Goal: Task Accomplishment & Management: Manage account settings

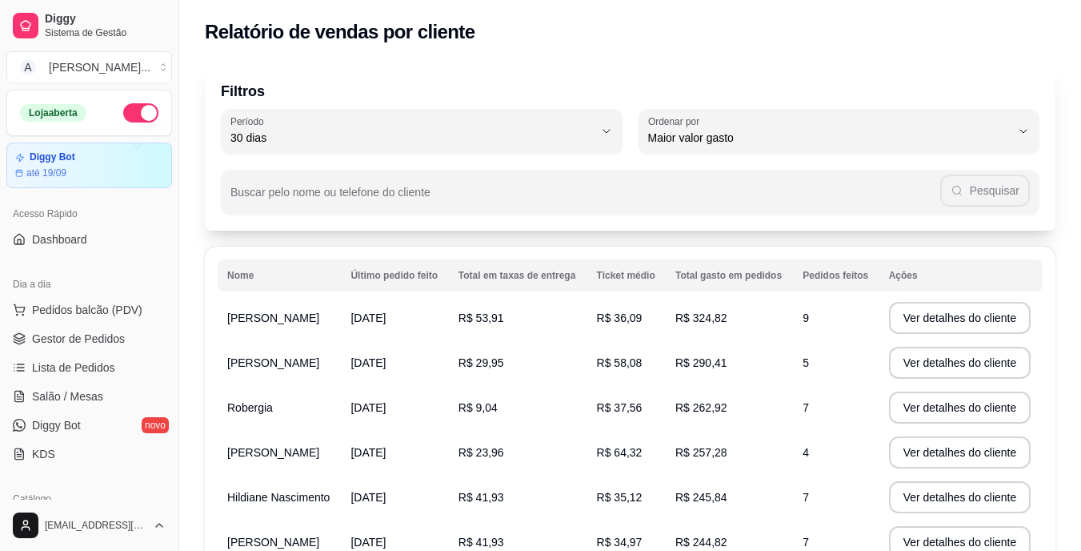
select select "30"
select select "HIGHEST_TOTAL_SPENT_WITH_ORDERS"
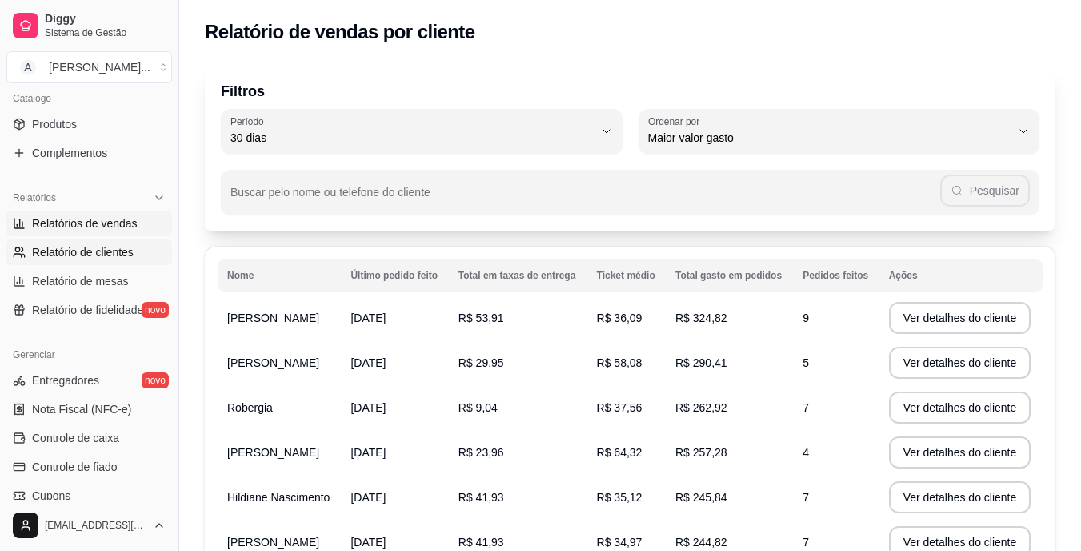
click at [118, 222] on span "Relatórios de vendas" at bounding box center [85, 223] width 106 height 16
select select "ALL"
select select "0"
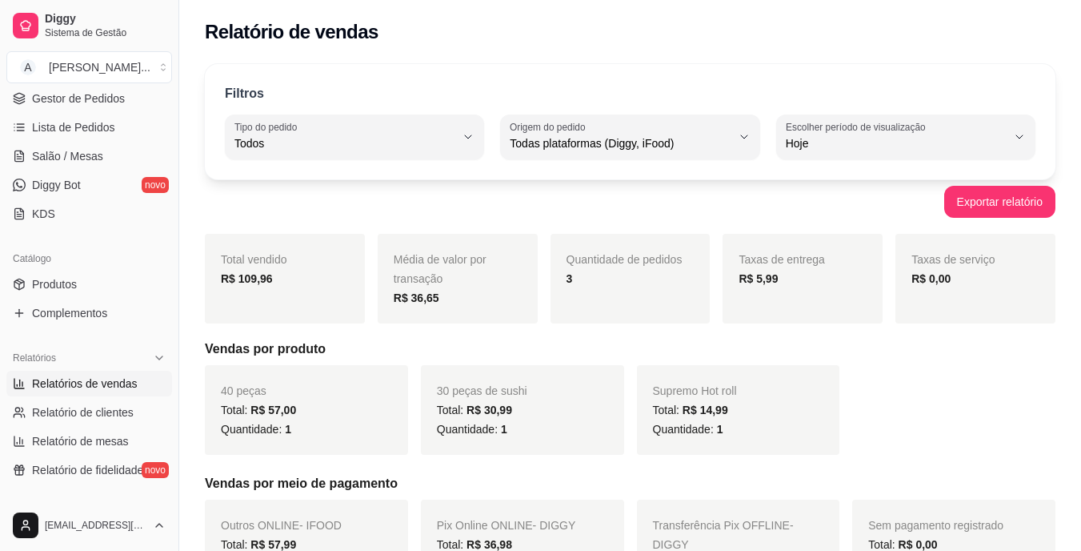
scroll to position [160, 0]
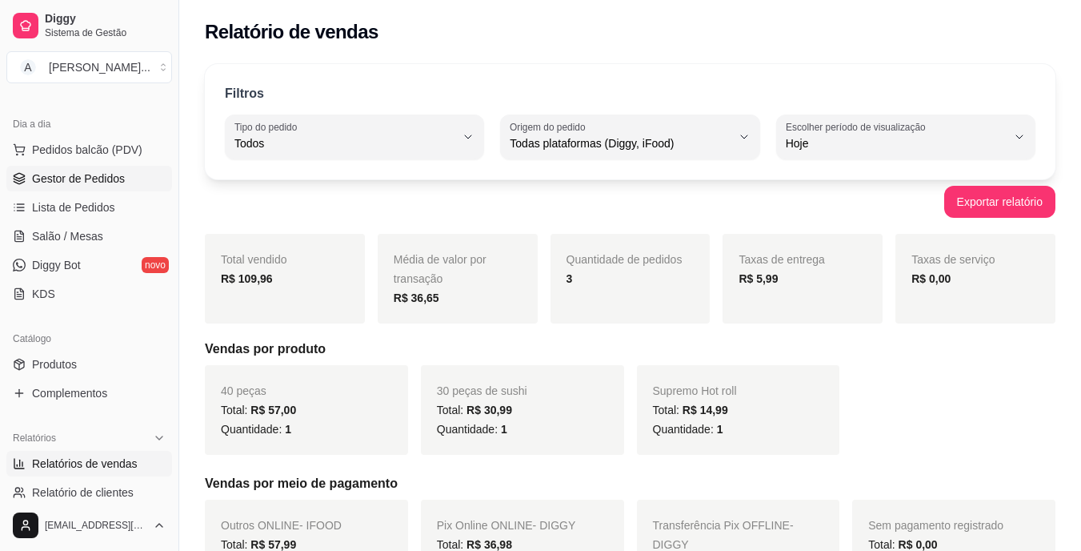
click at [122, 170] on link "Gestor de Pedidos" at bounding box center [89, 179] width 166 height 26
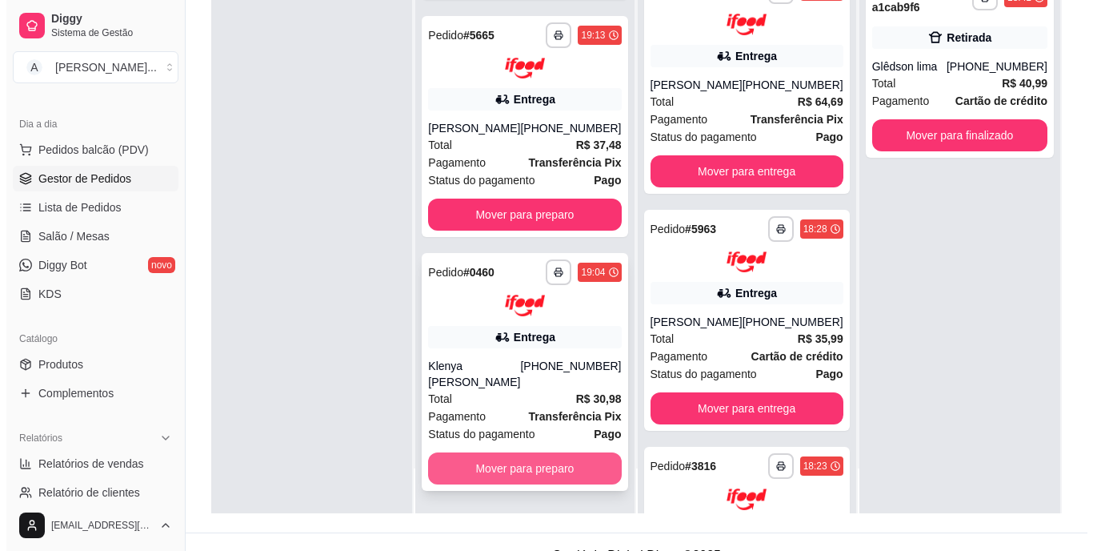
scroll to position [240, 0]
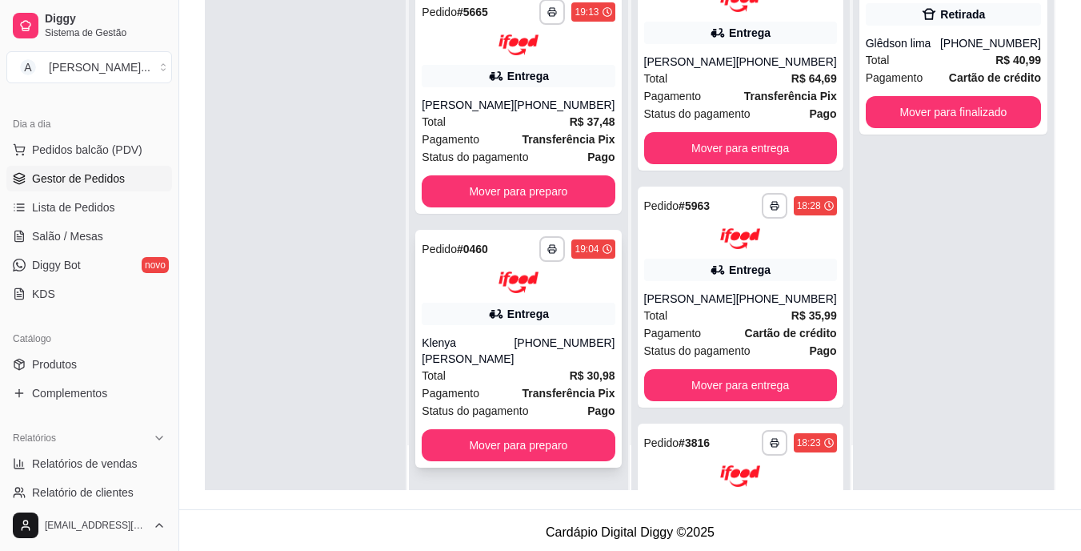
click at [513, 370] on div "Total R$ 30,98" at bounding box center [518, 375] width 193 height 18
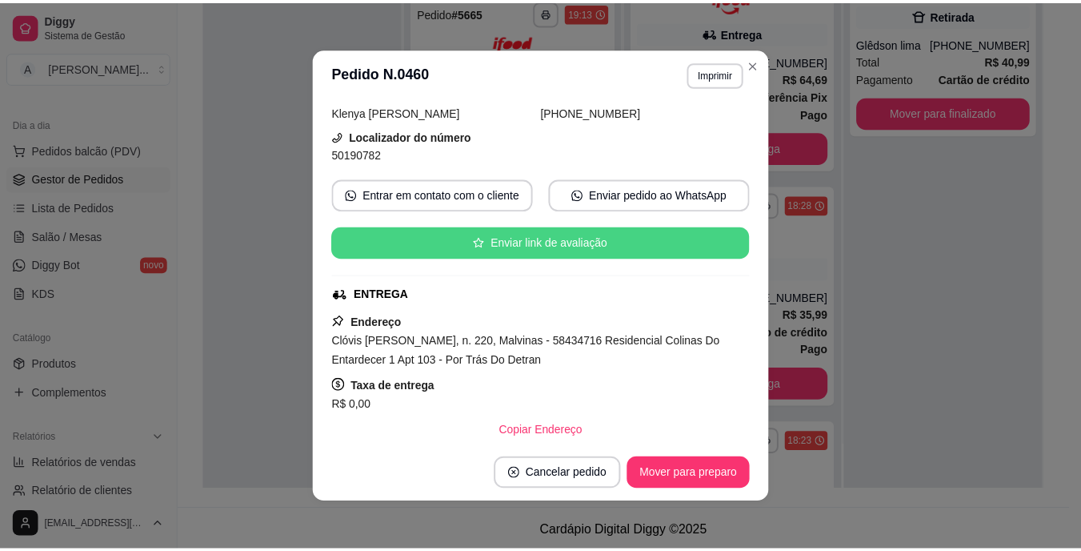
scroll to position [160, 0]
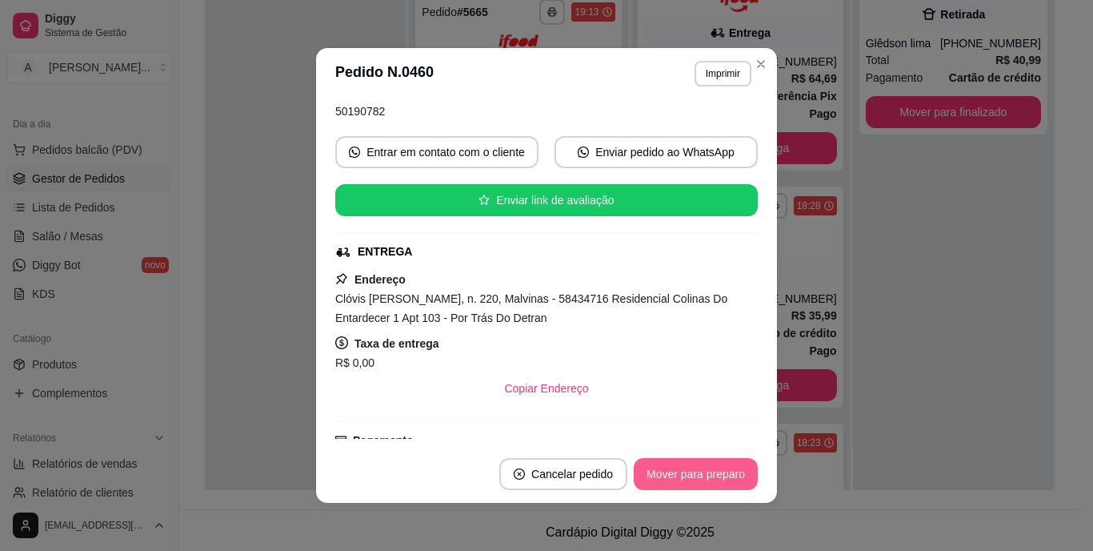
click at [685, 472] on button "Mover para preparo" at bounding box center [696, 474] width 124 height 32
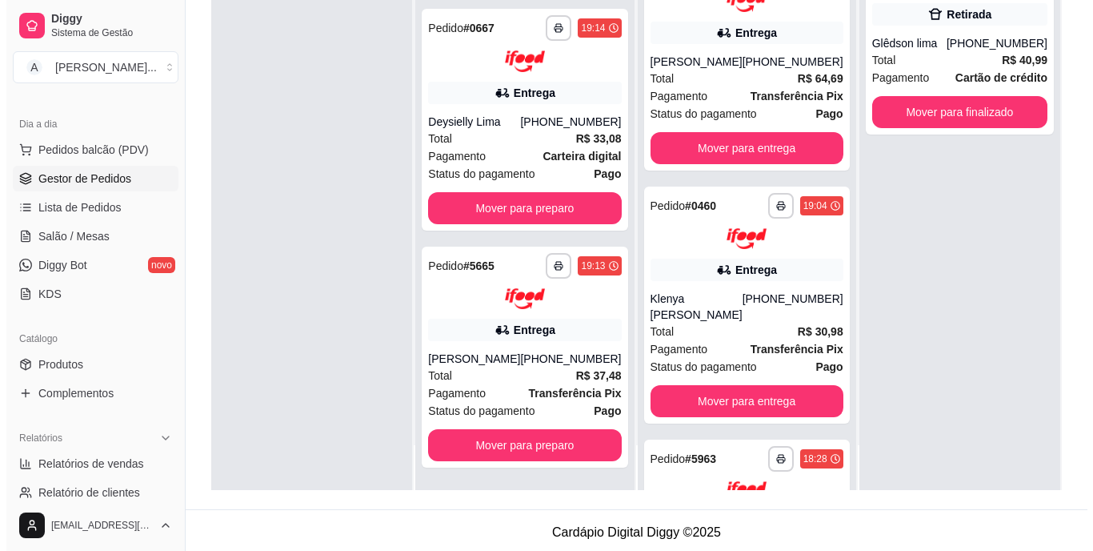
scroll to position [142, 0]
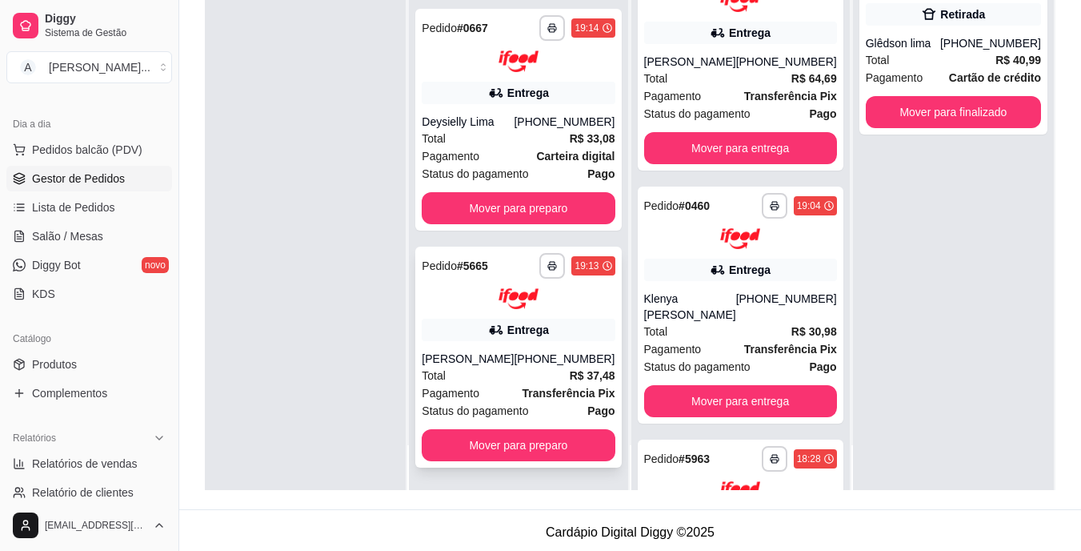
click at [477, 370] on div "Total R$ 37,48" at bounding box center [518, 375] width 193 height 18
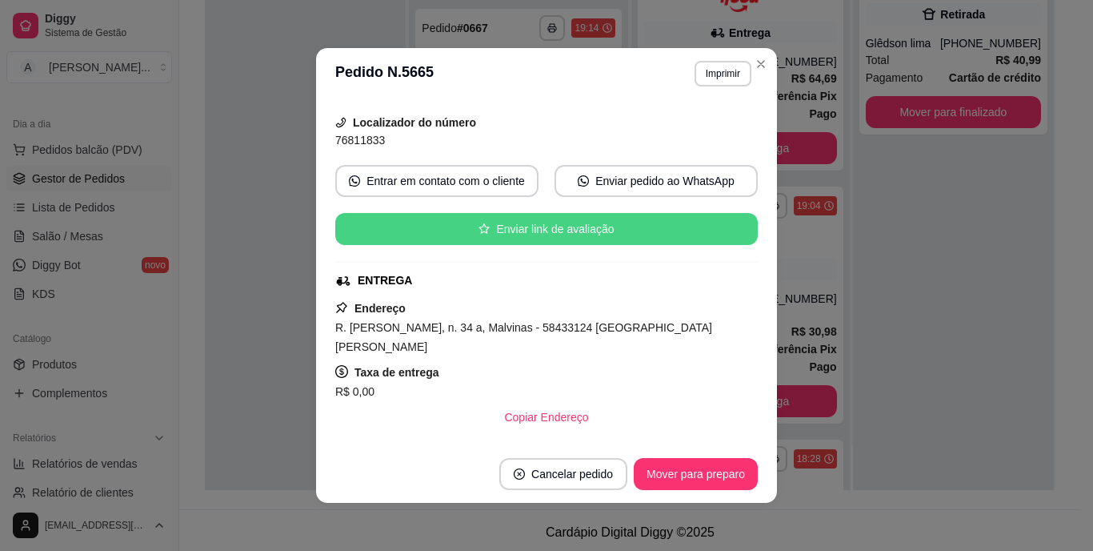
scroll to position [160, 0]
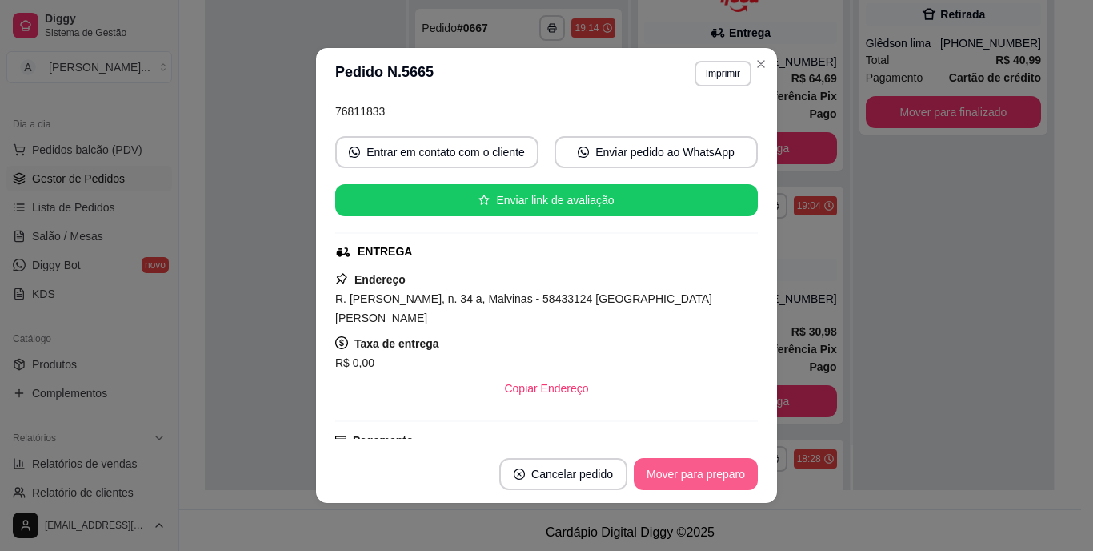
click at [689, 475] on button "Mover para preparo" at bounding box center [696, 474] width 124 height 32
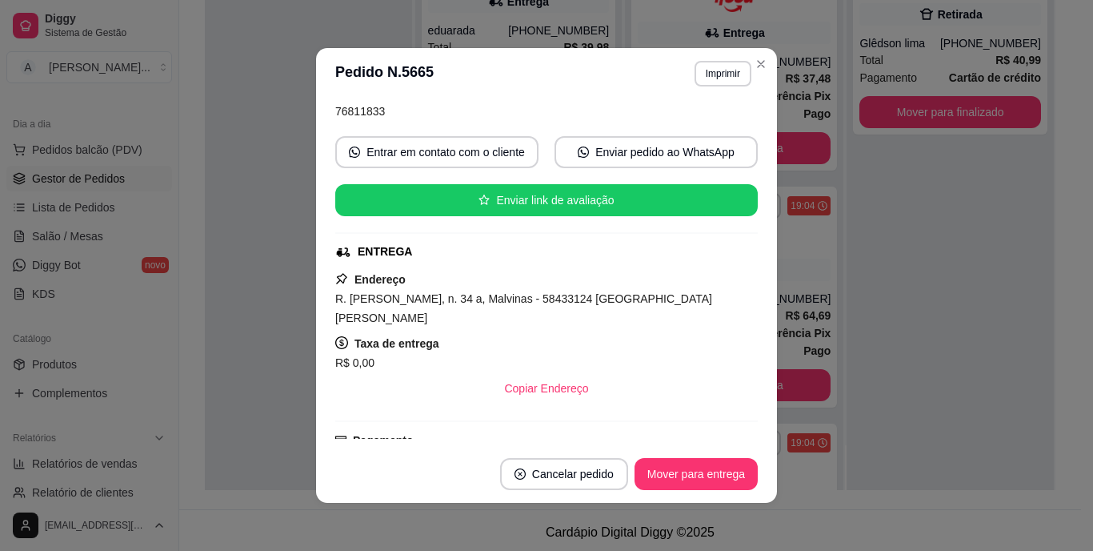
scroll to position [0, 0]
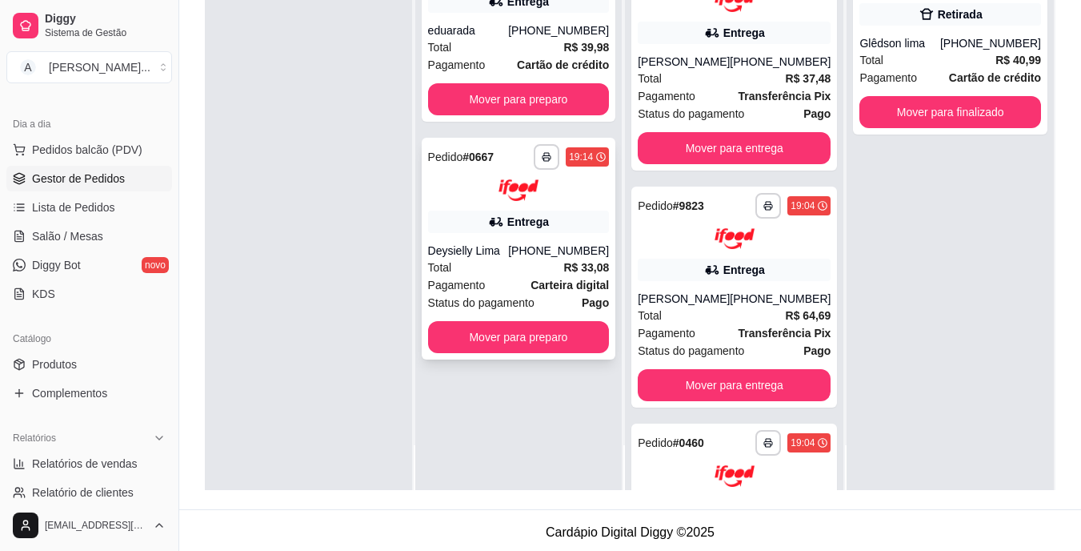
click at [499, 284] on div "Pagamento Carteira digital" at bounding box center [519, 285] width 182 height 18
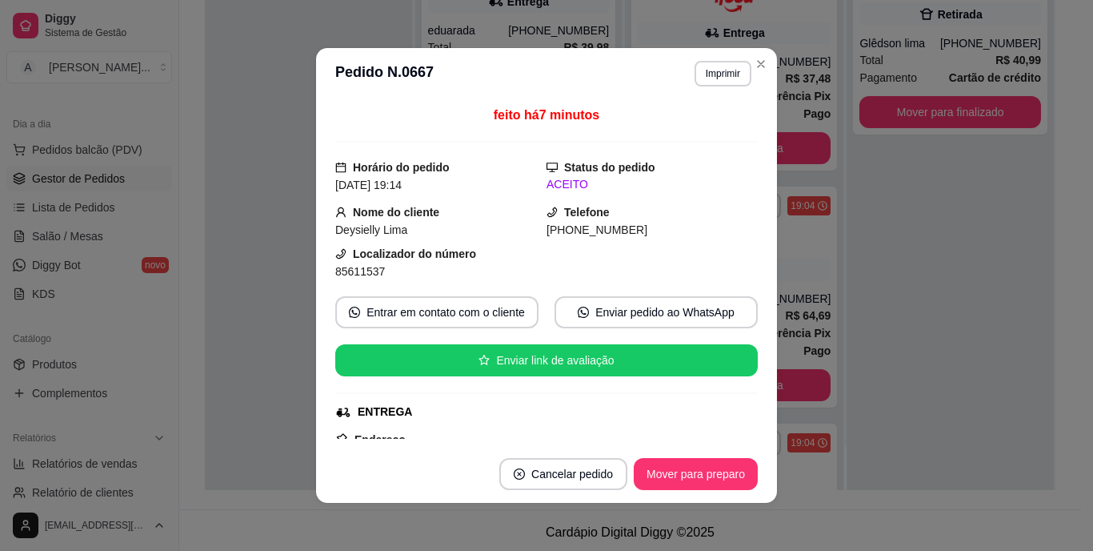
scroll to position [160, 0]
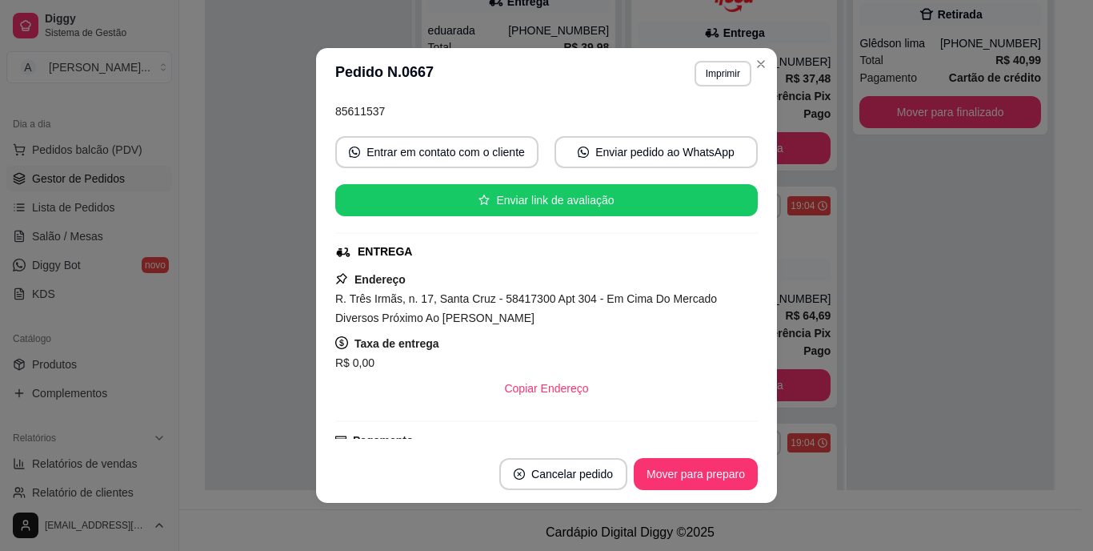
drag, startPoint x: 493, startPoint y: 318, endPoint x: 443, endPoint y: 318, distance: 49.6
click at [443, 318] on div "R. Três Irmãs, n. 17, Santa Cruz - 58417300 Apt 304 - Em Cima Do Mercado Divers…" at bounding box center [546, 308] width 423 height 38
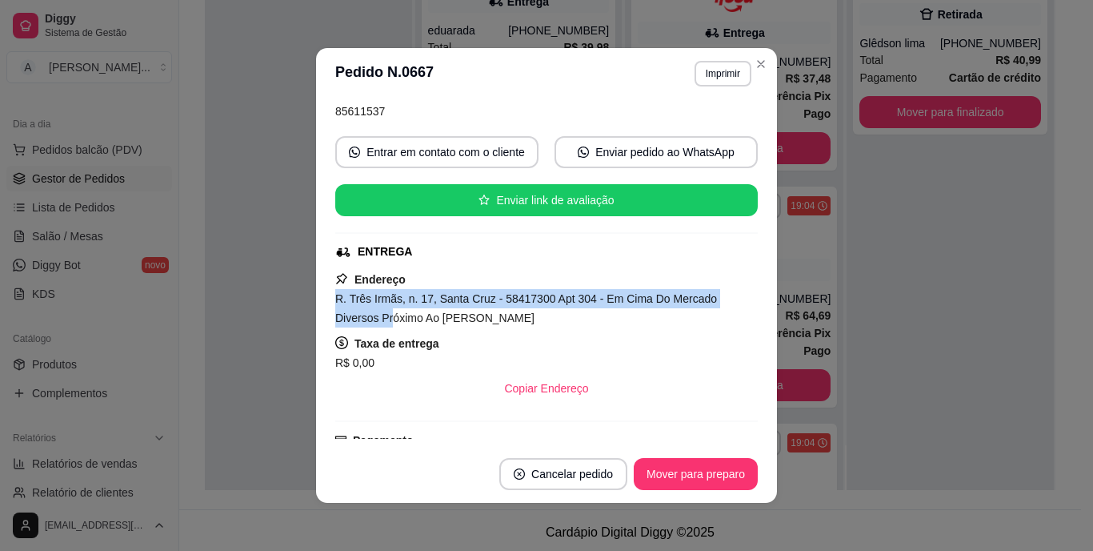
drag, startPoint x: 443, startPoint y: 318, endPoint x: 317, endPoint y: 291, distance: 129.3
click at [317, 291] on div "feito há 7 minutos Horário do pedido [DATE] 19:14 Status do pedido ACEITO Nome …" at bounding box center [546, 272] width 461 height 346
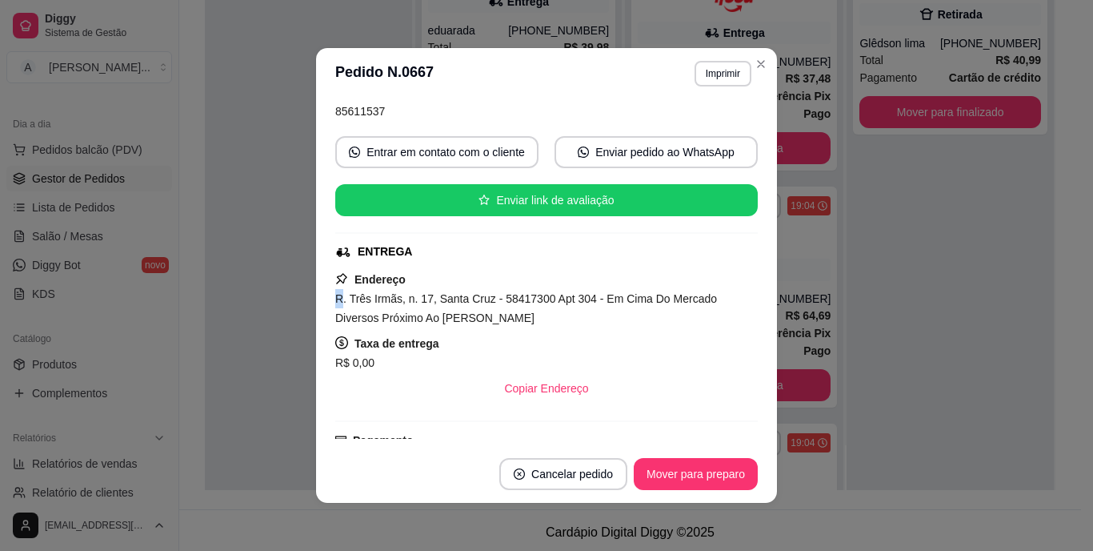
click at [322, 293] on div "feito há 7 minutos Horário do pedido [DATE] 19:14 Status do pedido ACEITO Nome …" at bounding box center [546, 272] width 461 height 346
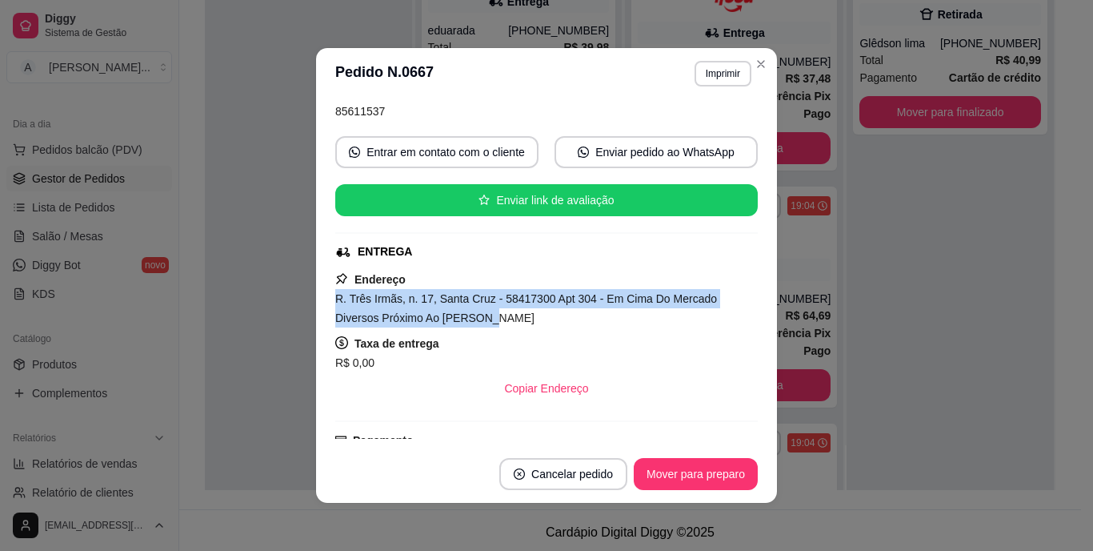
click at [322, 293] on div "feito há 7 minutos Horário do pedido [DATE] 19:14 Status do pedido ACEITO Nome …" at bounding box center [546, 272] width 461 height 346
copy span "R. Três Irmãs, n. 17, Santa Cruz - 58417300 Apt 304 - Em Cima Do Mercado Divers…"
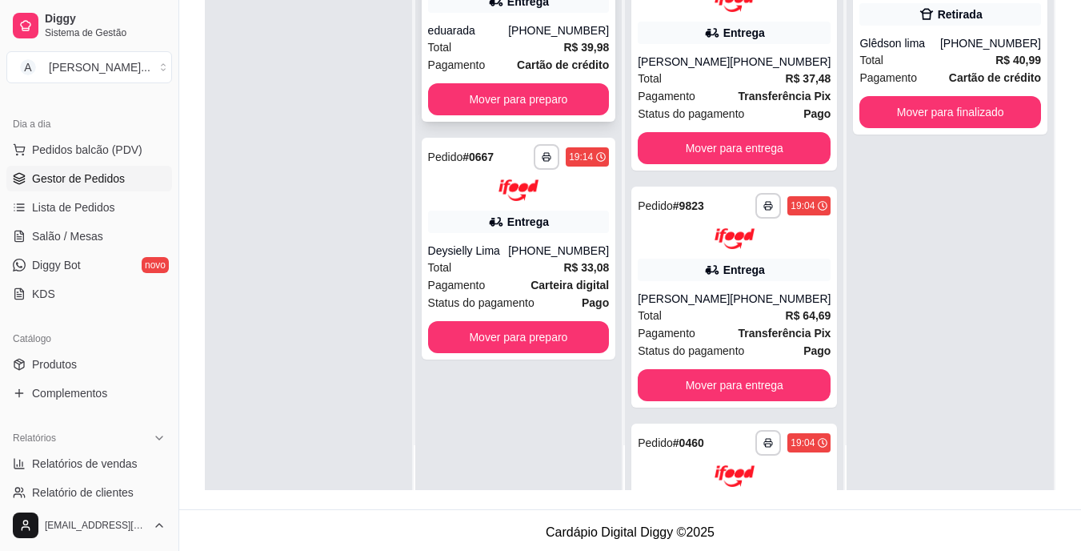
click at [508, 48] on div "Total R$ 39,98" at bounding box center [519, 47] width 182 height 18
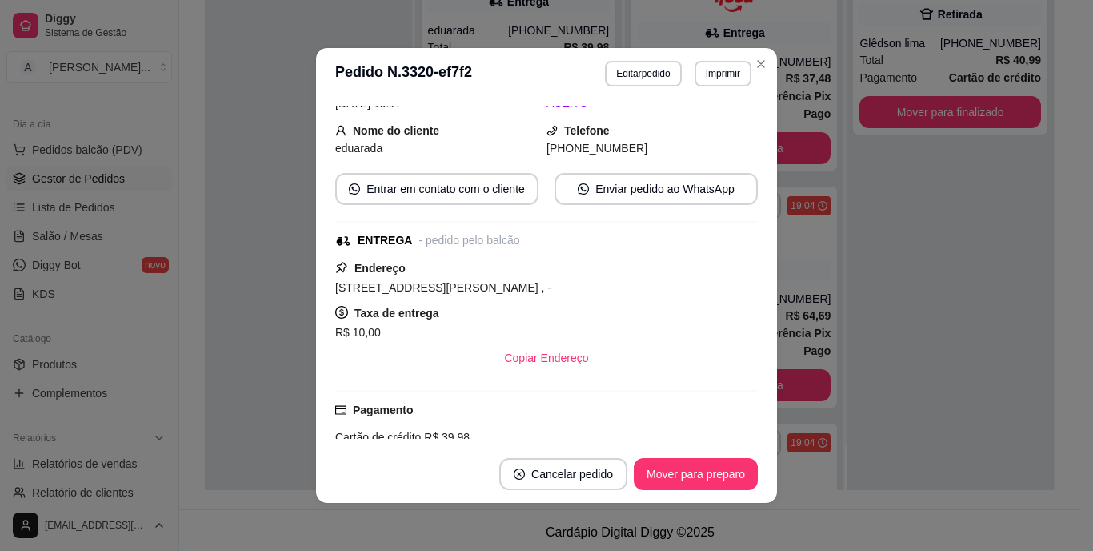
drag, startPoint x: 612, startPoint y: 287, endPoint x: 231, endPoint y: 286, distance: 380.9
click at [231, 286] on div "**********" at bounding box center [546, 275] width 1093 height 551
copy span "[STREET_ADDRESS][PERSON_NAME] , -"
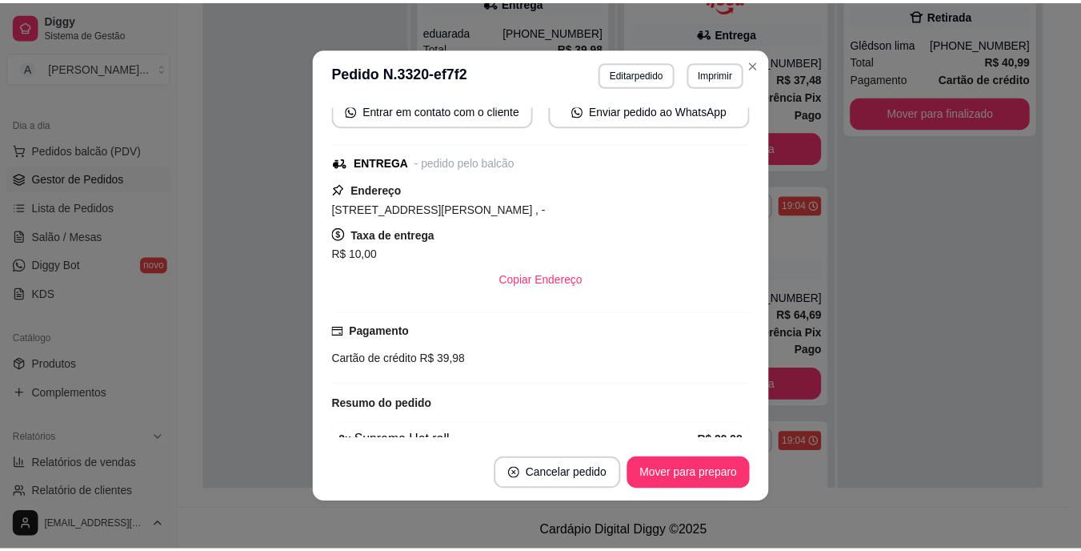
scroll to position [82, 0]
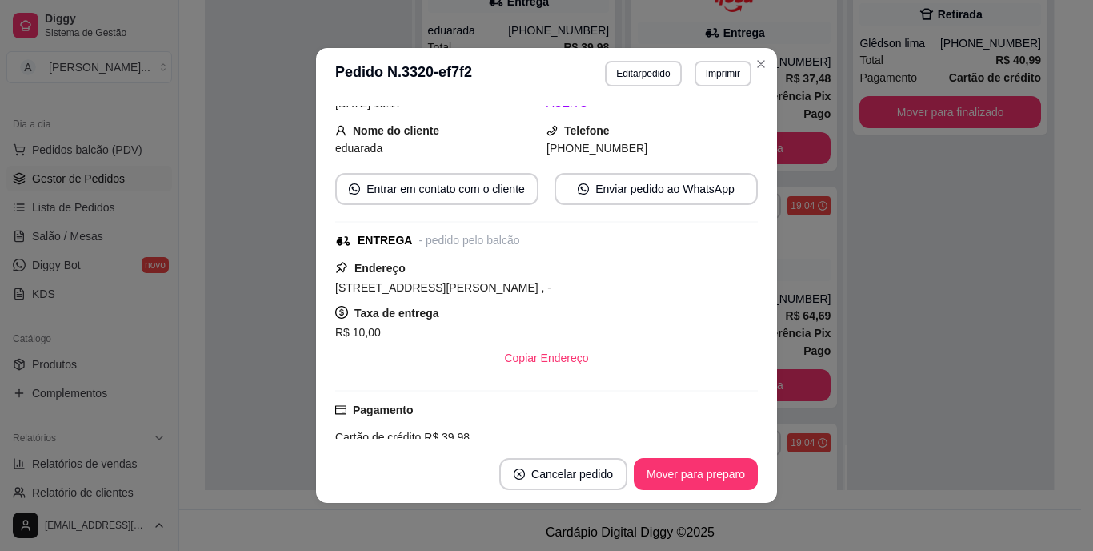
copy span "[STREET_ADDRESS][PERSON_NAME] , -"
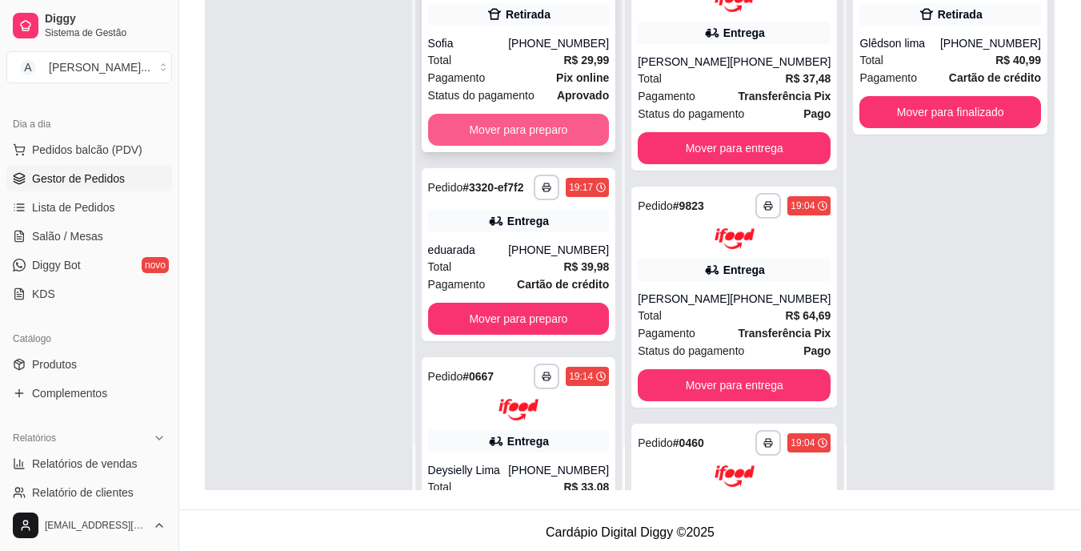
click at [547, 124] on button "Mover para preparo" at bounding box center [519, 130] width 182 height 32
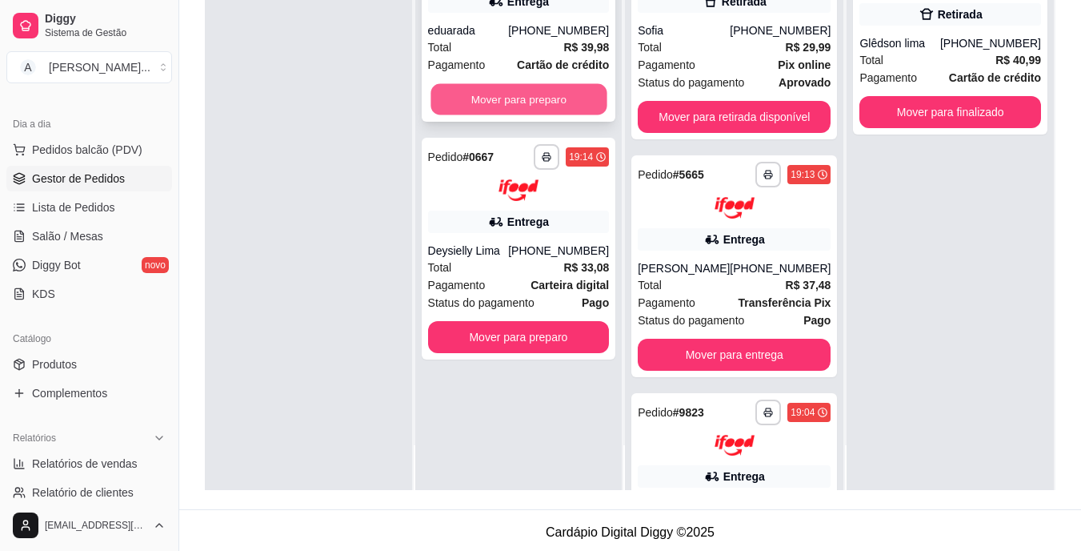
click at [550, 102] on button "Mover para preparo" at bounding box center [519, 99] width 176 height 31
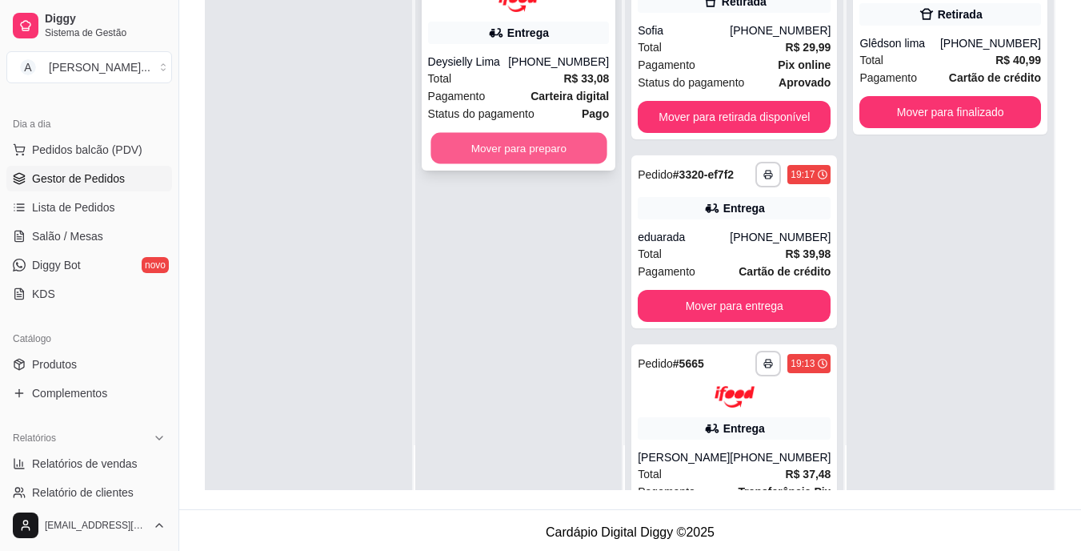
click at [550, 135] on button "Mover para preparo" at bounding box center [519, 147] width 176 height 31
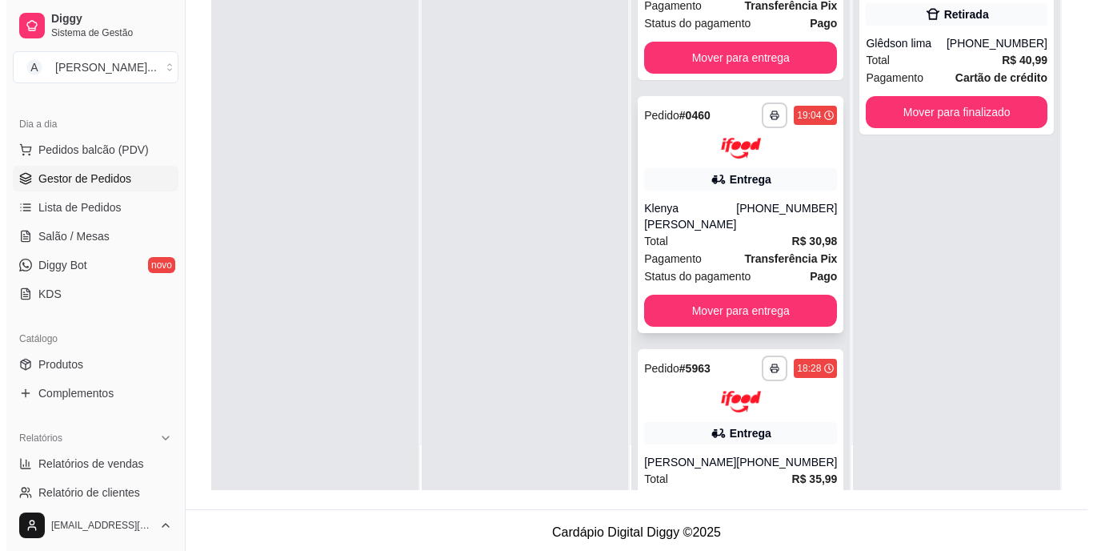
scroll to position [1040, 0]
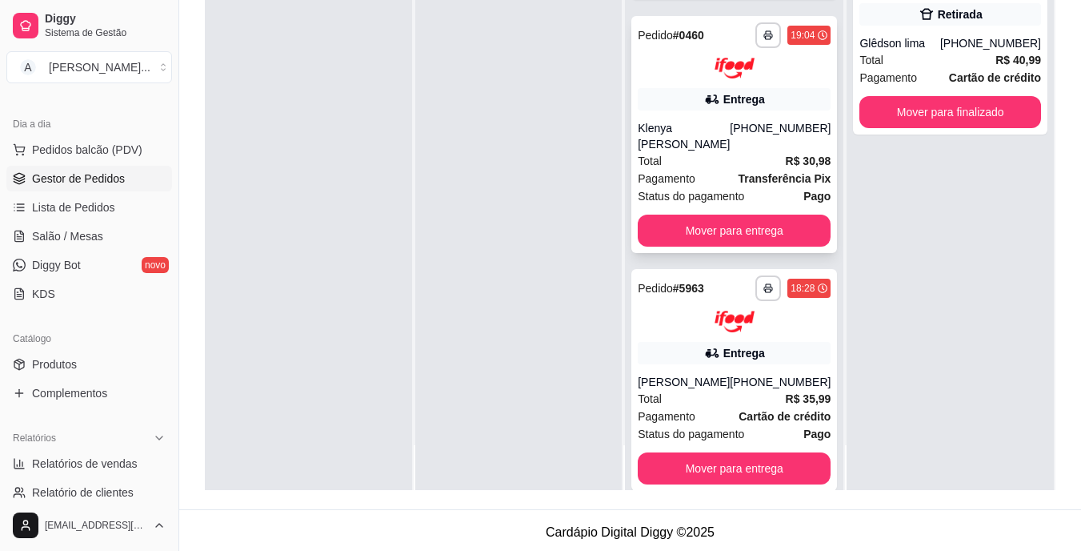
click at [744, 152] on div "[PHONE_NUMBER]" at bounding box center [780, 136] width 101 height 32
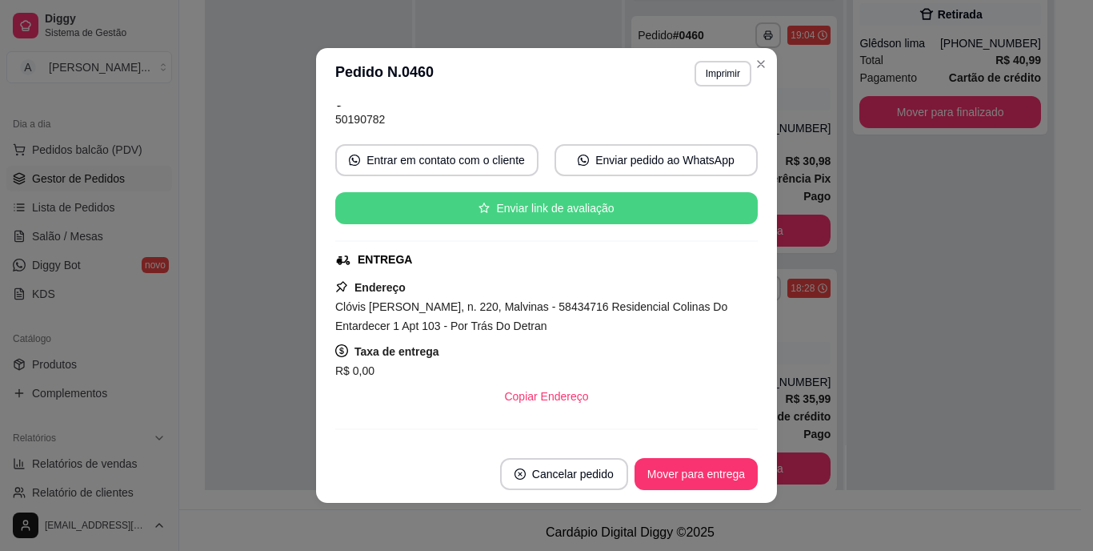
scroll to position [160, 0]
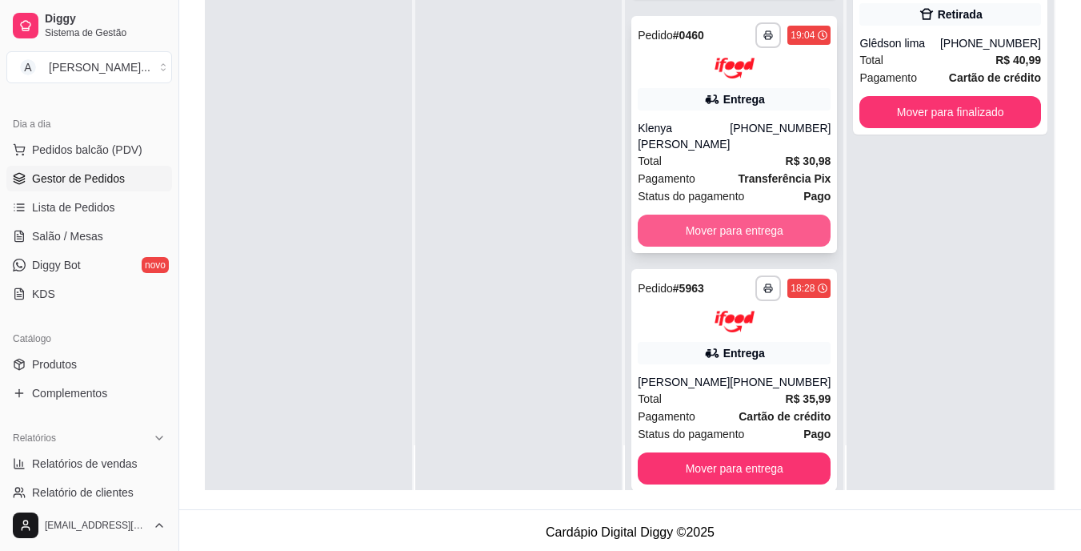
click at [783, 239] on button "Mover para entrega" at bounding box center [734, 230] width 193 height 32
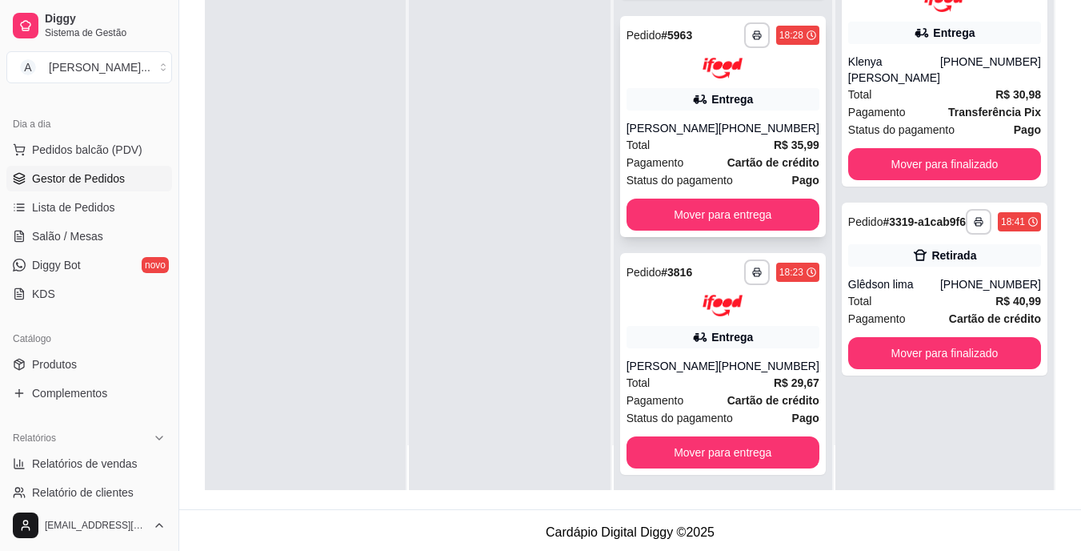
click at [708, 154] on div "Total R$ 35,99" at bounding box center [723, 145] width 193 height 18
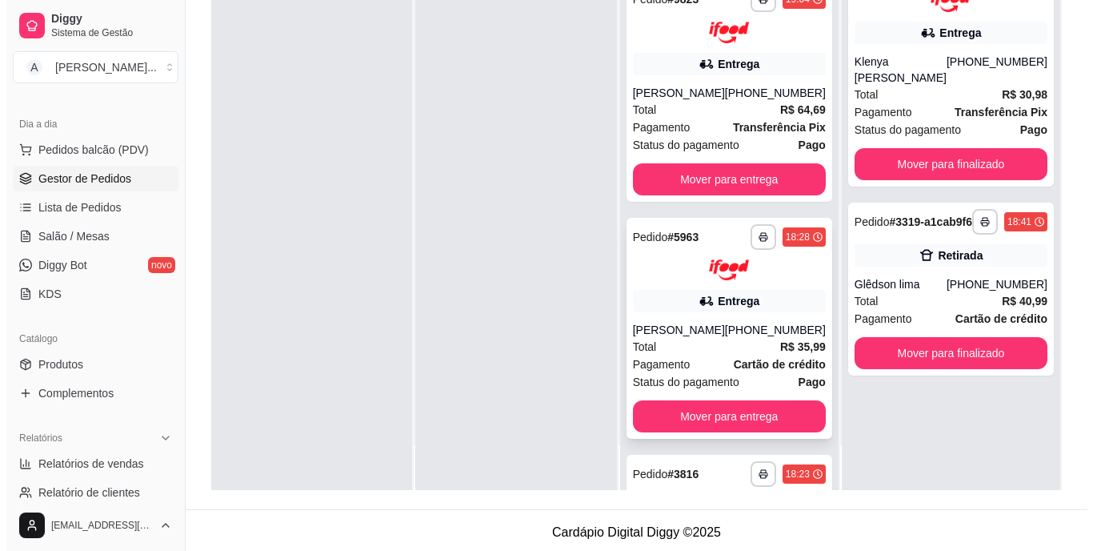
scroll to position [800, 0]
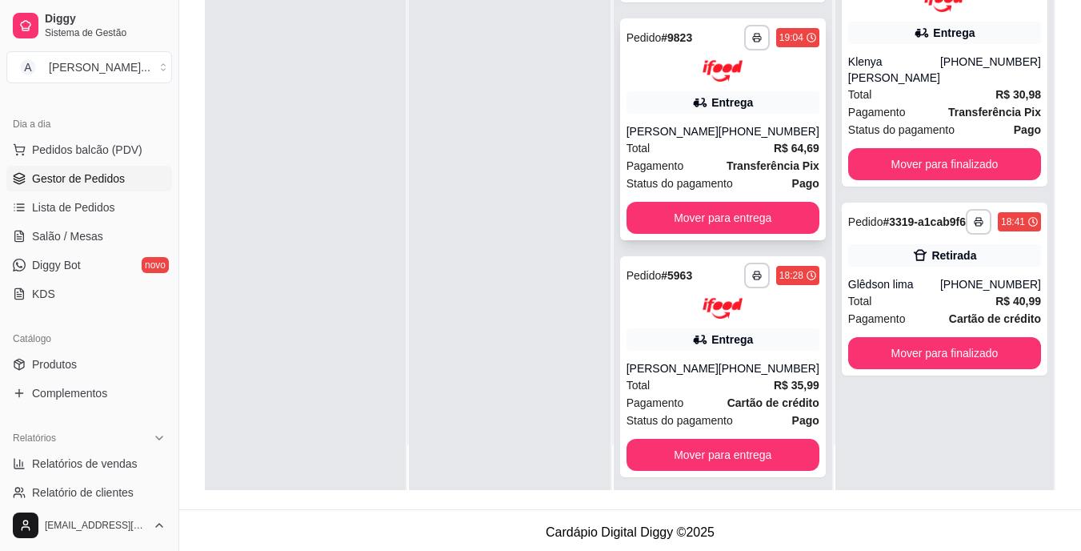
click at [699, 153] on div "Total R$ 64,69" at bounding box center [723, 148] width 193 height 18
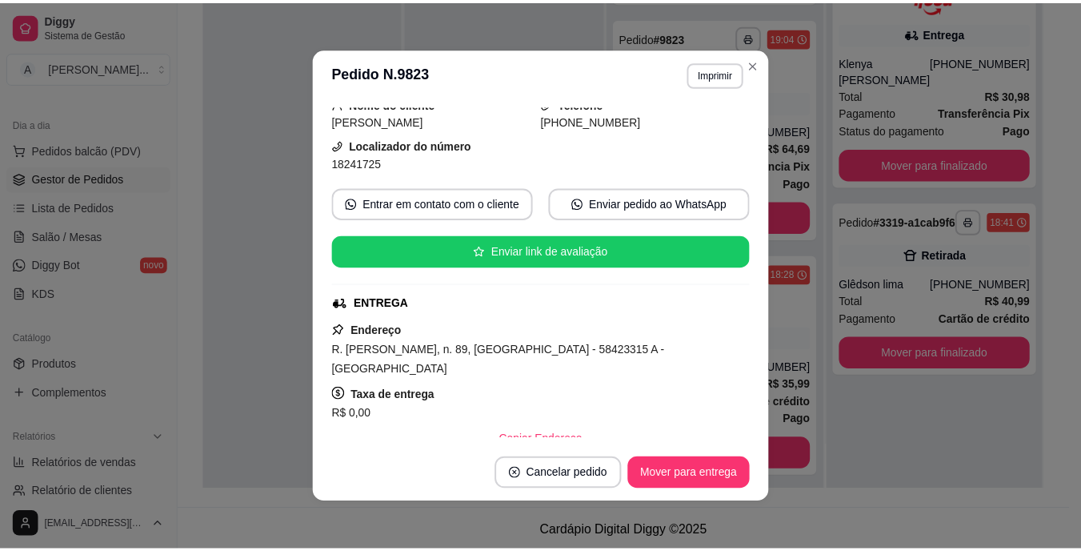
scroll to position [160, 0]
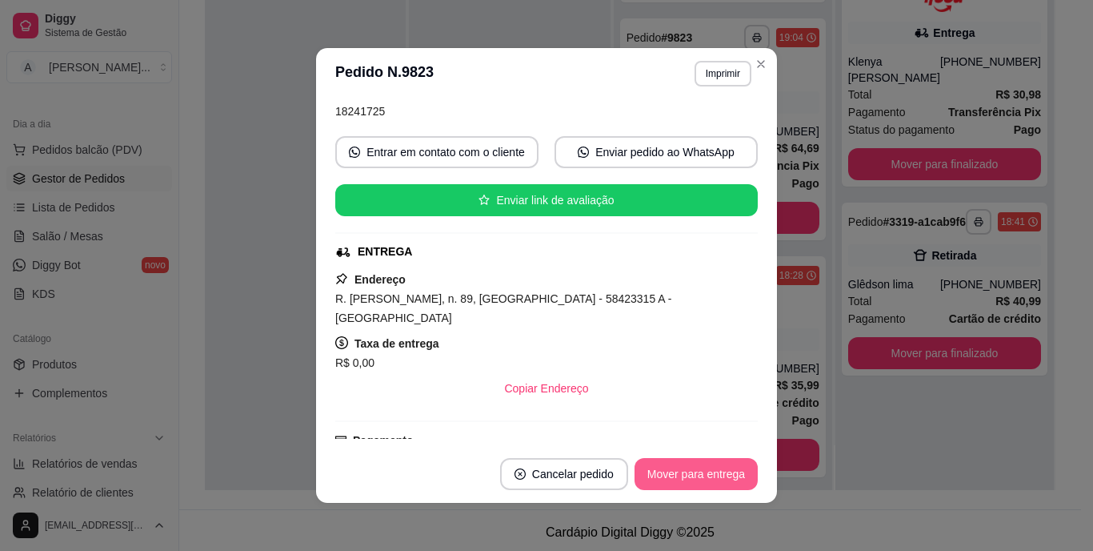
click at [711, 473] on button "Mover para entrega" at bounding box center [696, 474] width 123 height 32
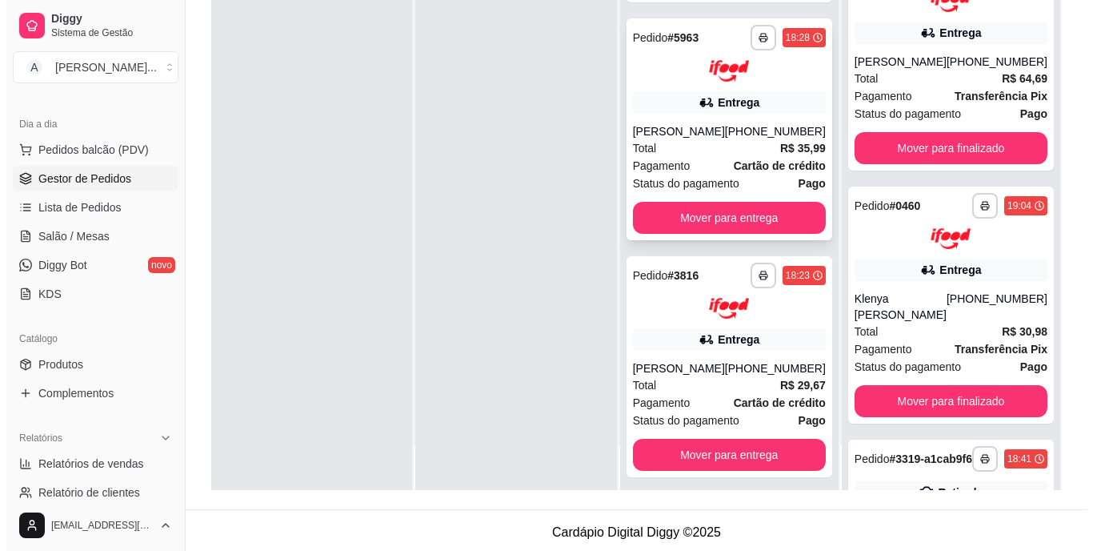
scroll to position [720, 0]
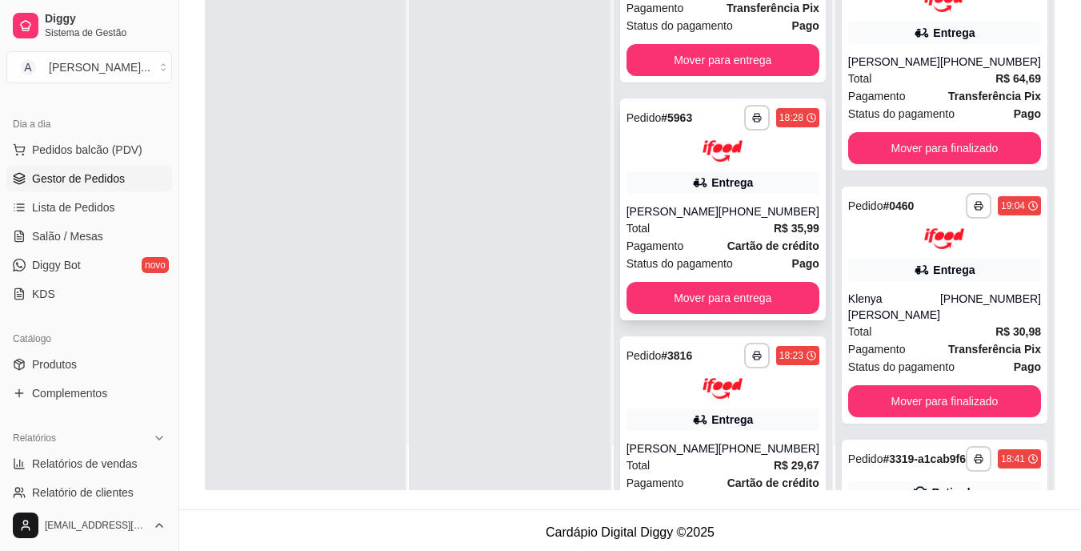
click at [735, 219] on div "[PHONE_NUMBER]" at bounding box center [769, 211] width 101 height 16
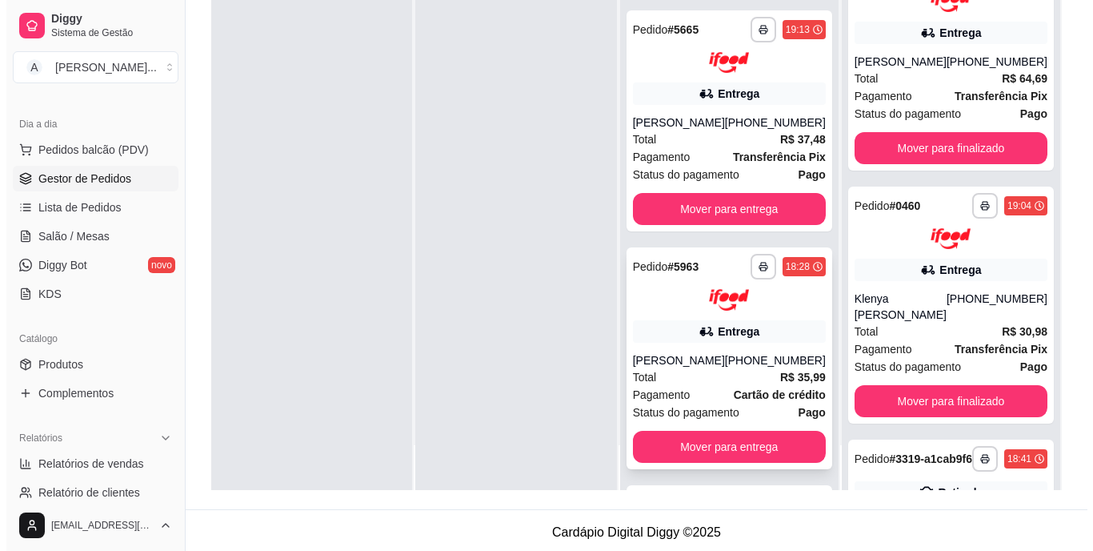
scroll to position [560, 0]
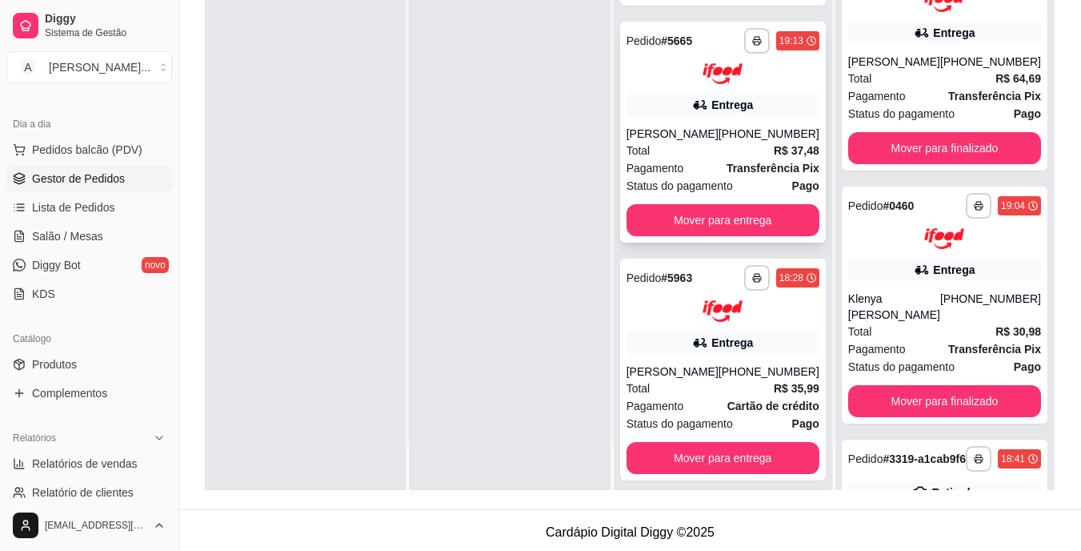
click at [694, 159] on div "Total R$ 37,48" at bounding box center [723, 151] width 193 height 18
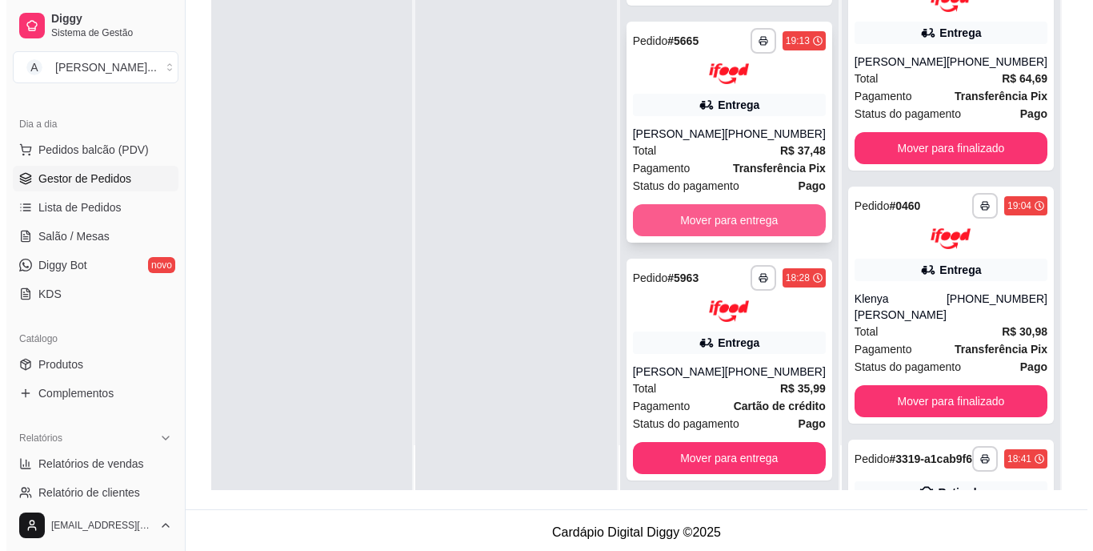
scroll to position [480, 0]
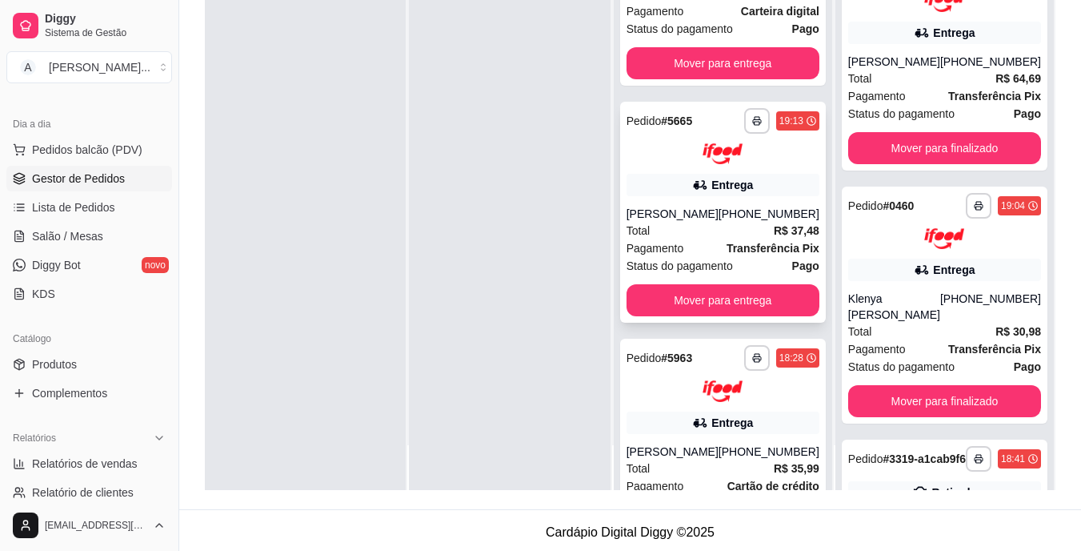
click at [690, 236] on div "Total R$ 37,48" at bounding box center [723, 231] width 193 height 18
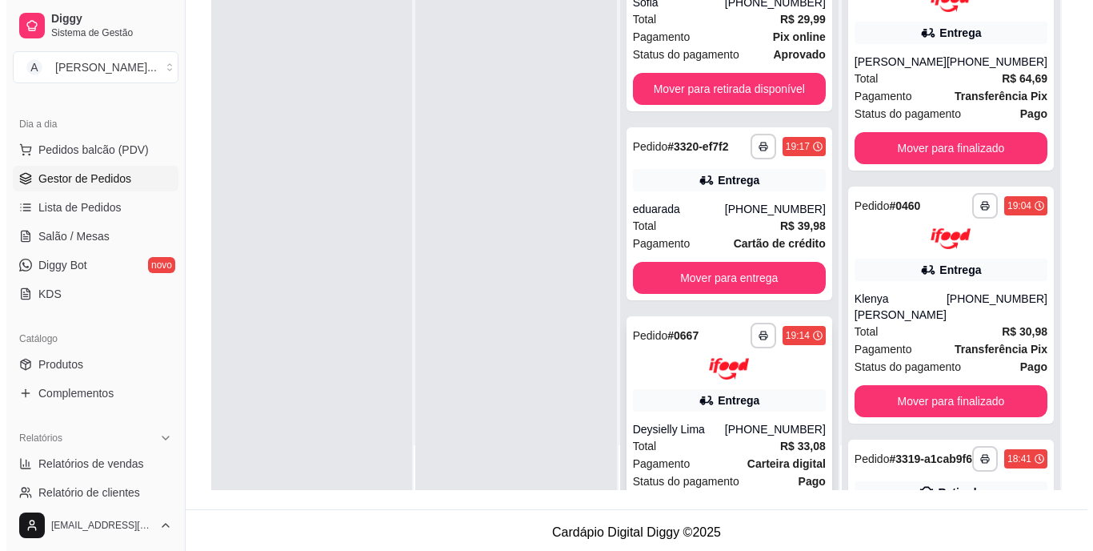
scroll to position [0, 0]
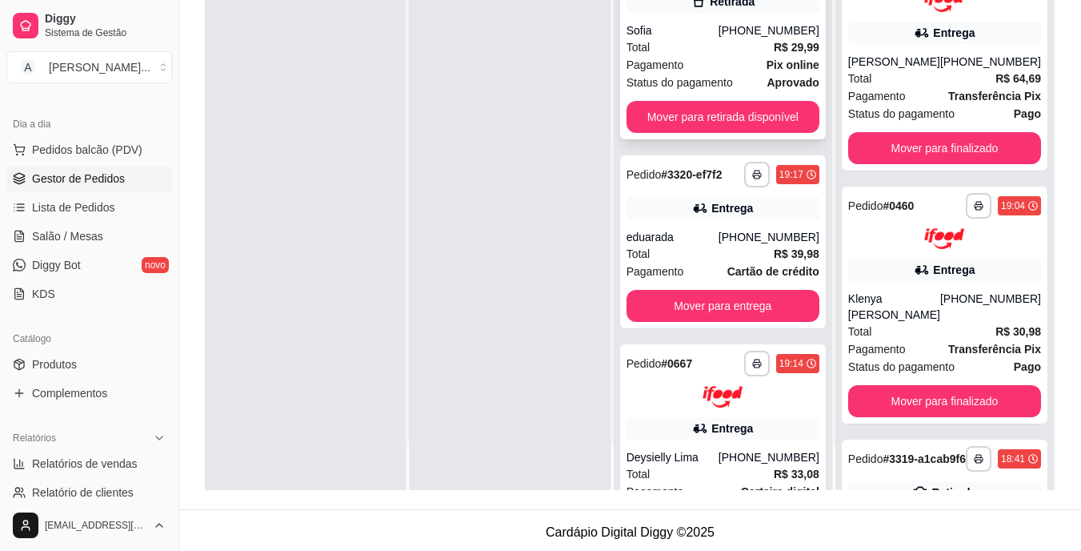
click at [699, 32] on div "**********" at bounding box center [723, 44] width 206 height 190
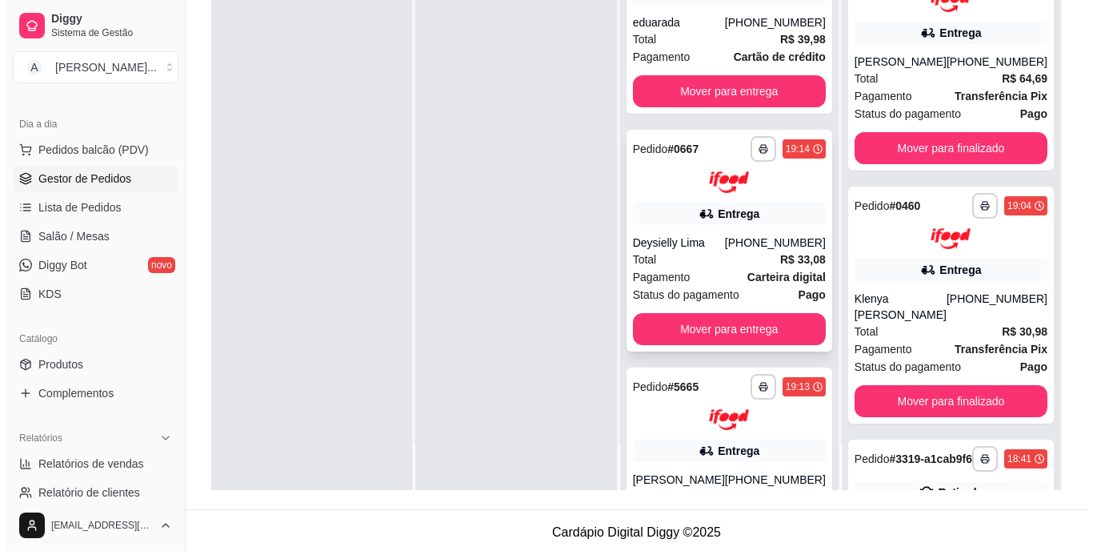
scroll to position [240, 0]
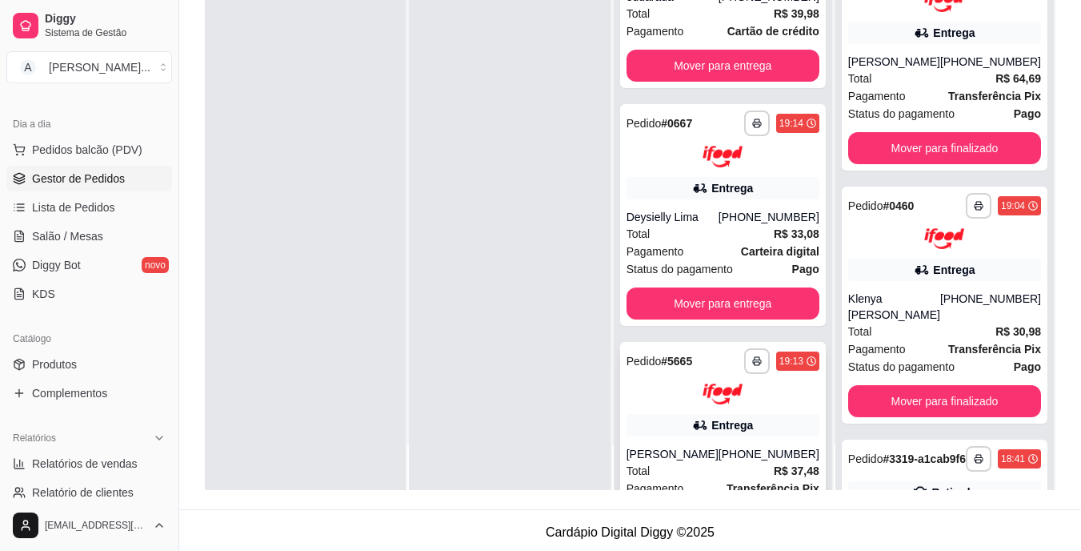
click at [731, 370] on div "**********" at bounding box center [723, 361] width 193 height 26
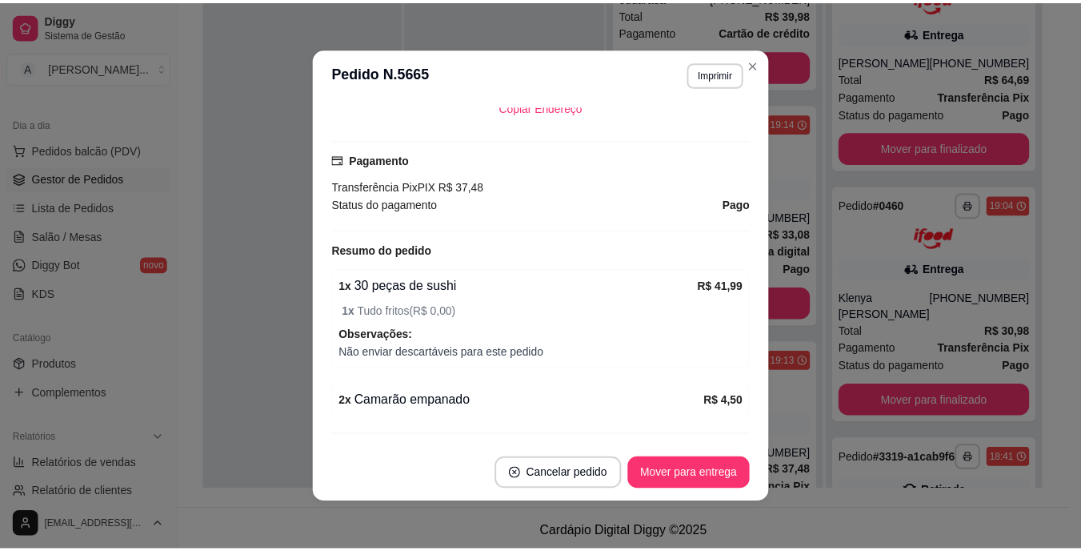
scroll to position [480, 0]
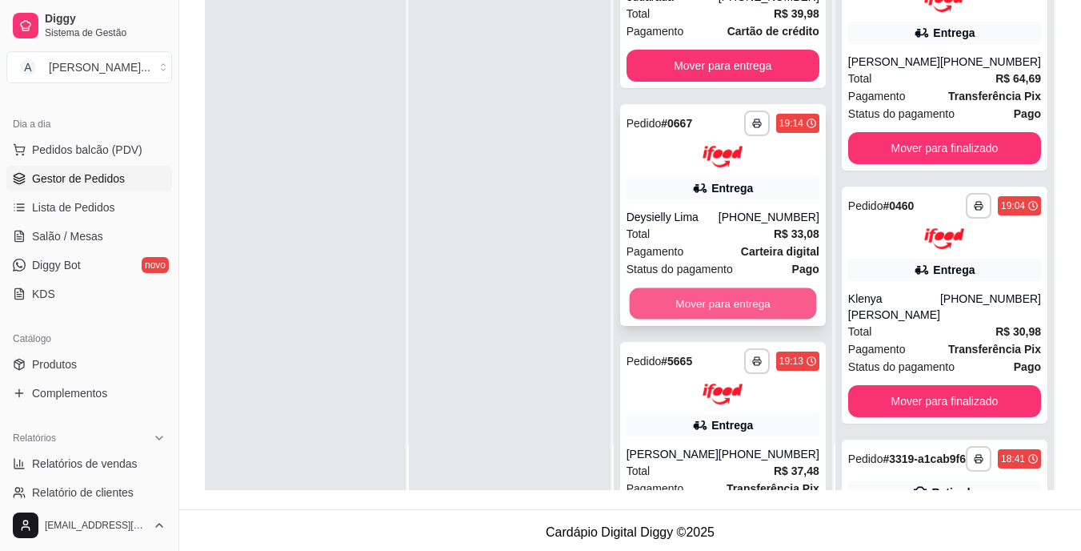
click at [731, 312] on button "Mover para entrega" at bounding box center [722, 302] width 187 height 31
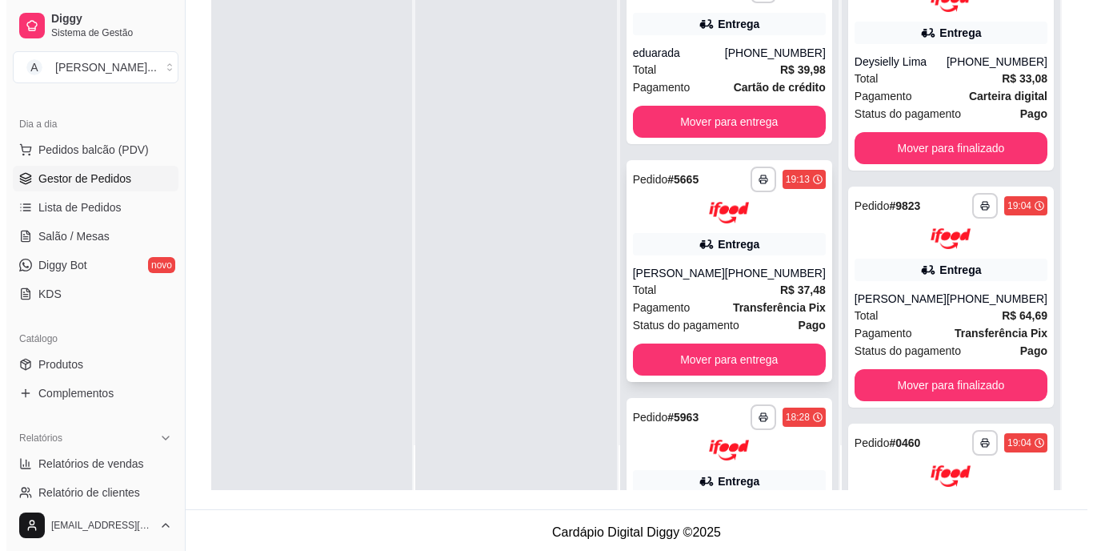
scroll to position [160, 0]
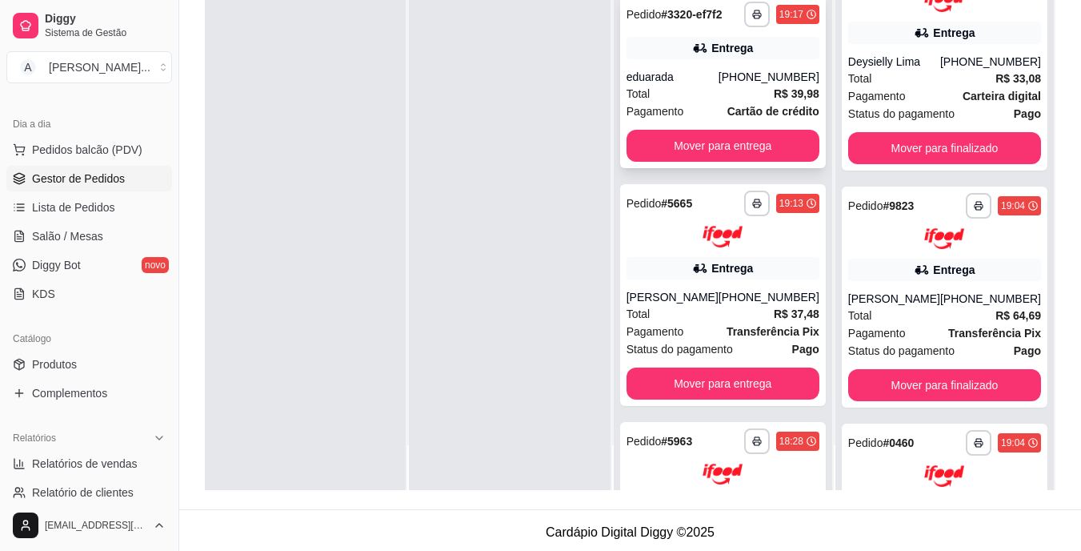
click at [719, 85] on div "eduarada" at bounding box center [673, 77] width 92 height 16
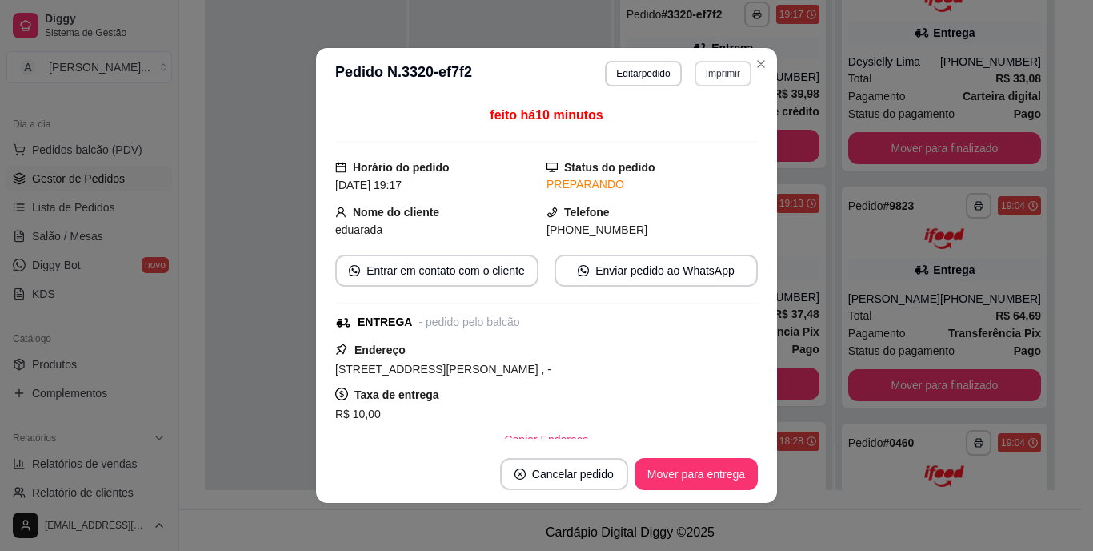
click at [723, 77] on button "Imprimir" at bounding box center [723, 74] width 57 height 26
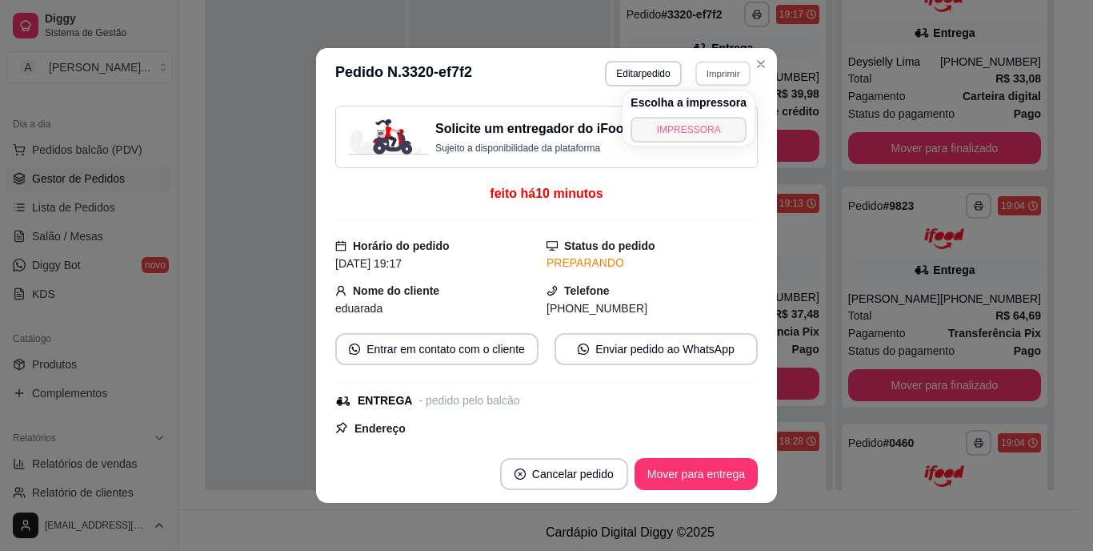
click at [703, 128] on button "IMPRESSORA" at bounding box center [689, 130] width 116 height 26
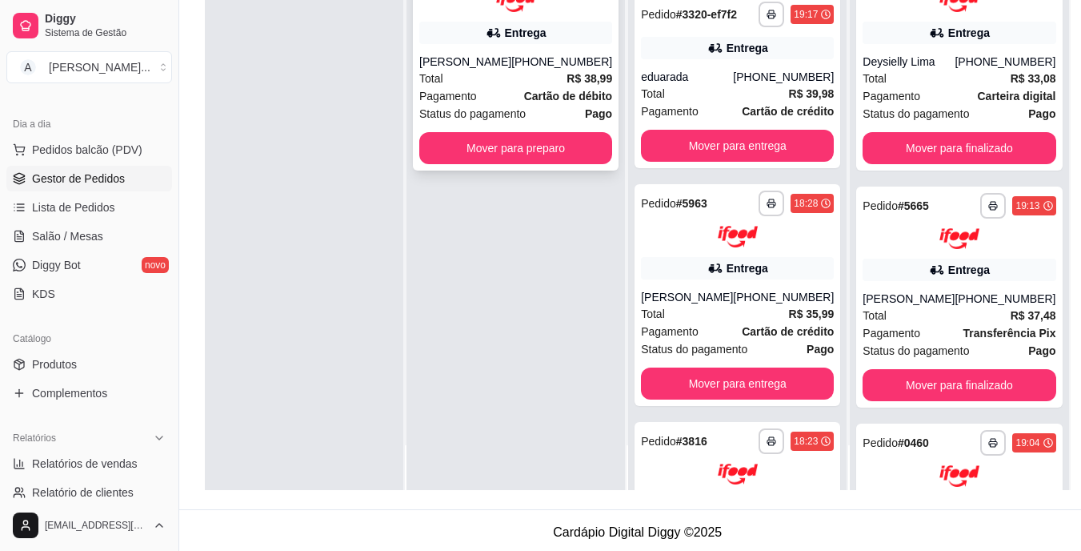
click at [556, 66] on div "[PHONE_NUMBER]" at bounding box center [561, 62] width 101 height 16
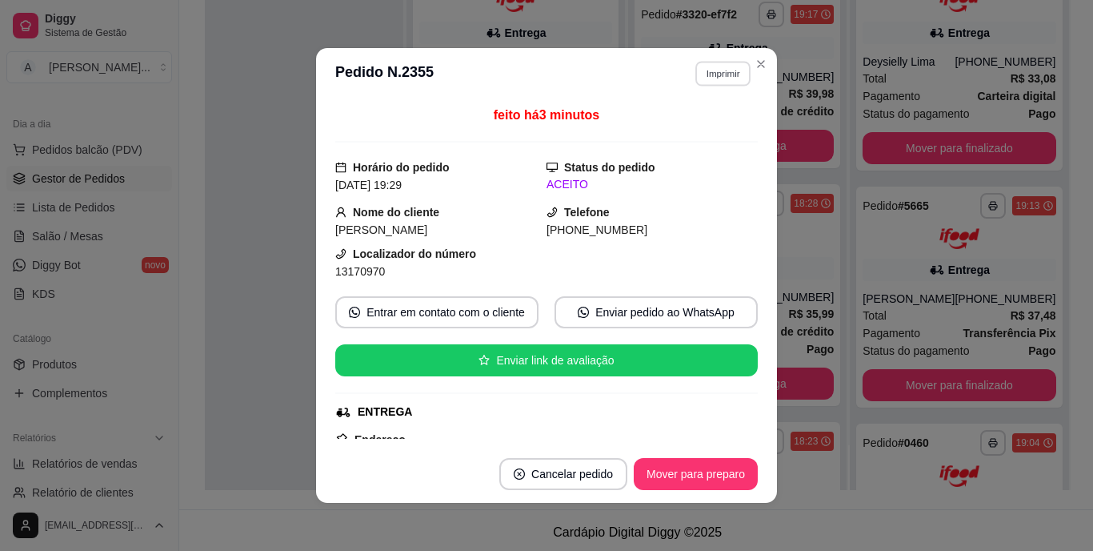
click at [723, 66] on button "Imprimir" at bounding box center [722, 73] width 55 height 25
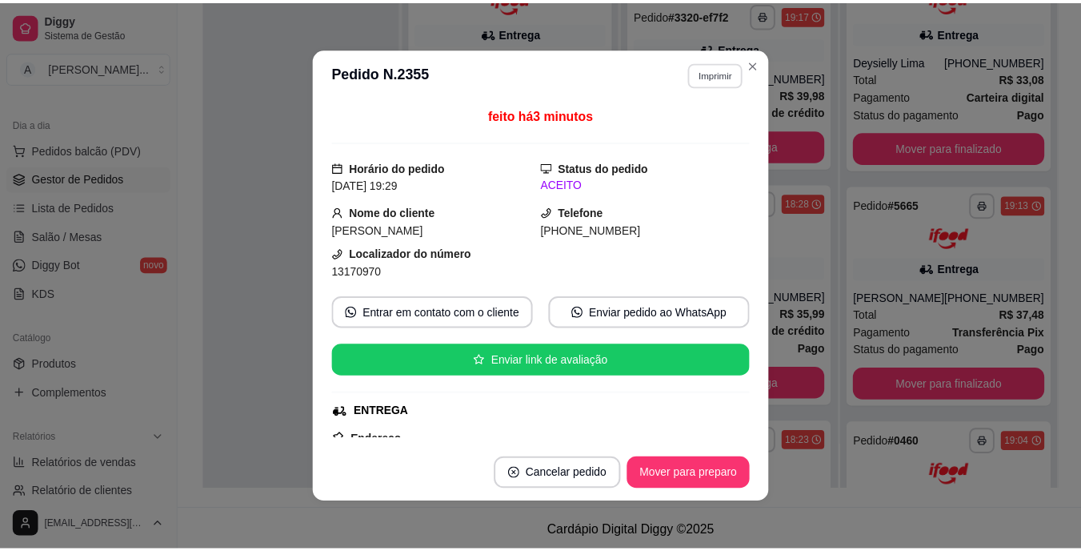
scroll to position [3, 0]
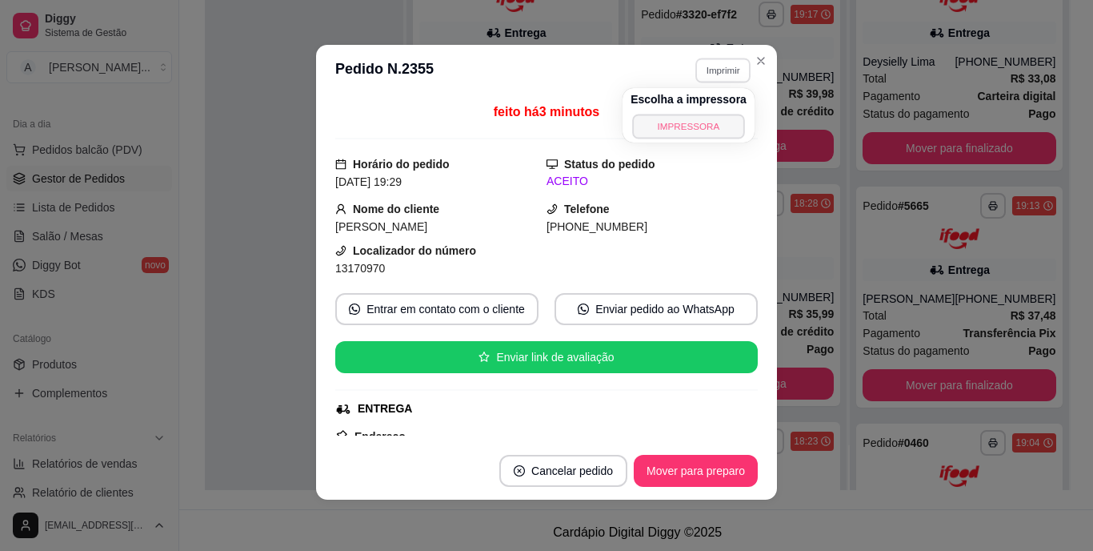
click at [704, 120] on button "IMPRESSORA" at bounding box center [688, 126] width 112 height 25
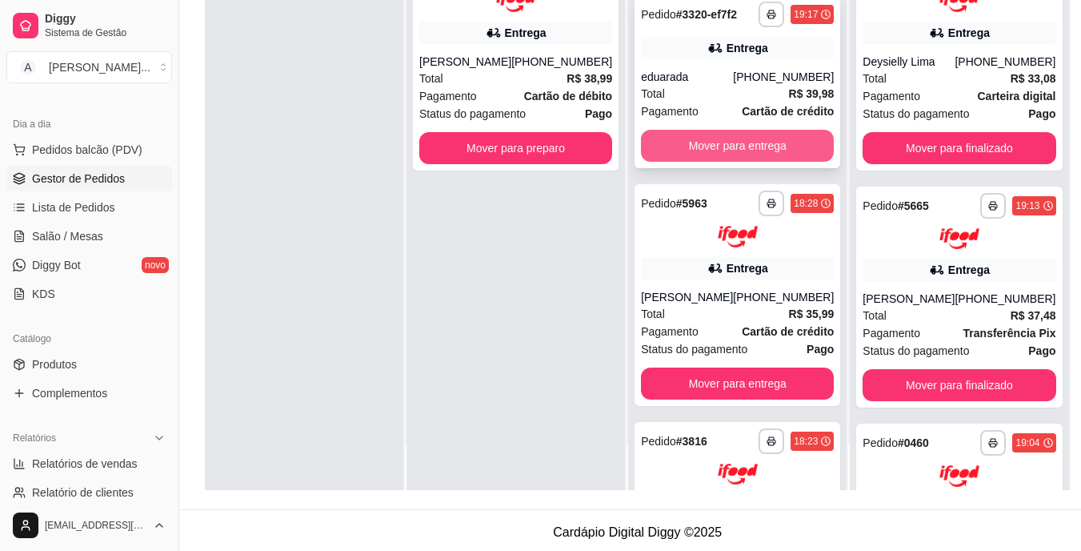
click at [729, 152] on button "Mover para entrega" at bounding box center [737, 146] width 193 height 32
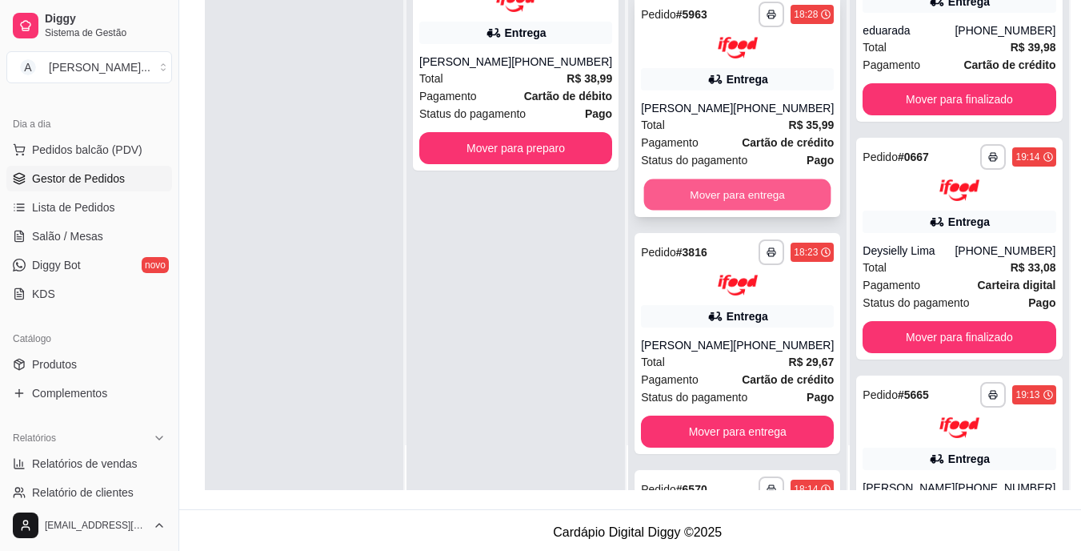
click at [730, 206] on button "Mover para entrega" at bounding box center [737, 193] width 187 height 31
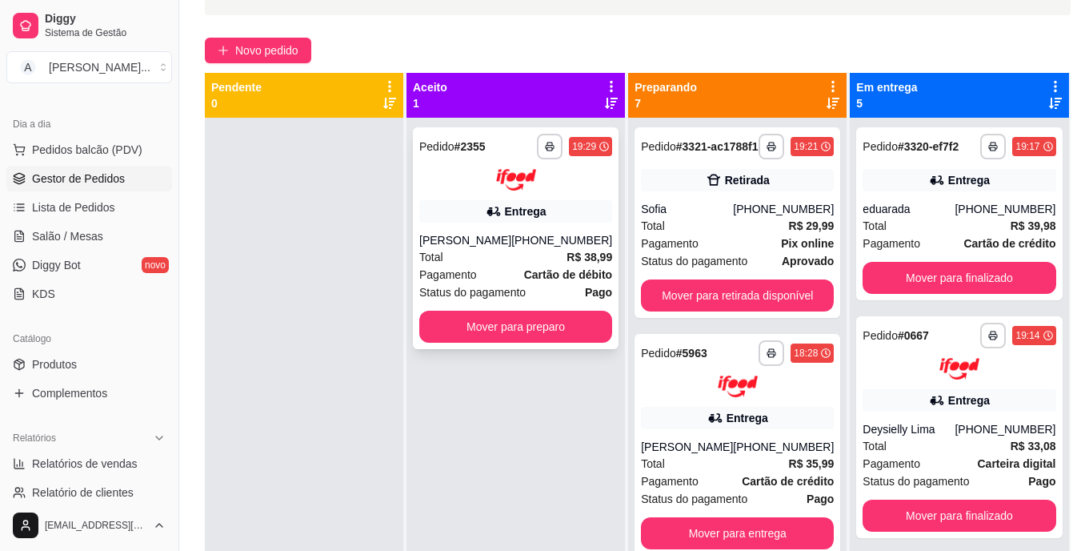
scroll to position [80, 0]
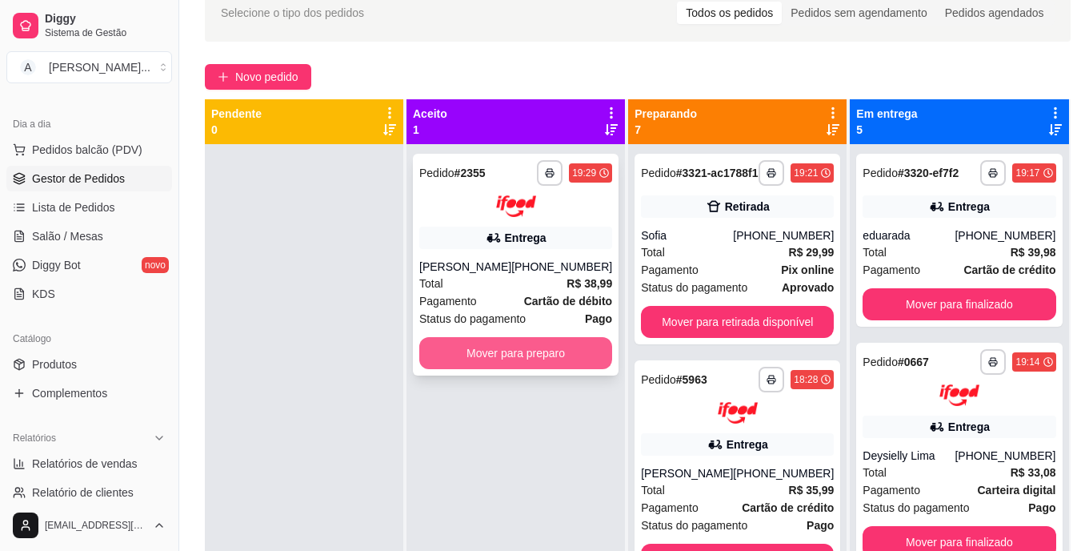
click at [502, 354] on button "Mover para preparo" at bounding box center [515, 353] width 193 height 32
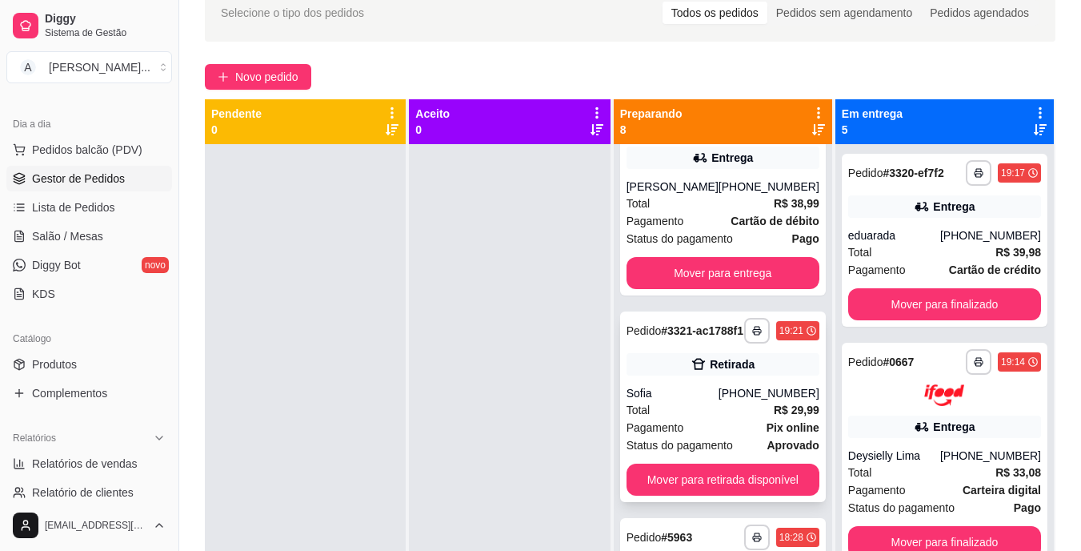
click at [731, 417] on div "Total R$ 29,99" at bounding box center [723, 410] width 193 height 18
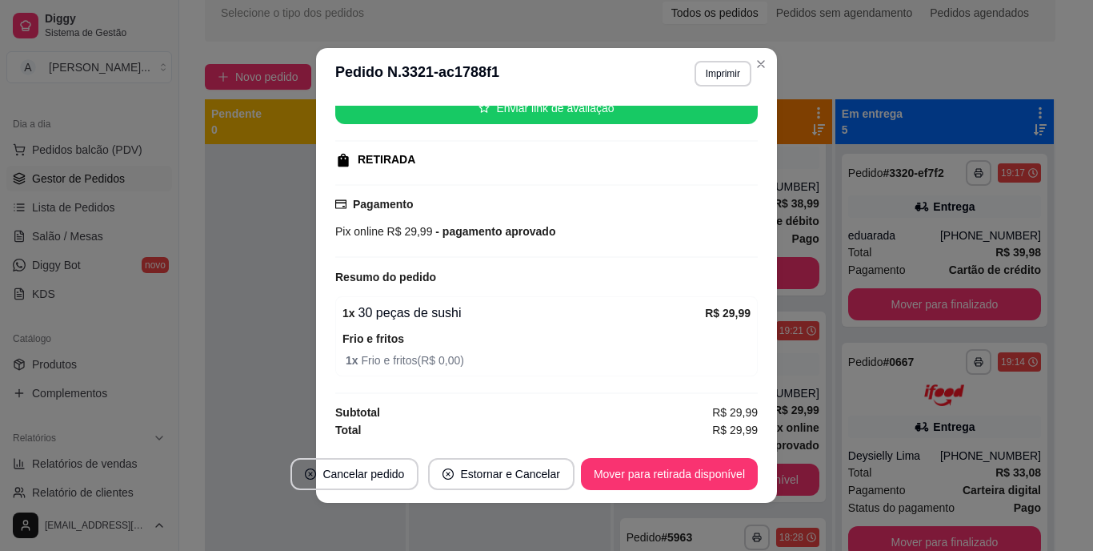
scroll to position [3, 0]
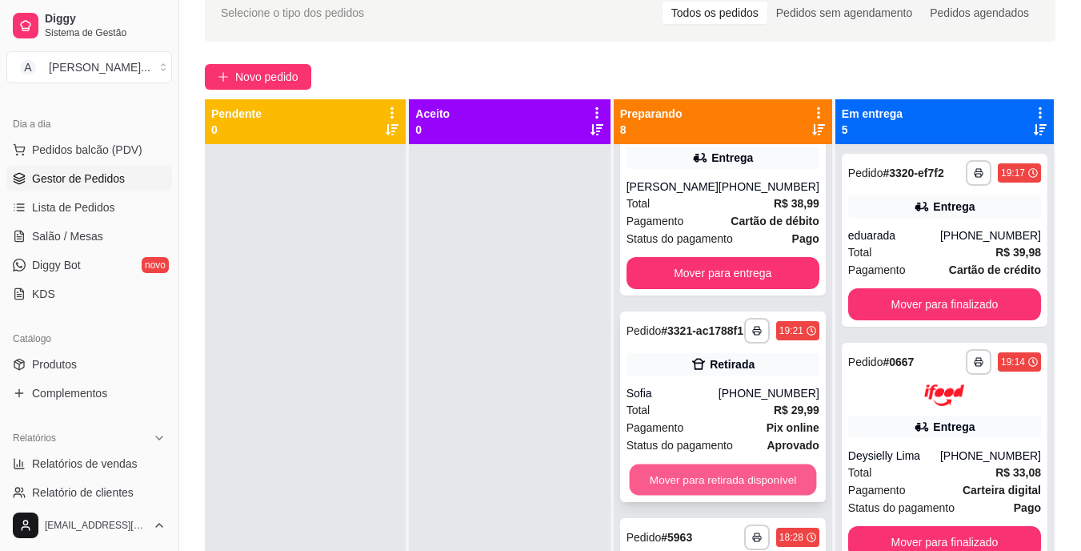
click at [675, 493] on button "Mover para retirada disponível" at bounding box center [722, 478] width 187 height 31
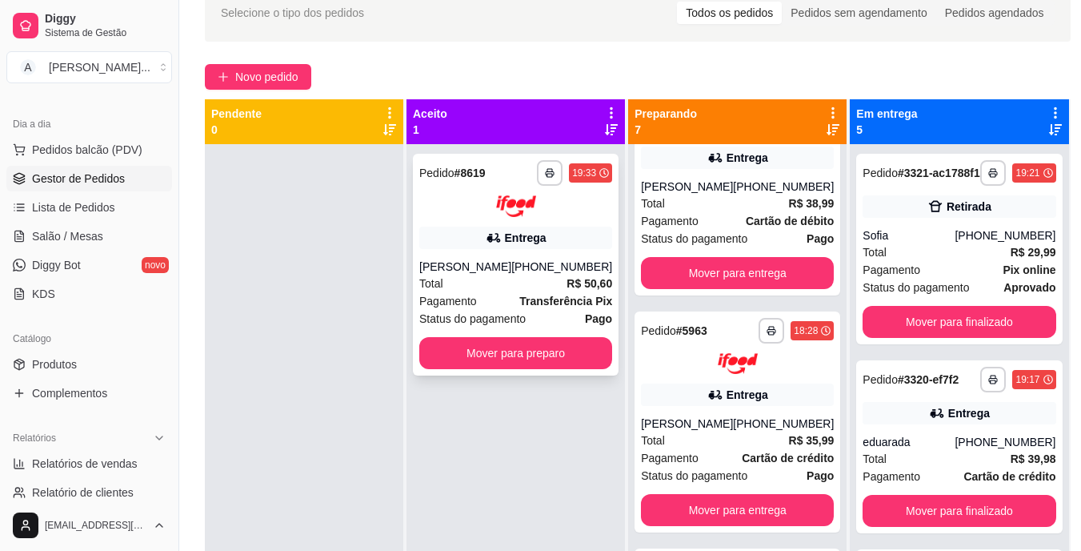
click at [458, 267] on div "[PERSON_NAME]" at bounding box center [465, 266] width 92 height 16
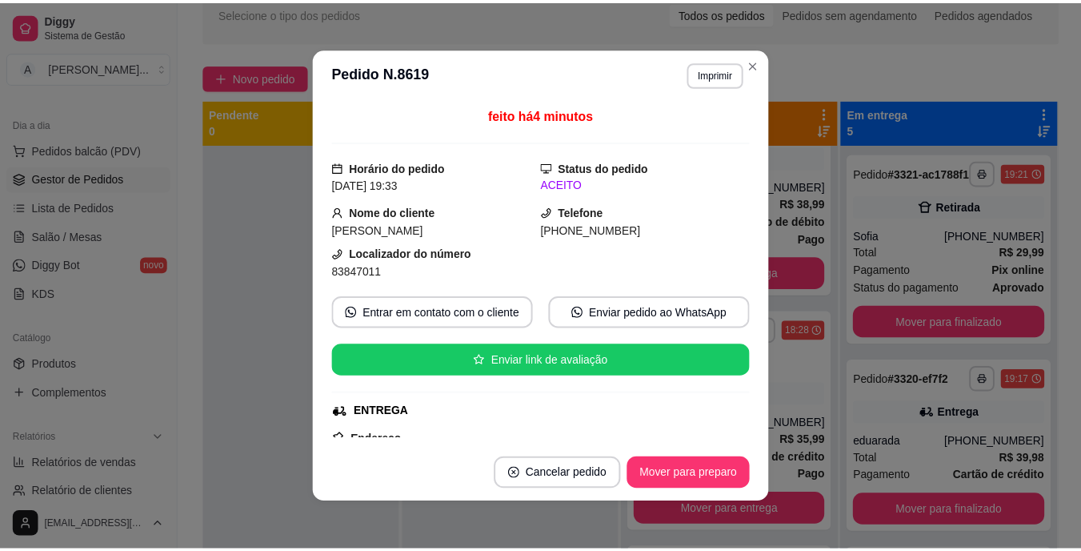
scroll to position [240, 0]
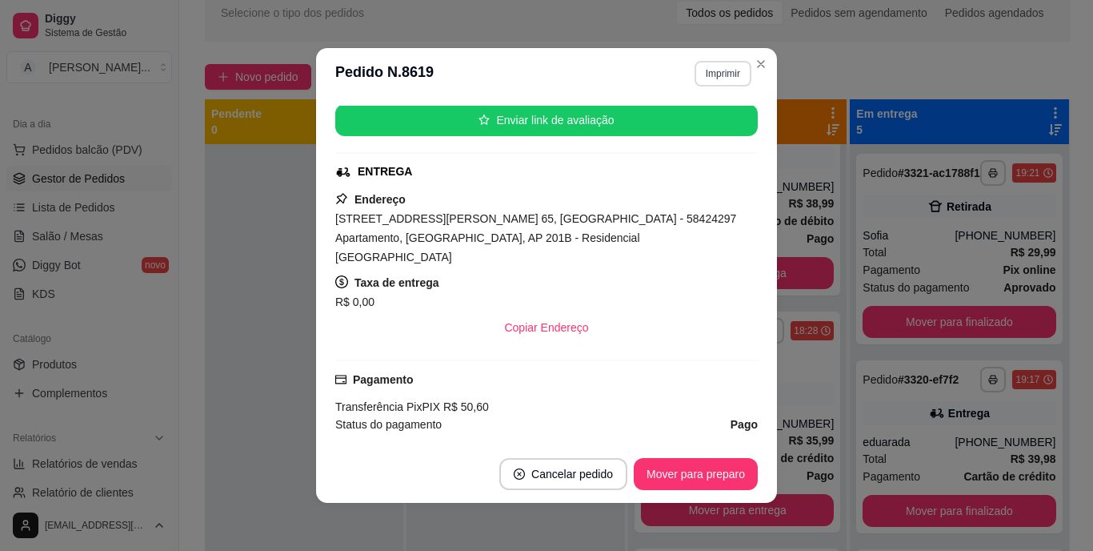
click at [726, 69] on button "Imprimir" at bounding box center [723, 74] width 57 height 26
click at [719, 116] on div "Escolha a impressora IMPRESSORA" at bounding box center [689, 118] width 132 height 54
click at [719, 121] on button "IMPRESSORA" at bounding box center [689, 130] width 116 height 26
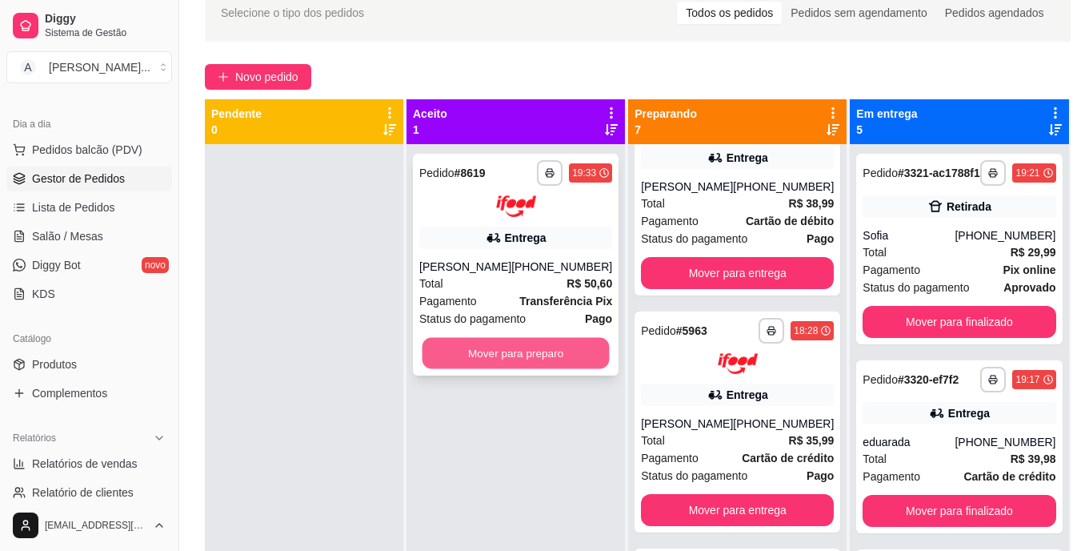
click at [525, 354] on button "Mover para preparo" at bounding box center [516, 352] width 187 height 31
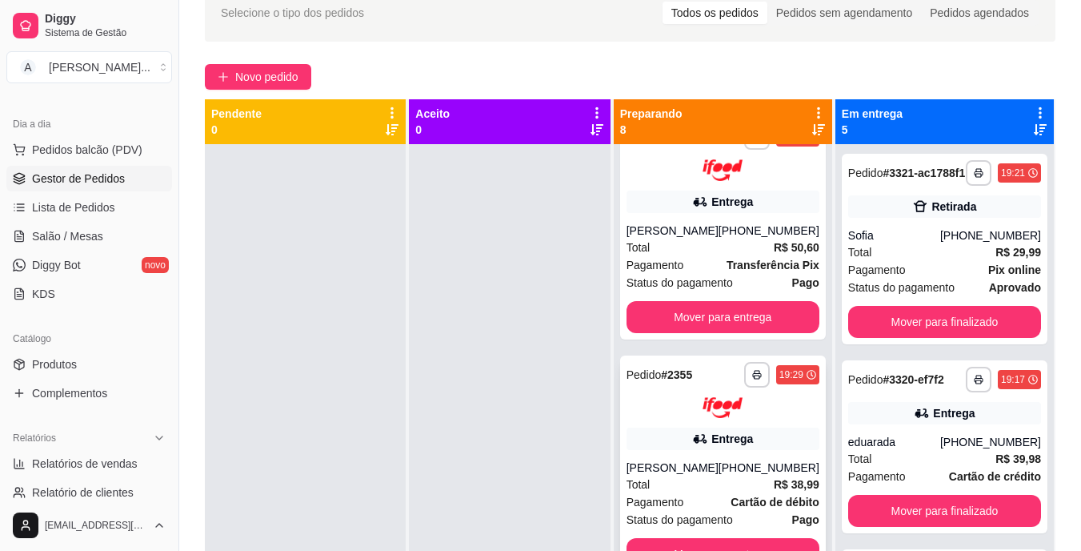
scroll to position [0, 0]
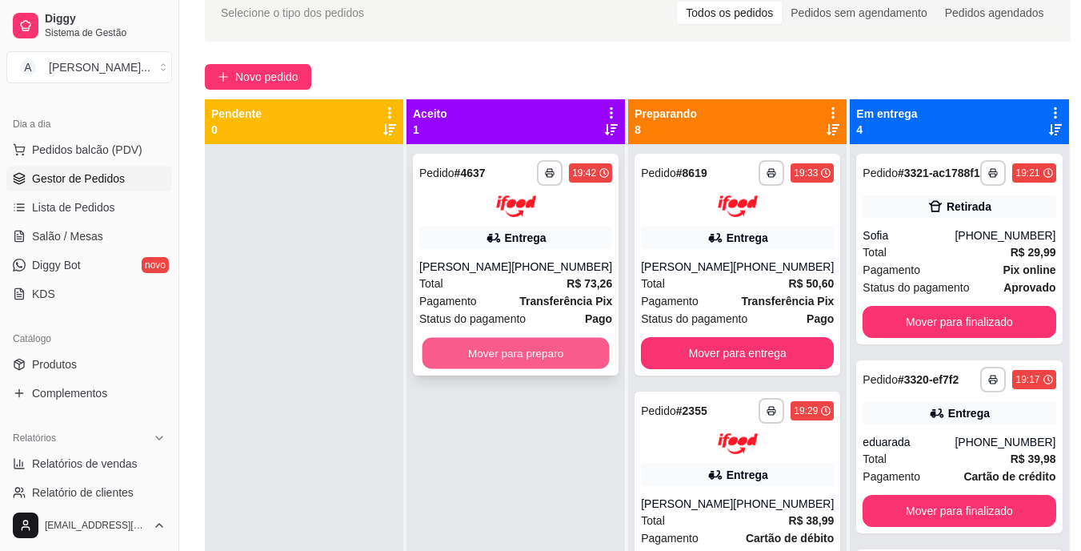
click at [514, 356] on button "Mover para preparo" at bounding box center [516, 352] width 187 height 31
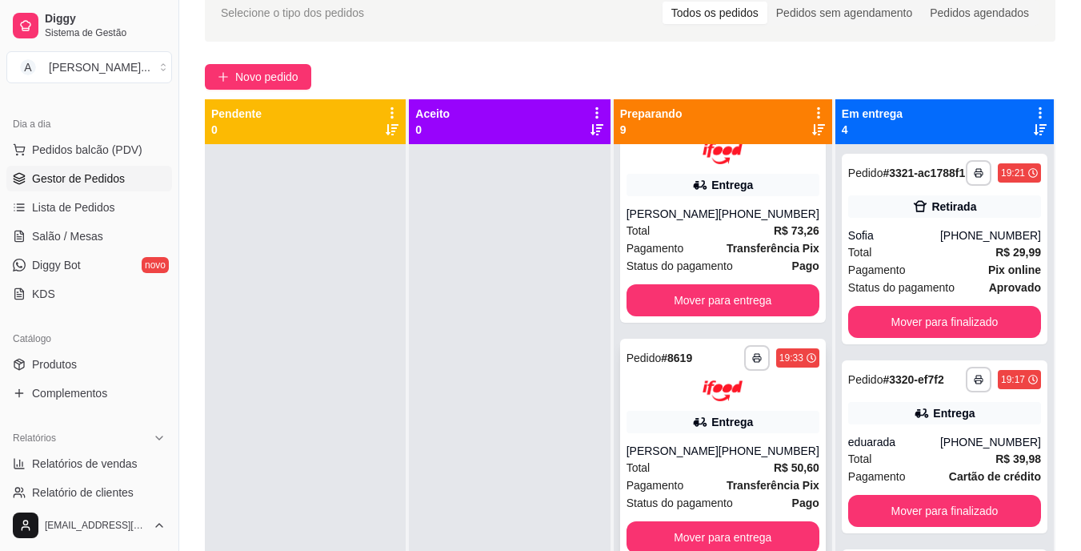
scroll to position [80, 0]
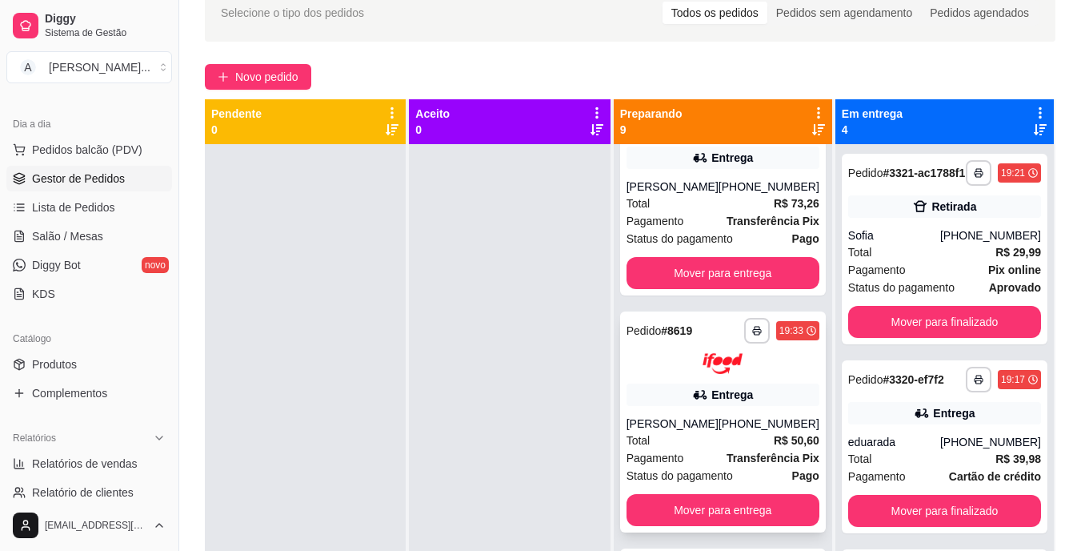
click at [736, 397] on div "Entrega" at bounding box center [732, 394] width 42 height 16
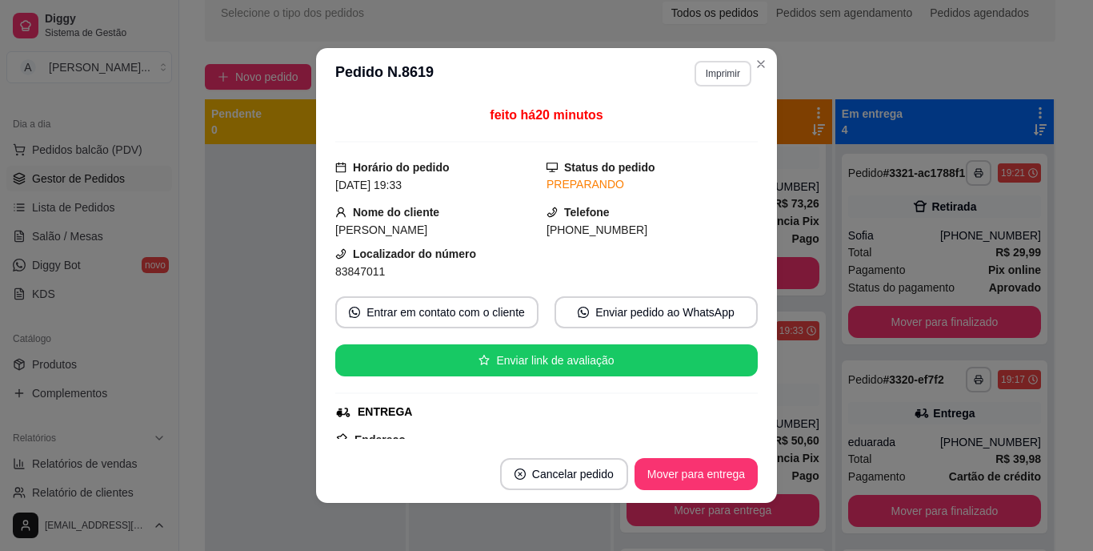
click at [707, 72] on button "Imprimir" at bounding box center [723, 74] width 57 height 26
click at [688, 125] on button "IMPRESSORA" at bounding box center [689, 129] width 112 height 25
click at [712, 475] on button "Mover para entrega" at bounding box center [696, 474] width 120 height 31
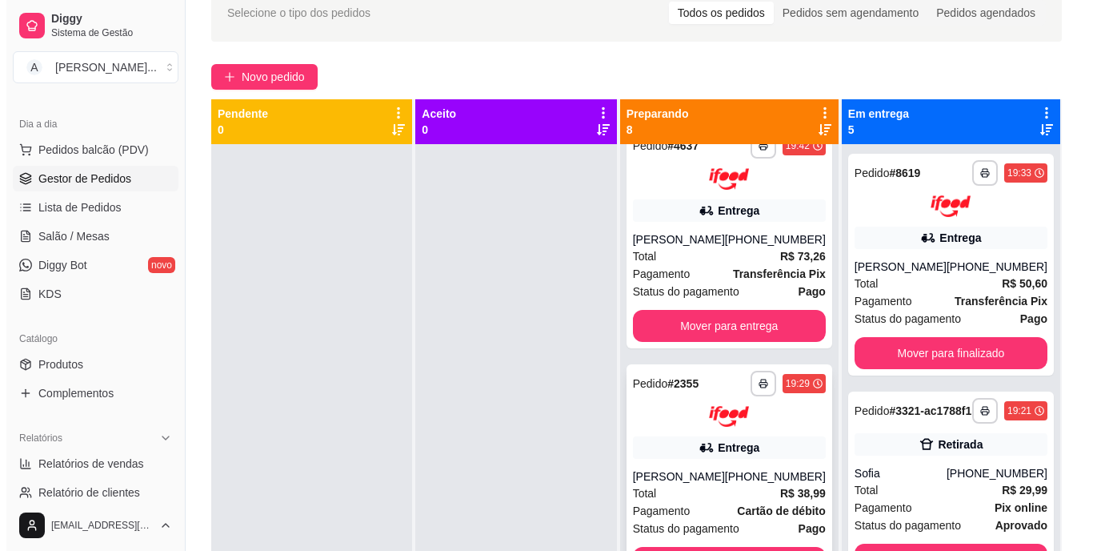
scroll to position [0, 0]
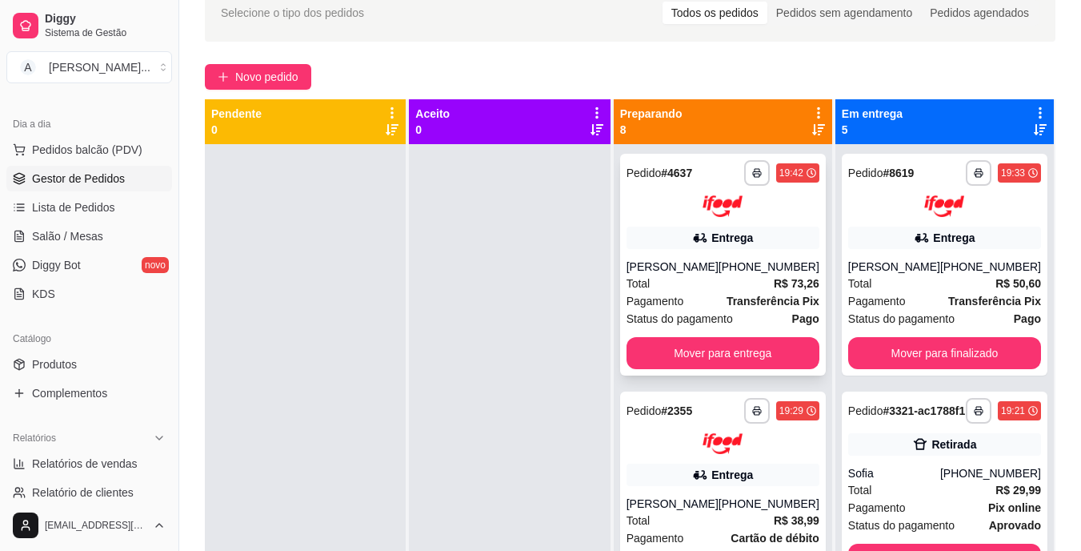
click at [735, 273] on div "[PHONE_NUMBER]" at bounding box center [769, 266] width 101 height 16
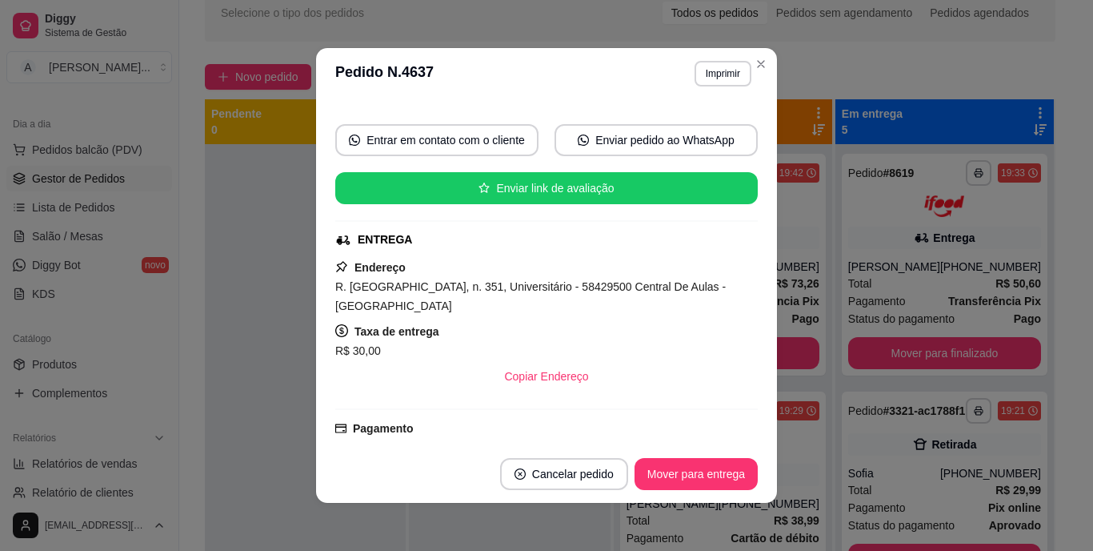
scroll to position [160, 0]
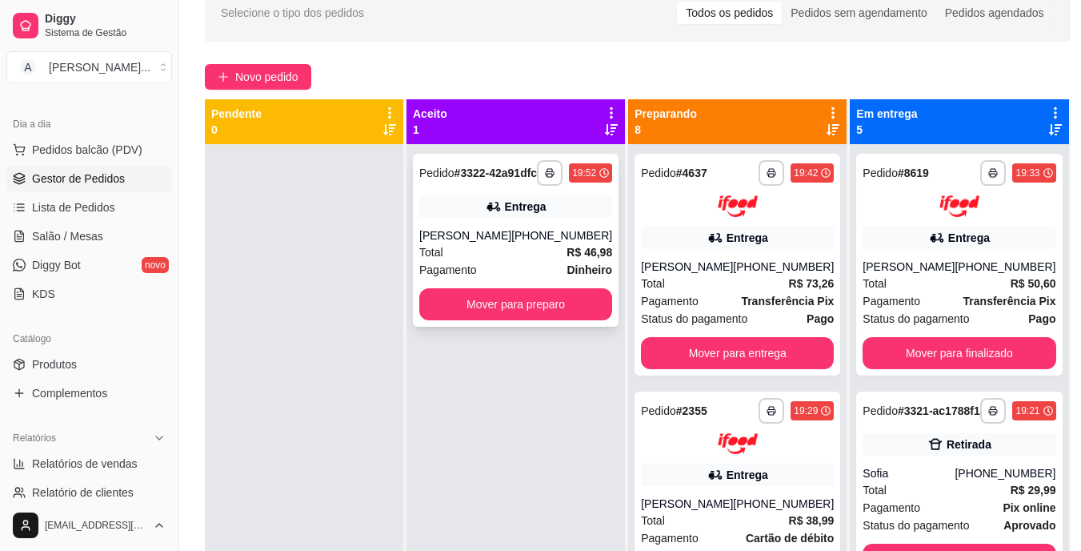
click at [528, 234] on div "**********" at bounding box center [516, 240] width 206 height 173
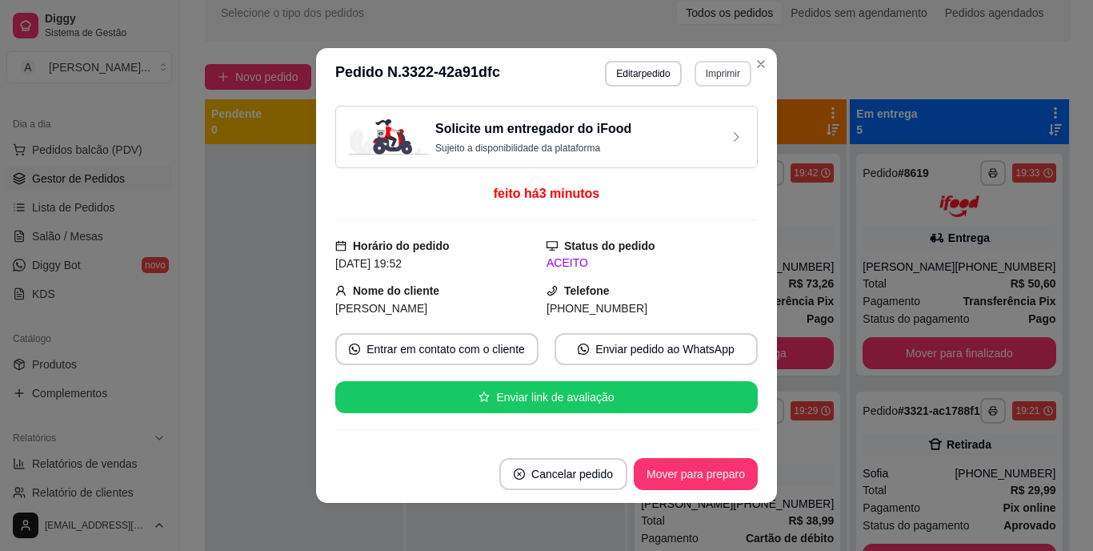
click at [713, 69] on button "Imprimir" at bounding box center [723, 74] width 57 height 26
click at [704, 125] on button "IMPRESSORA" at bounding box center [689, 129] width 112 height 25
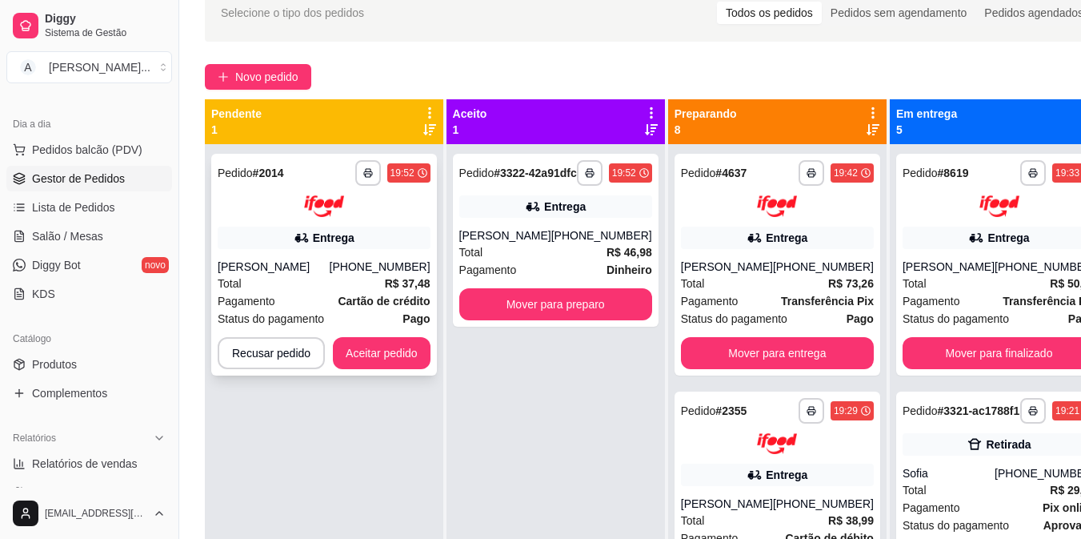
click at [346, 247] on div "Entrega" at bounding box center [324, 237] width 213 height 22
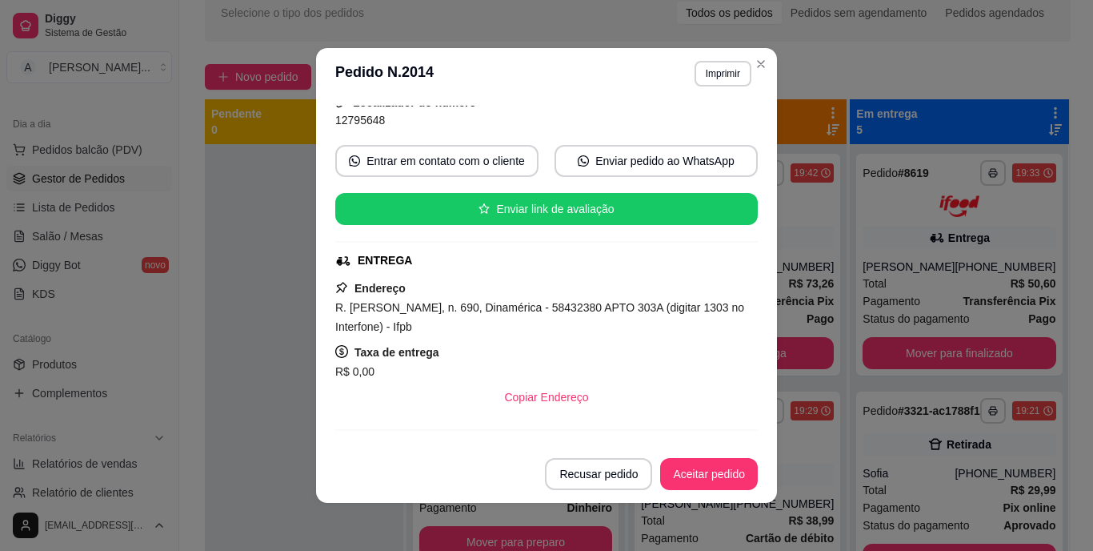
scroll to position [240, 0]
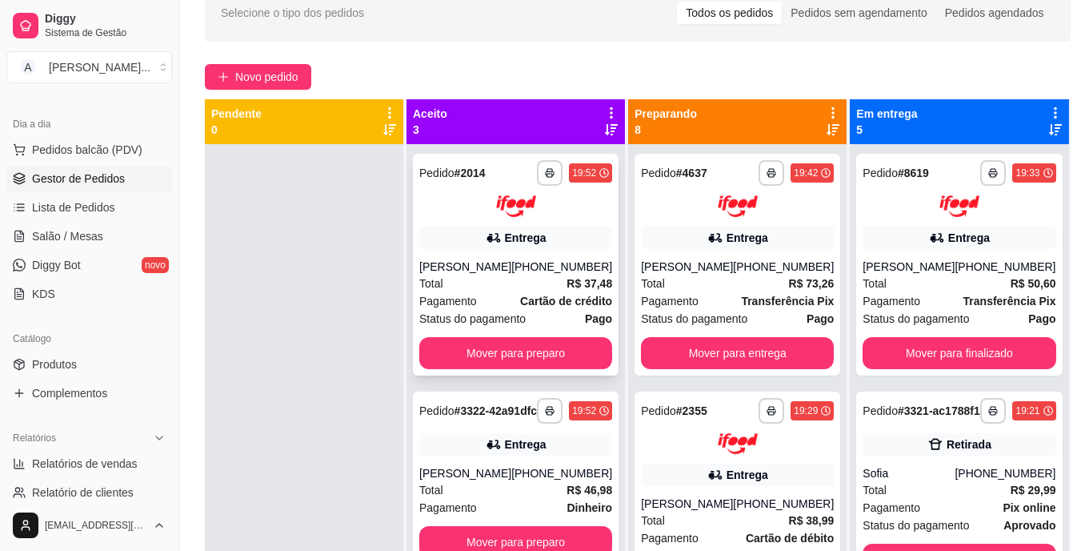
click at [520, 294] on strong "Cartão de crédito" at bounding box center [566, 300] width 92 height 13
click at [511, 271] on div "[PERSON_NAME]" at bounding box center [465, 266] width 92 height 16
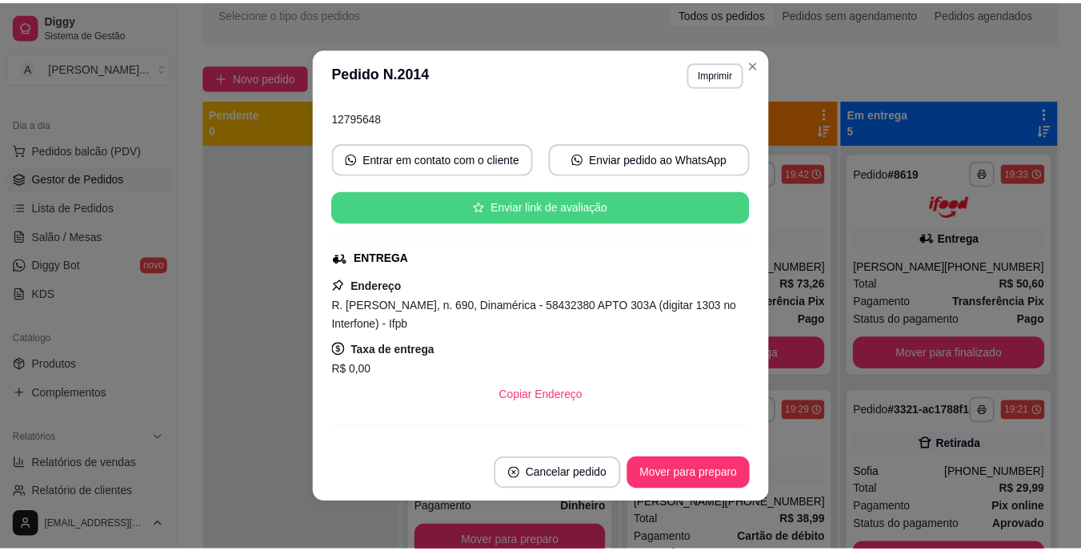
scroll to position [160, 0]
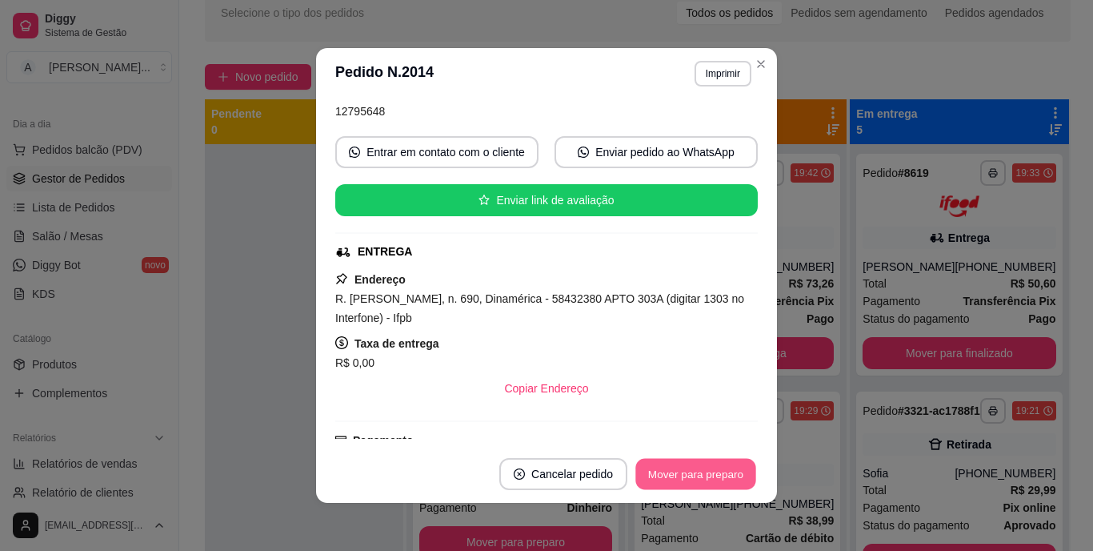
click at [653, 481] on button "Mover para preparo" at bounding box center [695, 474] width 120 height 31
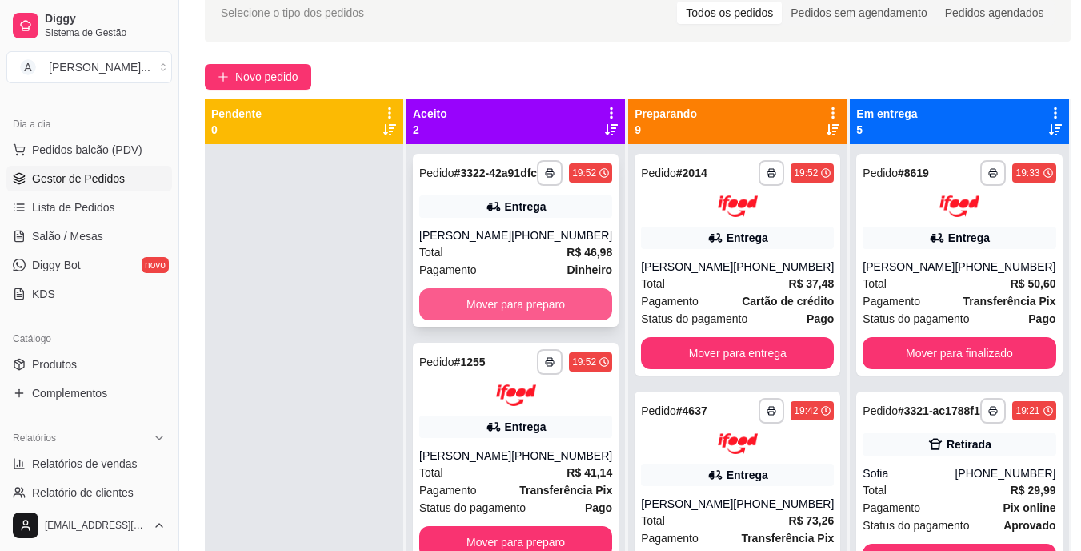
click at [551, 306] on button "Mover para preparo" at bounding box center [515, 304] width 193 height 32
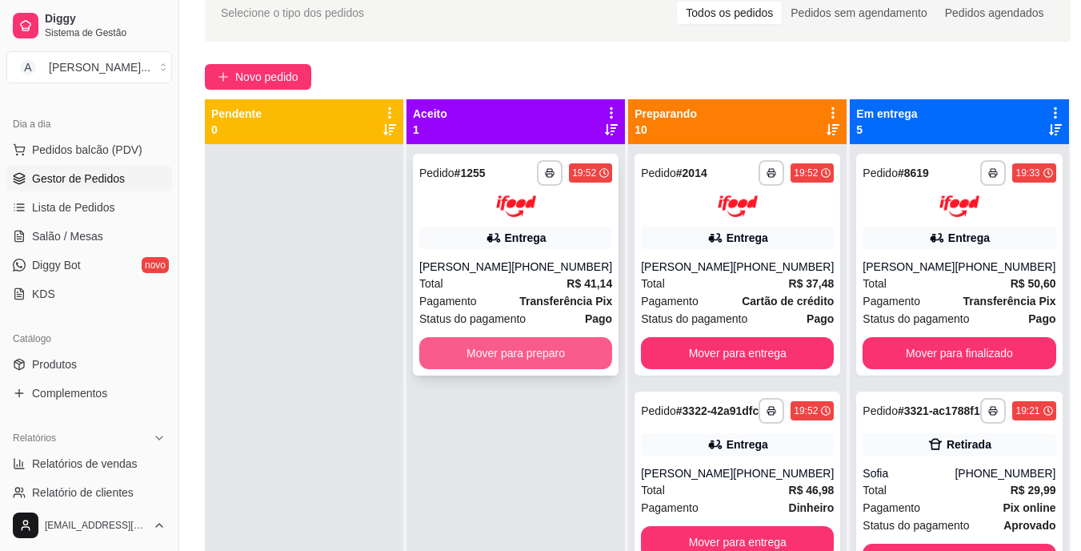
click at [539, 348] on button "Mover para preparo" at bounding box center [515, 353] width 193 height 32
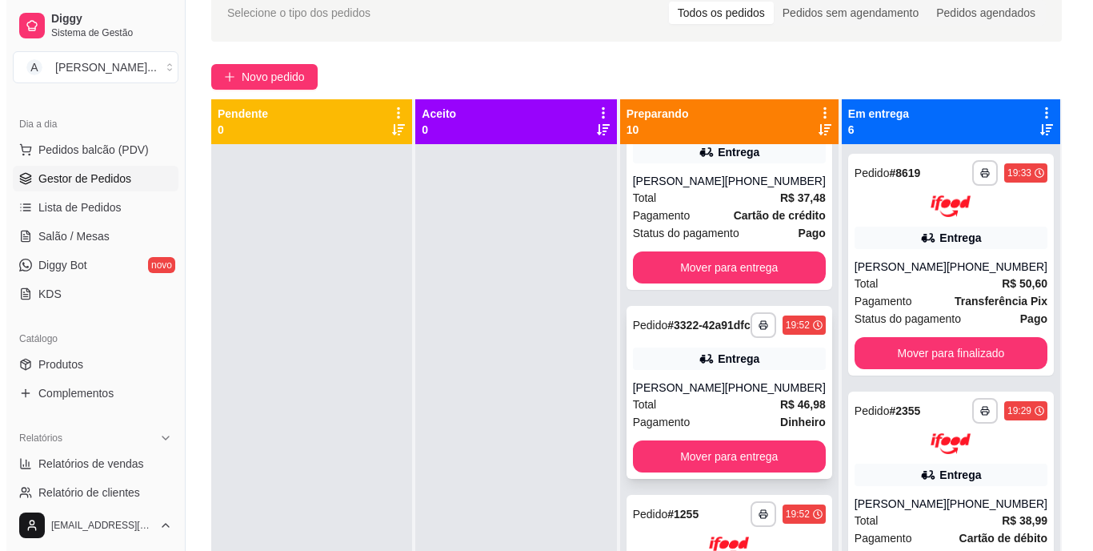
scroll to position [80, 0]
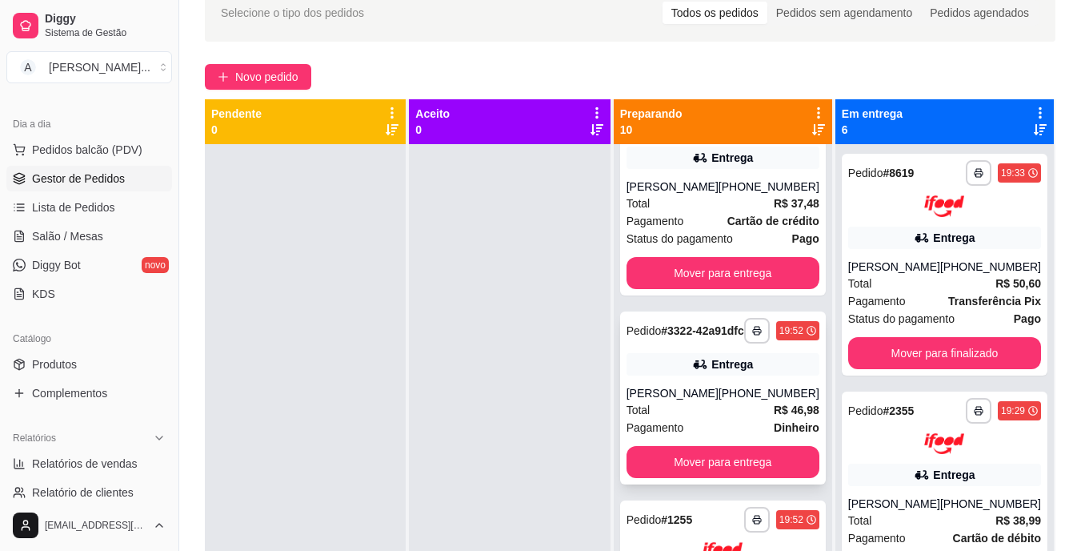
click at [727, 401] on div "[PHONE_NUMBER]" at bounding box center [769, 393] width 101 height 16
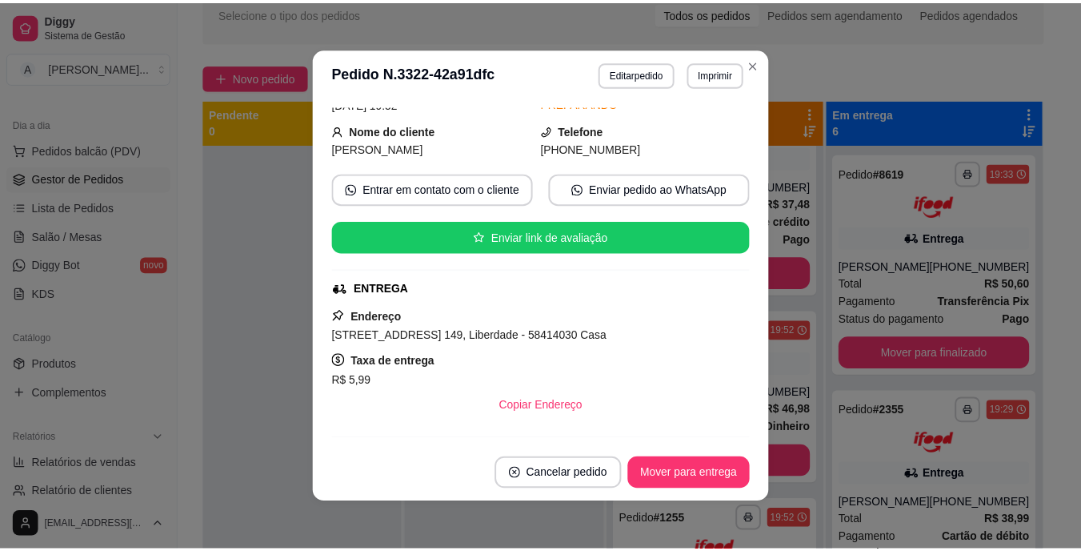
scroll to position [82, 0]
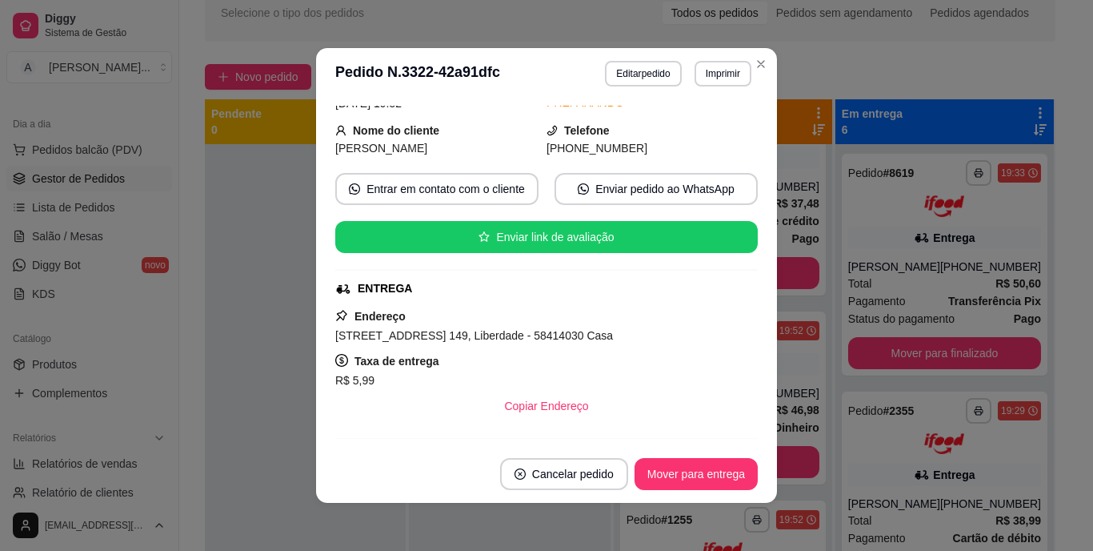
click at [503, 336] on span "[STREET_ADDRESS] 149, Liberdade - 58414030 Casa" at bounding box center [474, 335] width 278 height 13
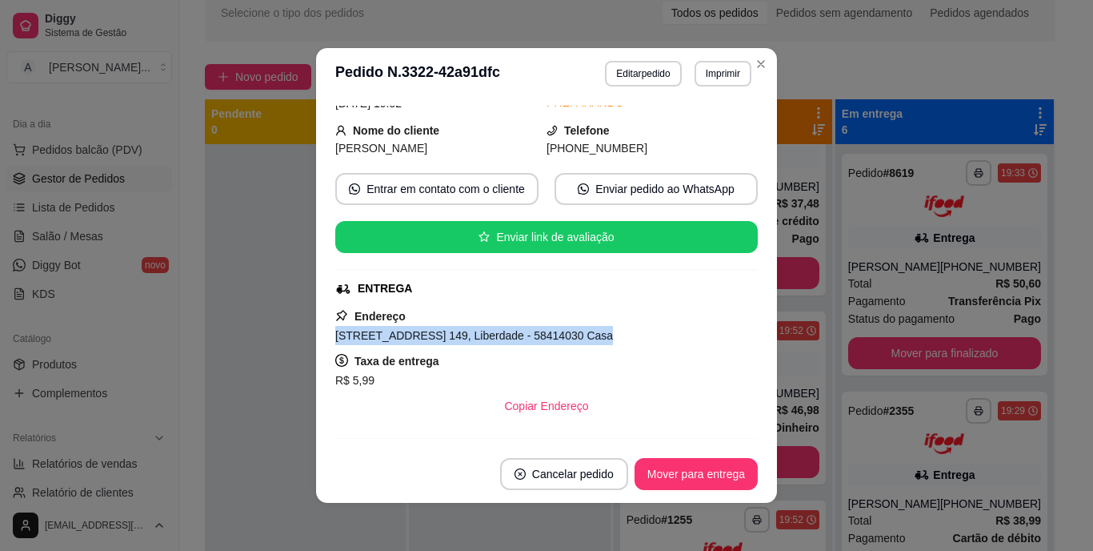
click at [503, 336] on span "[STREET_ADDRESS] 149, Liberdade - 58414030 Casa" at bounding box center [474, 335] width 278 height 13
copy span "[STREET_ADDRESS] 149, Liberdade - 58414030 Casa"
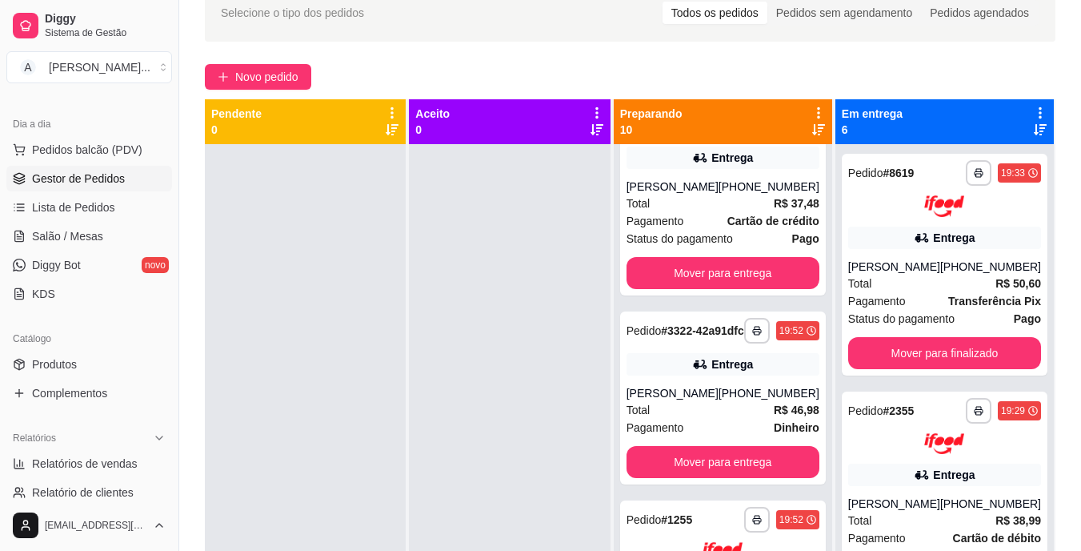
click at [326, 530] on div at bounding box center [305, 419] width 201 height 551
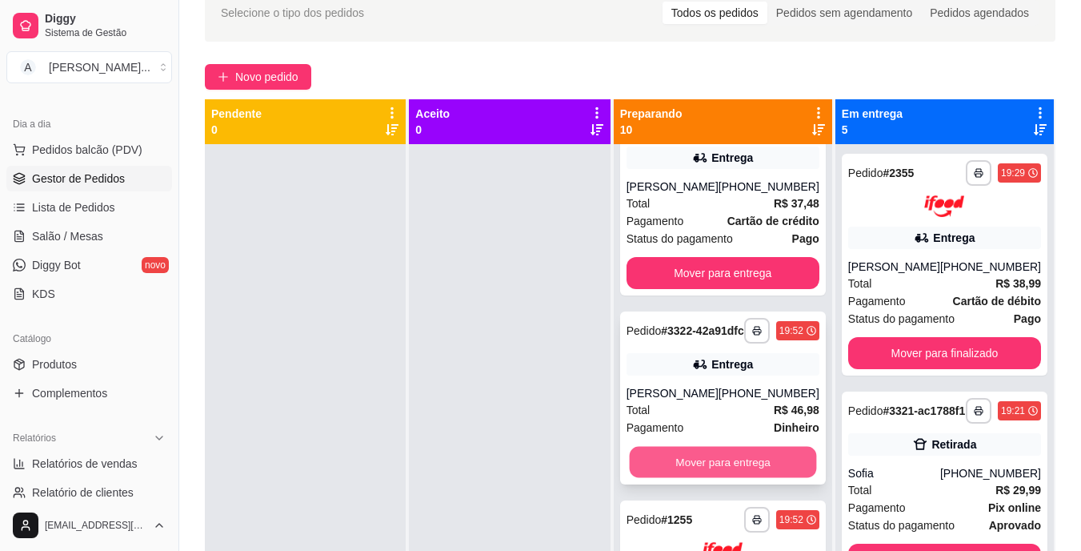
click at [760, 462] on button "Mover para entrega" at bounding box center [722, 461] width 187 height 31
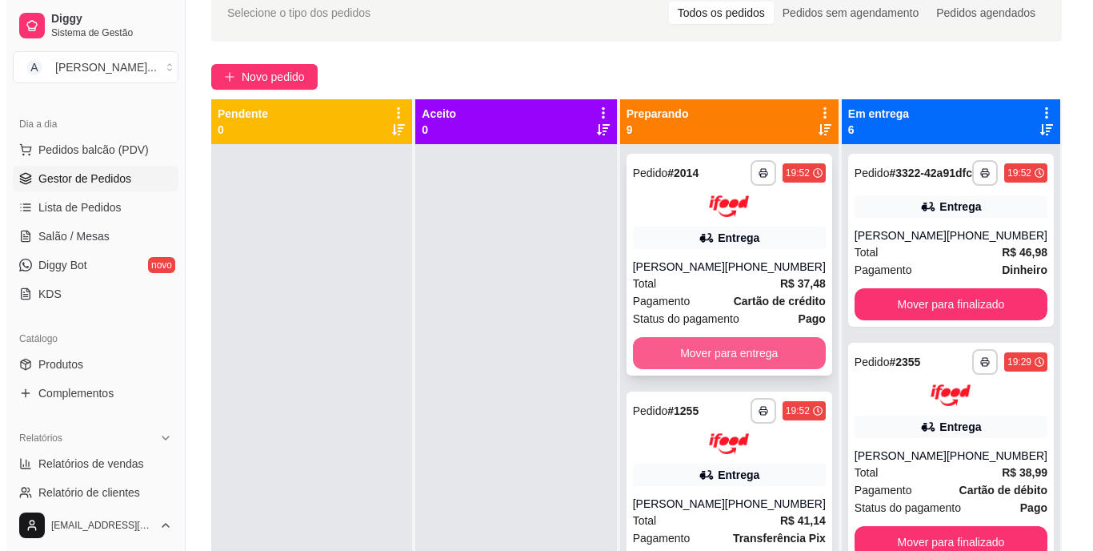
scroll to position [0, 0]
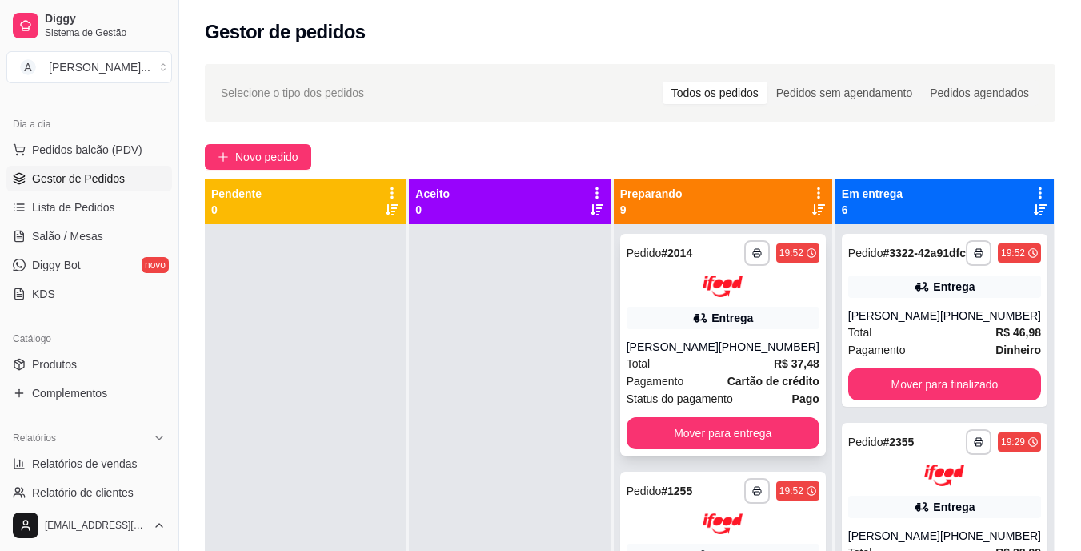
click at [760, 356] on div "Total R$ 37,48" at bounding box center [723, 363] width 193 height 18
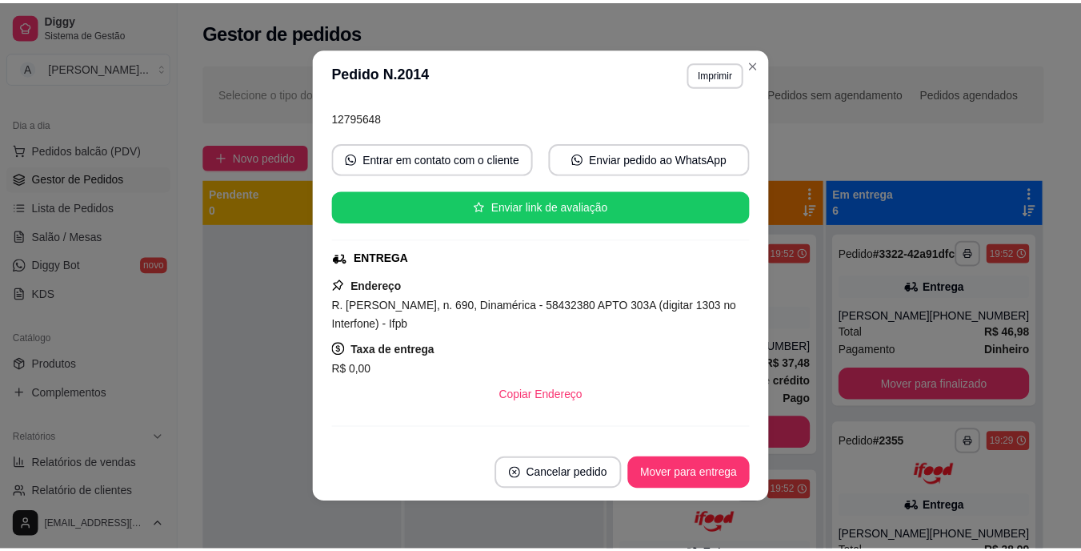
scroll to position [160, 0]
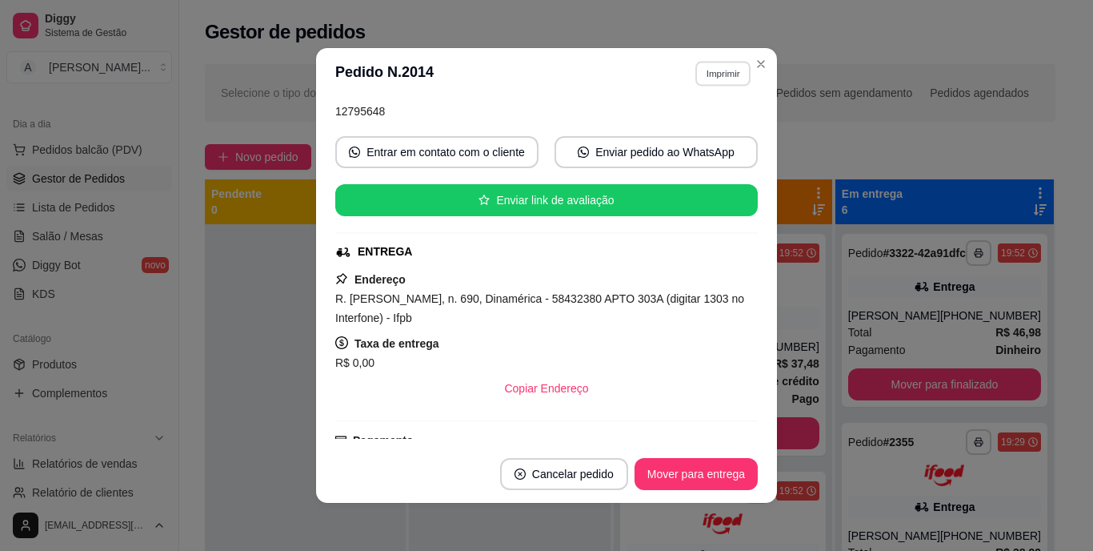
click at [704, 76] on button "Imprimir" at bounding box center [722, 73] width 55 height 25
click at [691, 135] on button "IMPRESSORA" at bounding box center [689, 129] width 112 height 25
click at [682, 475] on button "Mover para entrega" at bounding box center [696, 474] width 123 height 32
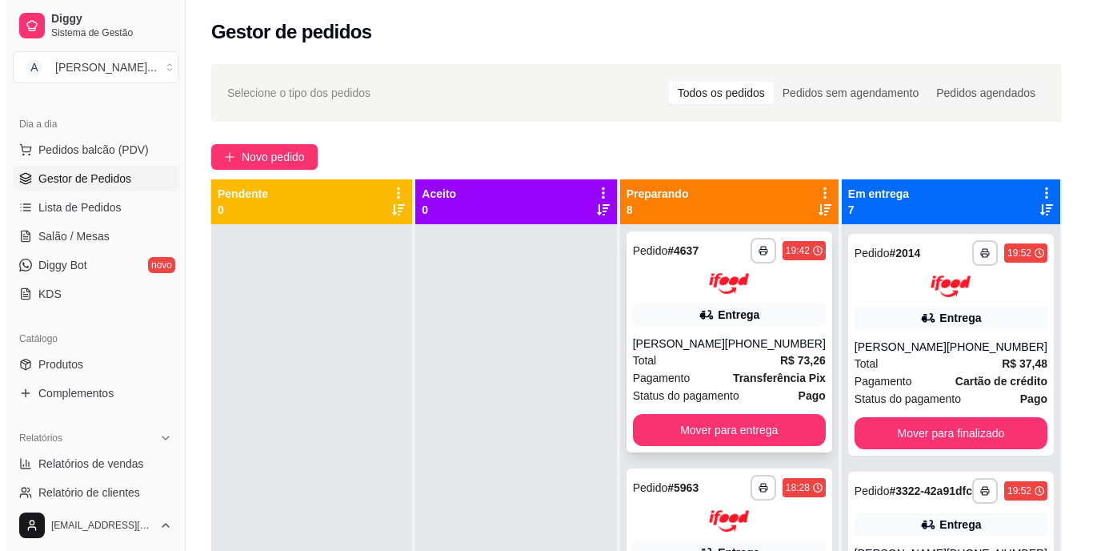
scroll to position [320, 0]
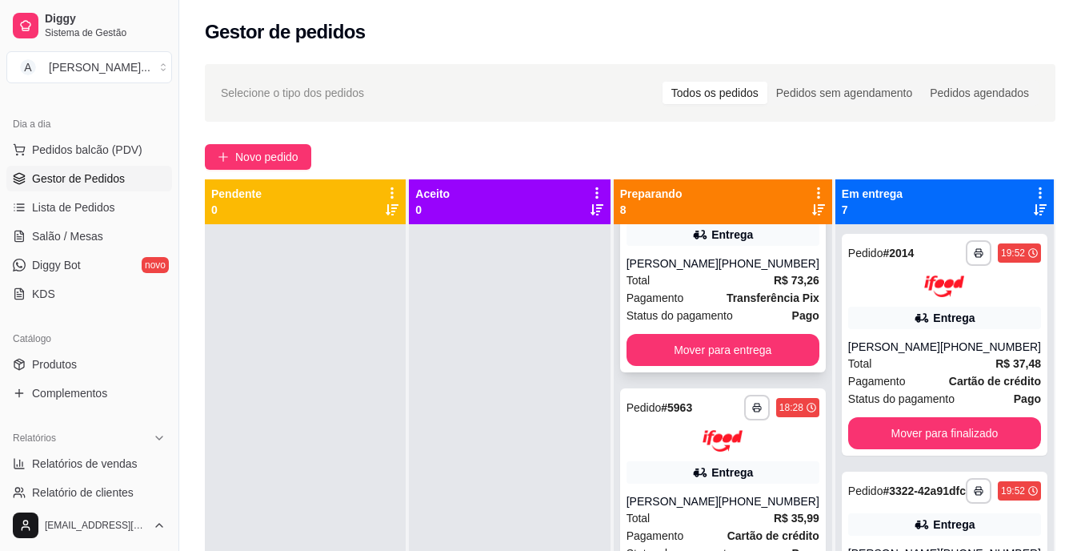
click at [696, 290] on div "Pagamento Transferência Pix" at bounding box center [723, 298] width 193 height 18
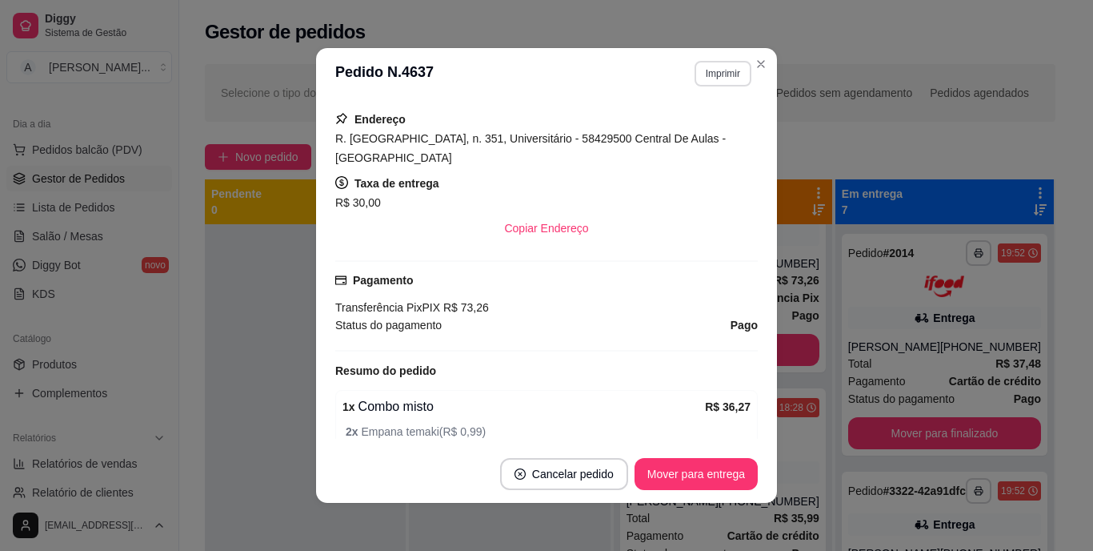
click at [708, 77] on button "Imprimir" at bounding box center [723, 74] width 57 height 26
click at [697, 131] on button "IMPRESSORA" at bounding box center [688, 129] width 112 height 25
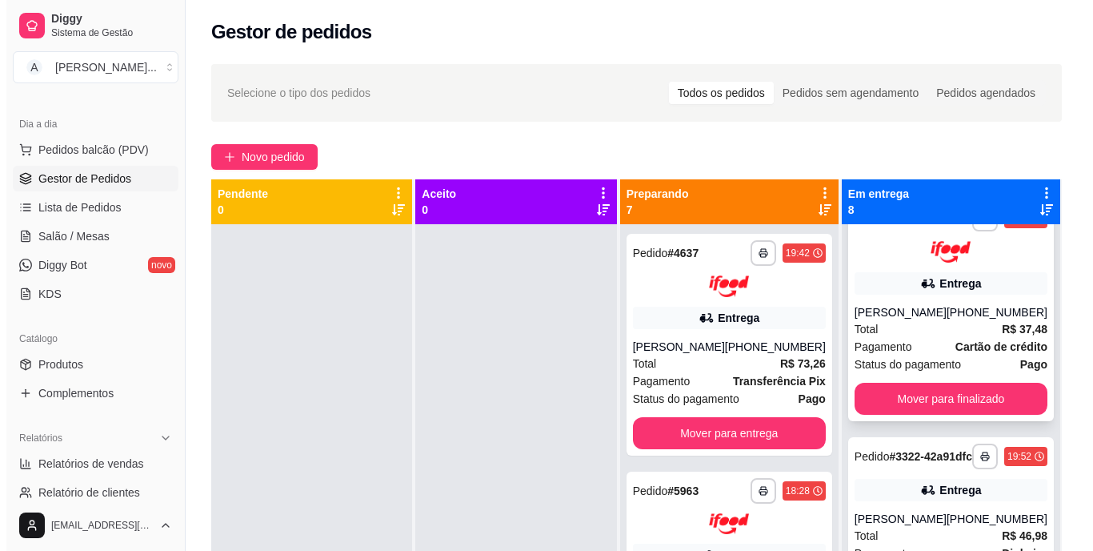
scroll to position [0, 0]
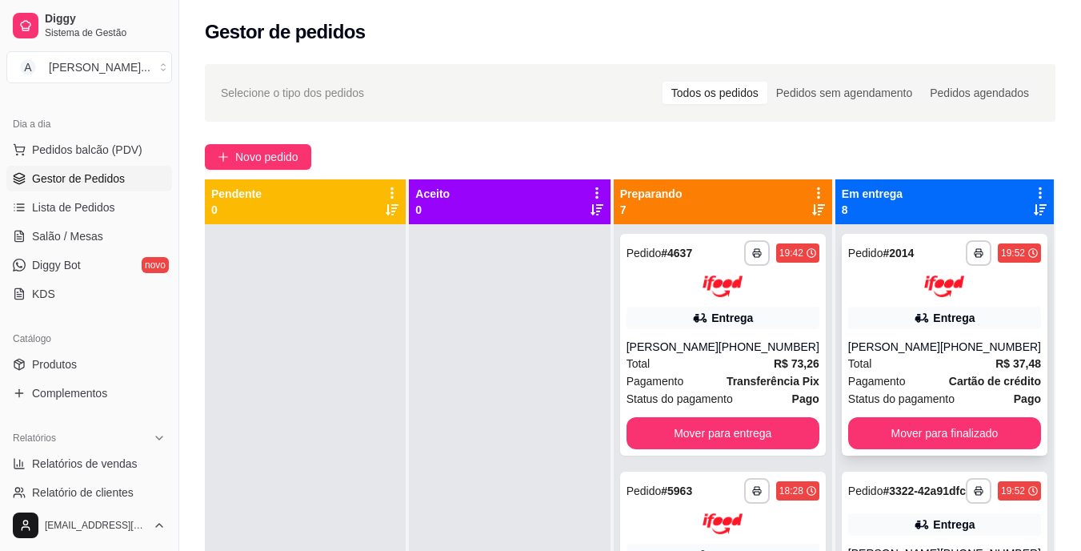
click at [922, 347] on div "[PERSON_NAME]" at bounding box center [894, 346] width 92 height 16
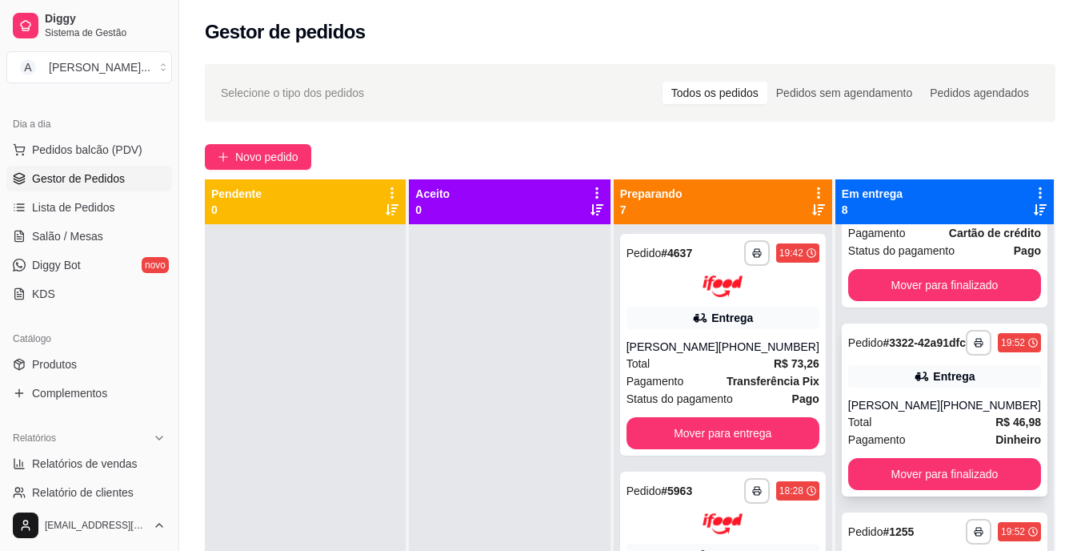
scroll to position [160, 0]
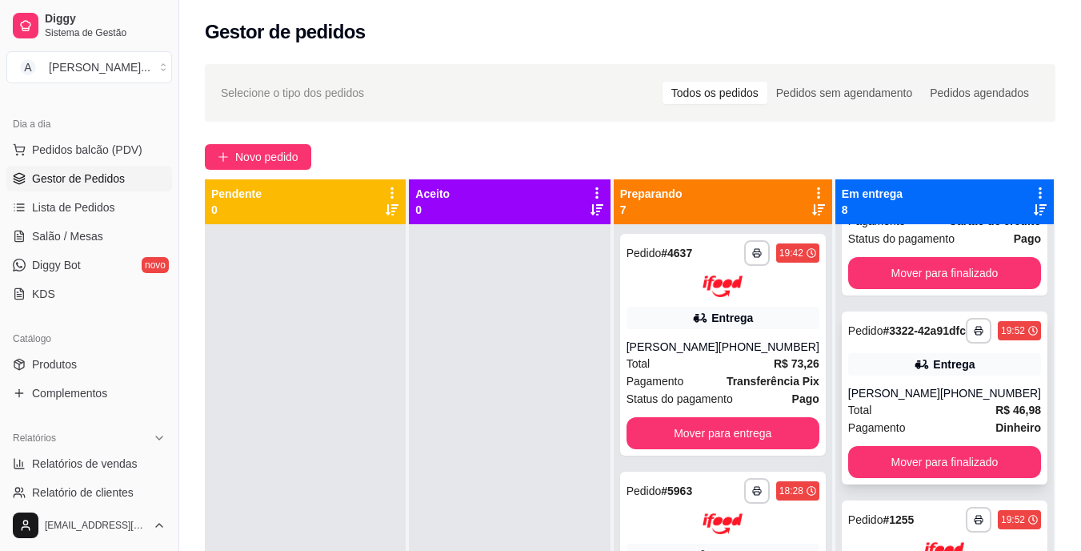
click at [927, 401] on div "[PERSON_NAME]" at bounding box center [894, 393] width 92 height 16
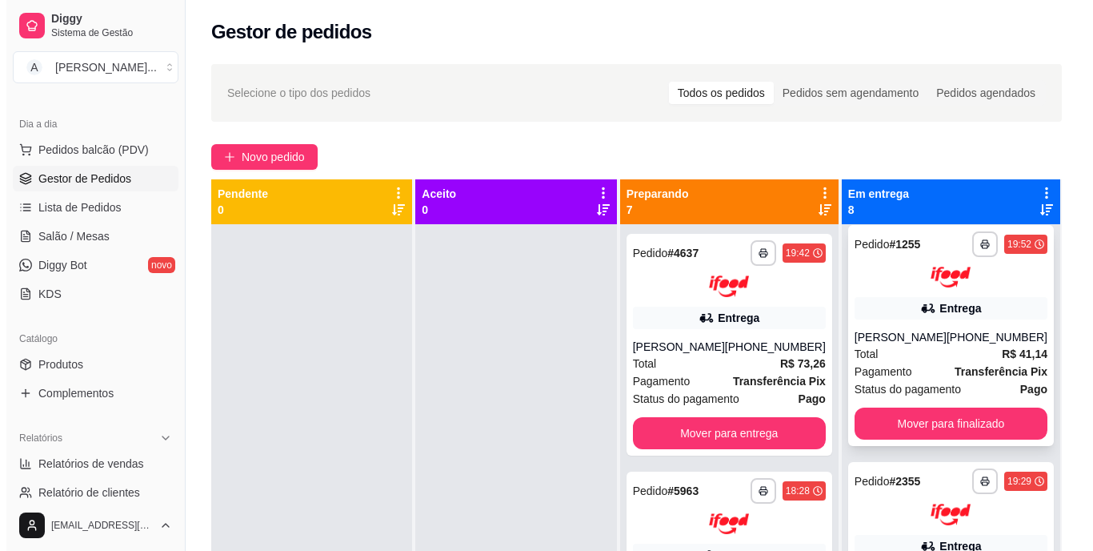
scroll to position [480, 0]
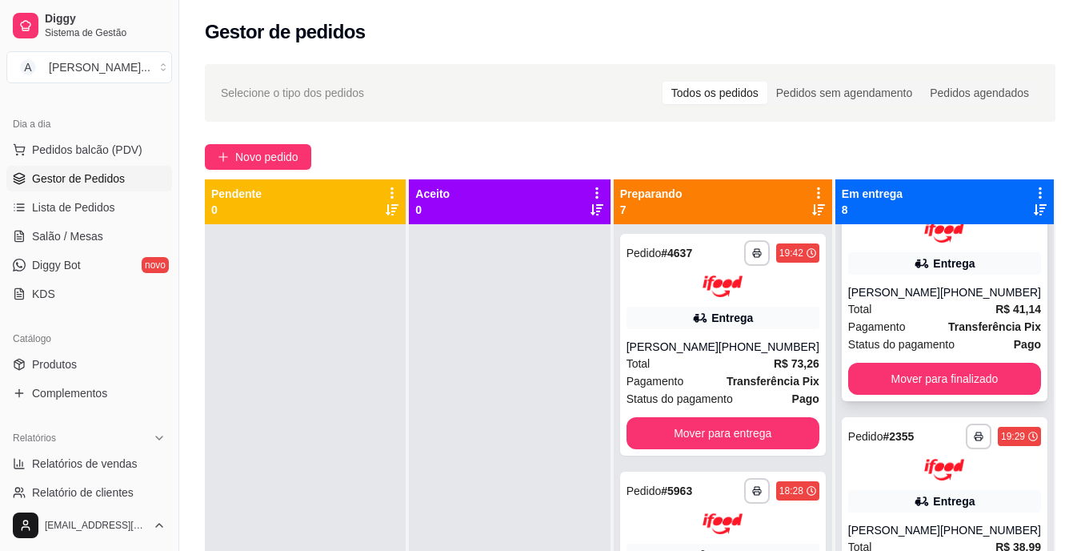
click at [886, 335] on span "Pagamento" at bounding box center [877, 327] width 58 height 18
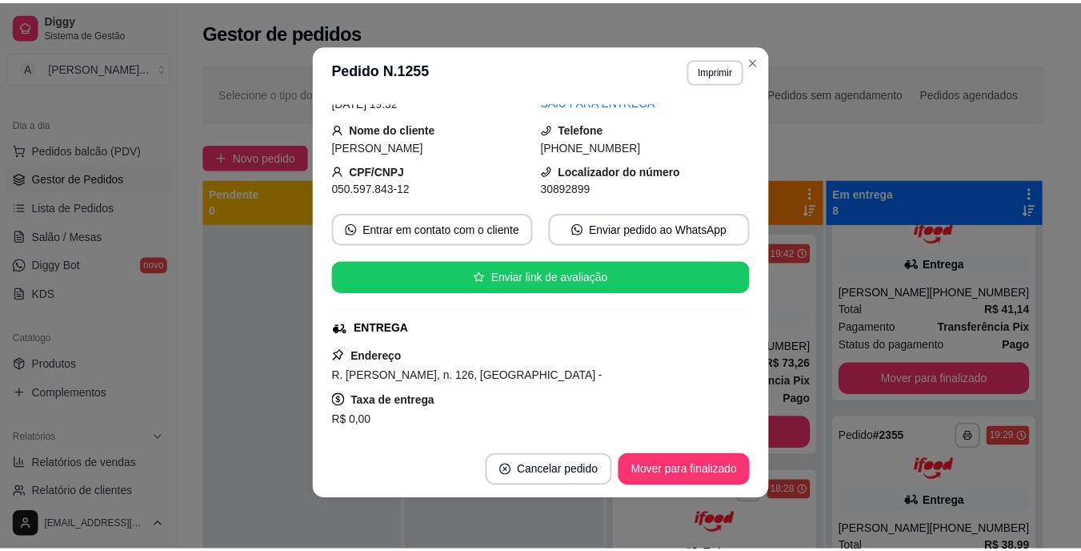
scroll to position [160, 0]
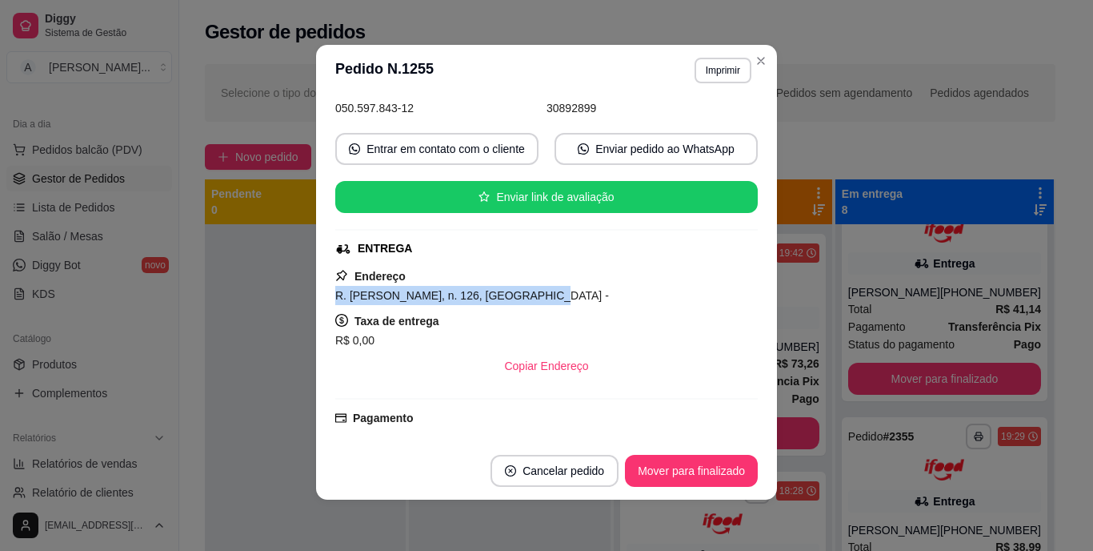
drag, startPoint x: 515, startPoint y: 300, endPoint x: 227, endPoint y: 298, distance: 287.3
click at [227, 298] on div "**********" at bounding box center [546, 275] width 1093 height 551
copy span "R. [PERSON_NAME], n. 126, [GEOGRAPHIC_DATA] -"
click at [721, 63] on button "Imprimir" at bounding box center [723, 71] width 57 height 26
click at [735, 124] on div "Escolha a impressora IMPRESSORA" at bounding box center [689, 115] width 132 height 54
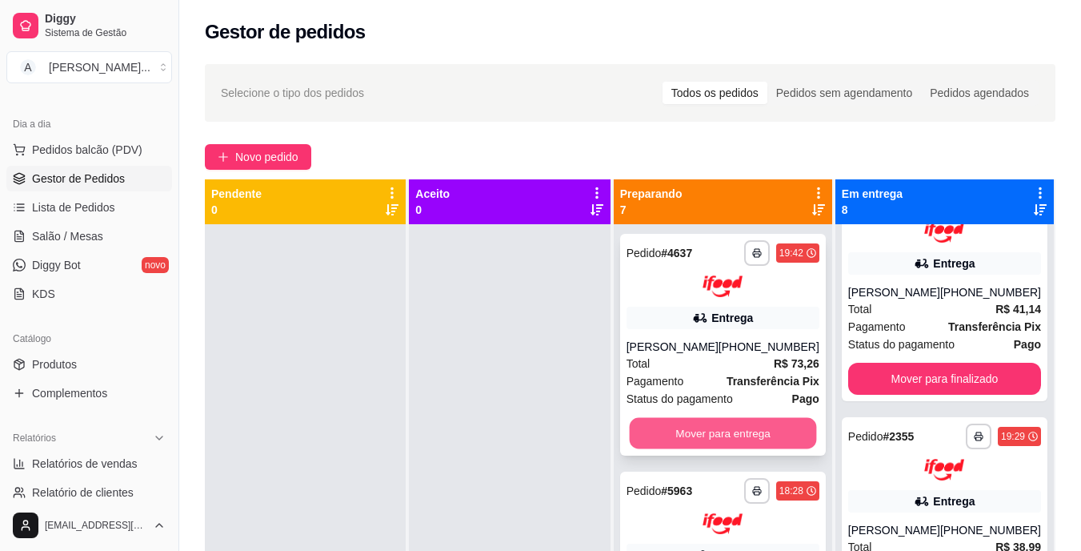
click at [730, 430] on button "Mover para entrega" at bounding box center [722, 432] width 187 height 31
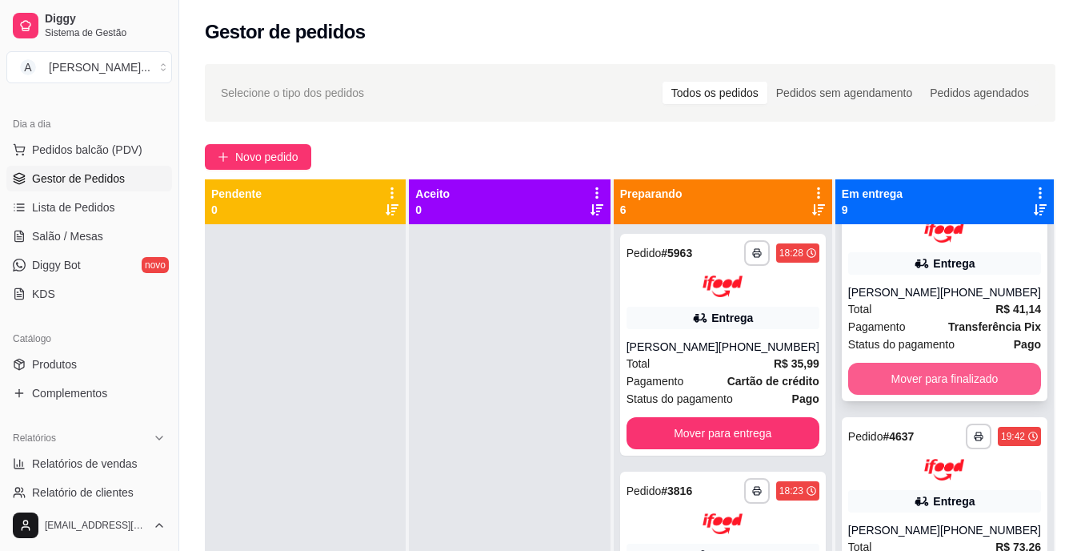
click at [911, 394] on button "Mover para finalizado" at bounding box center [944, 378] width 193 height 32
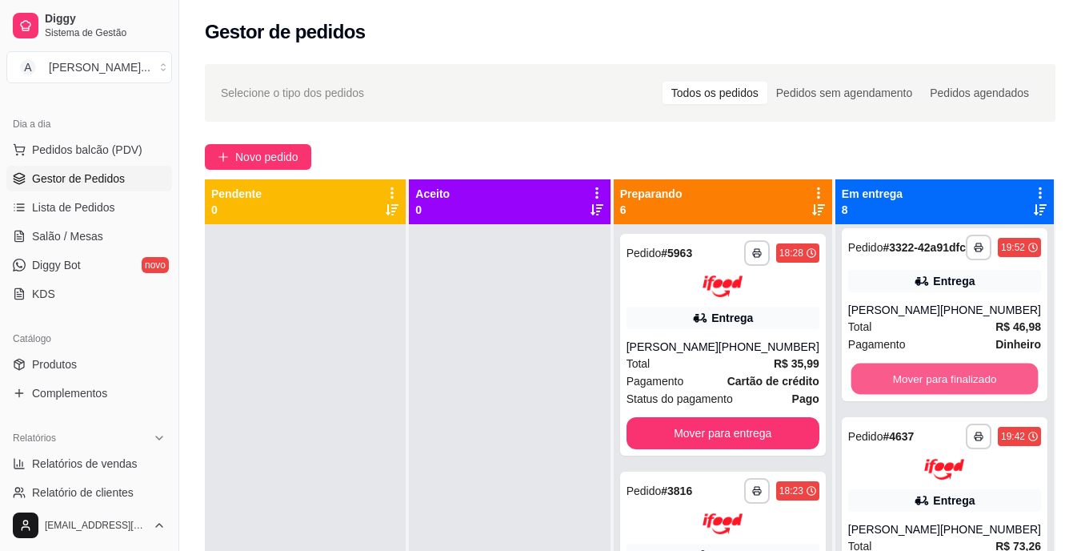
click at [911, 394] on button "Mover para finalizado" at bounding box center [944, 377] width 187 height 31
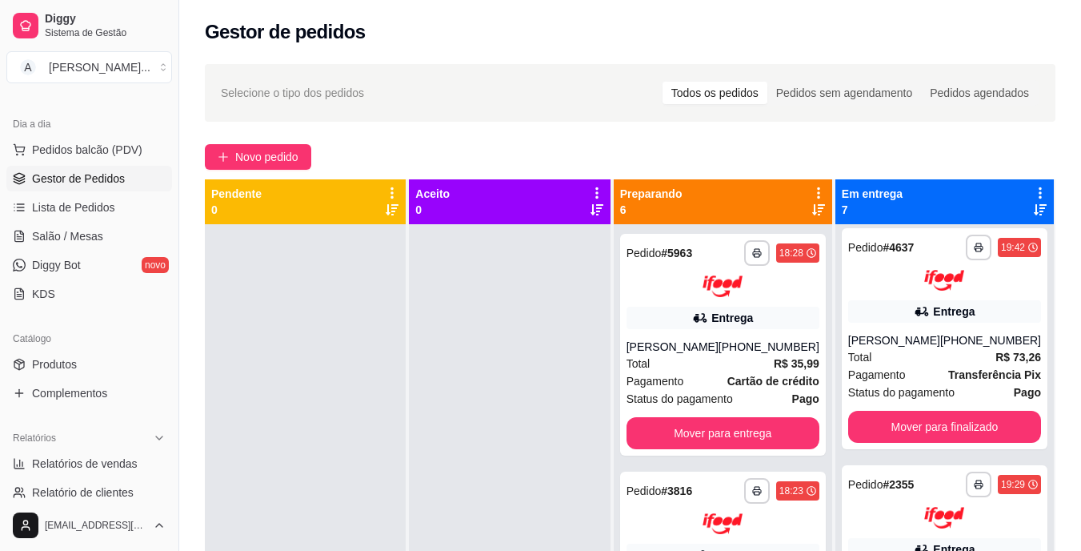
scroll to position [42, 0]
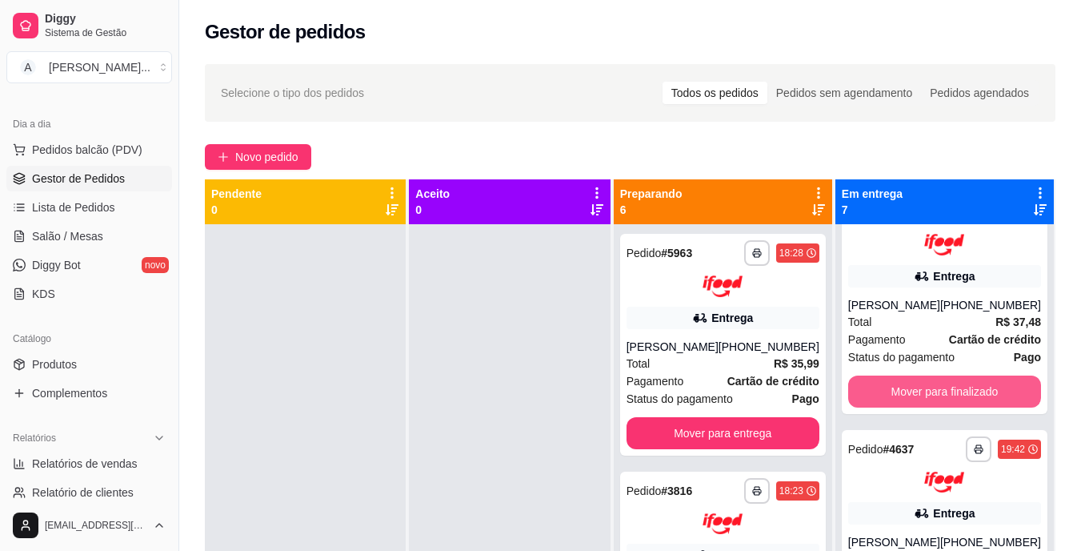
click at [911, 395] on button "Mover para finalizado" at bounding box center [944, 391] width 193 height 32
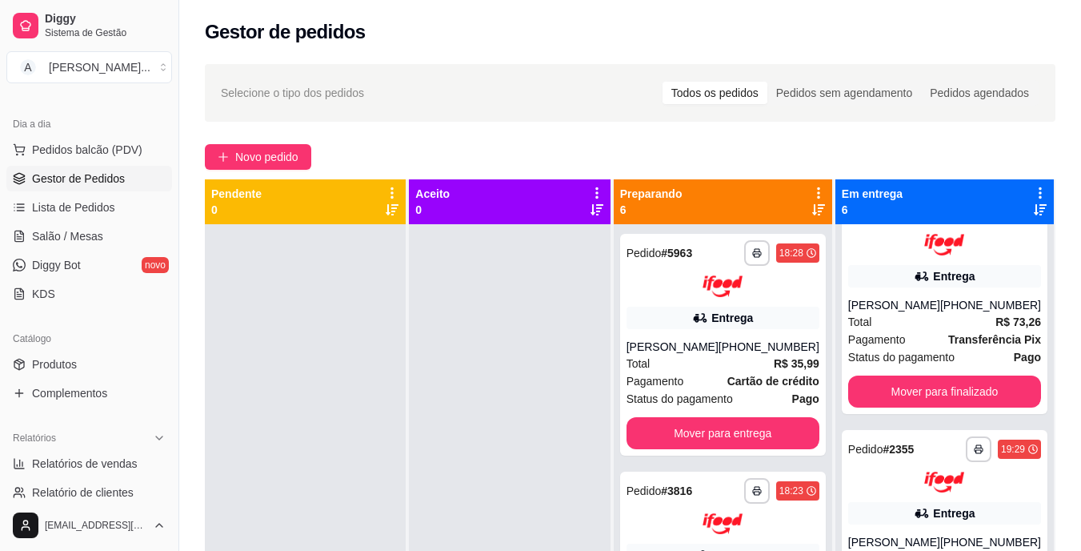
scroll to position [0, 0]
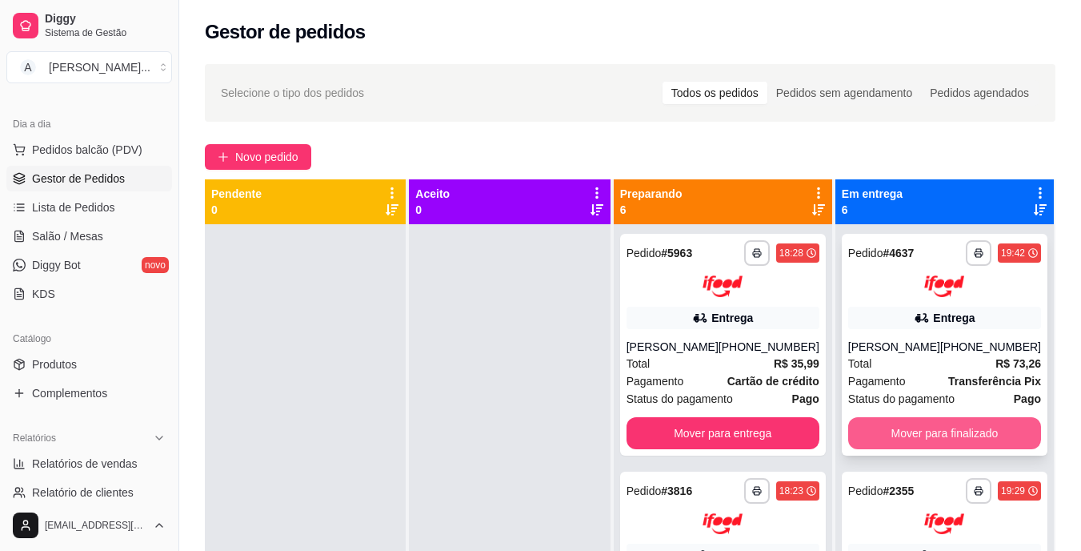
click at [903, 439] on button "Mover para finalizado" at bounding box center [944, 433] width 193 height 32
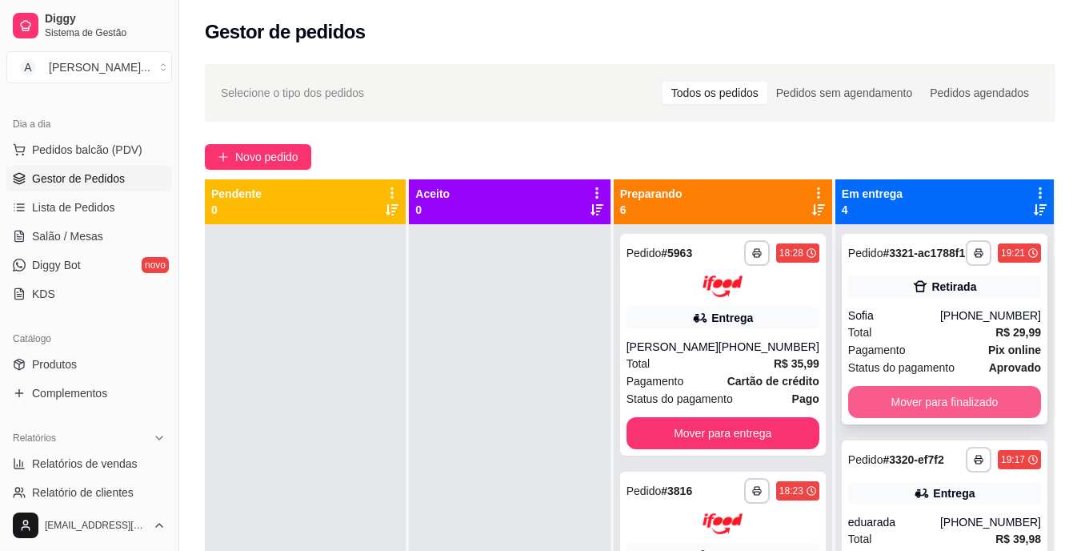
click at [903, 418] on button "Mover para finalizado" at bounding box center [944, 402] width 193 height 32
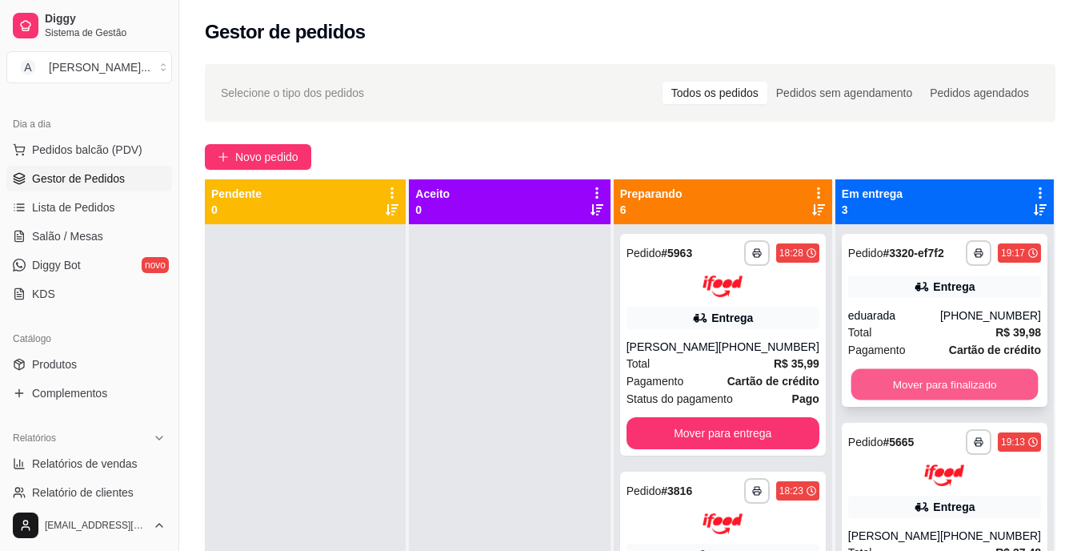
click at [906, 394] on button "Mover para finalizado" at bounding box center [944, 384] width 187 height 31
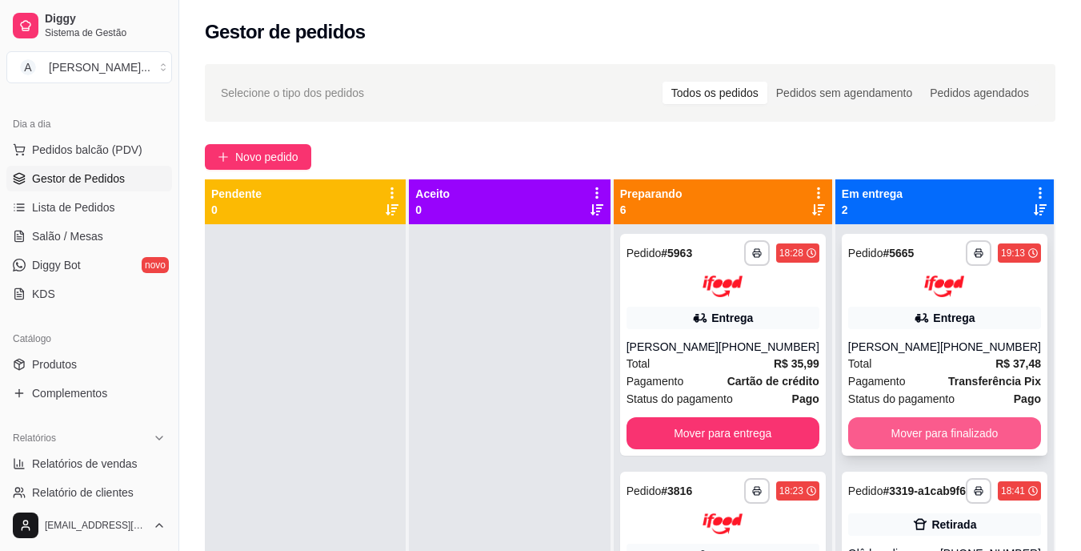
click at [902, 427] on button "Mover para finalizado" at bounding box center [944, 433] width 193 height 32
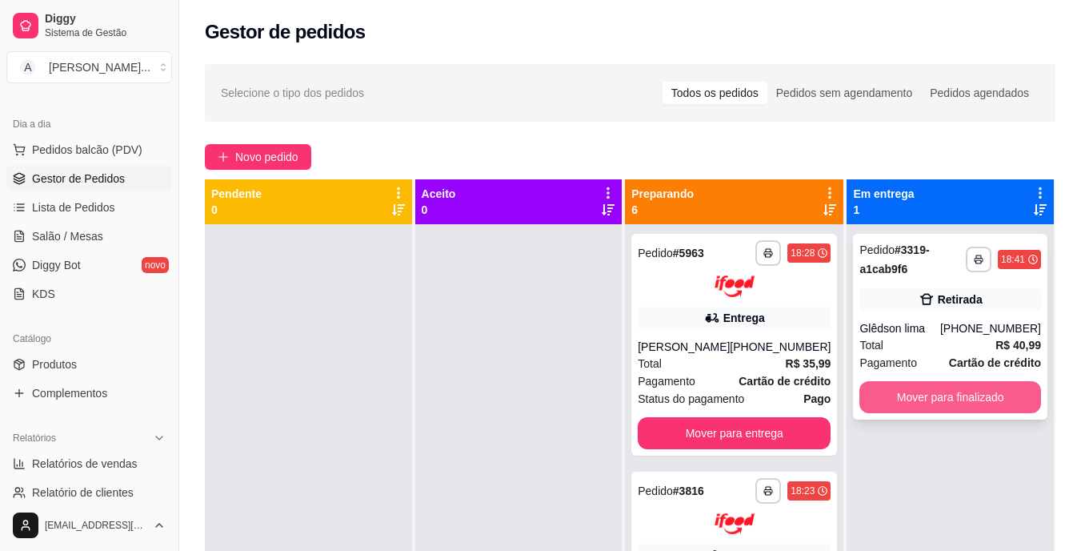
click at [908, 389] on button "Mover para finalizado" at bounding box center [950, 397] width 182 height 32
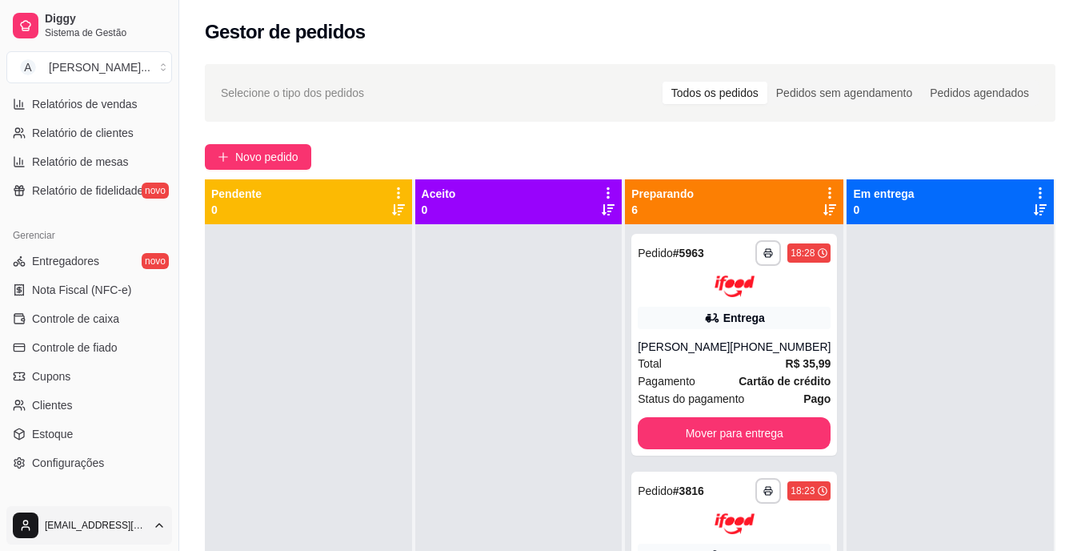
scroll to position [560, 0]
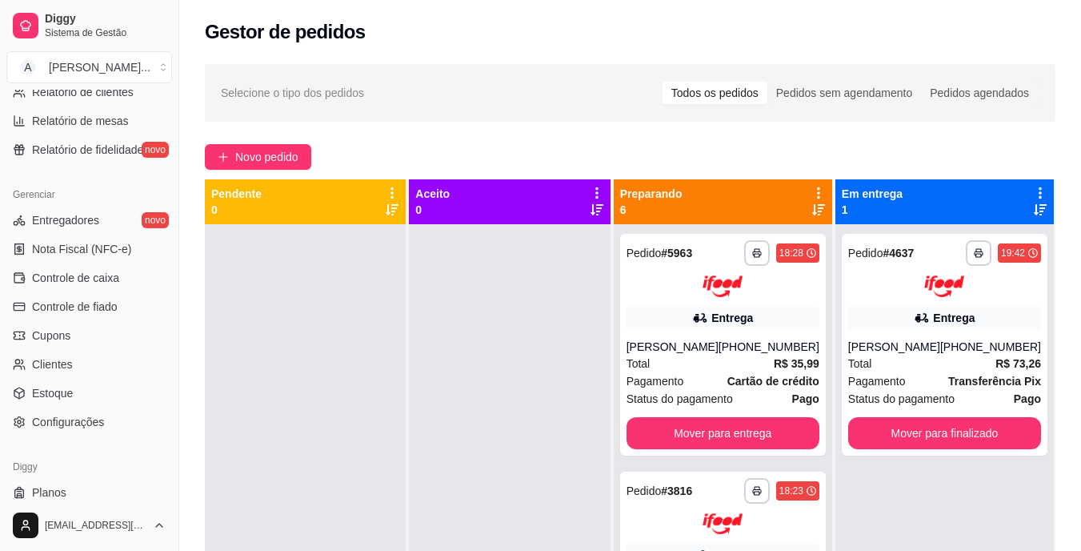
click at [0, 202] on div "Gerenciar Entregadores novo Nota Fiscal (NFC-e) Controle de caixa Controle de f…" at bounding box center [89, 308] width 178 height 266
copy div "Gerenciar"
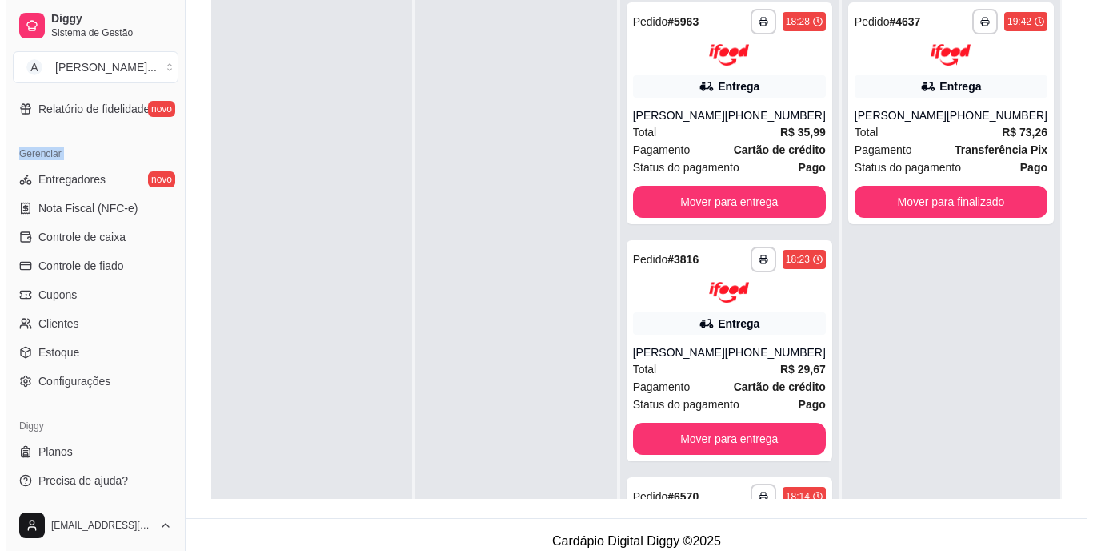
scroll to position [244, 0]
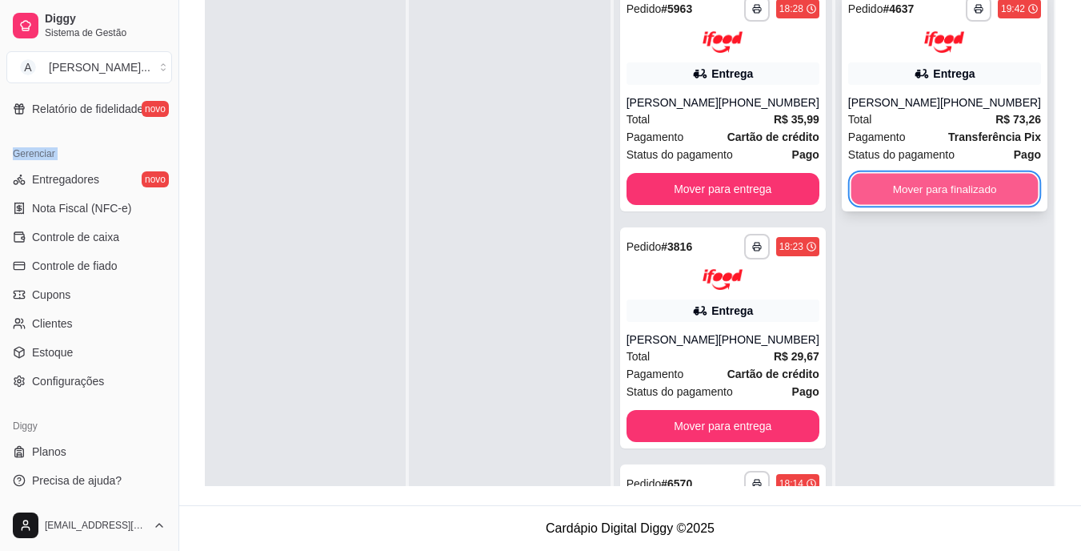
click at [907, 177] on button "Mover para finalizado" at bounding box center [944, 188] width 187 height 31
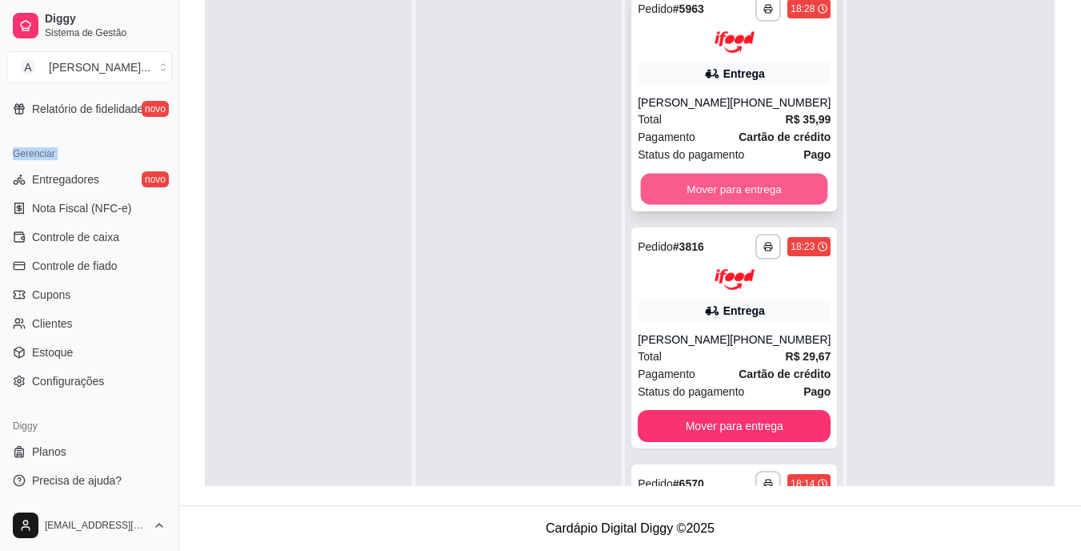
click at [729, 180] on button "Mover para entrega" at bounding box center [734, 188] width 187 height 31
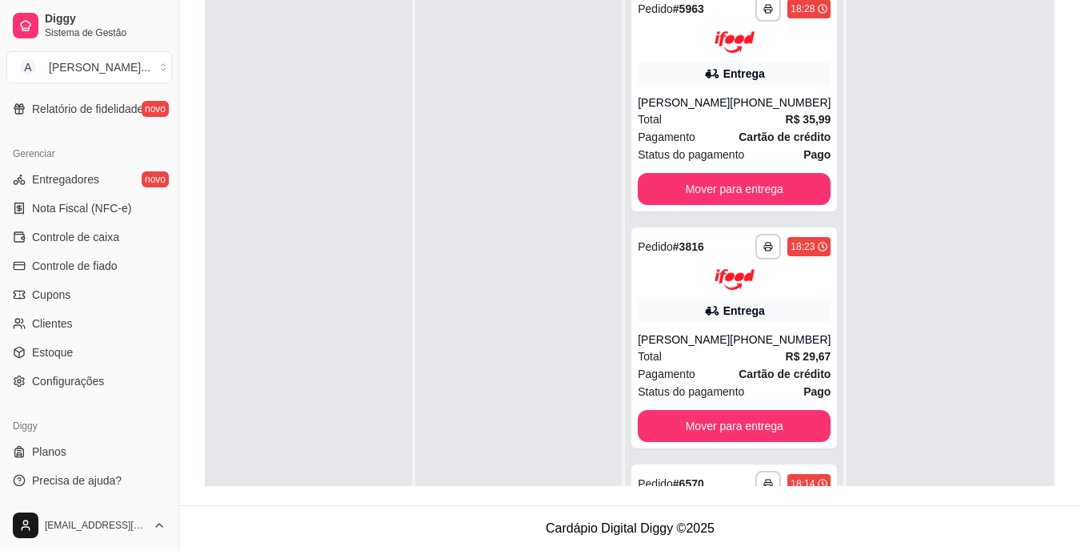
click at [550, 205] on div at bounding box center [518, 255] width 207 height 551
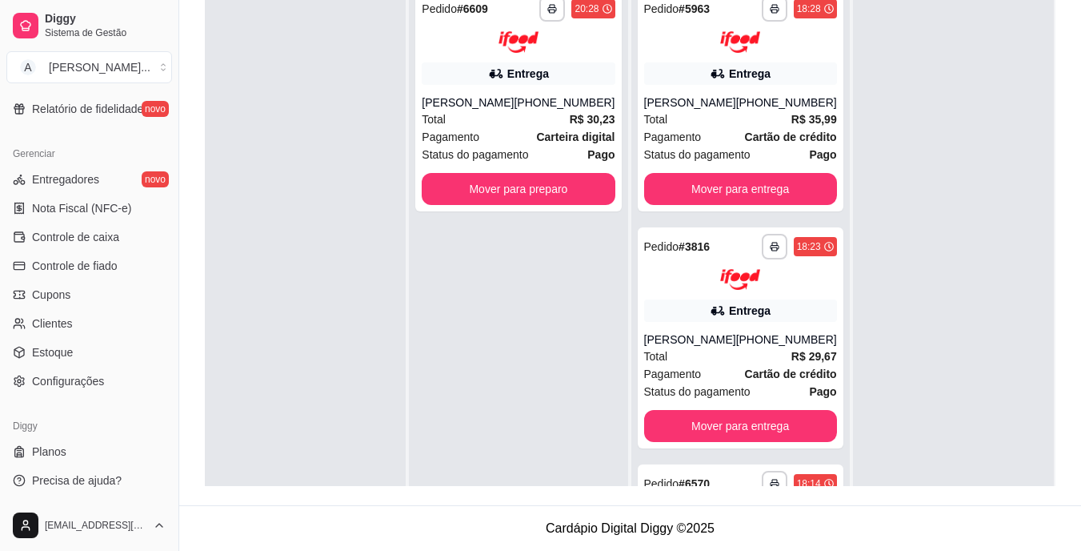
click at [406, 112] on div at bounding box center [305, 255] width 201 height 551
click at [476, 138] on div "**********" at bounding box center [518, 101] width 206 height 222
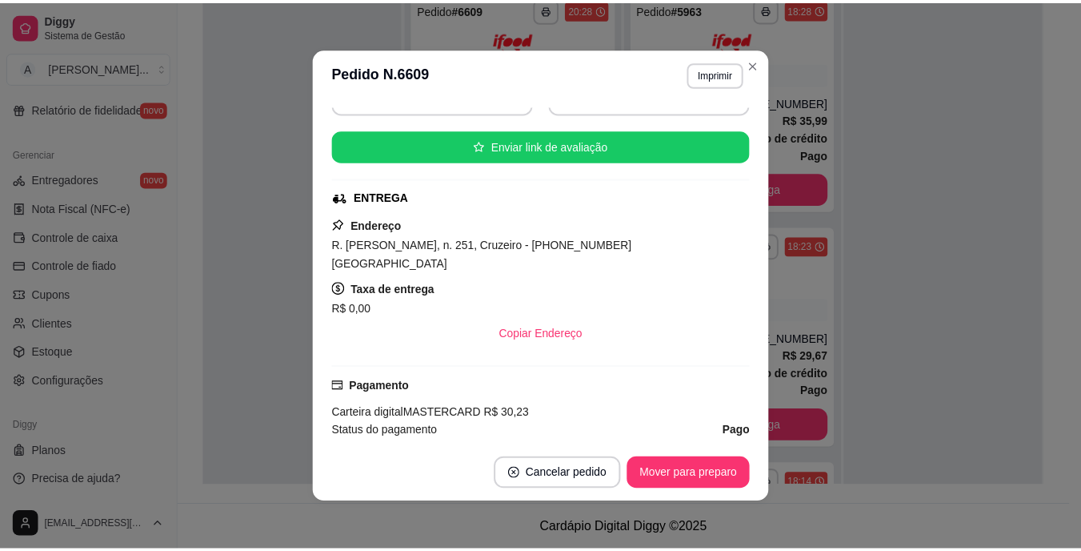
scroll to position [240, 0]
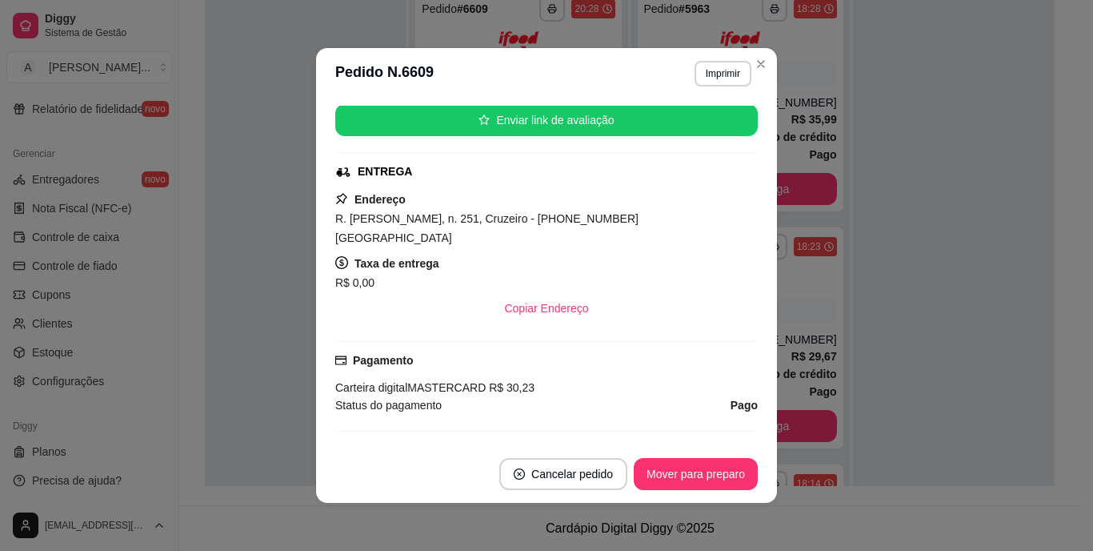
click at [537, 219] on span "R. [PERSON_NAME], n. 251, Cruzeiro - [PHONE_NUMBER] [GEOGRAPHIC_DATA]" at bounding box center [486, 228] width 303 height 32
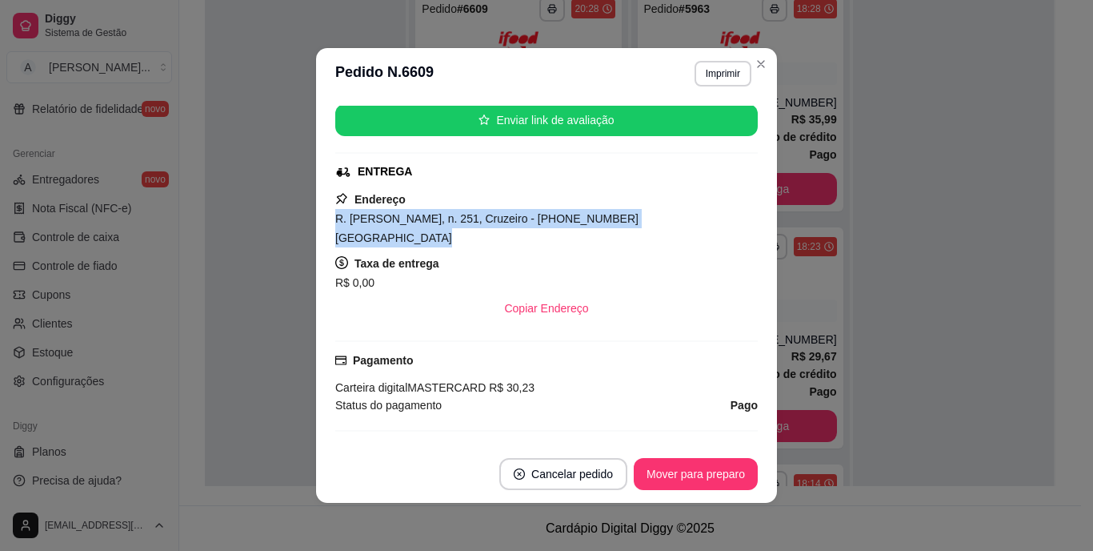
click at [537, 219] on span "R. [PERSON_NAME], n. 251, Cruzeiro - [PHONE_NUMBER] [GEOGRAPHIC_DATA]" at bounding box center [486, 228] width 303 height 32
click at [722, 68] on button "Imprimir" at bounding box center [723, 74] width 57 height 26
click at [708, 133] on button "IMPRESSORA" at bounding box center [689, 130] width 116 height 26
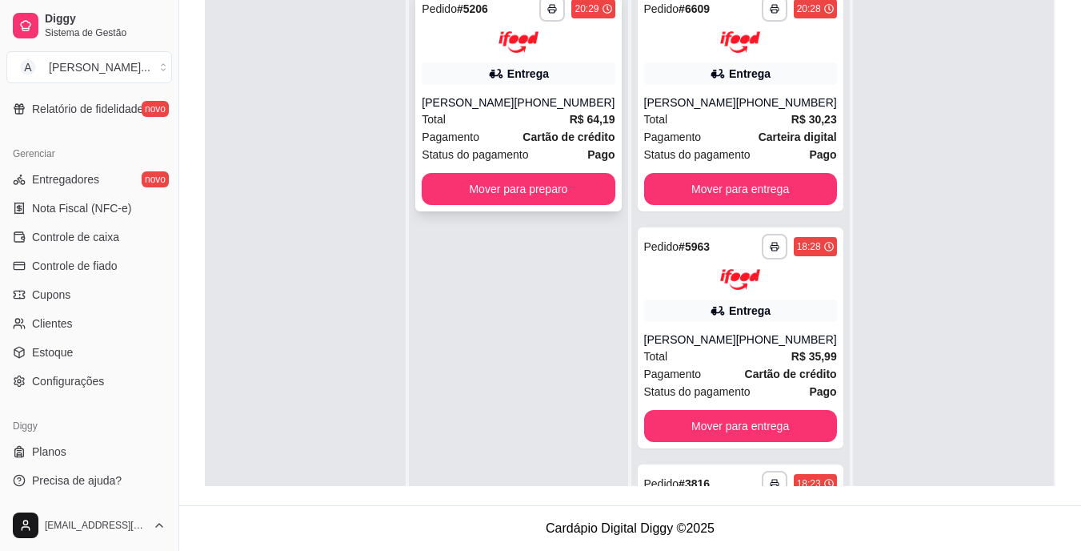
click at [551, 110] on div "[PHONE_NUMBER]" at bounding box center [564, 102] width 101 height 16
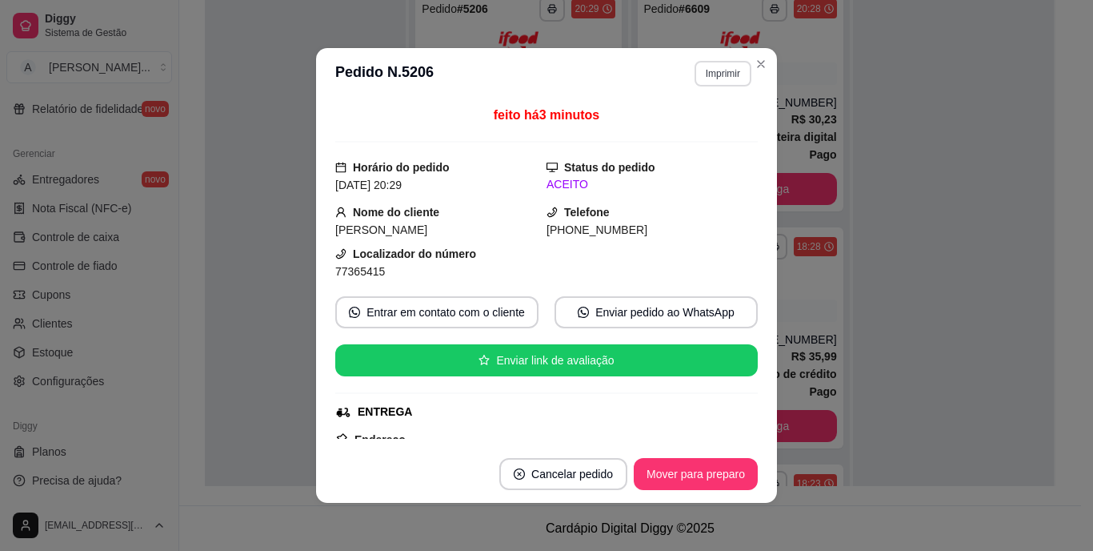
click at [719, 69] on button "Imprimir" at bounding box center [723, 74] width 57 height 26
click at [718, 126] on button "IMPRESSORA" at bounding box center [689, 130] width 116 height 26
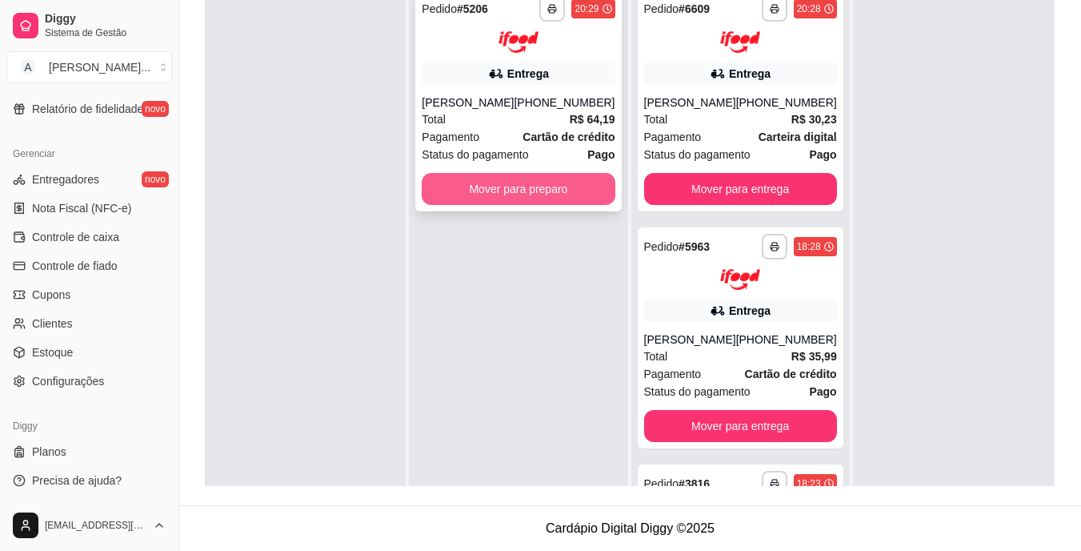
click at [543, 187] on button "Mover para preparo" at bounding box center [518, 189] width 193 height 32
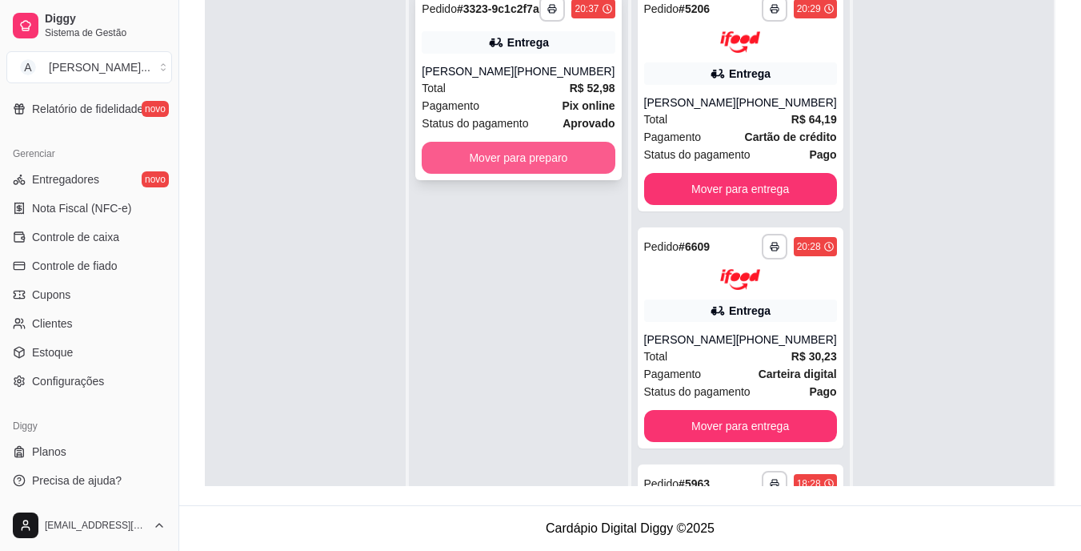
click at [546, 167] on button "Mover para preparo" at bounding box center [518, 158] width 193 height 32
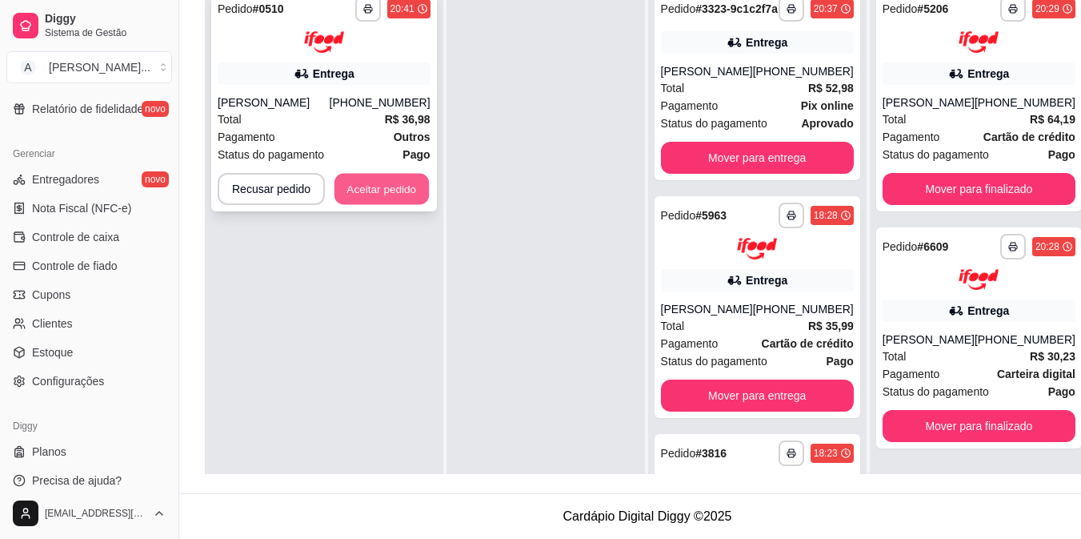
click at [338, 189] on button "Aceitar pedido" at bounding box center [381, 188] width 94 height 31
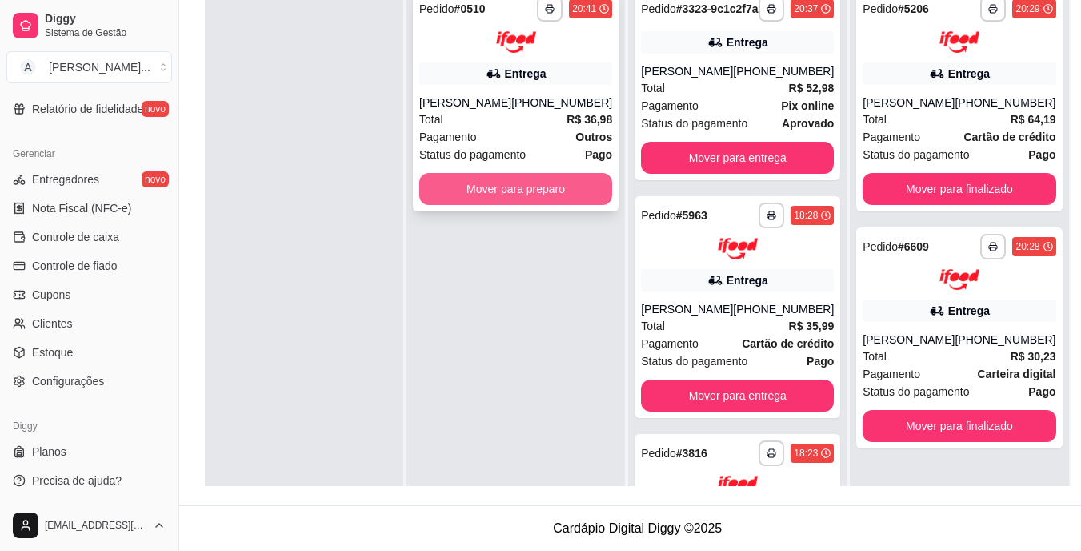
click at [505, 194] on button "Mover para preparo" at bounding box center [515, 189] width 193 height 32
click at [491, 180] on button "Mover para preparo" at bounding box center [515, 189] width 193 height 32
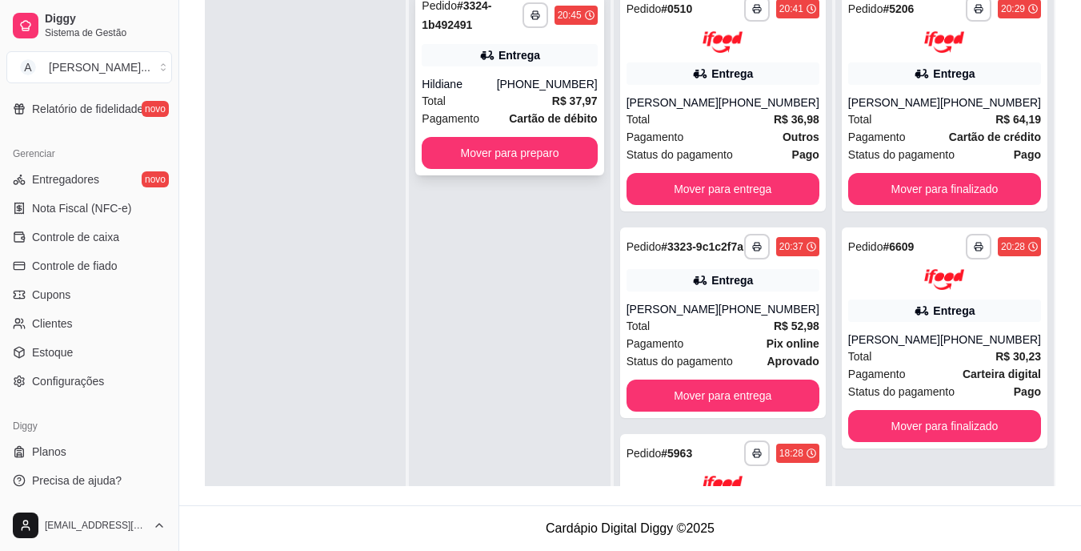
click at [535, 76] on div "[PHONE_NUMBER]" at bounding box center [547, 84] width 101 height 16
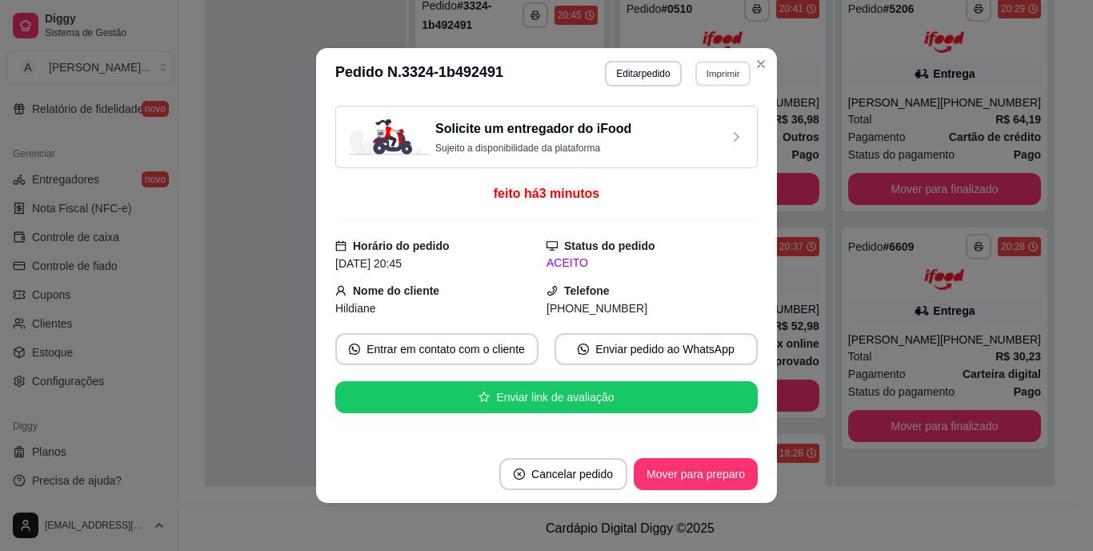
click at [697, 71] on button "Imprimir" at bounding box center [722, 73] width 55 height 25
click at [690, 131] on button "IMPRESSORA" at bounding box center [689, 130] width 116 height 26
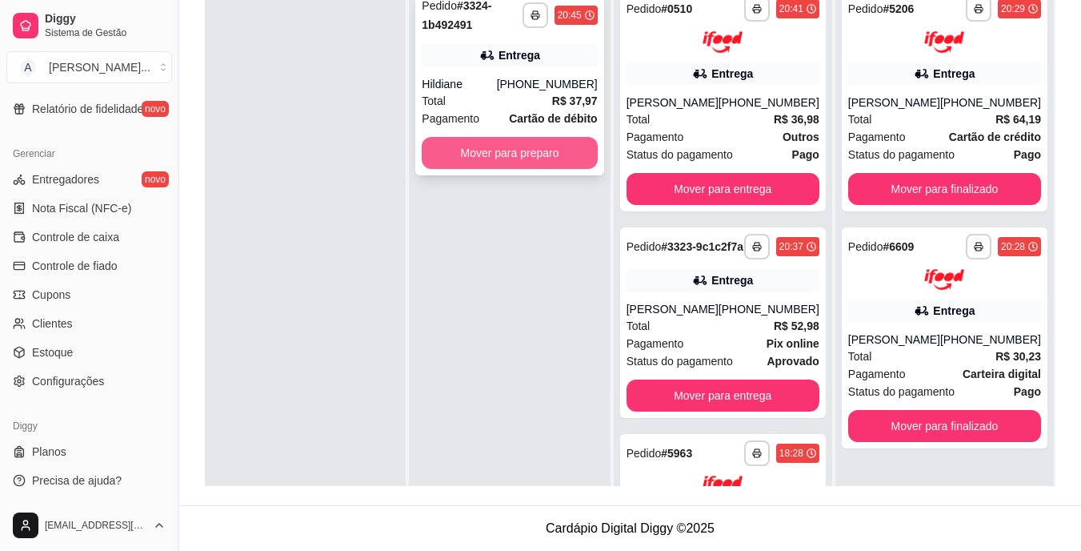
click at [519, 148] on button "Mover para preparo" at bounding box center [509, 153] width 175 height 32
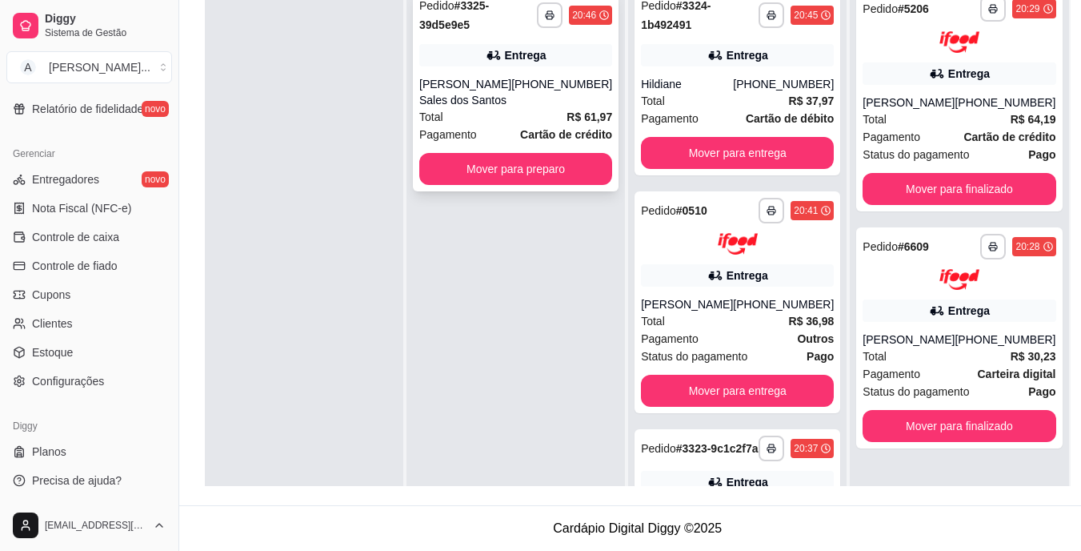
click at [530, 86] on div "[PHONE_NUMBER]" at bounding box center [561, 92] width 101 height 32
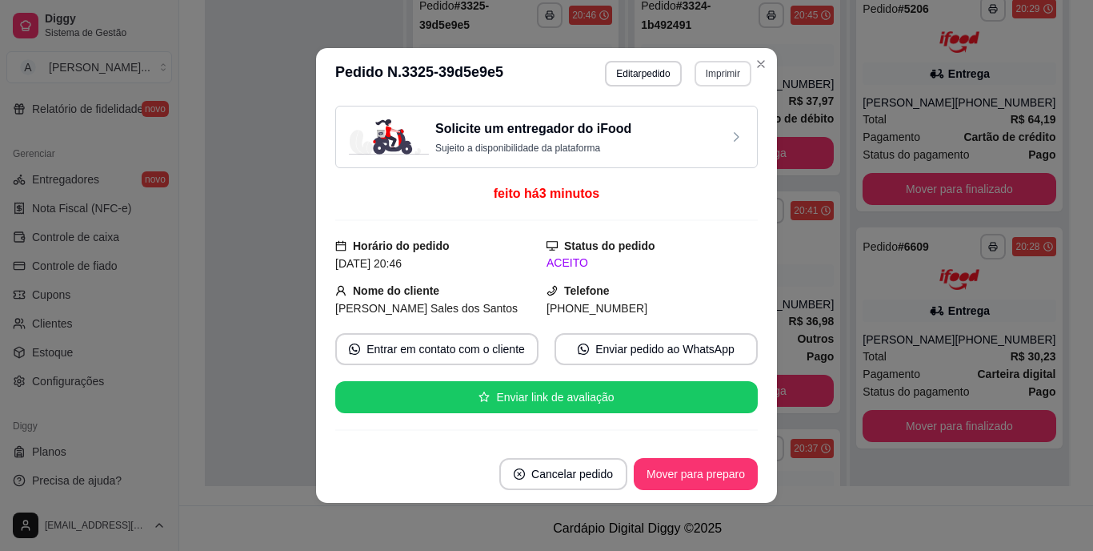
click at [700, 75] on button "Imprimir" at bounding box center [723, 74] width 57 height 26
click at [695, 125] on button "IMPRESSORA" at bounding box center [688, 129] width 112 height 25
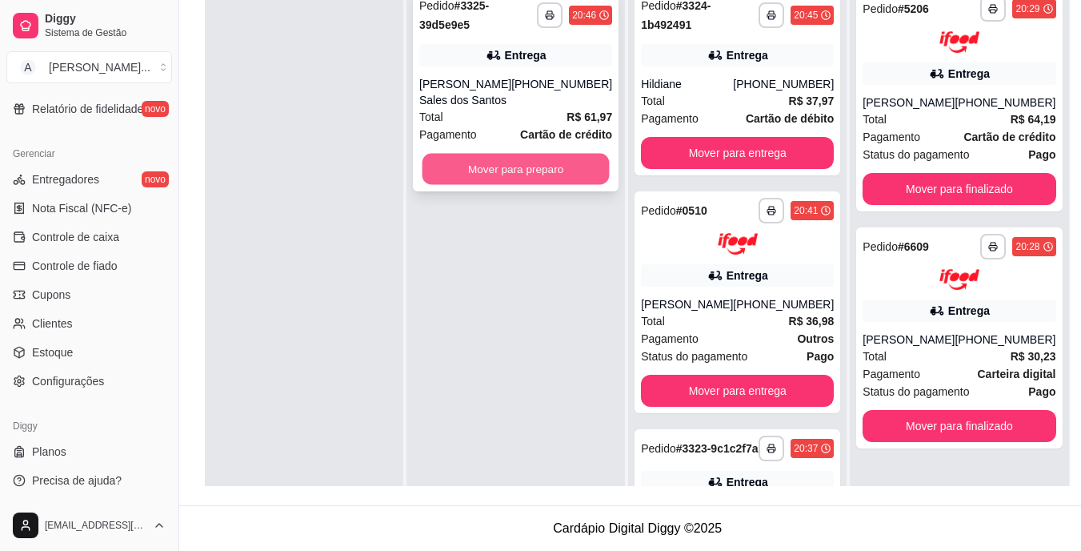
click at [428, 162] on div "Mover para preparo" at bounding box center [515, 169] width 193 height 32
click at [486, 175] on button "Mover para preparo" at bounding box center [515, 169] width 193 height 32
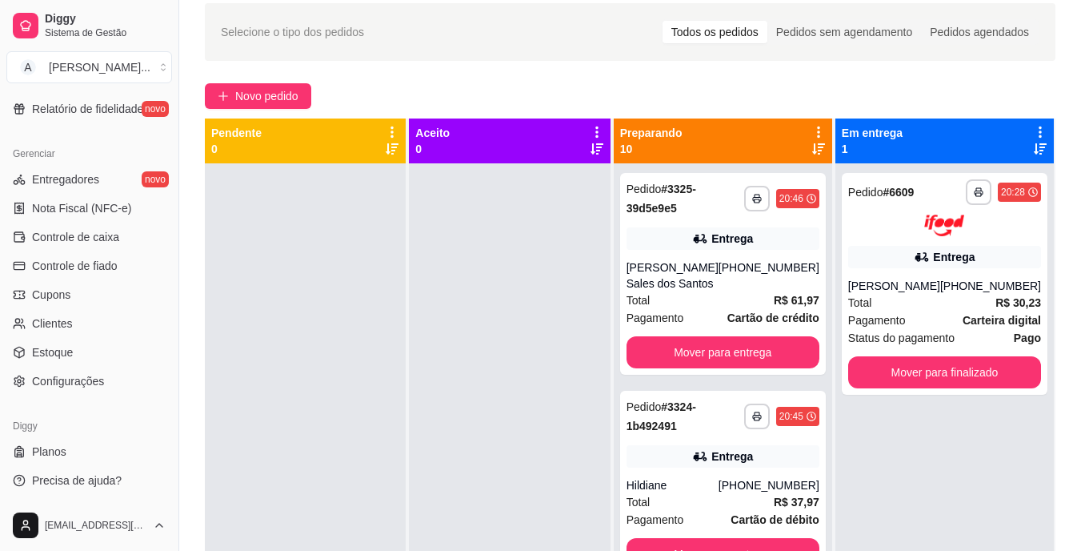
scroll to position [0, 0]
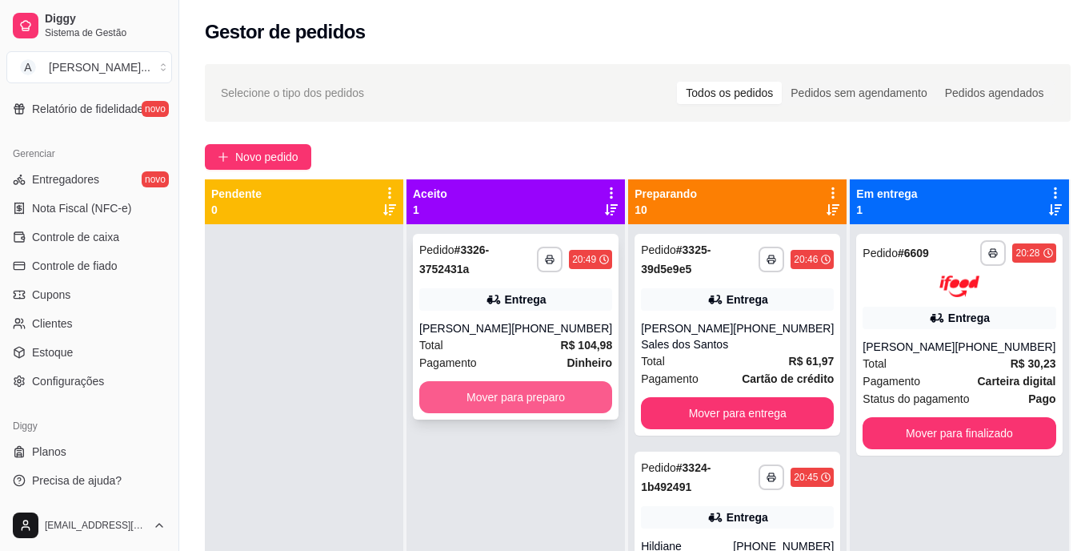
click at [471, 390] on button "Mover para preparo" at bounding box center [515, 397] width 193 height 32
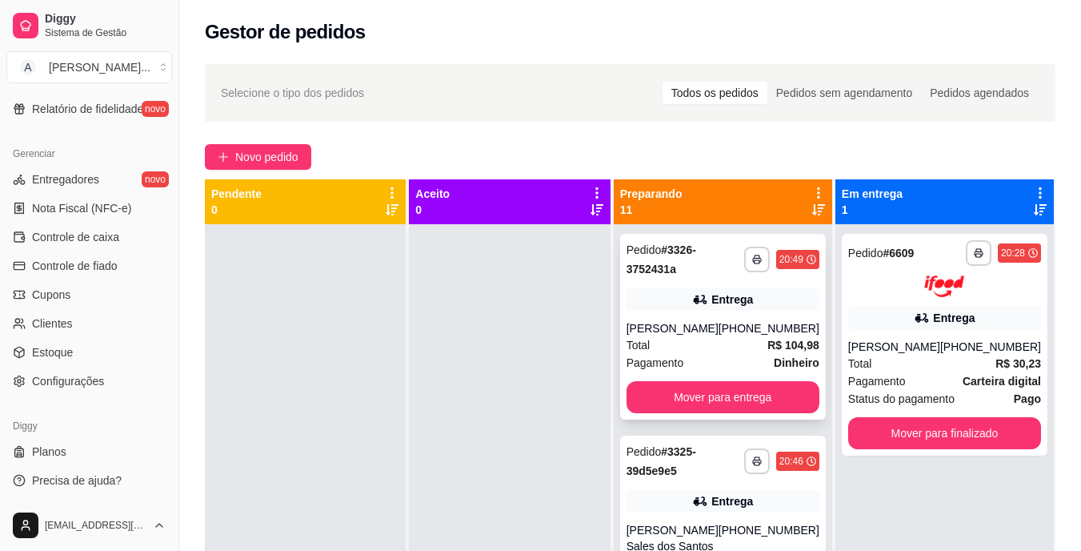
click at [691, 321] on div "[PERSON_NAME]" at bounding box center [673, 328] width 92 height 16
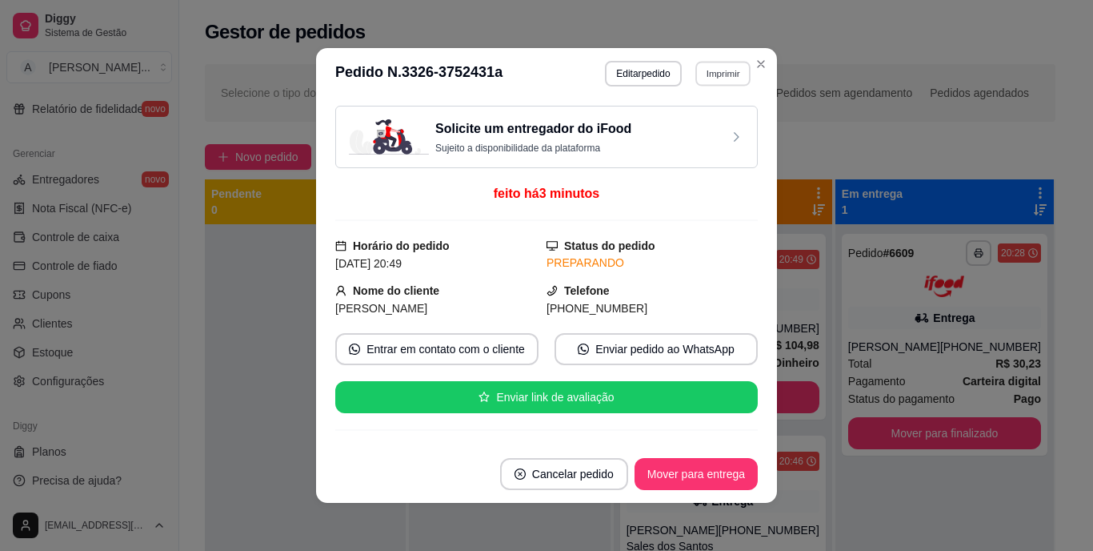
click at [718, 75] on button "Imprimir" at bounding box center [722, 73] width 55 height 25
click at [682, 124] on button "IMPRESSORA" at bounding box center [689, 130] width 116 height 26
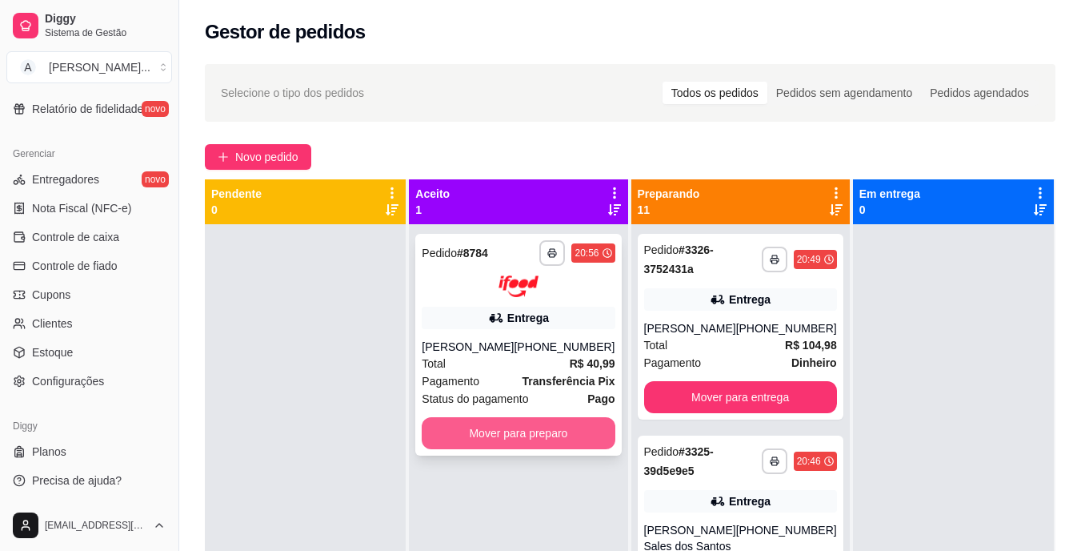
click at [489, 439] on button "Mover para preparo" at bounding box center [518, 433] width 193 height 32
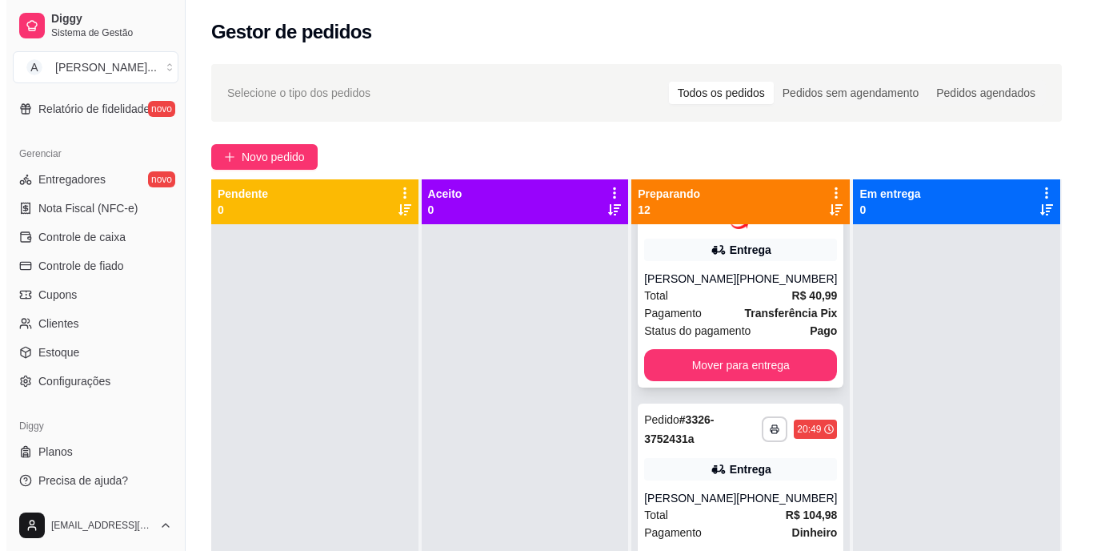
scroll to position [240, 0]
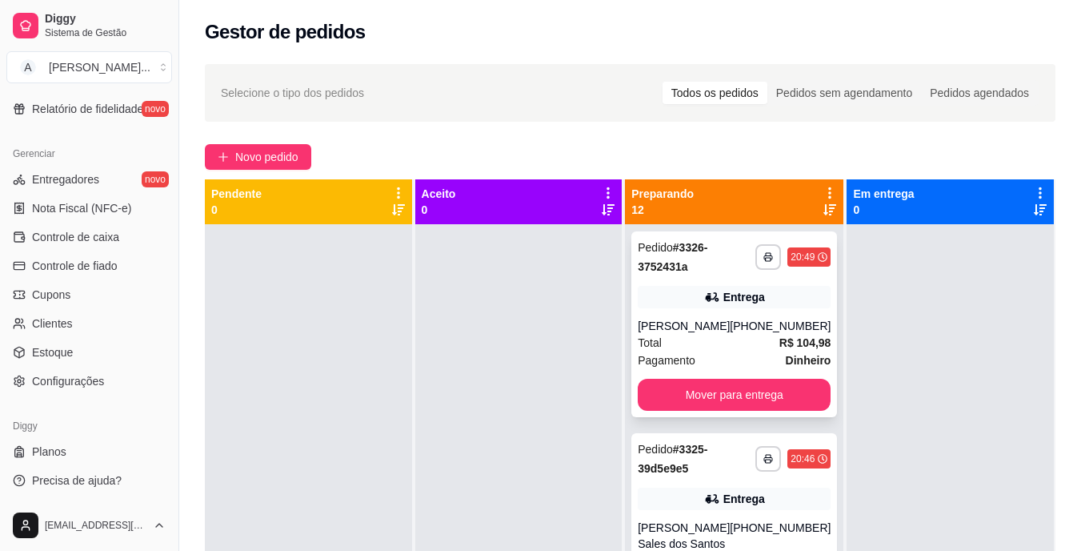
click at [715, 334] on div "[PERSON_NAME]" at bounding box center [684, 326] width 92 height 16
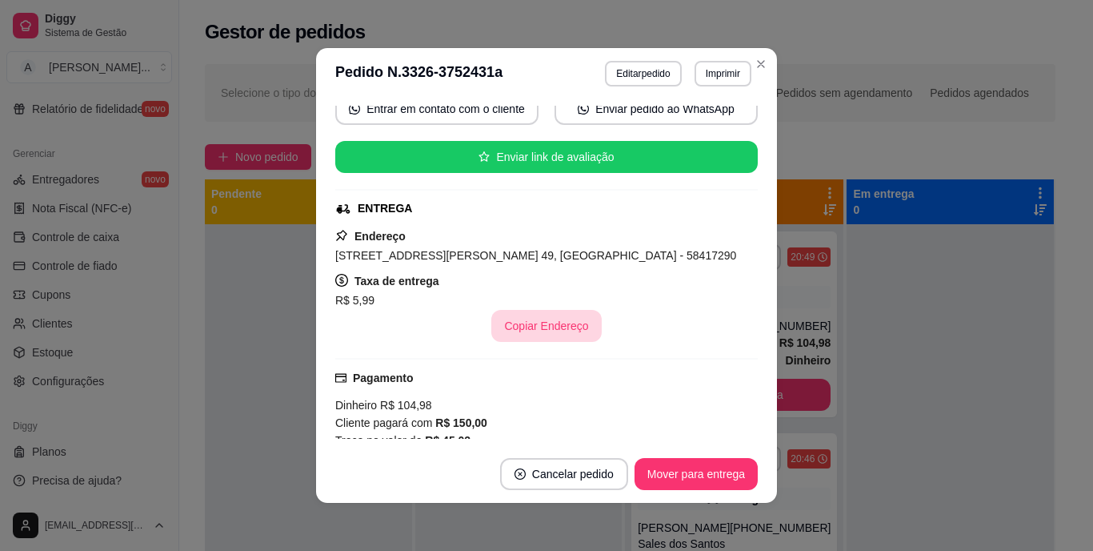
click at [572, 324] on button "Copiar Endereço" at bounding box center [546, 326] width 110 height 32
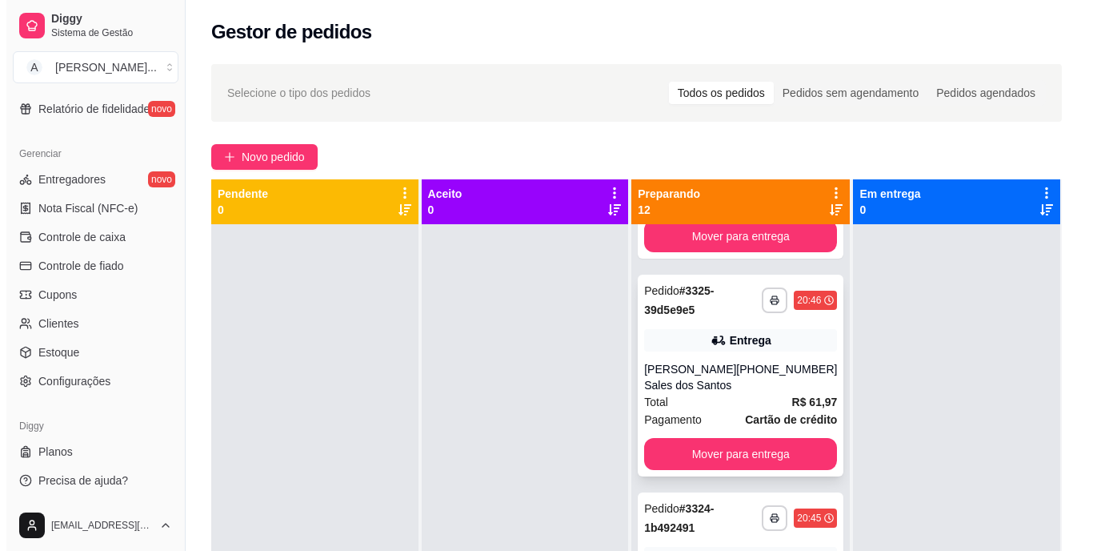
scroll to position [400, 0]
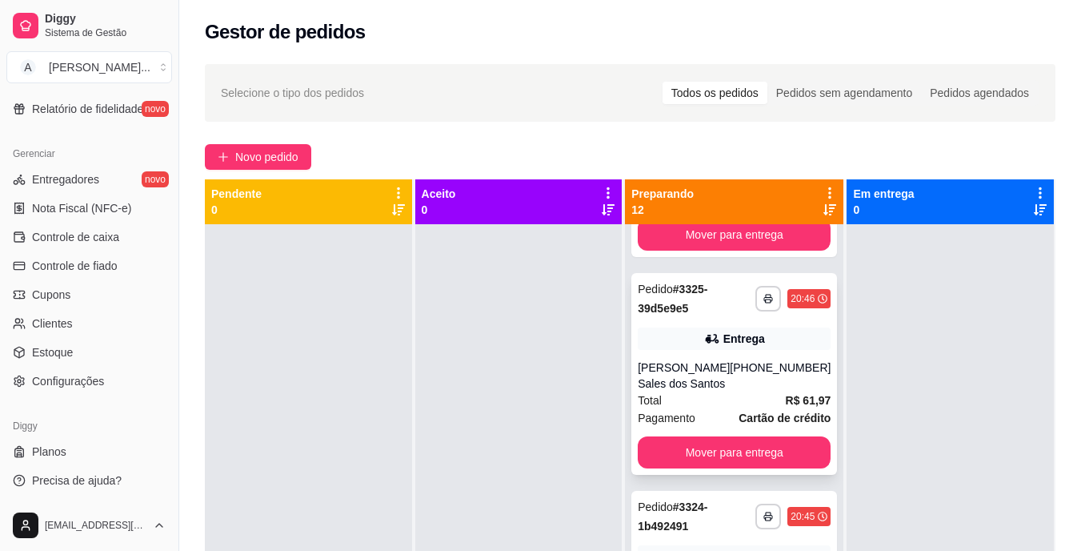
click at [703, 369] on div "**********" at bounding box center [734, 374] width 206 height 202
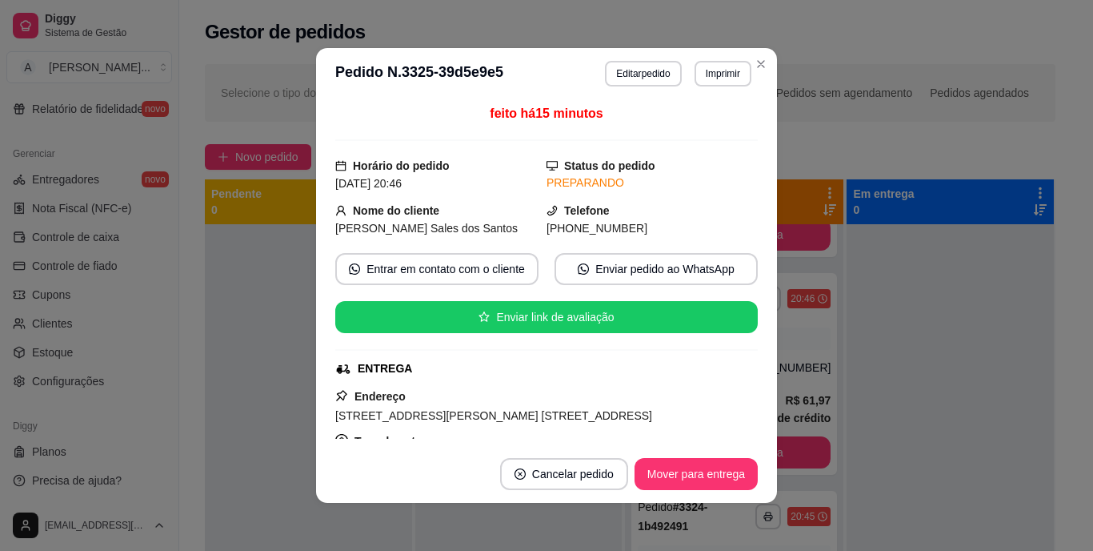
scroll to position [160, 0]
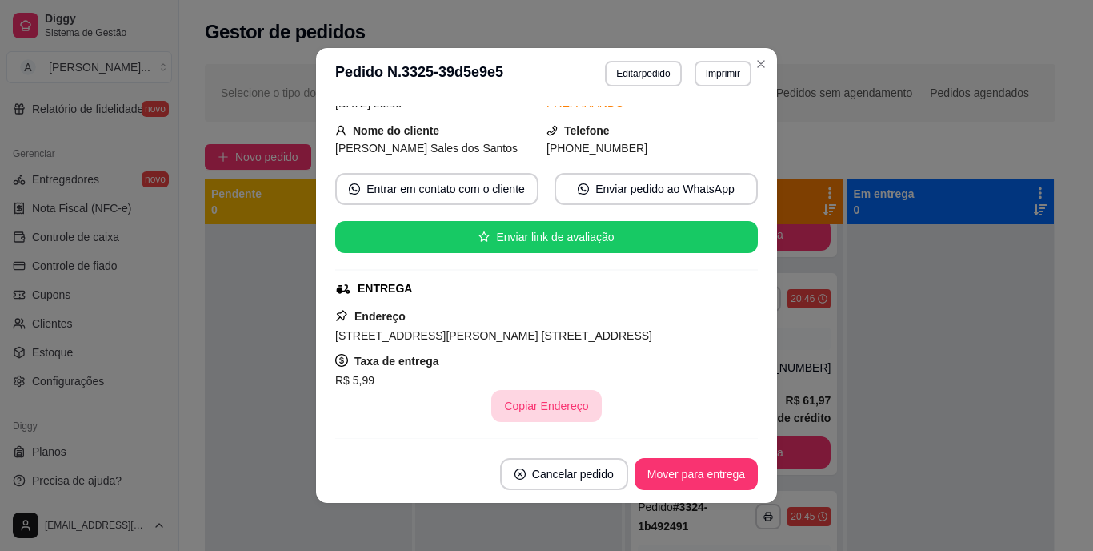
click at [557, 422] on button "Copiar Endereço" at bounding box center [546, 406] width 110 height 32
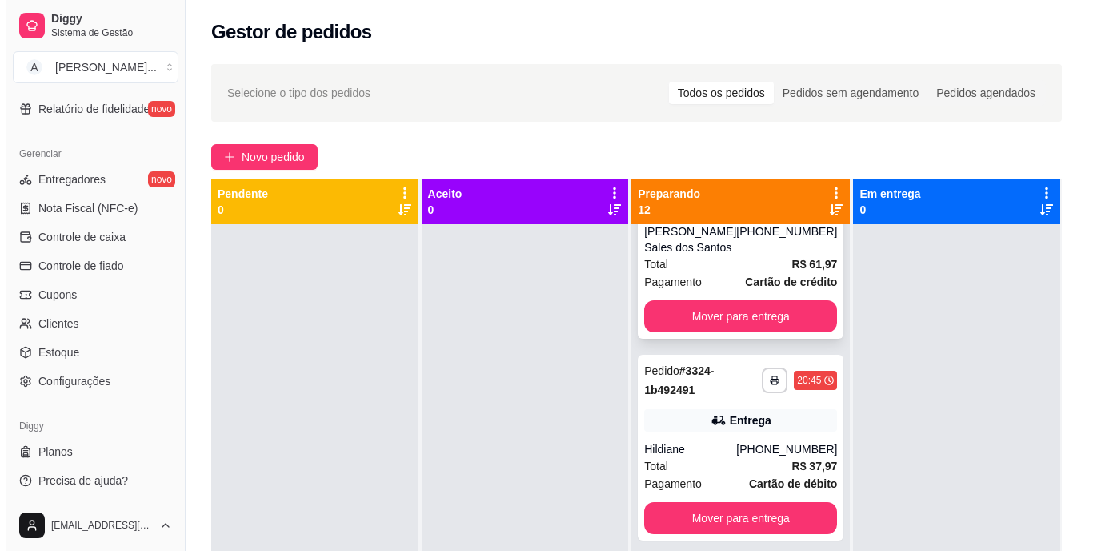
scroll to position [560, 0]
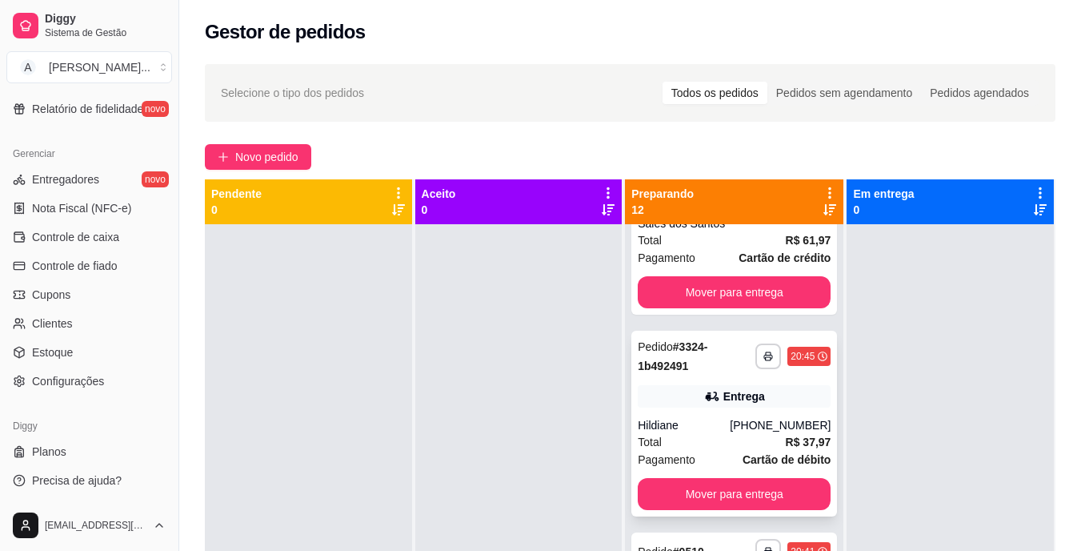
click at [722, 433] on div "Hildiane" at bounding box center [684, 425] width 92 height 16
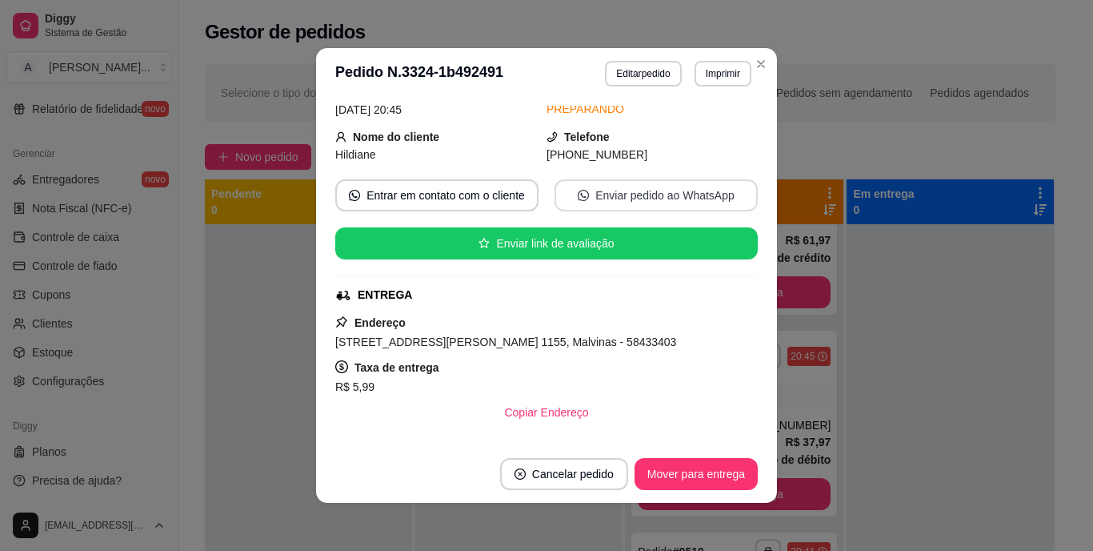
scroll to position [160, 0]
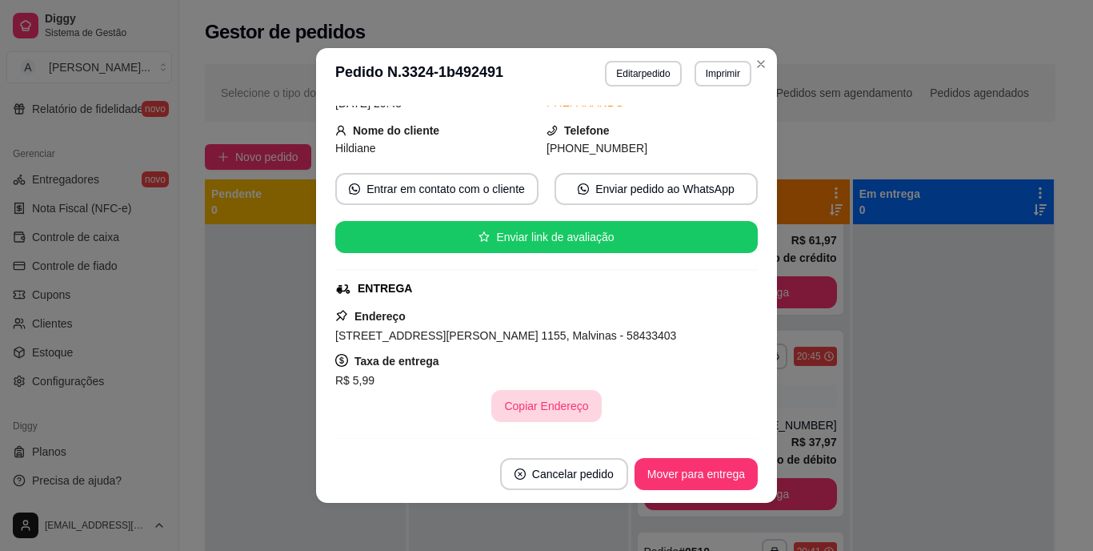
click at [522, 402] on button "Copiar Endereço" at bounding box center [546, 406] width 110 height 32
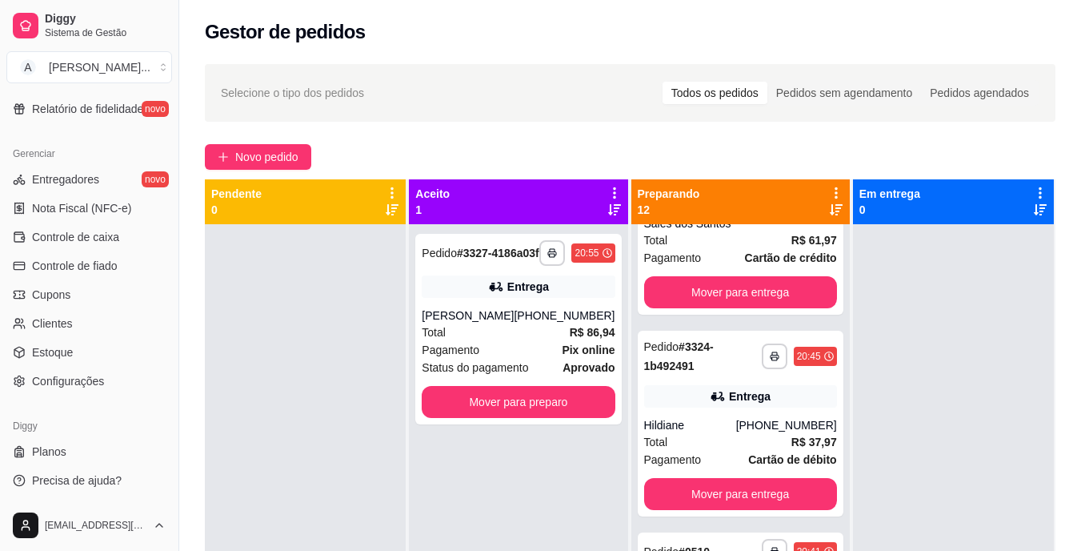
click at [536, 523] on div "**********" at bounding box center [518, 499] width 218 height 551
click at [527, 336] on div "Total R$ 86,94" at bounding box center [518, 332] width 193 height 18
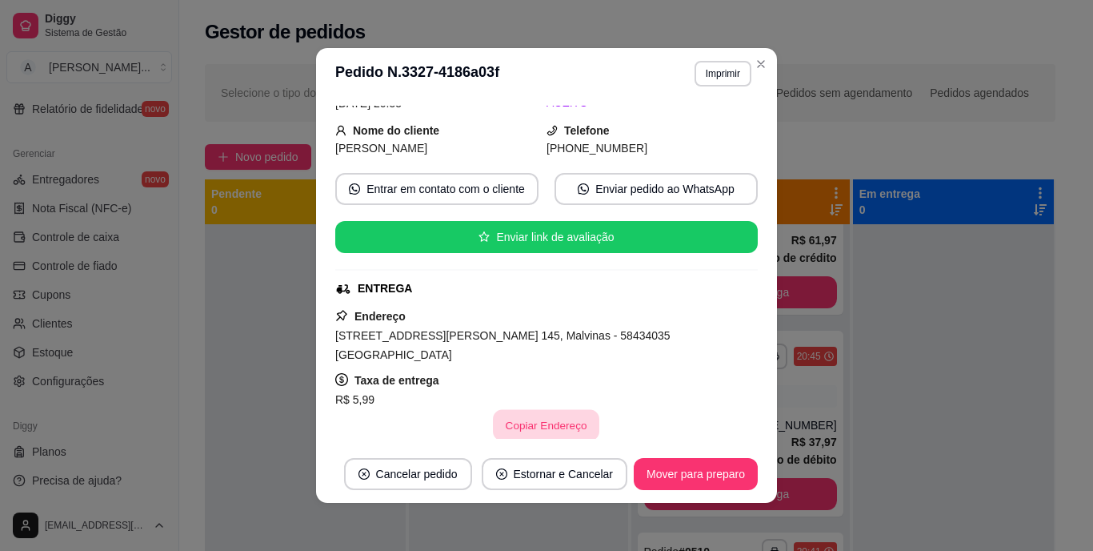
click at [531, 423] on button "Copiar Endereço" at bounding box center [547, 425] width 106 height 31
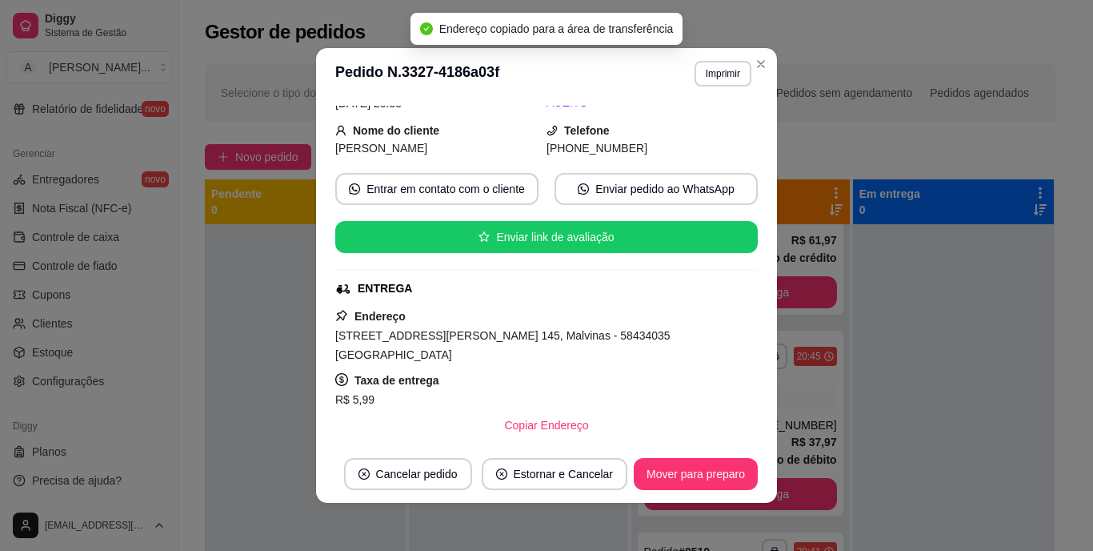
scroll to position [0, 0]
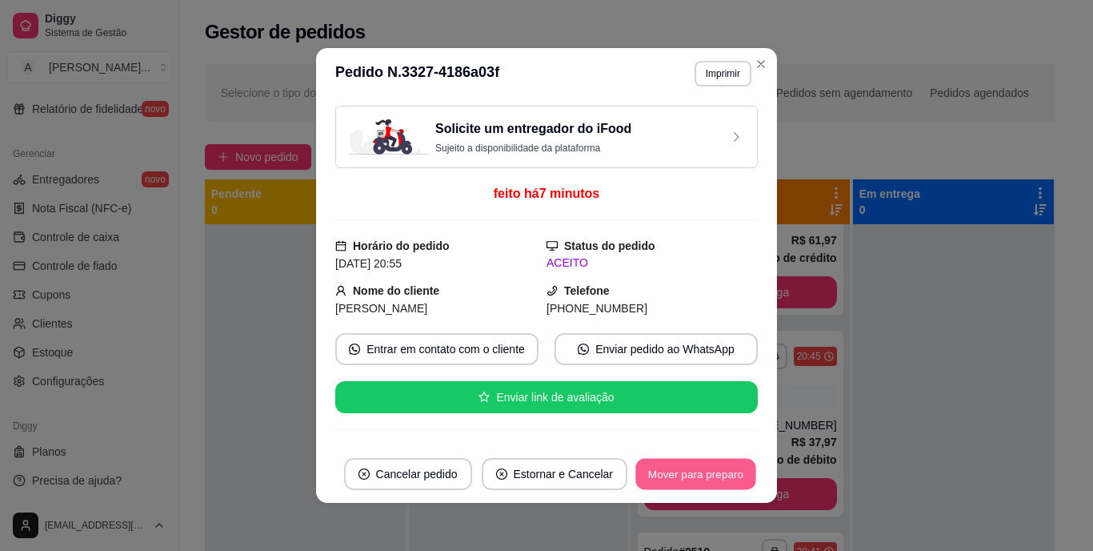
click at [731, 475] on button "Mover para preparo" at bounding box center [695, 474] width 120 height 31
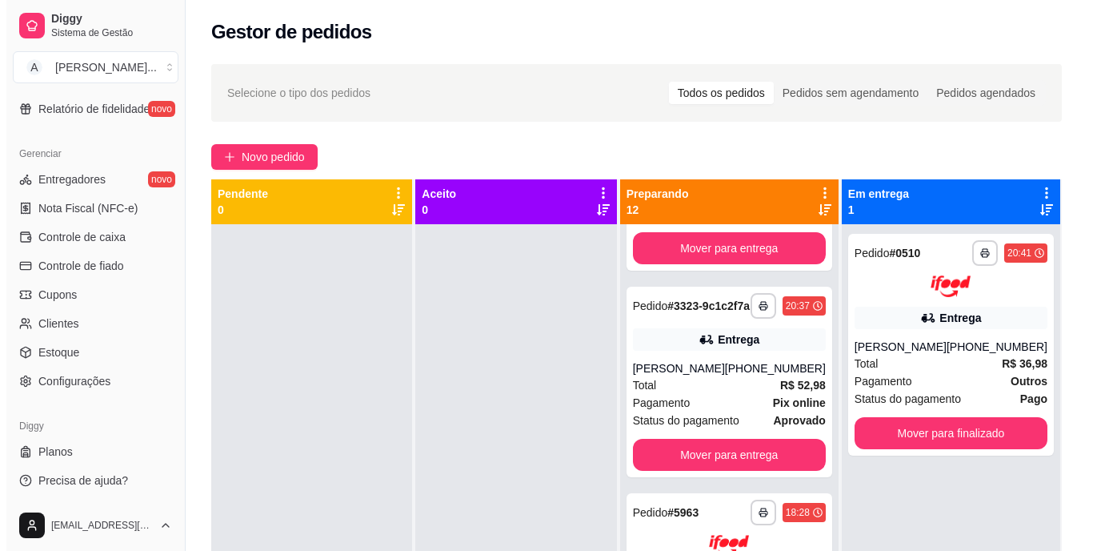
scroll to position [1040, 0]
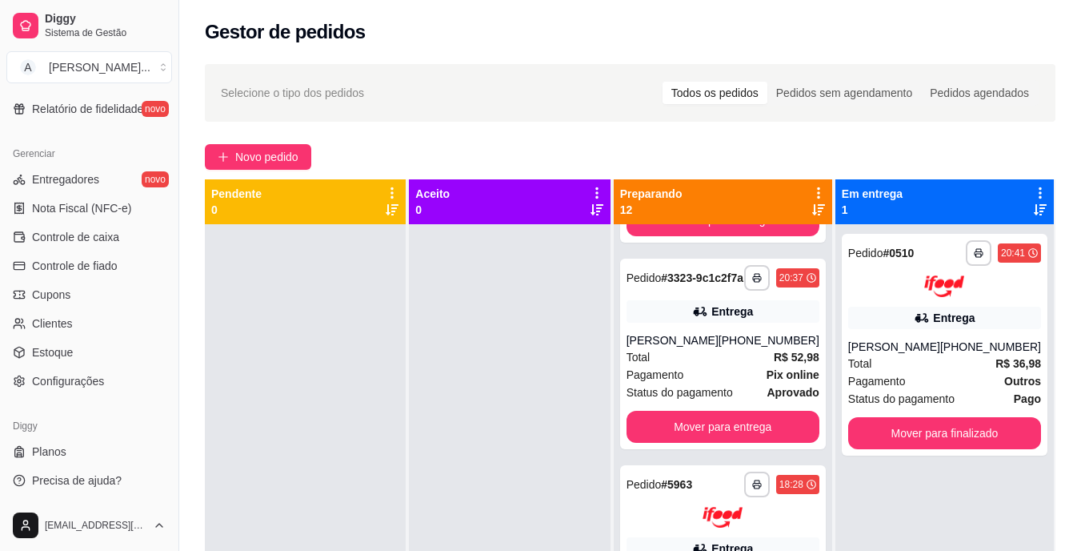
click at [684, 383] on span "Pagamento" at bounding box center [656, 375] width 58 height 18
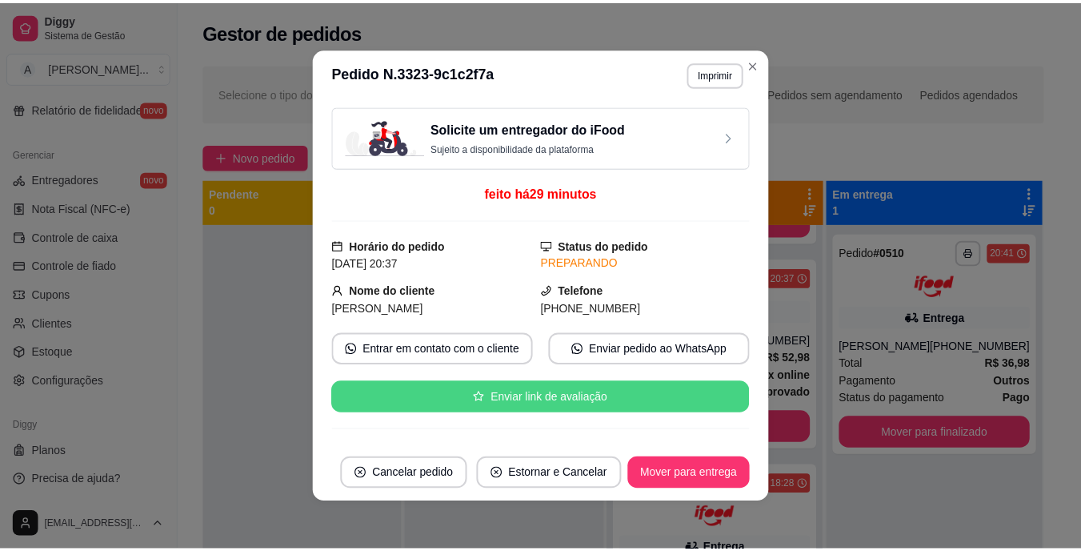
scroll to position [160, 0]
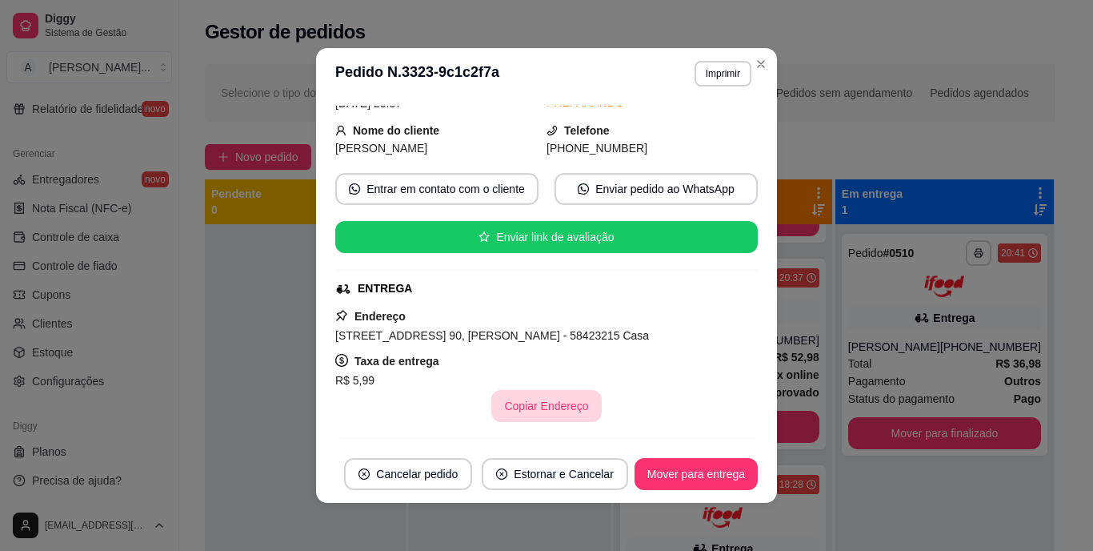
click at [559, 393] on button "Copiar Endereço" at bounding box center [546, 406] width 110 height 32
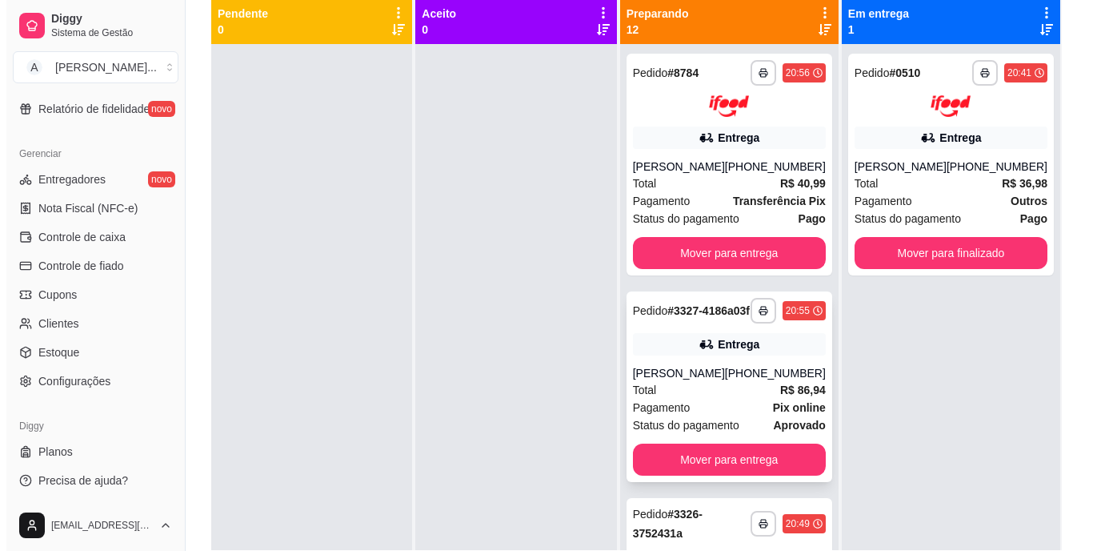
scroll to position [0, 0]
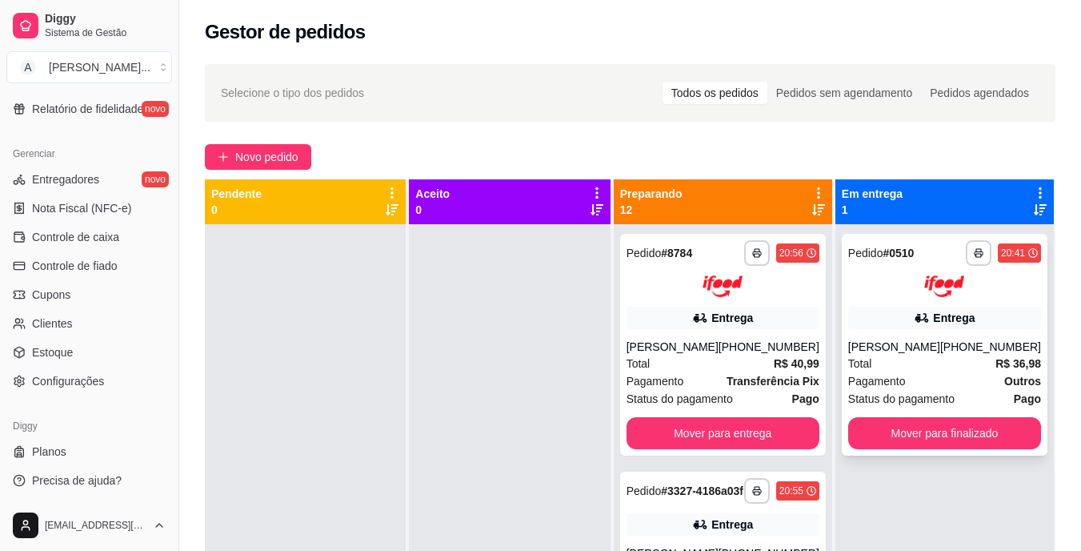
click at [890, 338] on div "[PERSON_NAME]" at bounding box center [894, 346] width 92 height 16
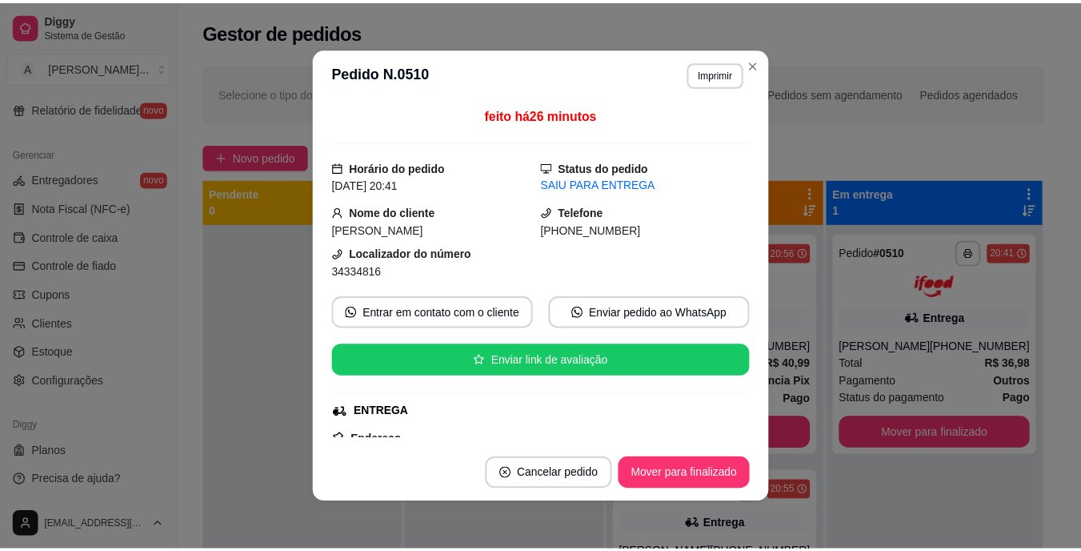
scroll to position [240, 0]
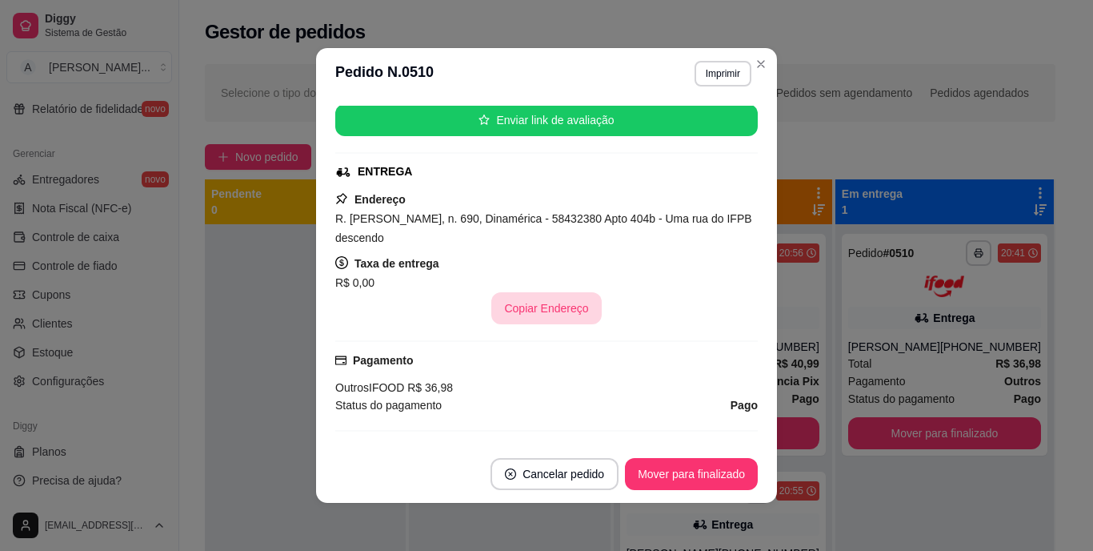
click at [557, 316] on button "Copiar Endereço" at bounding box center [546, 308] width 110 height 32
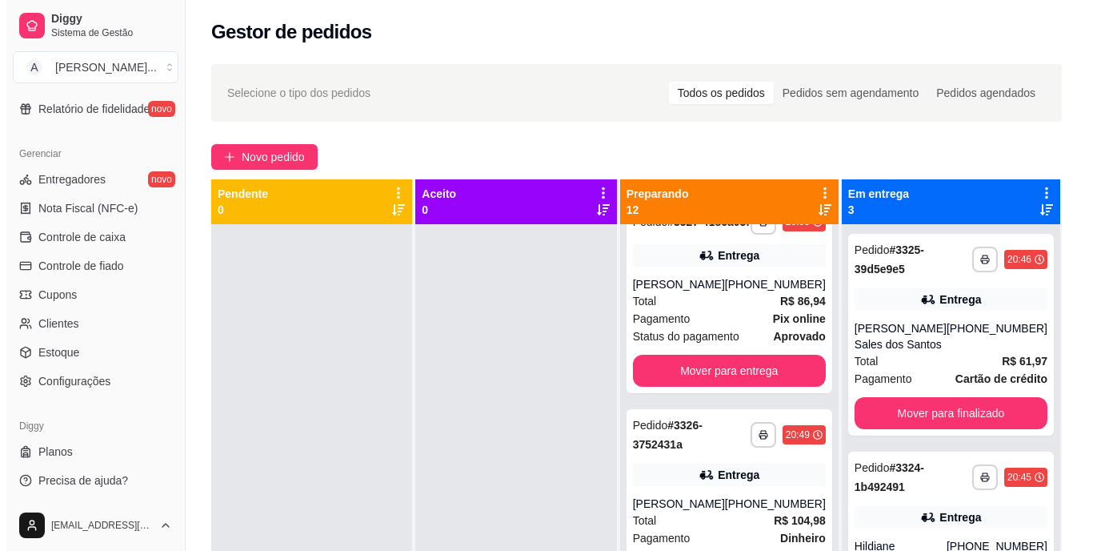
scroll to position [720, 0]
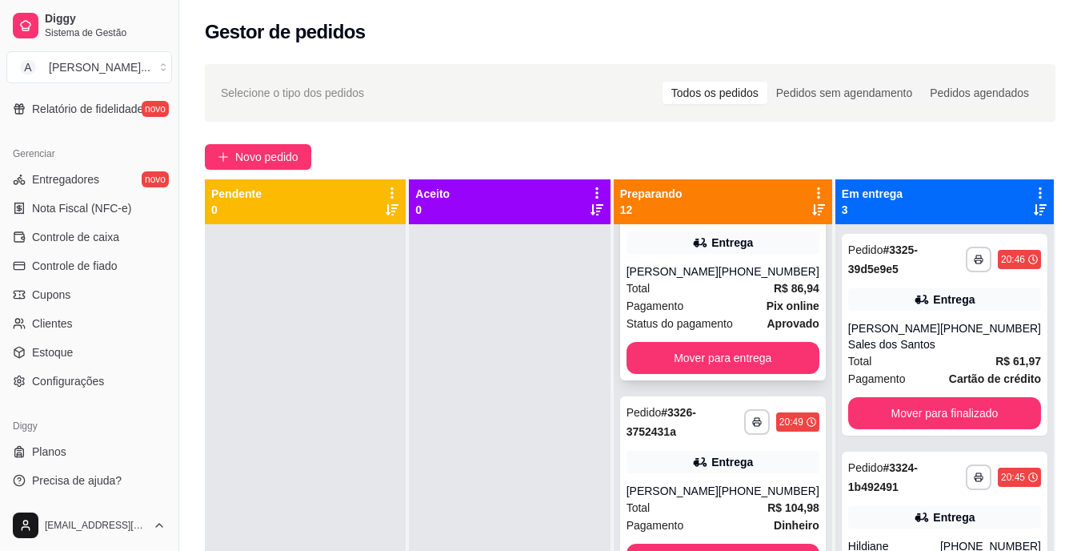
click at [720, 297] on div "Total R$ 86,94" at bounding box center [723, 288] width 193 height 18
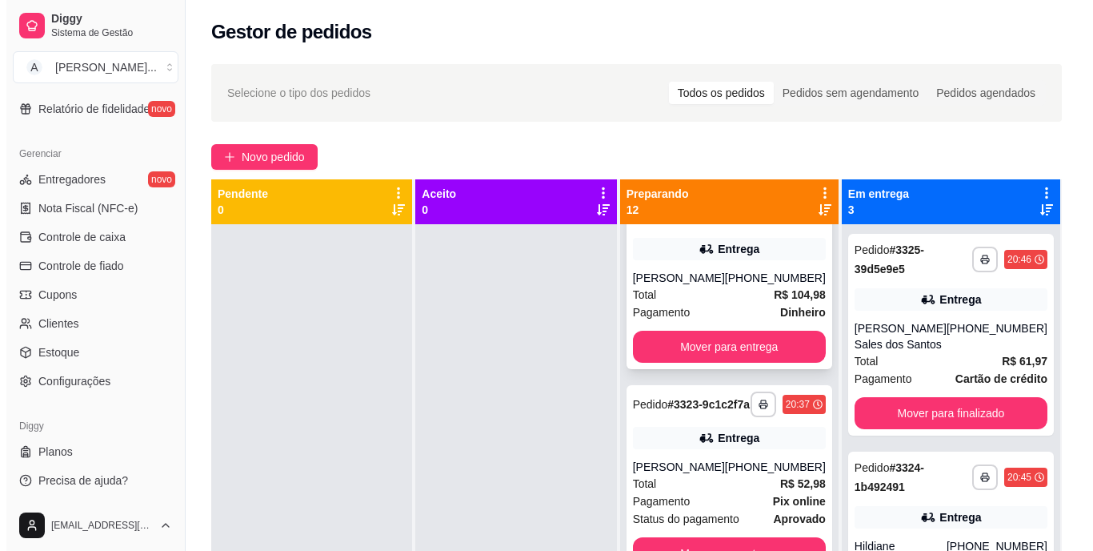
scroll to position [1040, 0]
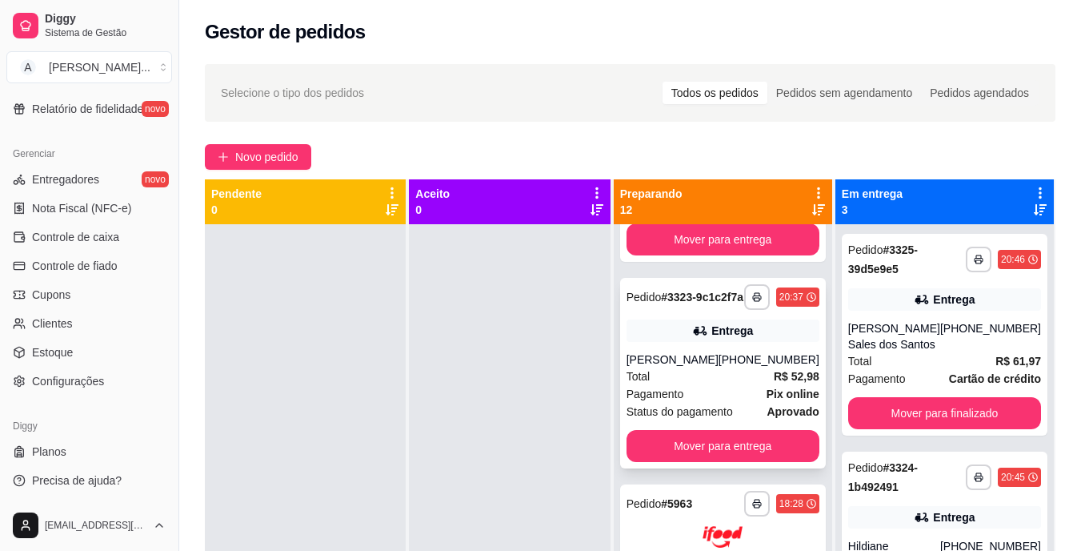
click at [690, 385] on div "Total R$ 52,98" at bounding box center [723, 376] width 193 height 18
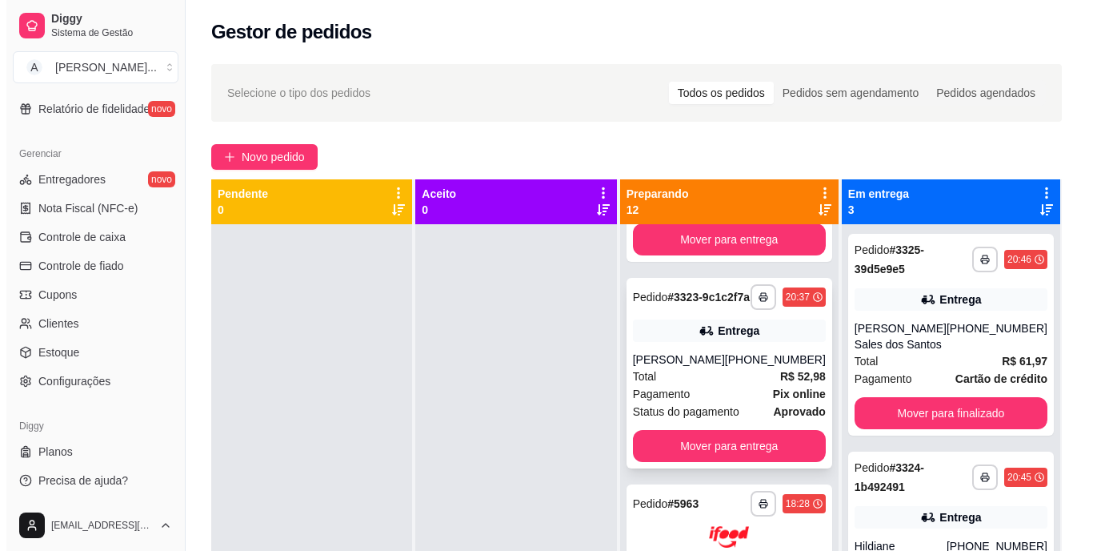
scroll to position [960, 0]
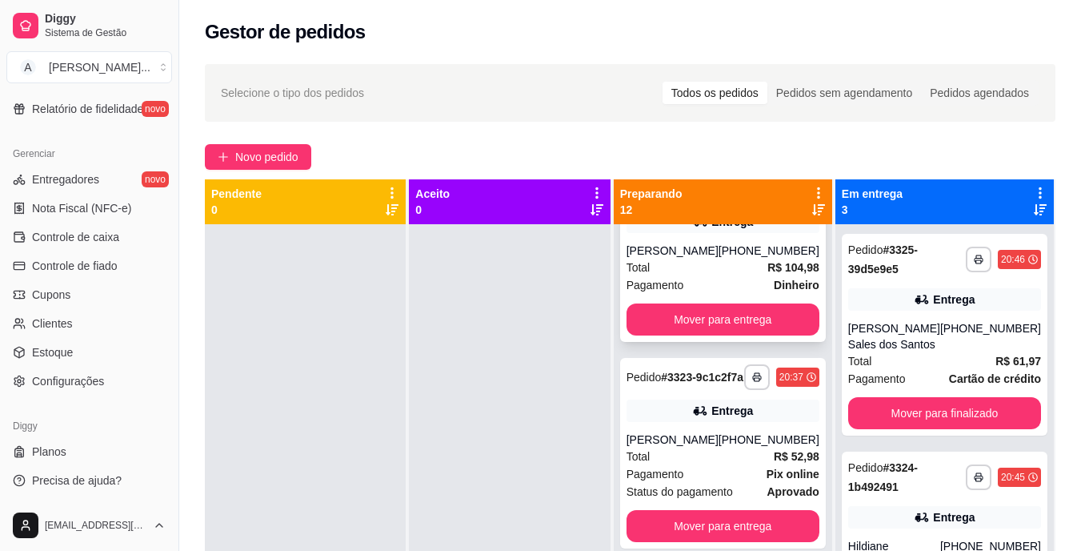
click at [685, 276] on div "Total R$ 104,98" at bounding box center [723, 267] width 193 height 18
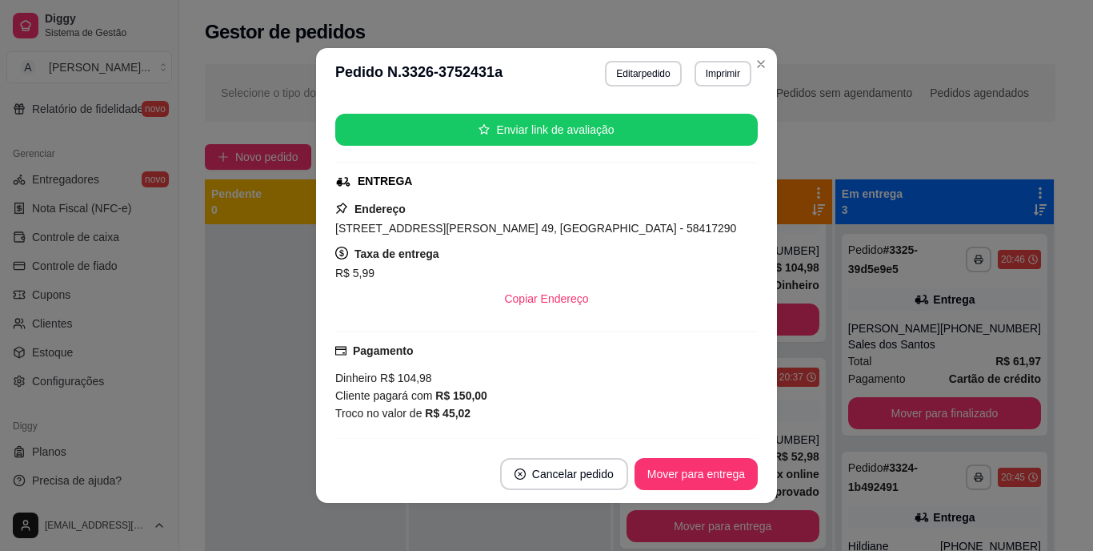
scroll to position [240, 0]
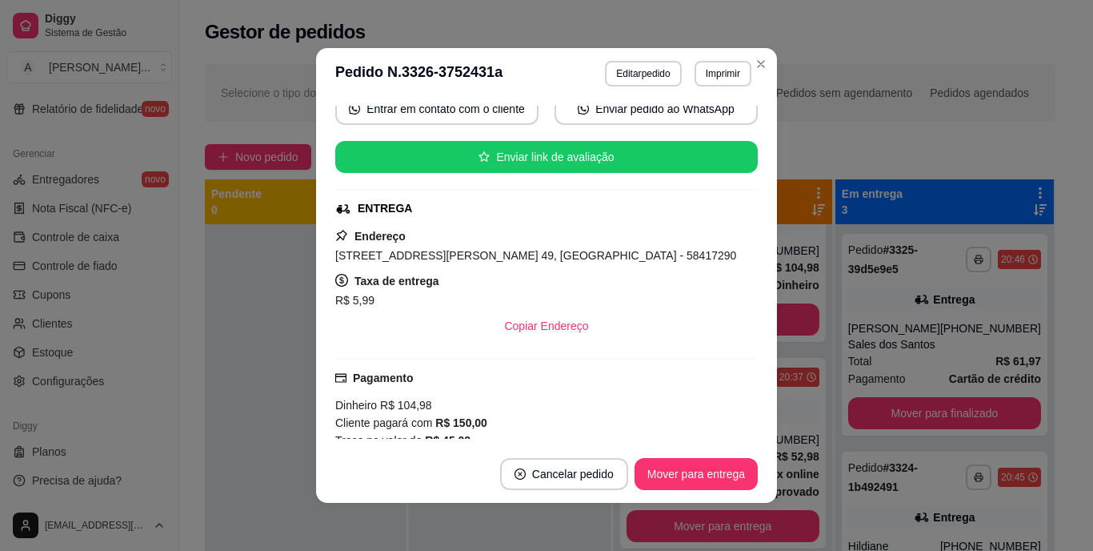
click at [522, 253] on span "[STREET_ADDRESS][PERSON_NAME] 49, [GEOGRAPHIC_DATA] - 58417290" at bounding box center [535, 255] width 401 height 13
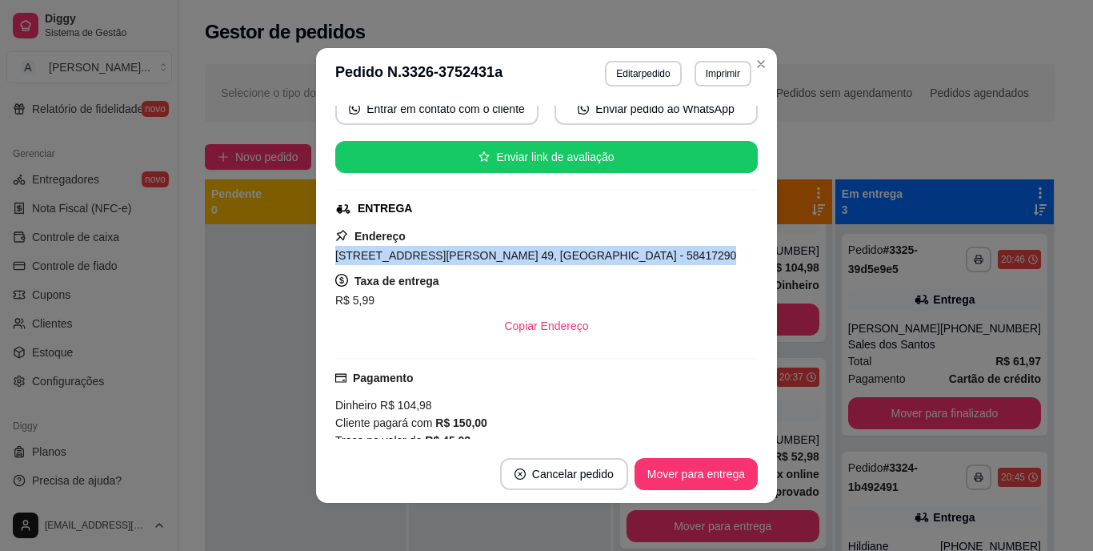
click at [522, 253] on span "[STREET_ADDRESS][PERSON_NAME] 49, [GEOGRAPHIC_DATA] - 58417290" at bounding box center [535, 255] width 401 height 13
copy span "[STREET_ADDRESS][PERSON_NAME] 49, [GEOGRAPHIC_DATA] - 58417290"
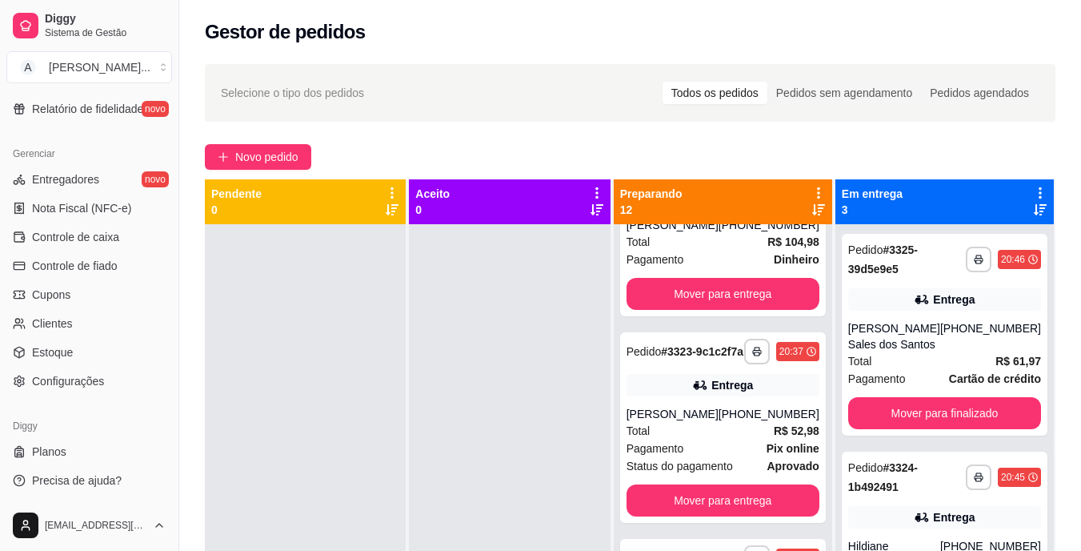
scroll to position [960, 0]
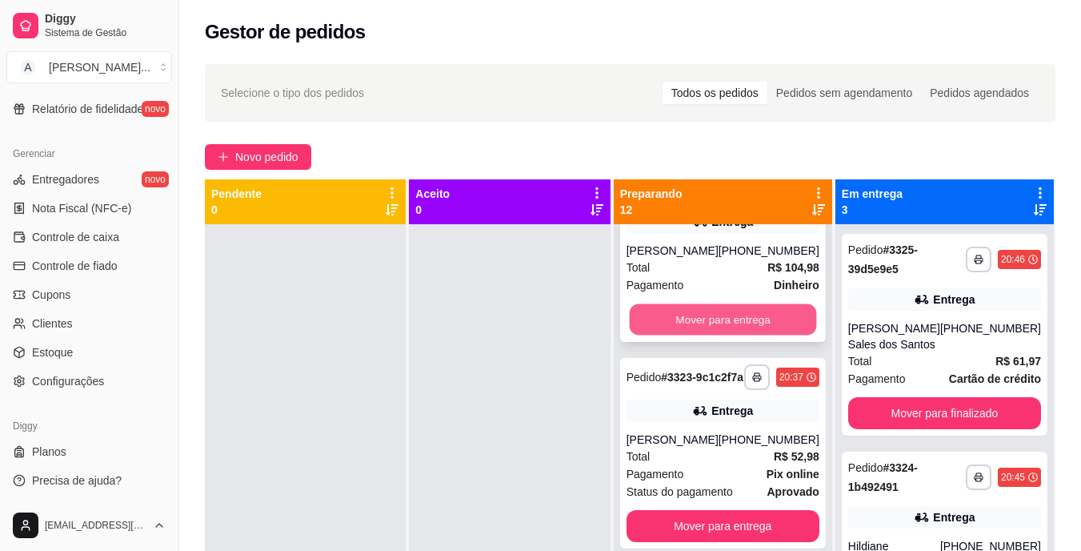
click at [746, 335] on button "Mover para entrega" at bounding box center [722, 319] width 187 height 31
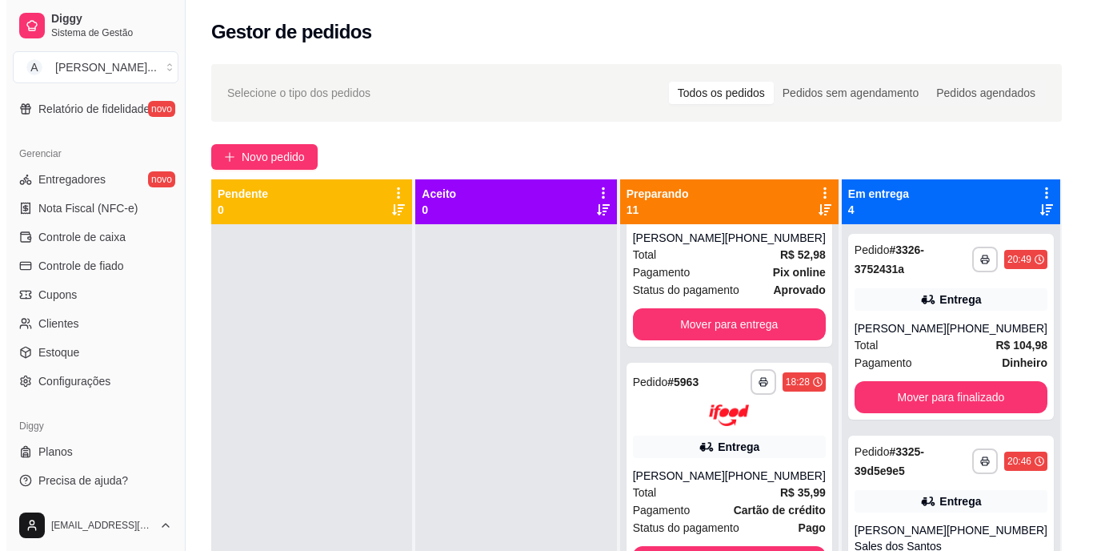
scroll to position [759, 0]
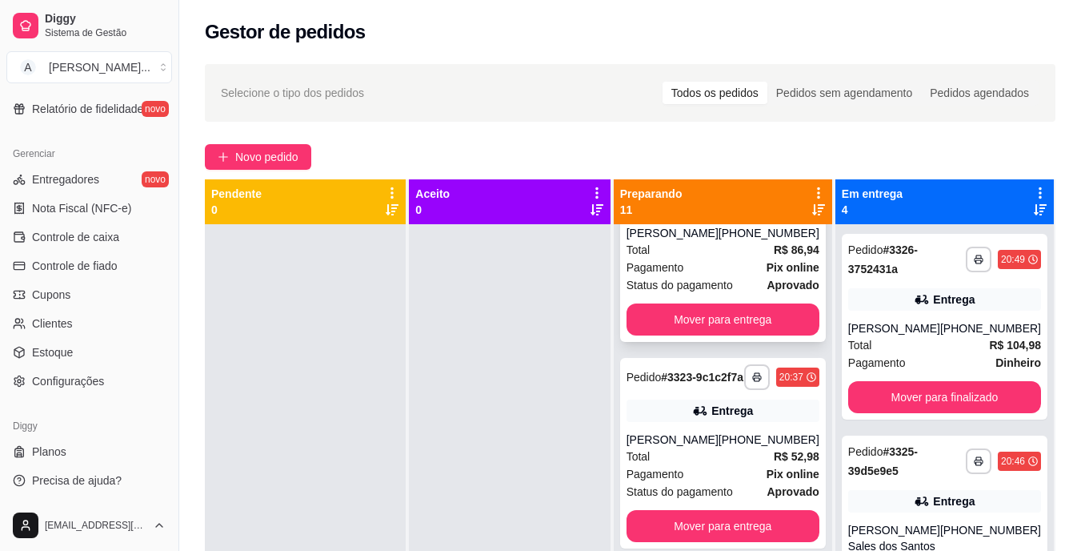
click at [716, 249] on div "**********" at bounding box center [723, 246] width 206 height 190
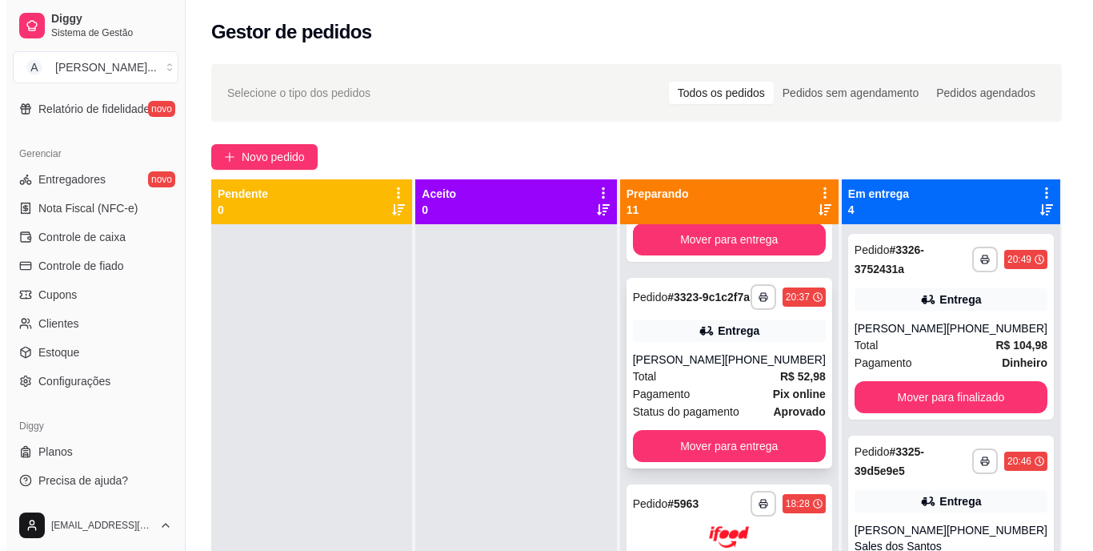
scroll to position [919, 0]
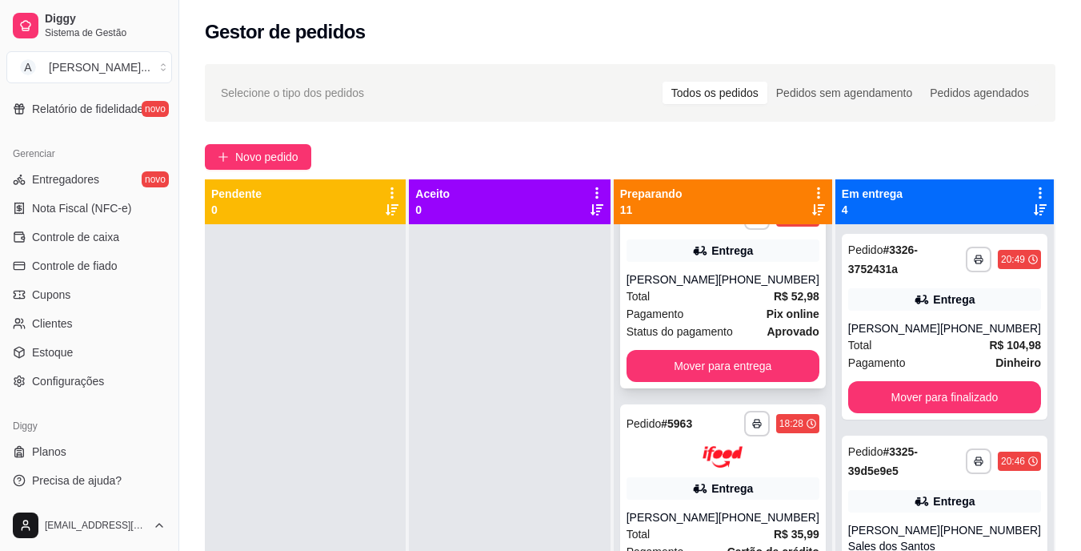
click at [643, 287] on div "[PERSON_NAME]" at bounding box center [673, 279] width 92 height 16
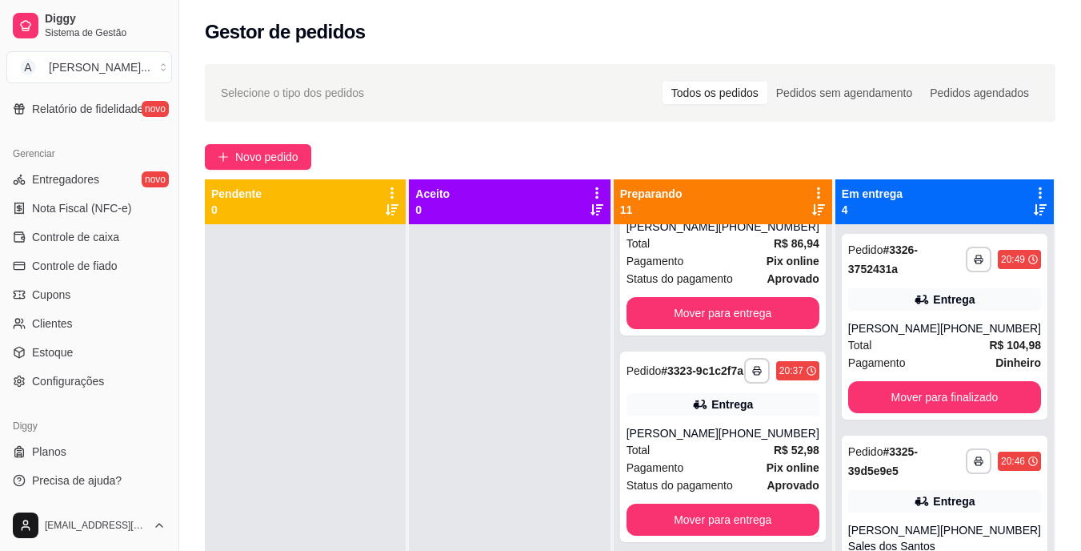
scroll to position [759, 0]
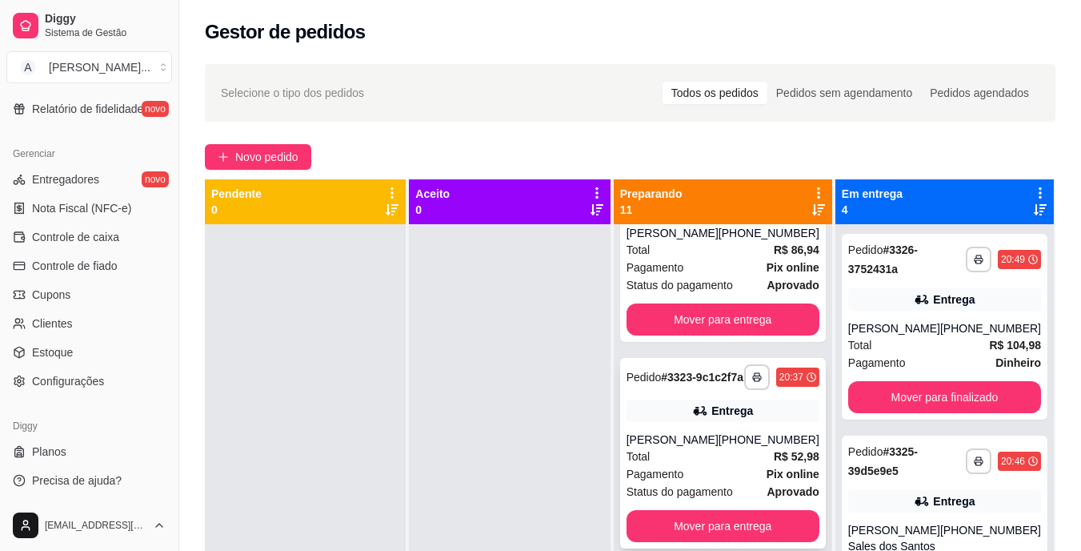
click at [703, 440] on div "**********" at bounding box center [723, 453] width 206 height 190
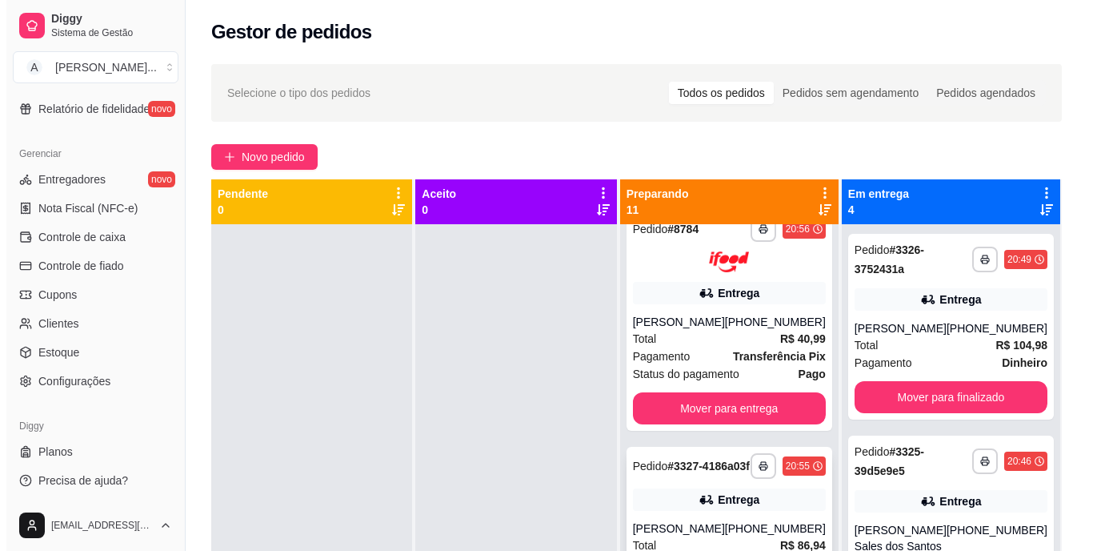
scroll to position [439, 0]
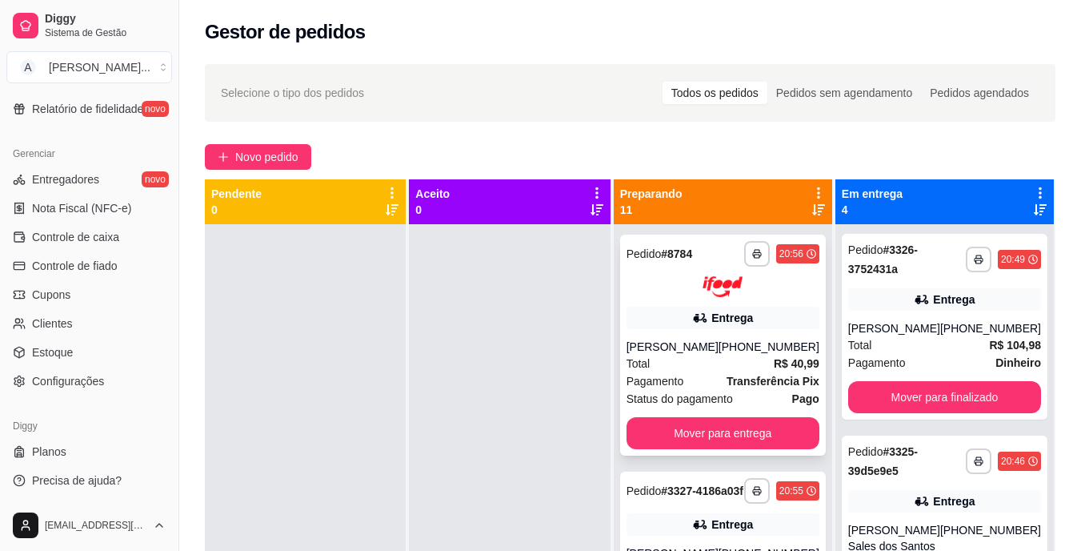
click at [727, 372] on div "Total R$ 40,99" at bounding box center [723, 363] width 193 height 18
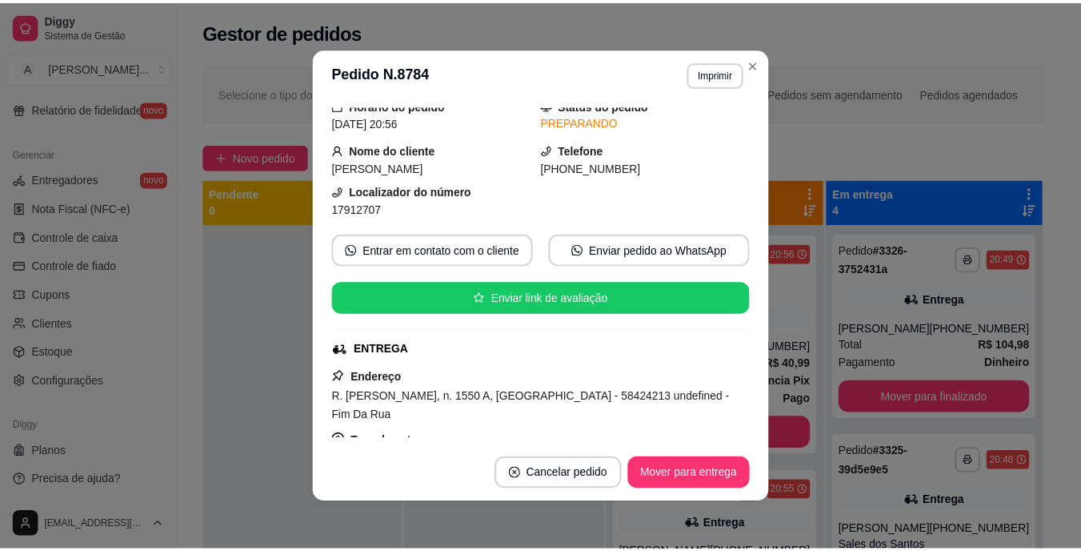
scroll to position [80, 0]
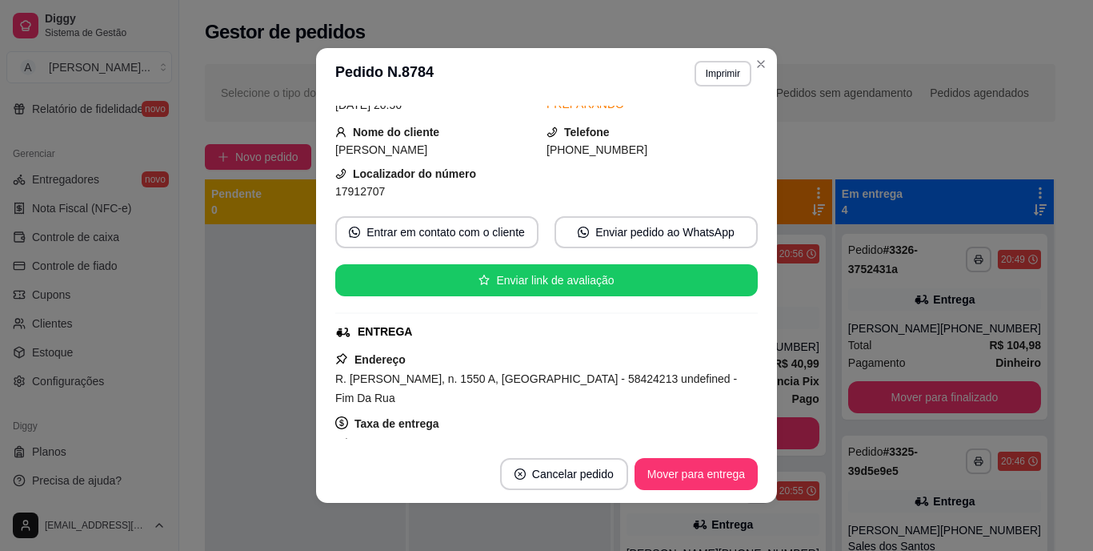
drag, startPoint x: 399, startPoint y: 391, endPoint x: 318, endPoint y: 380, distance: 81.6
click at [318, 380] on div "feito há 18 minutos Horário do pedido [DATE] 20:56 Status do pedido PREPARANDO …" at bounding box center [546, 272] width 461 height 346
copy span "R. [PERSON_NAME], n. 1550 A, [GEOGRAPHIC_DATA] - 58424213 undefined - Fim Da Rua"
click at [715, 72] on button "Imprimir" at bounding box center [723, 74] width 57 height 26
click at [701, 117] on button "IMPRESSORA" at bounding box center [689, 130] width 116 height 26
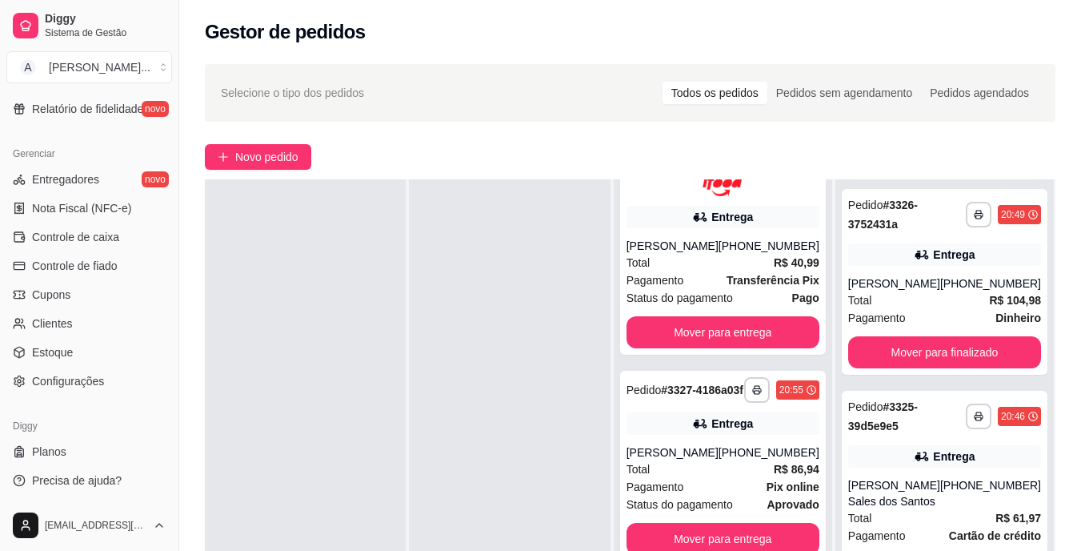
scroll to position [519, 0]
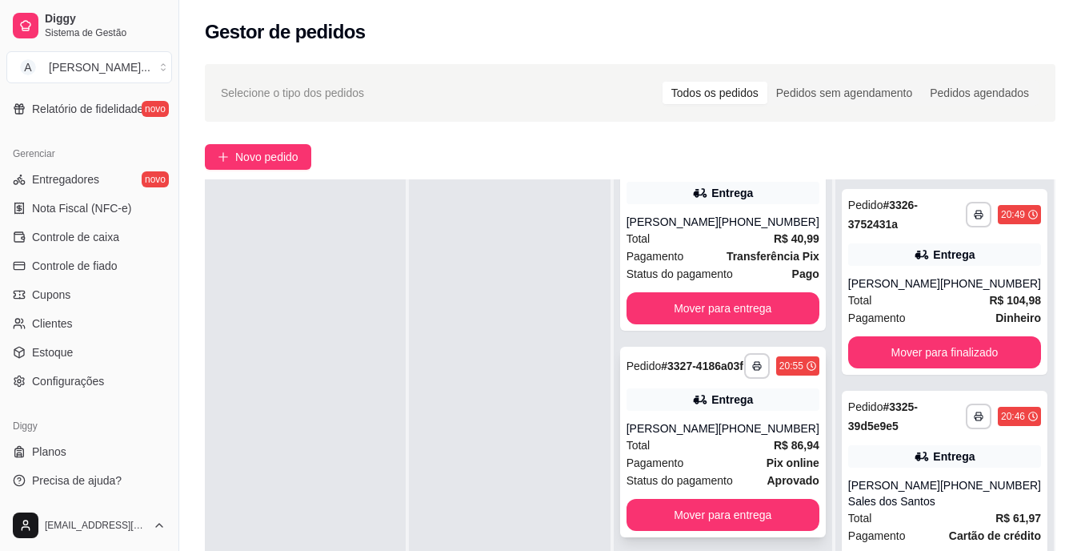
click at [721, 448] on div "**********" at bounding box center [723, 441] width 206 height 190
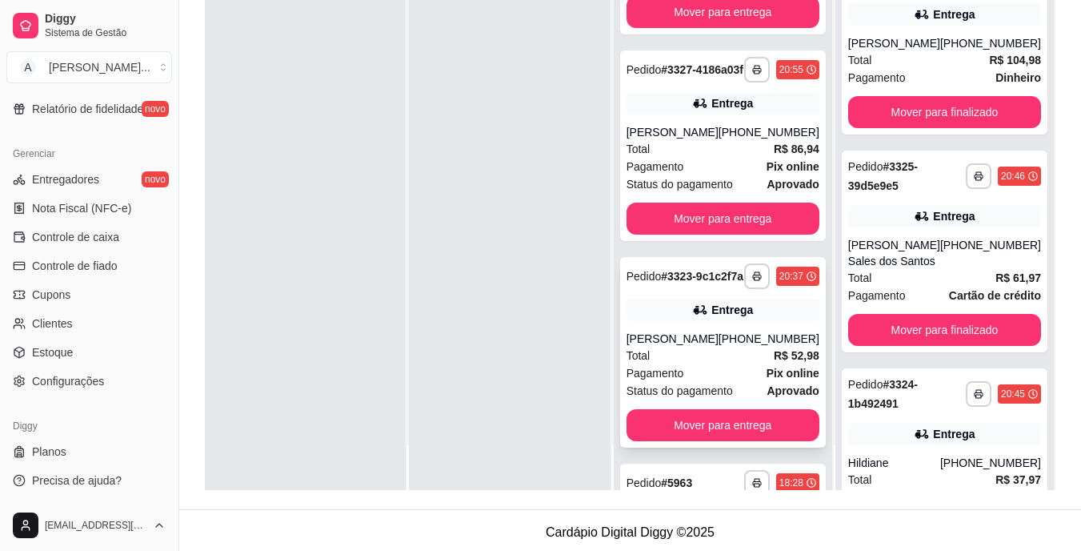
scroll to position [599, 0]
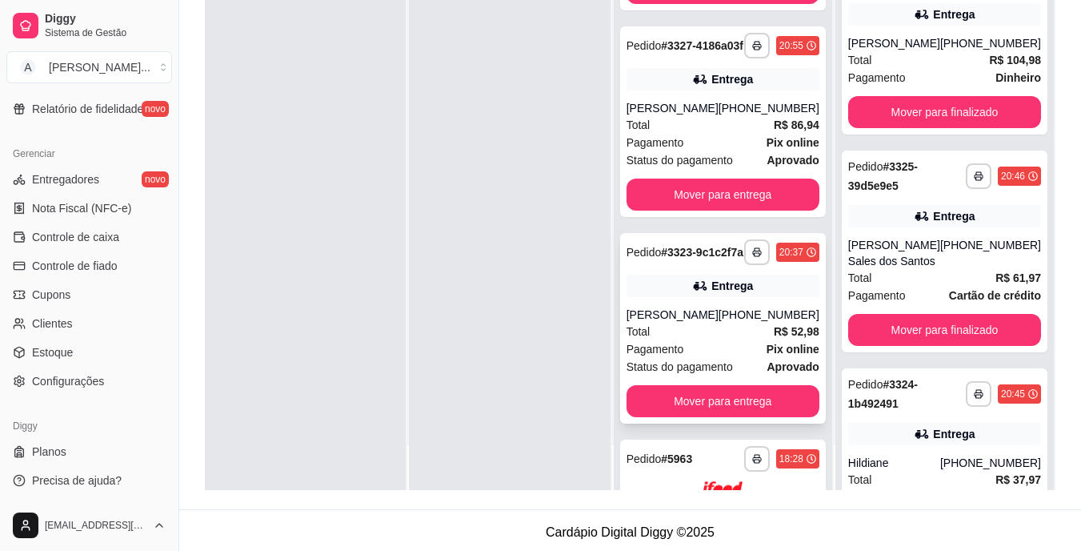
click at [705, 340] on div "Total R$ 52,98" at bounding box center [723, 331] width 193 height 18
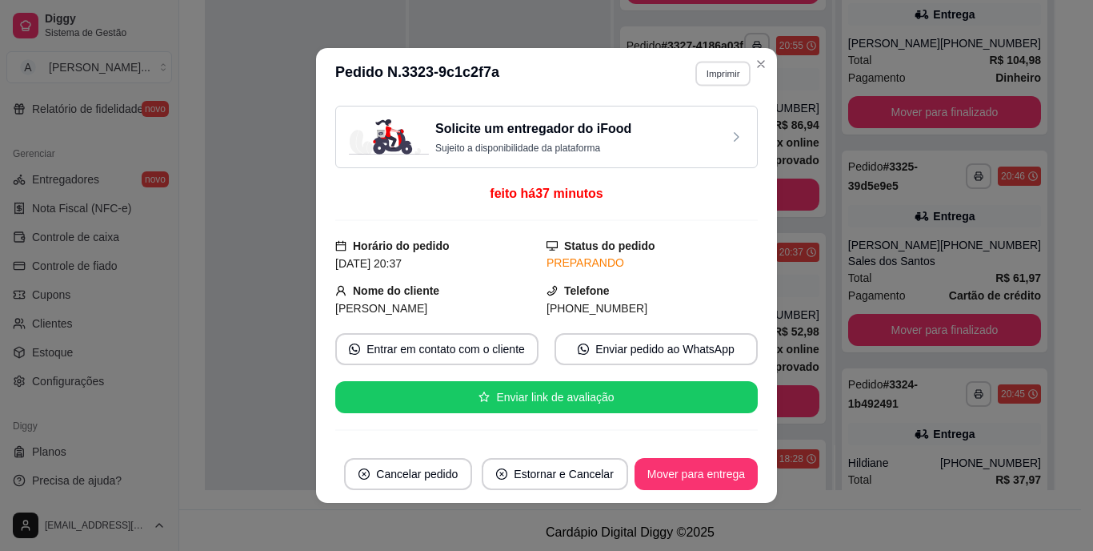
click at [695, 73] on button "Imprimir" at bounding box center [722, 73] width 55 height 25
click at [706, 122] on button "IMPRESSORA" at bounding box center [689, 129] width 112 height 25
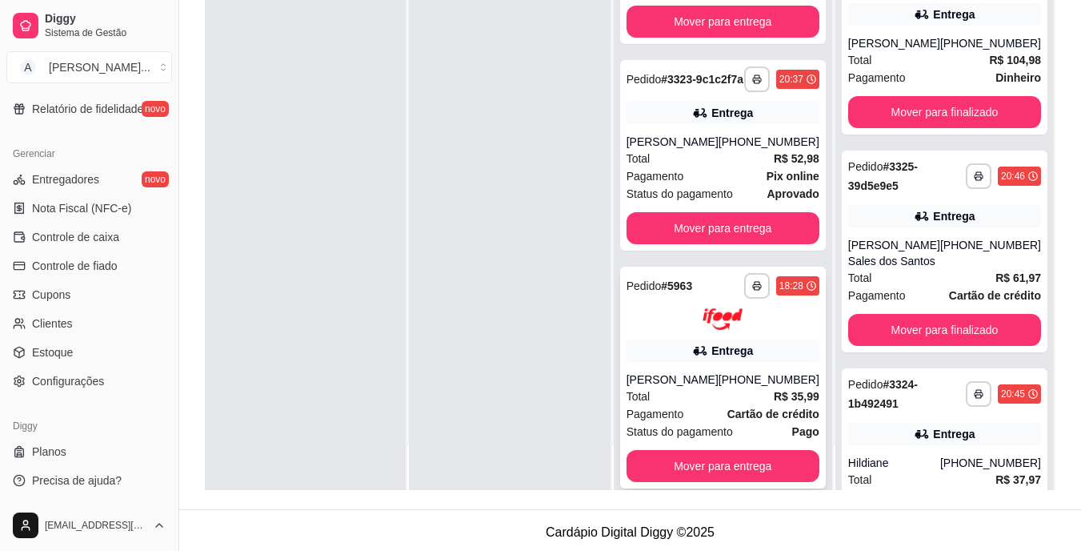
scroll to position [839, 0]
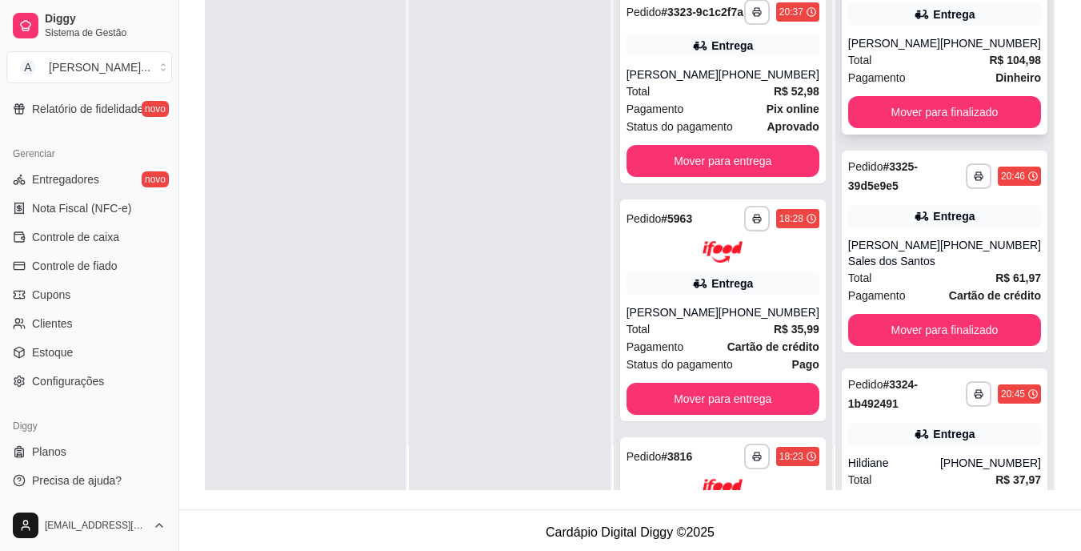
click at [951, 57] on div "Total R$ 104,98" at bounding box center [944, 60] width 193 height 18
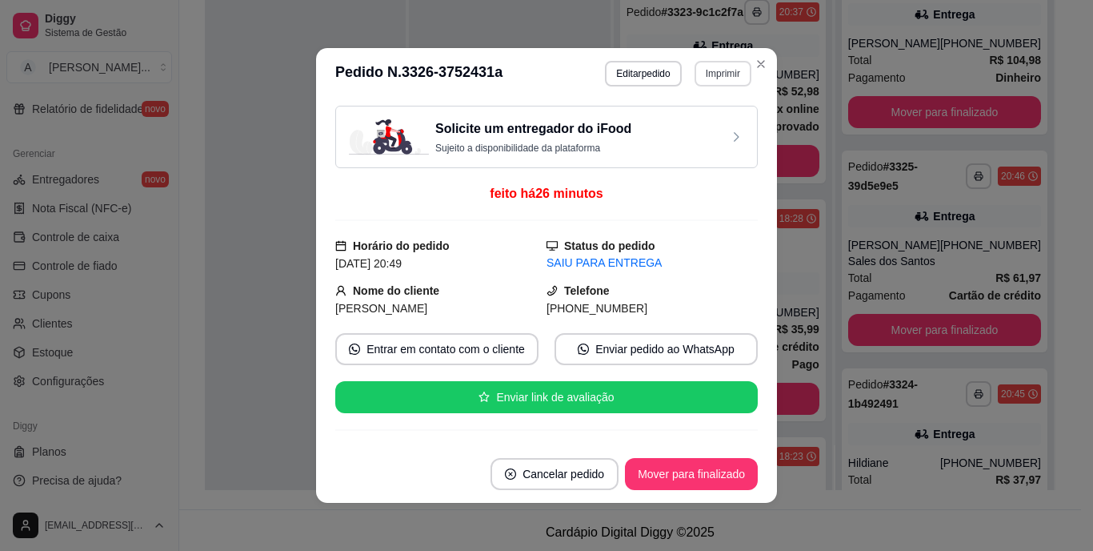
click at [717, 73] on button "Imprimir" at bounding box center [723, 74] width 57 height 26
click at [705, 126] on button "IMPRESSORA" at bounding box center [689, 130] width 116 height 26
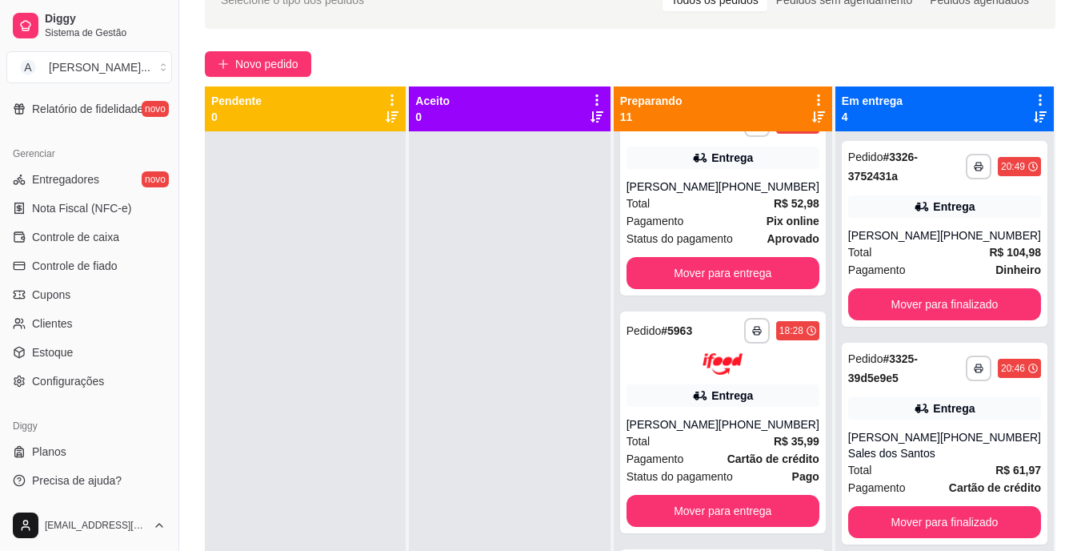
scroll to position [80, 0]
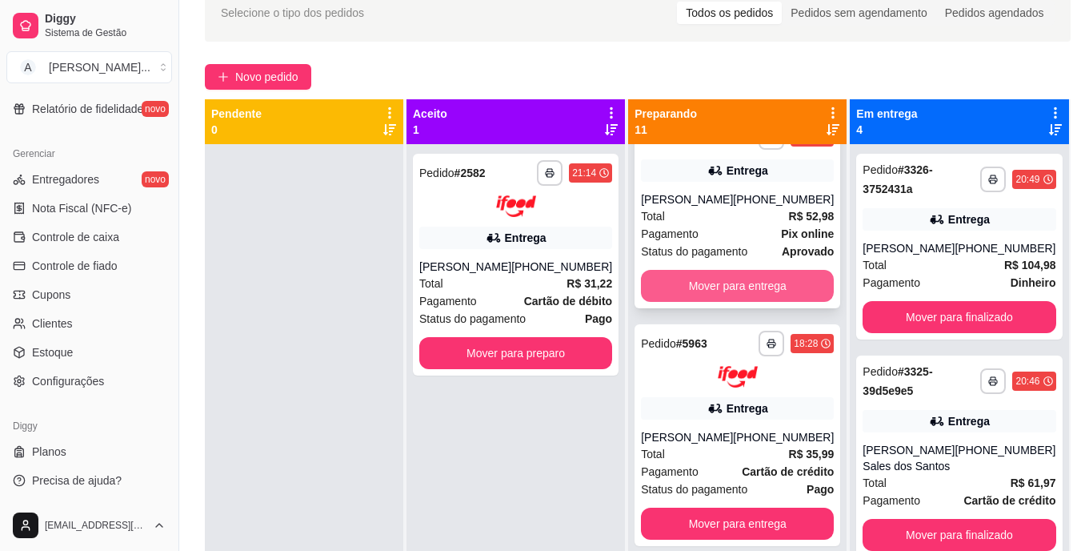
click at [691, 302] on button "Mover para entrega" at bounding box center [737, 286] width 193 height 32
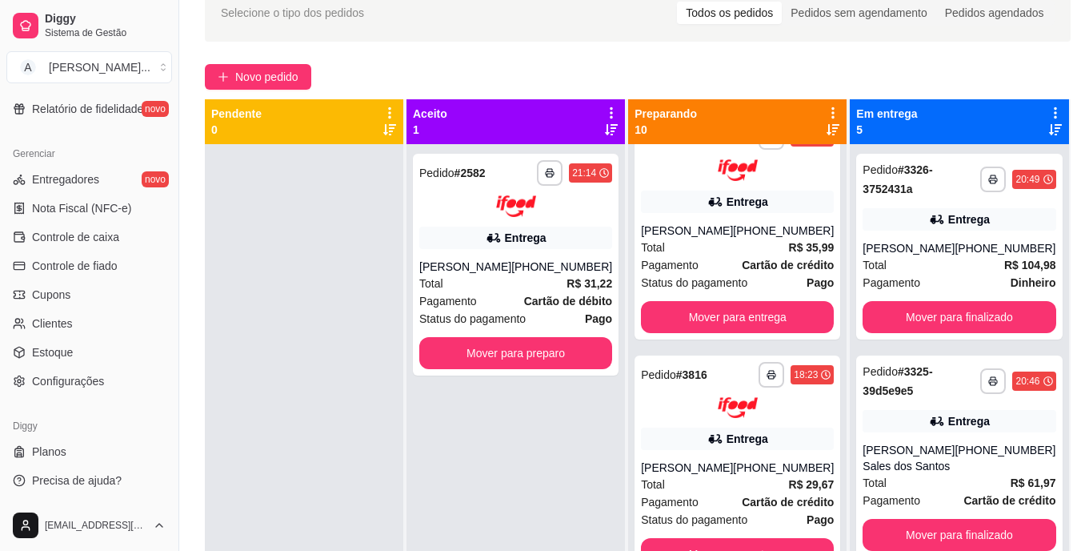
scroll to position [699, 0]
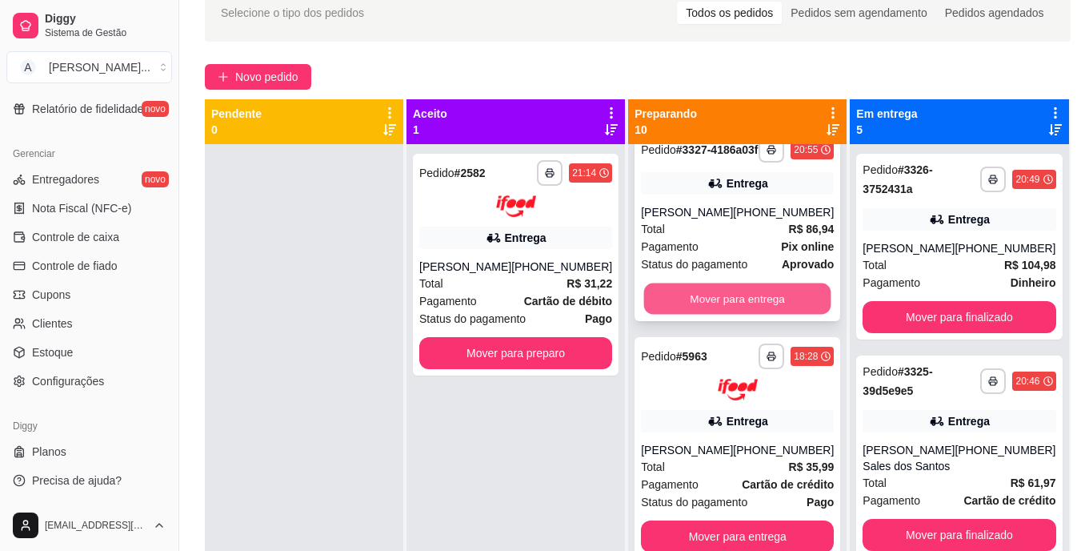
click at [676, 314] on button "Mover para entrega" at bounding box center [737, 298] width 187 height 31
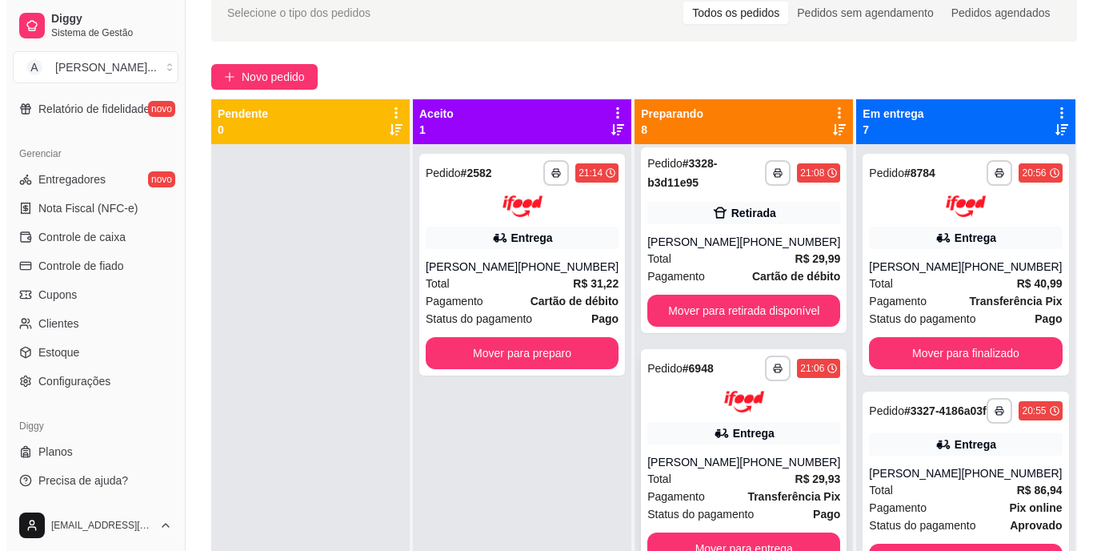
scroll to position [0, 0]
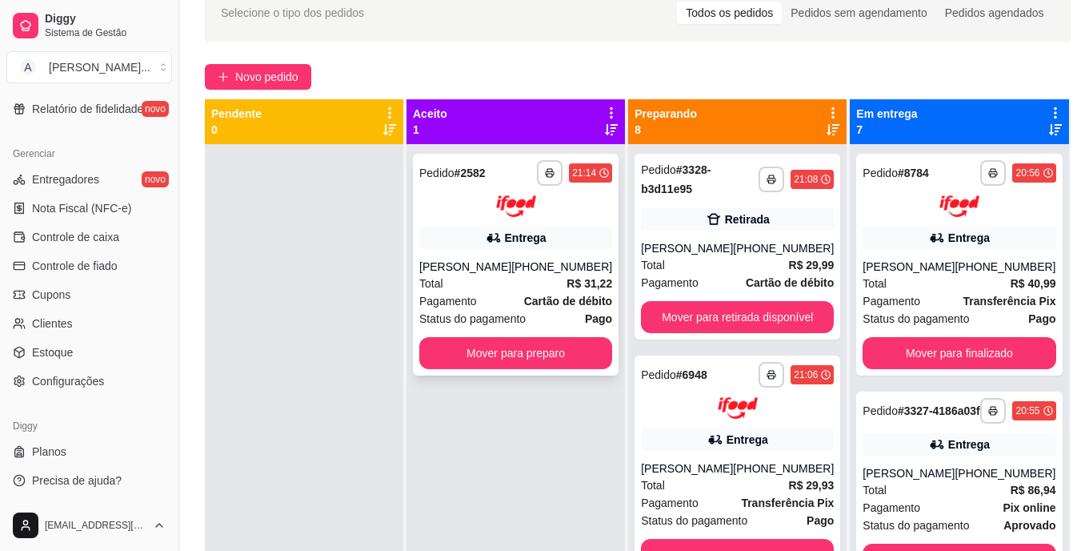
click at [503, 265] on div "[PERSON_NAME]" at bounding box center [465, 266] width 92 height 16
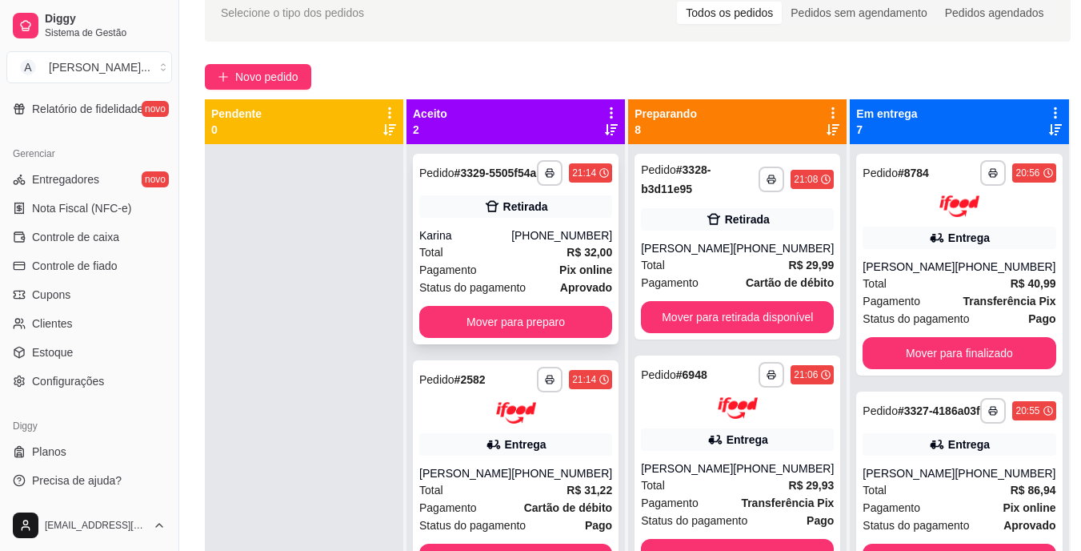
click at [536, 261] on div "Total R$ 32,00" at bounding box center [515, 252] width 193 height 18
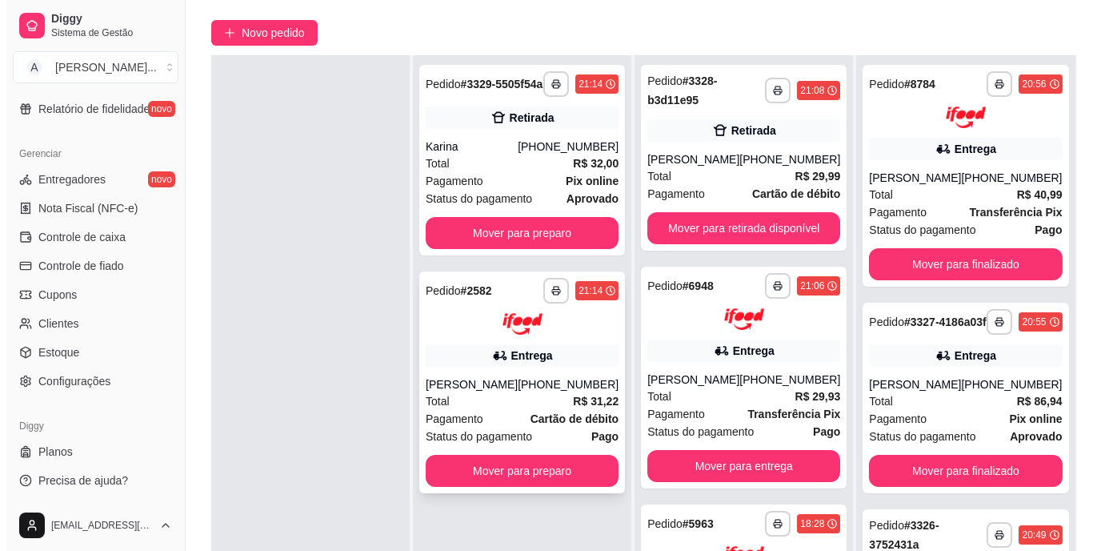
scroll to position [160, 0]
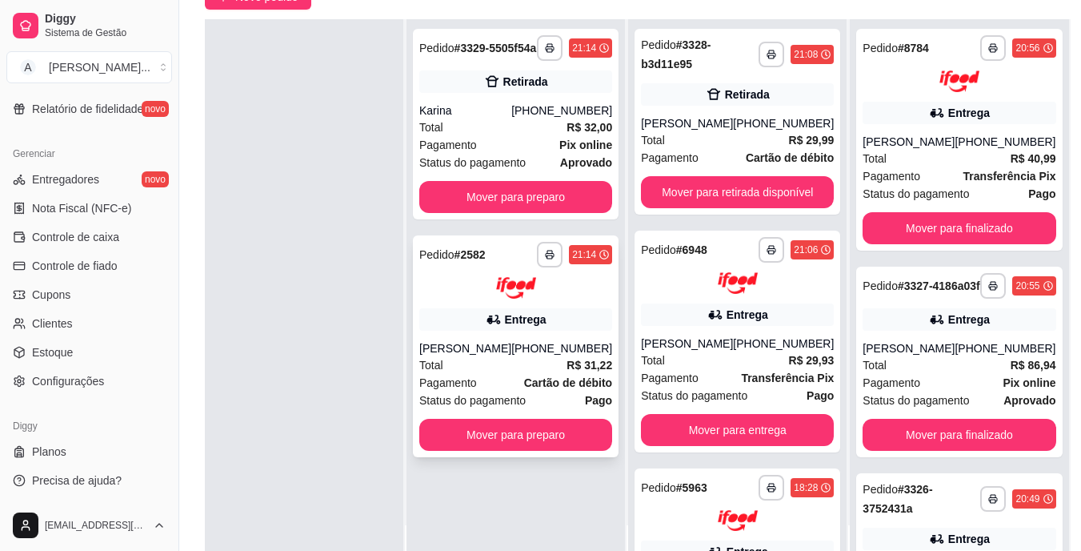
click at [493, 356] on div "[PERSON_NAME]" at bounding box center [465, 348] width 92 height 16
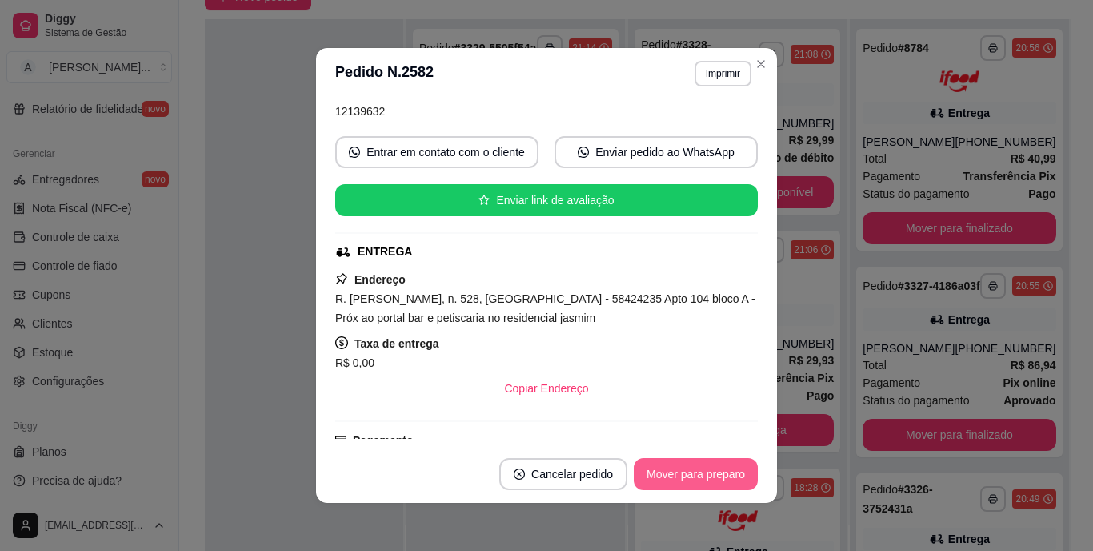
click at [687, 479] on button "Mover para preparo" at bounding box center [696, 474] width 124 height 32
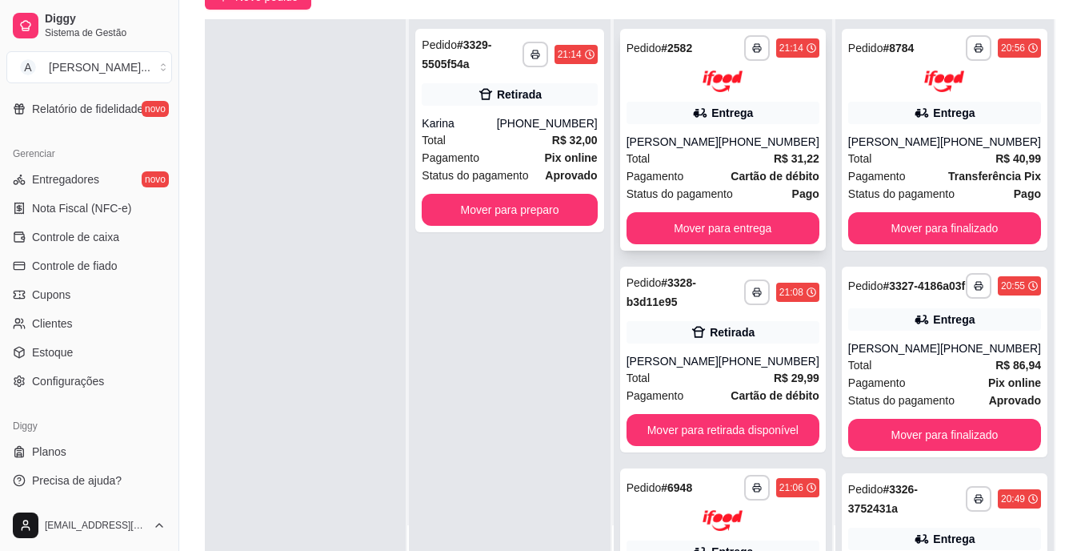
click at [738, 147] on div "[PHONE_NUMBER]" at bounding box center [769, 142] width 101 height 16
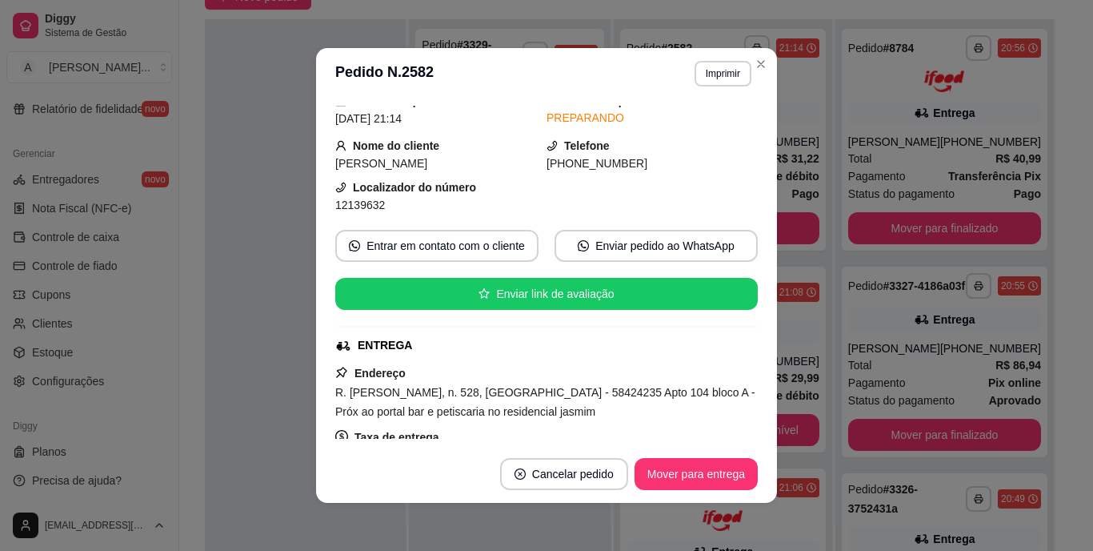
scroll to position [80, 0]
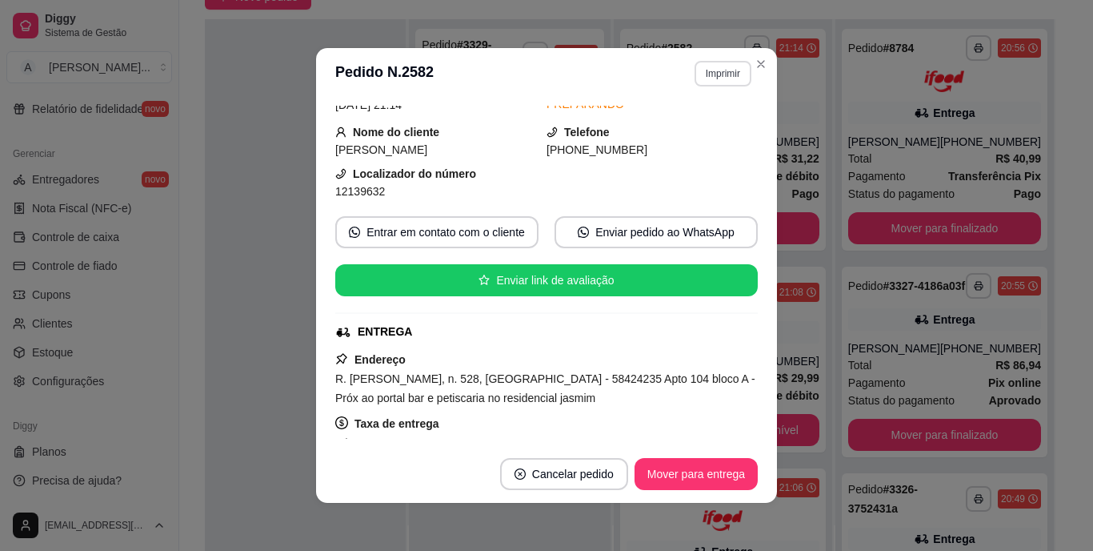
click at [726, 69] on button "Imprimir" at bounding box center [723, 74] width 57 height 26
click at [711, 129] on button "IMPRESSORA" at bounding box center [689, 130] width 116 height 26
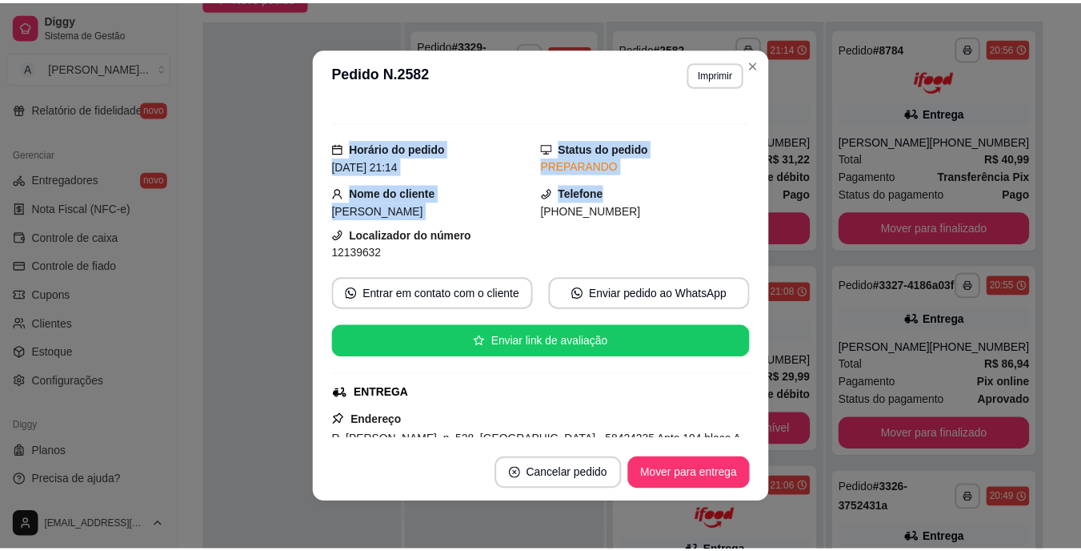
scroll to position [0, 0]
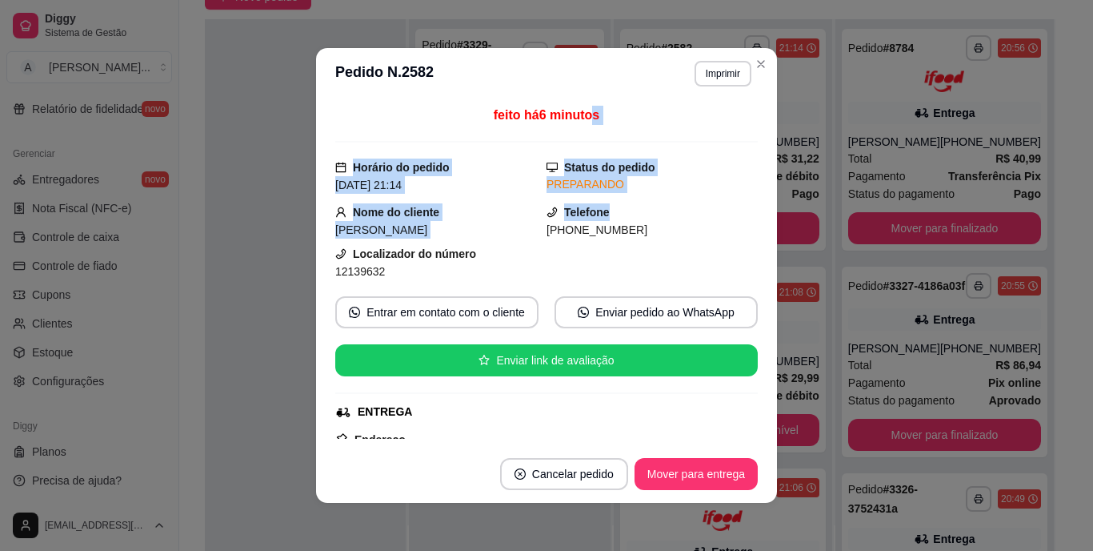
drag, startPoint x: 711, startPoint y: 129, endPoint x: 581, endPoint y: 102, distance: 132.5
click at [581, 102] on div "feito há 6 minutos Horário do pedido [DATE] 21:14 Status do pedido PREPARANDO N…" at bounding box center [546, 272] width 461 height 346
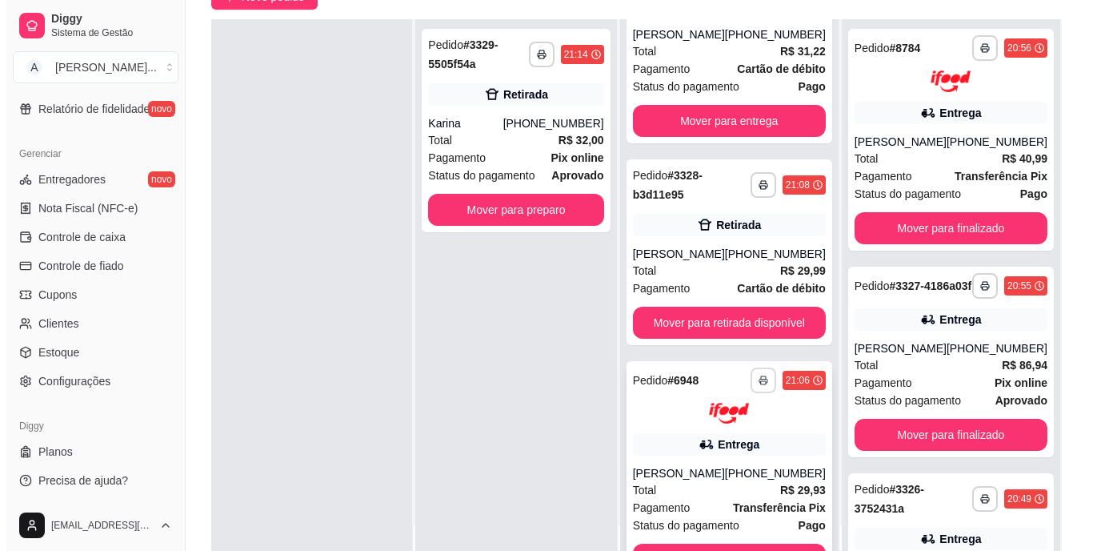
scroll to position [160, 0]
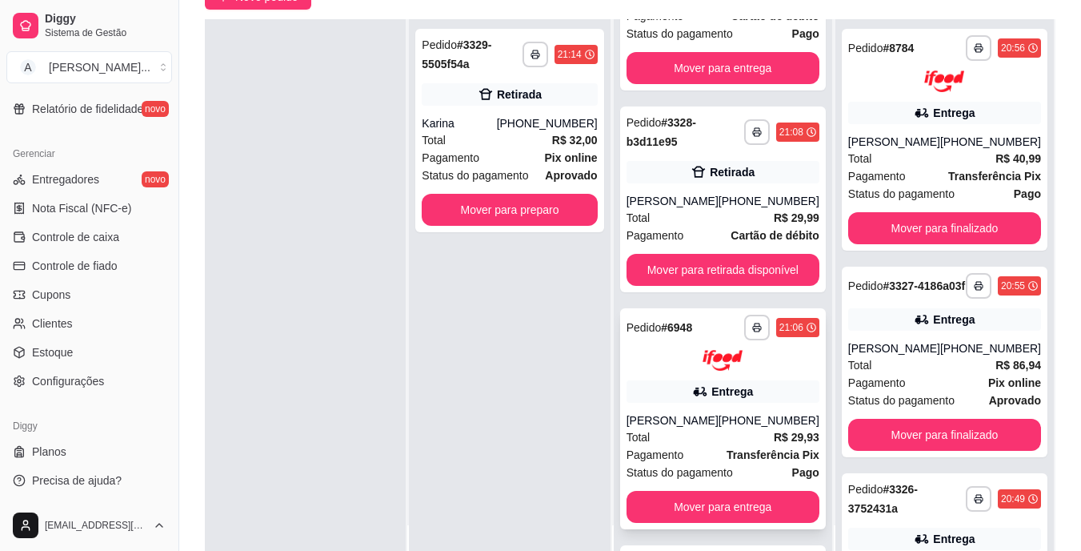
click at [719, 425] on div "[PERSON_NAME]" at bounding box center [673, 420] width 92 height 16
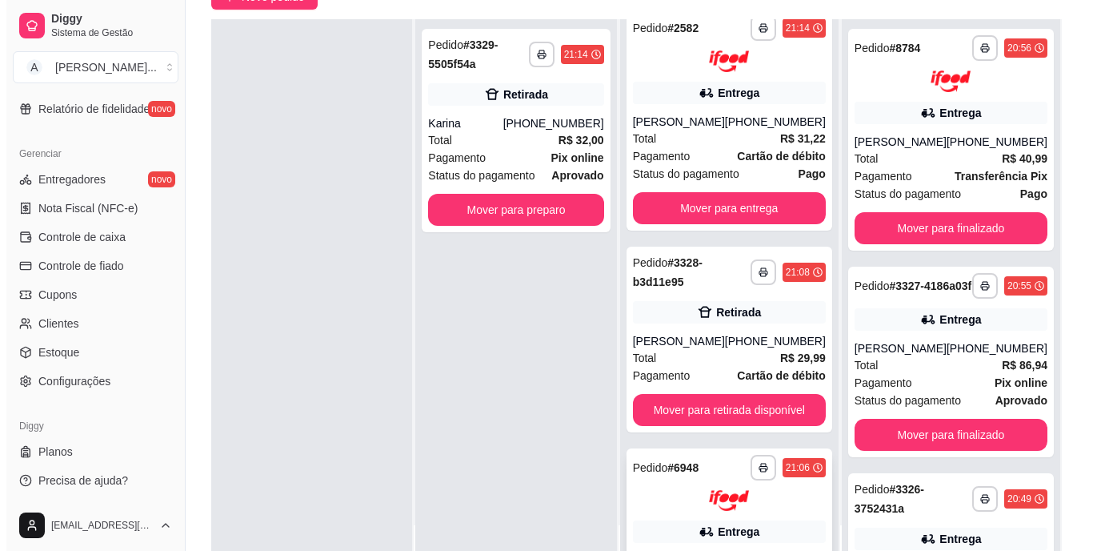
scroll to position [0, 0]
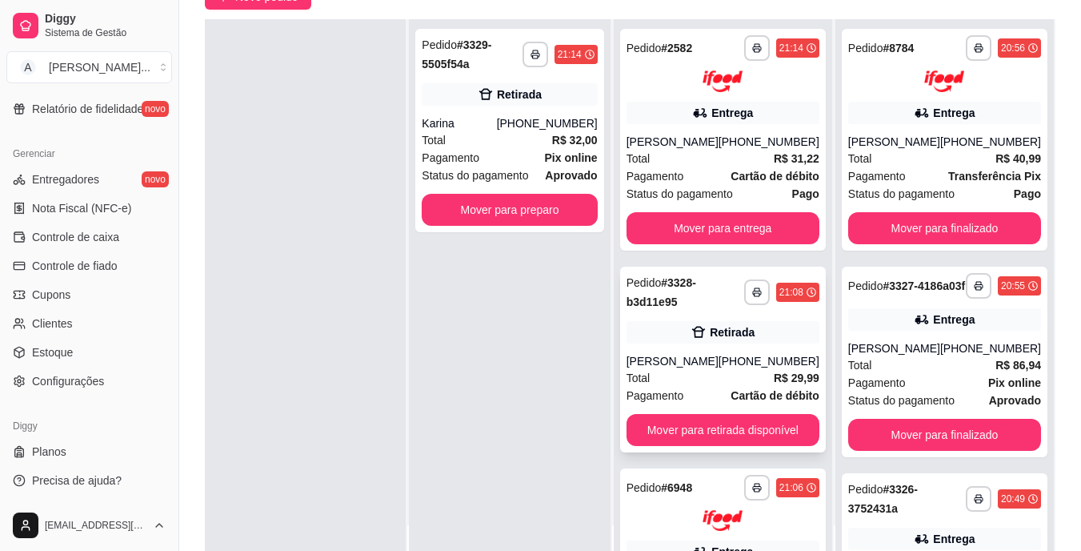
click at [683, 358] on div "[PERSON_NAME]" at bounding box center [673, 361] width 92 height 16
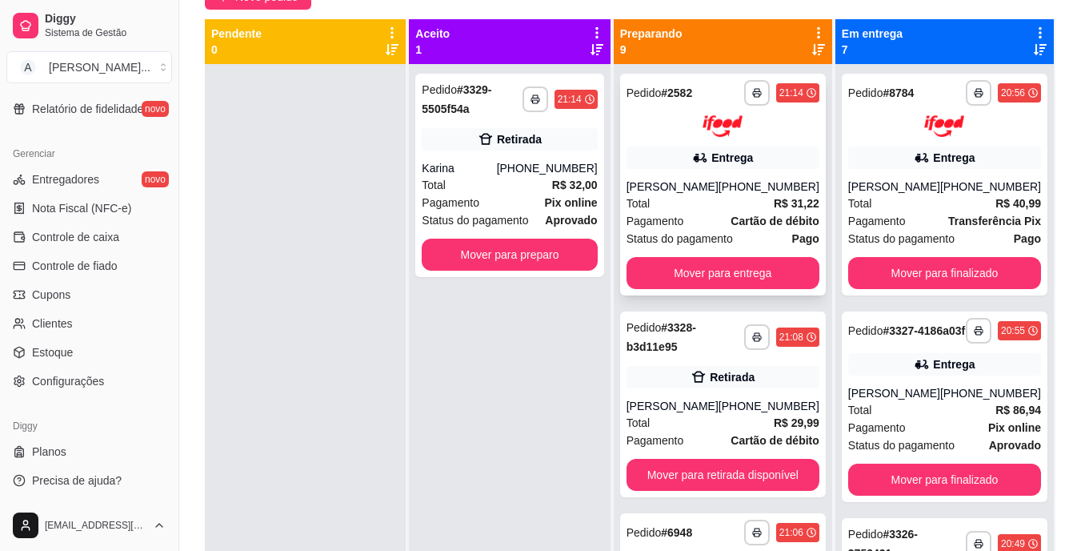
click at [653, 186] on div "[PERSON_NAME]" at bounding box center [673, 186] width 92 height 16
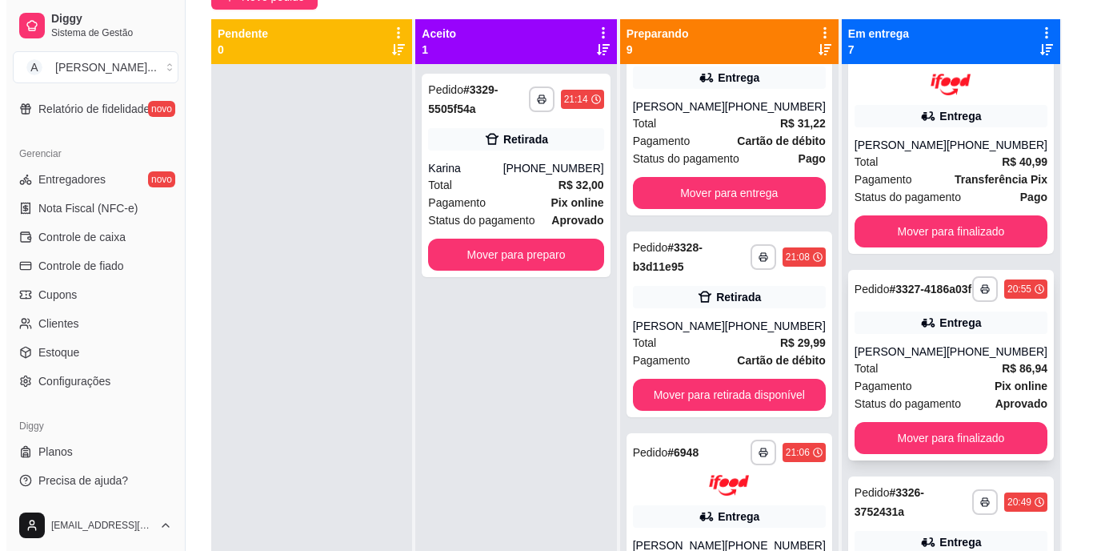
scroll to position [80, 0]
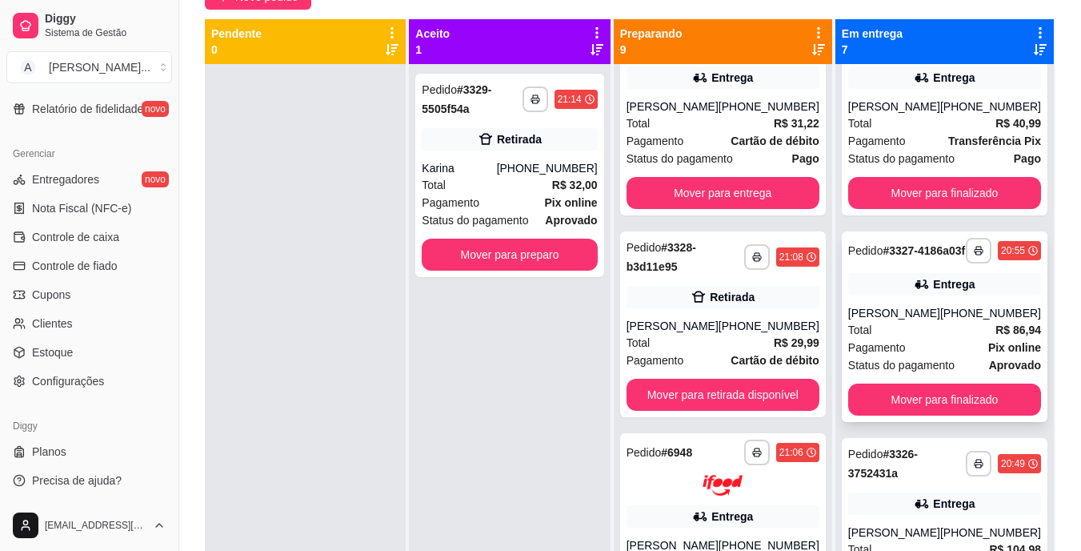
click at [955, 374] on span "Status do pagamento" at bounding box center [901, 365] width 106 height 18
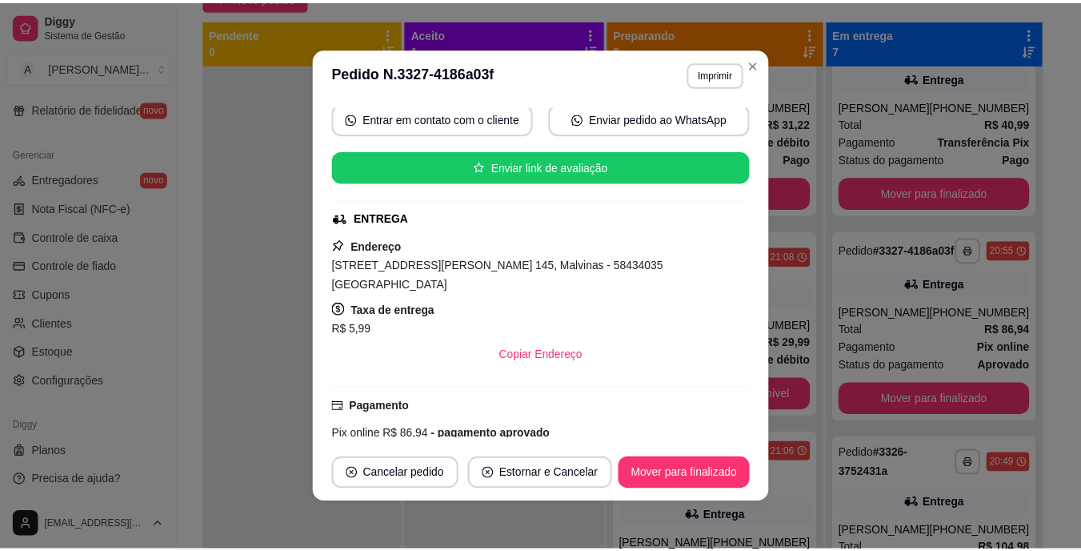
scroll to position [238, 0]
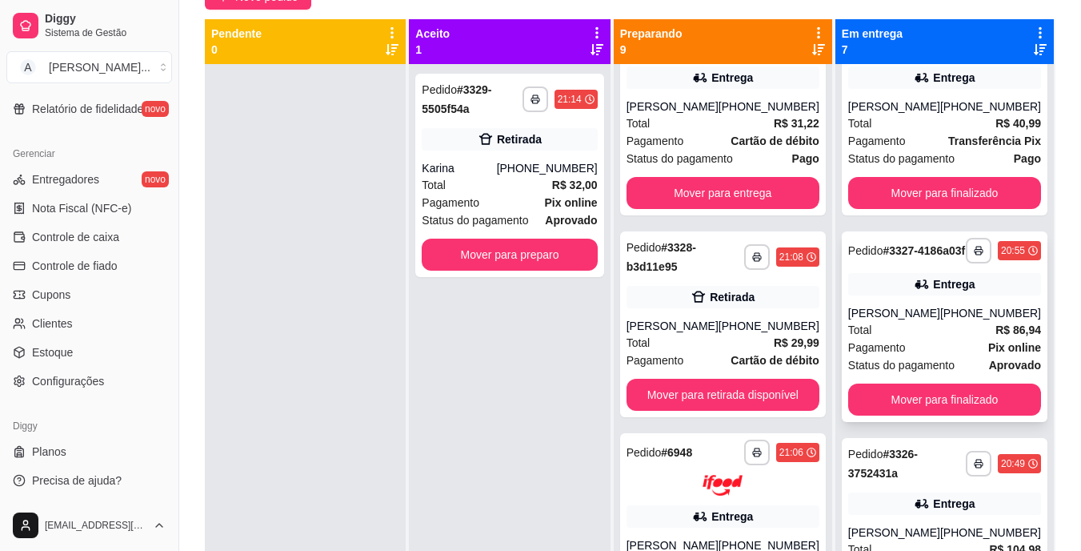
click at [971, 338] on div "Total R$ 86,94" at bounding box center [944, 330] width 193 height 18
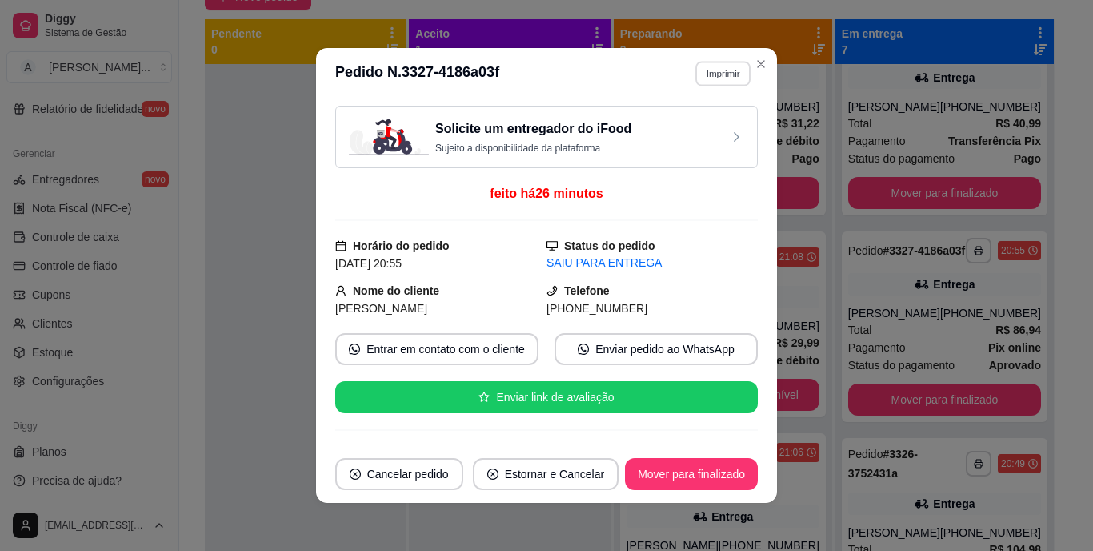
click at [709, 74] on button "Imprimir" at bounding box center [722, 73] width 55 height 25
click at [714, 122] on button "IMPRESSORA" at bounding box center [689, 130] width 116 height 26
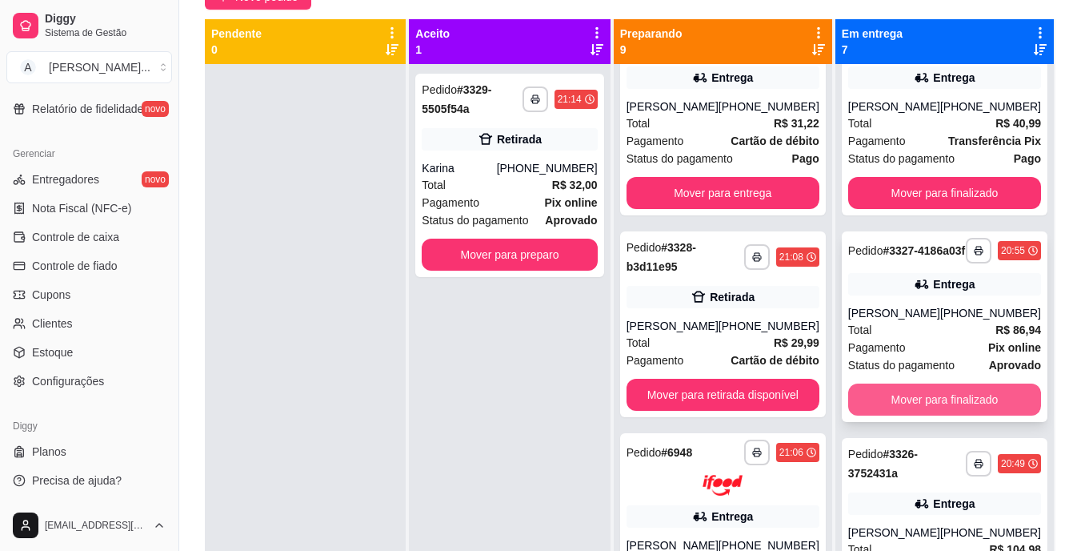
click at [946, 415] on button "Mover para finalizado" at bounding box center [944, 399] width 193 height 32
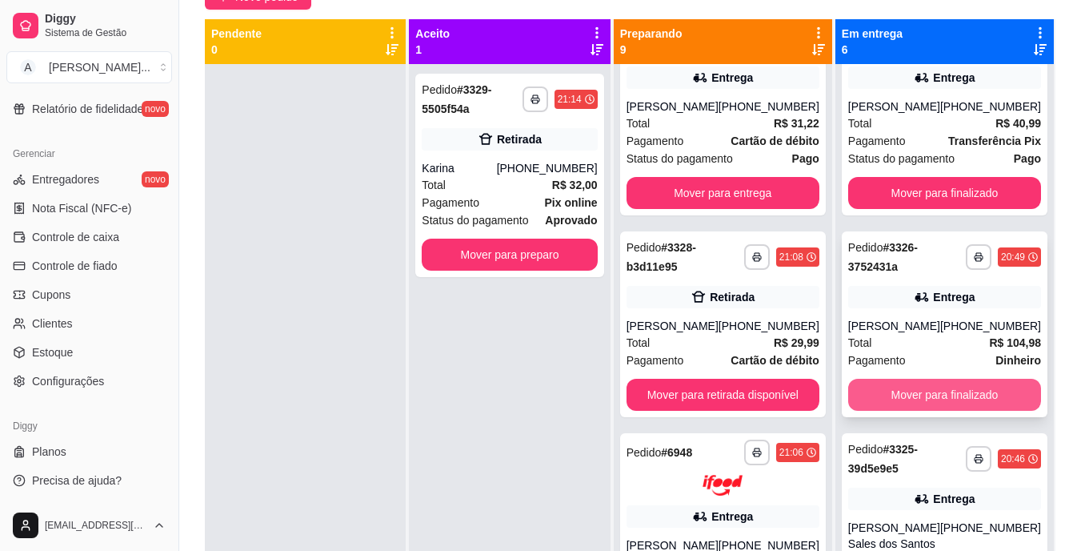
click at [948, 410] on button "Mover para finalizado" at bounding box center [944, 394] width 193 height 32
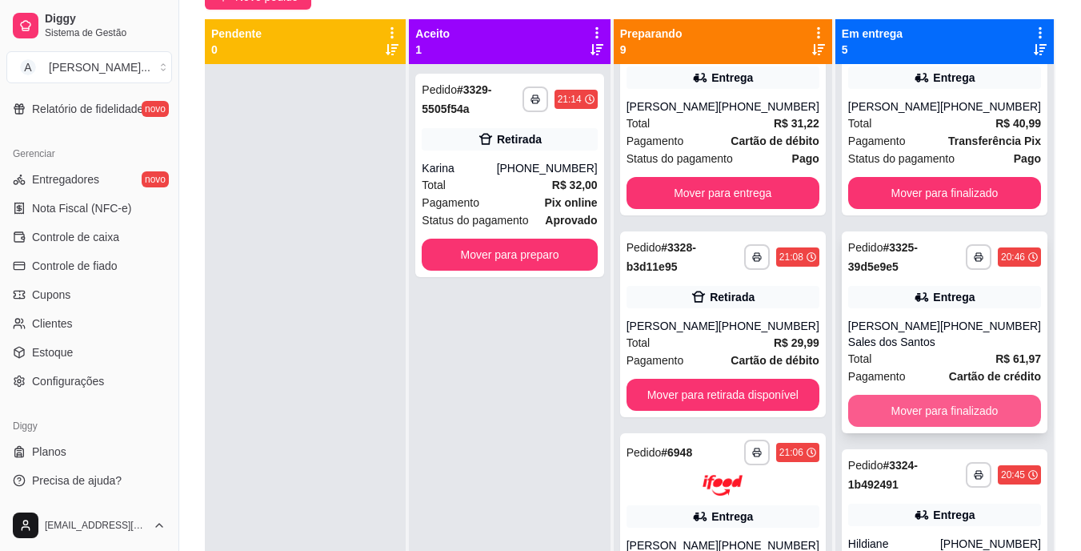
click at [951, 414] on button "Mover para finalizado" at bounding box center [944, 410] width 193 height 32
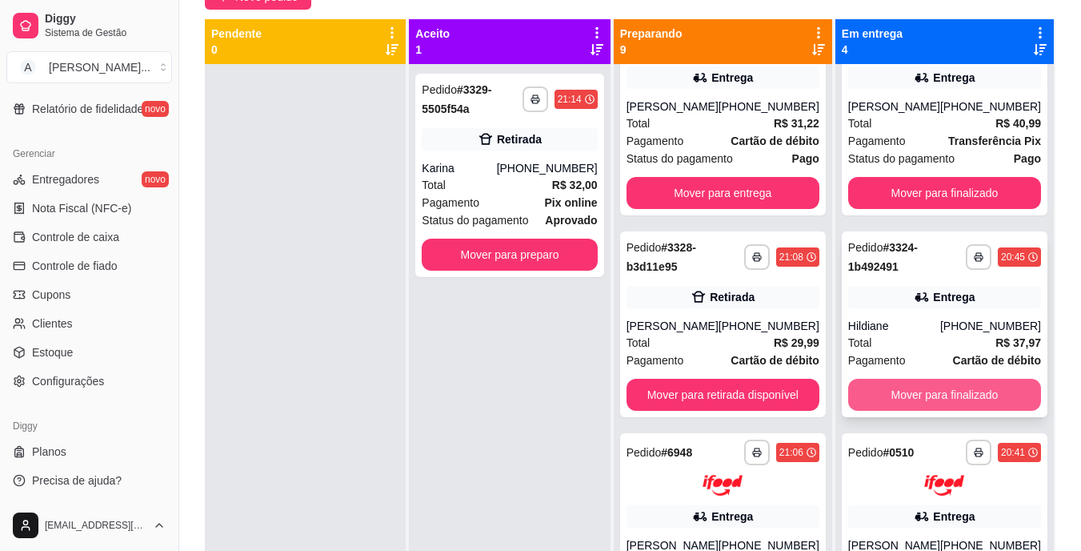
click at [951, 410] on button "Mover para finalizado" at bounding box center [944, 394] width 193 height 32
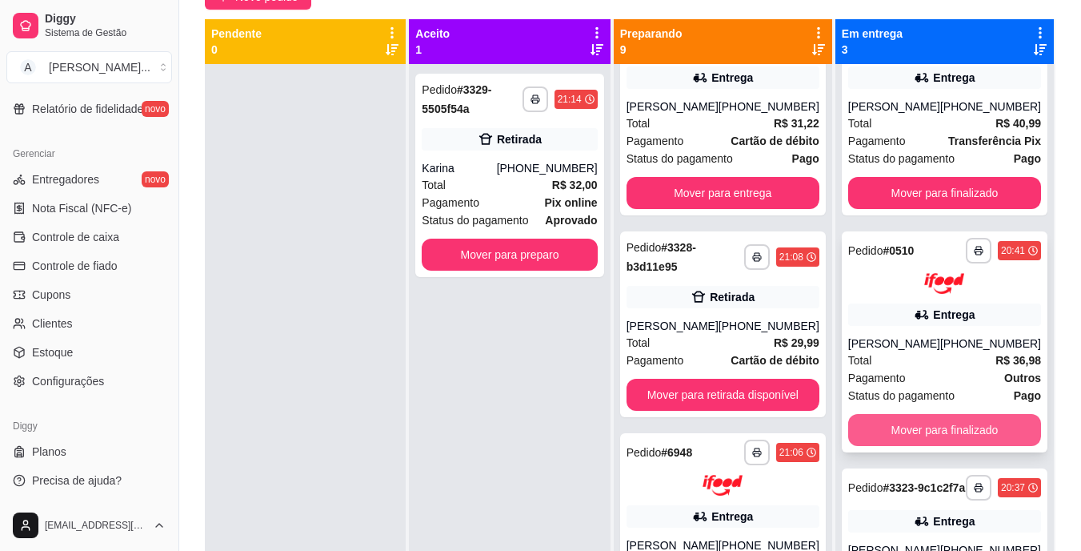
click at [959, 442] on button "Mover para finalizado" at bounding box center [944, 430] width 193 height 32
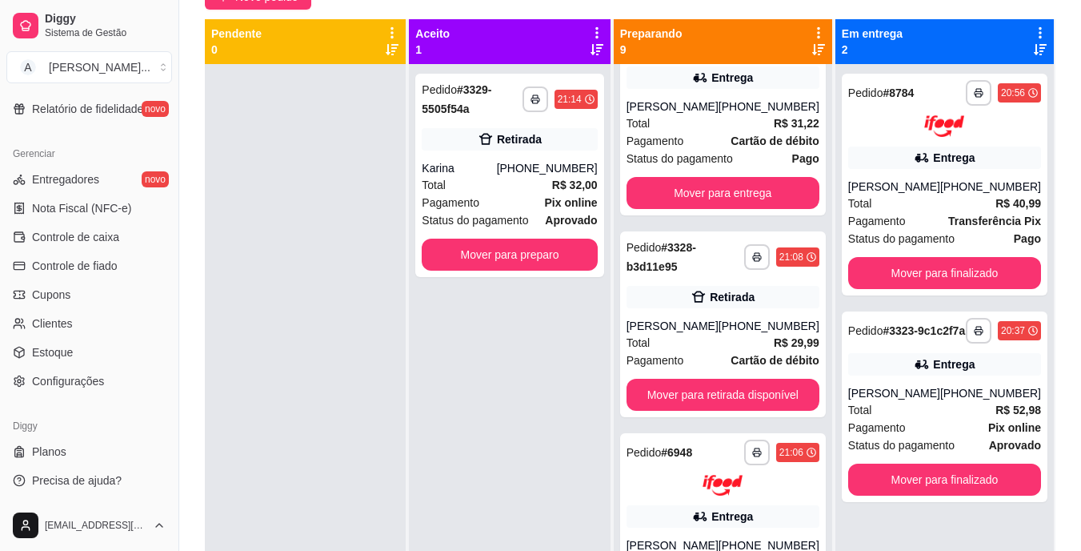
scroll to position [0, 0]
click at [959, 483] on button "Mover para finalizado" at bounding box center [944, 478] width 187 height 31
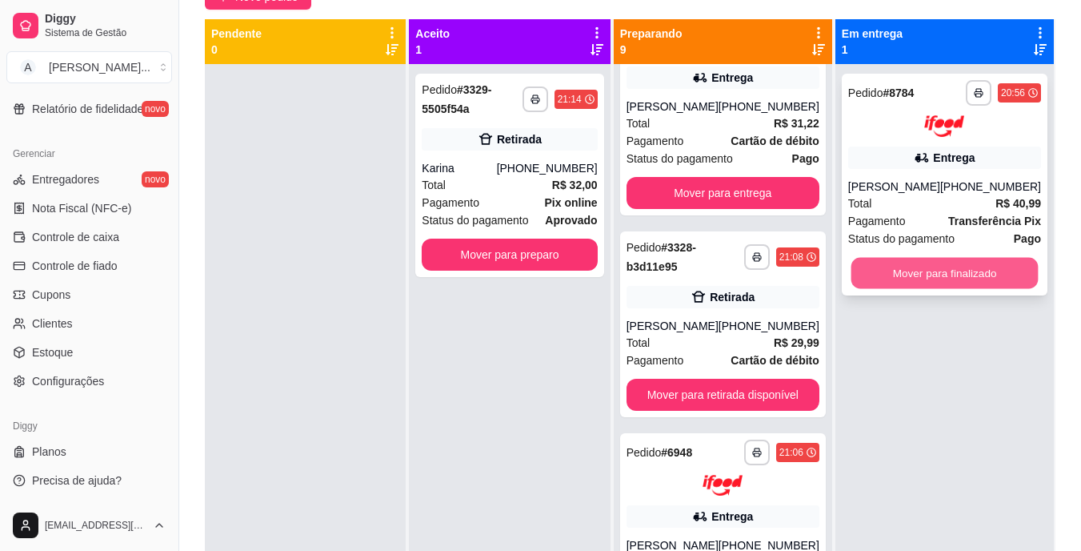
click at [905, 270] on button "Mover para finalizado" at bounding box center [944, 272] width 187 height 31
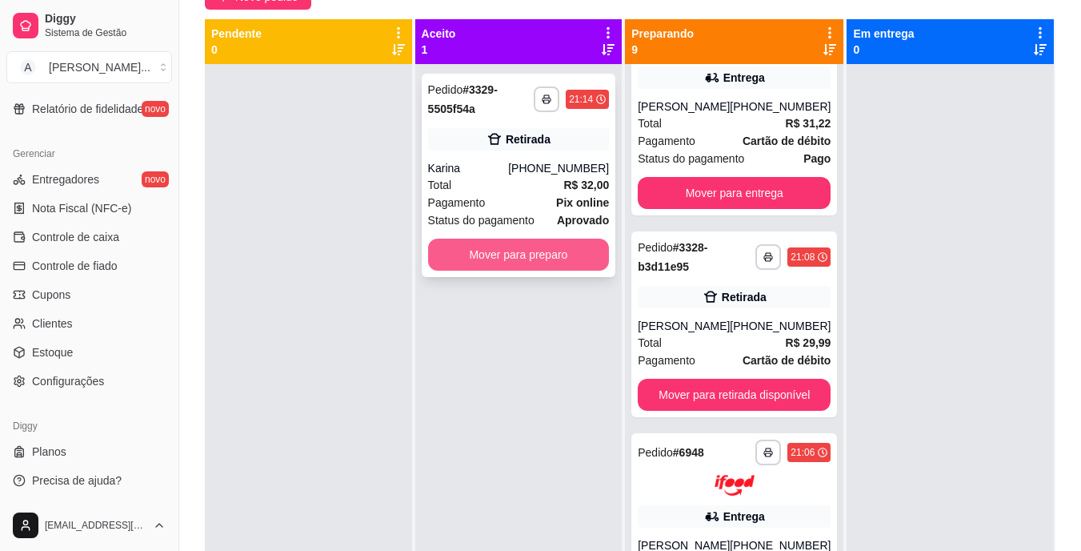
click at [566, 263] on button "Mover para preparo" at bounding box center [519, 254] width 182 height 32
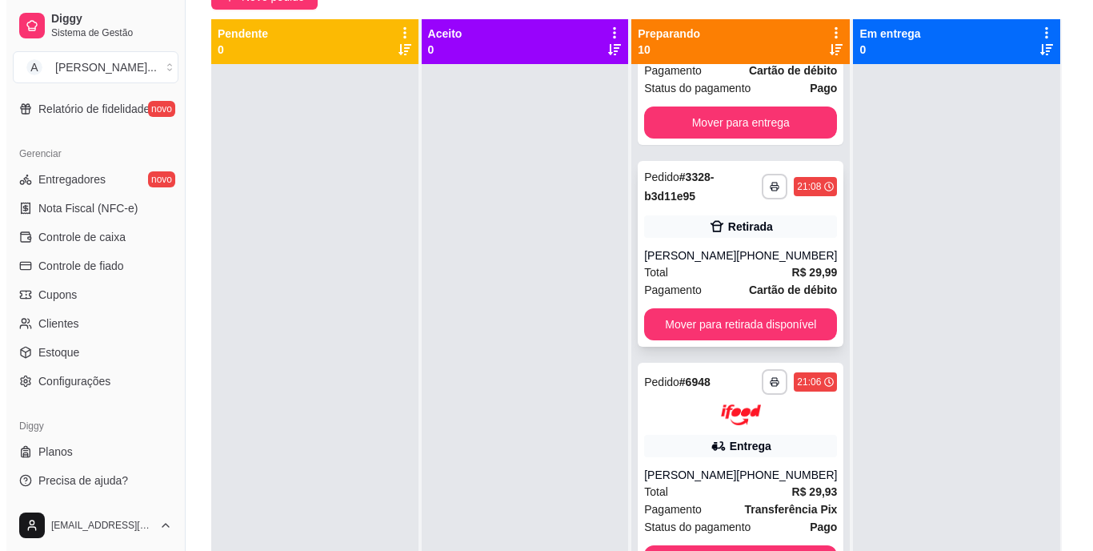
scroll to position [379, 0]
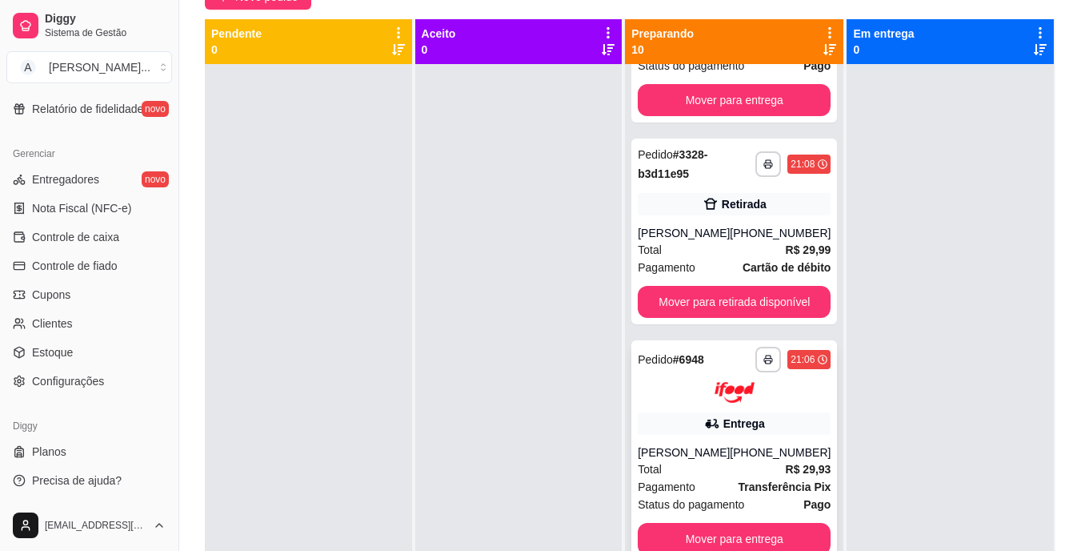
click at [723, 431] on div "Entrega" at bounding box center [744, 423] width 42 height 16
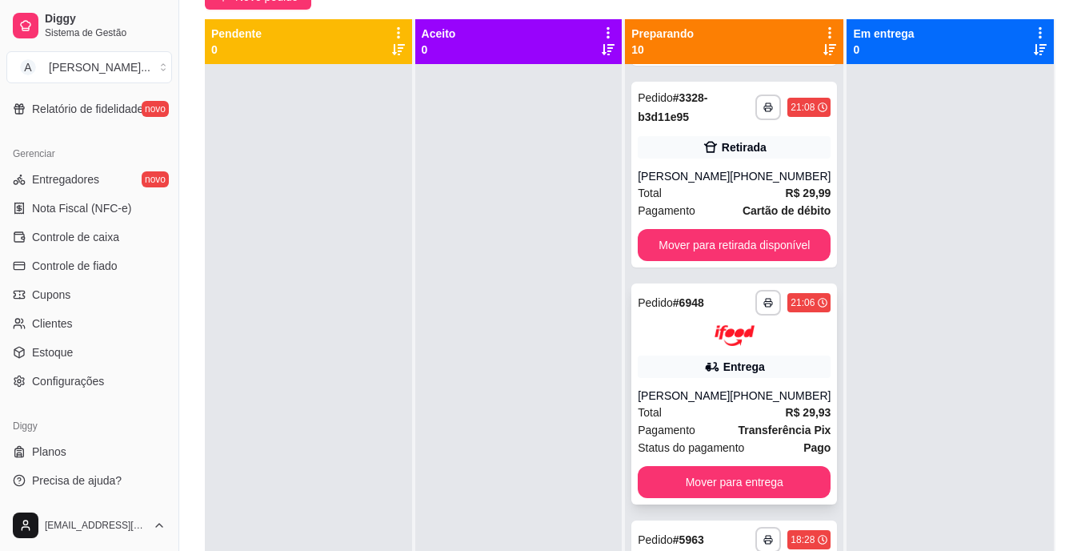
scroll to position [459, 0]
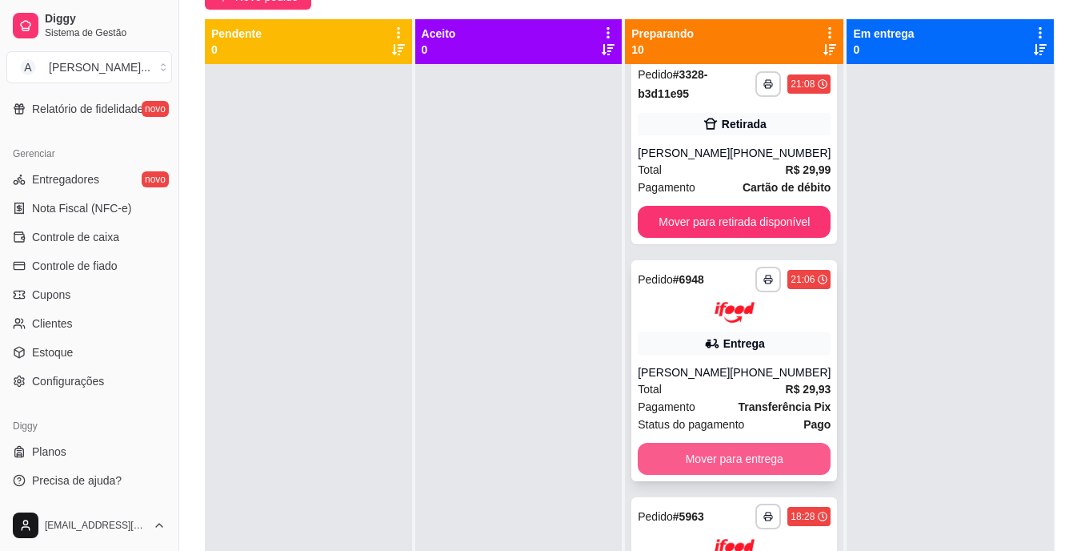
click at [733, 465] on button "Mover para entrega" at bounding box center [734, 459] width 193 height 32
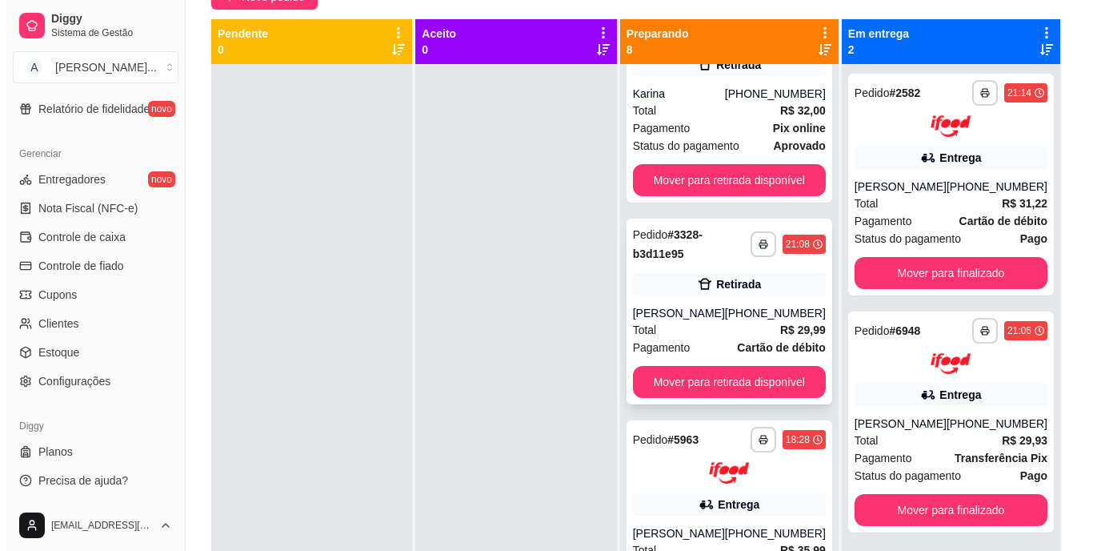
scroll to position [0, 0]
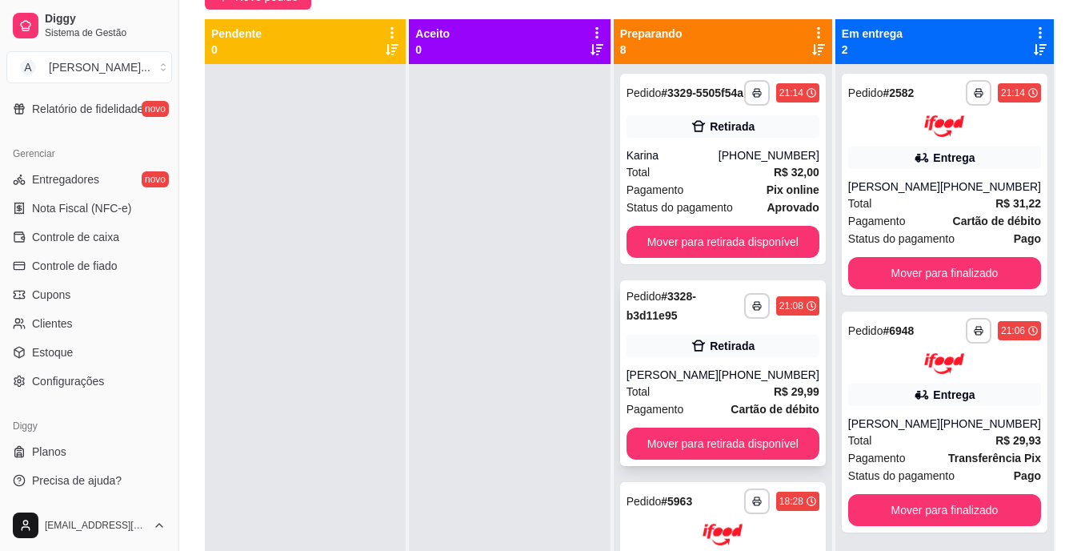
click at [729, 354] on div "Retirada" at bounding box center [732, 346] width 45 height 16
click at [667, 459] on button "Mover para retirada disponível" at bounding box center [722, 443] width 187 height 31
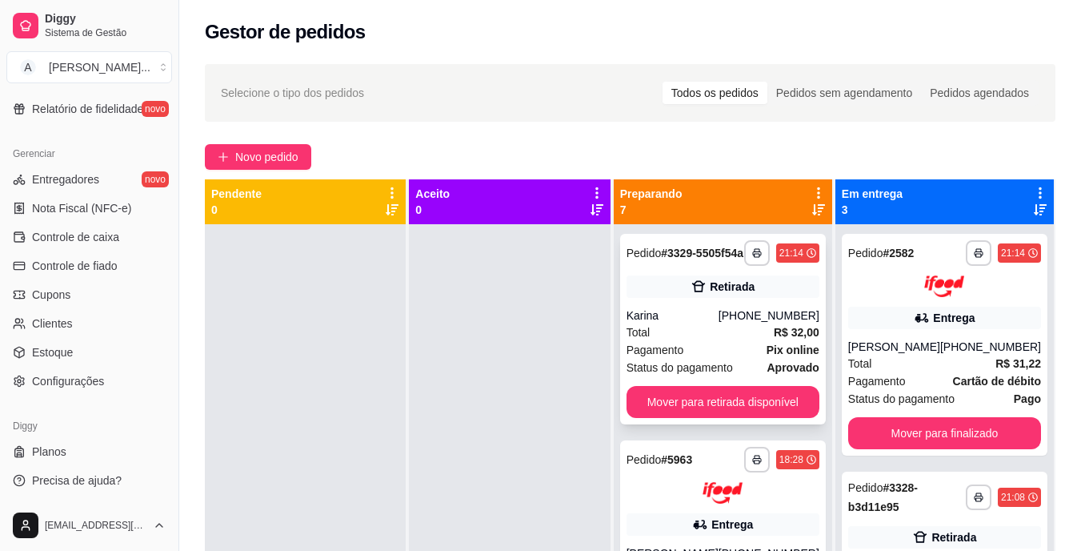
click at [699, 322] on div "Karina" at bounding box center [673, 315] width 92 height 16
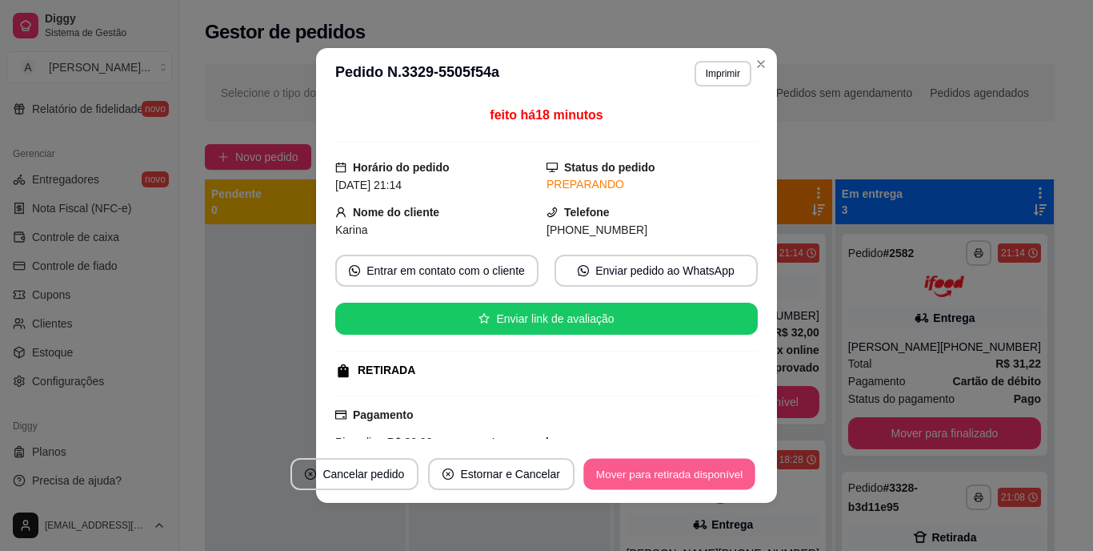
click at [677, 474] on button "Mover para retirada disponível" at bounding box center [668, 474] width 171 height 31
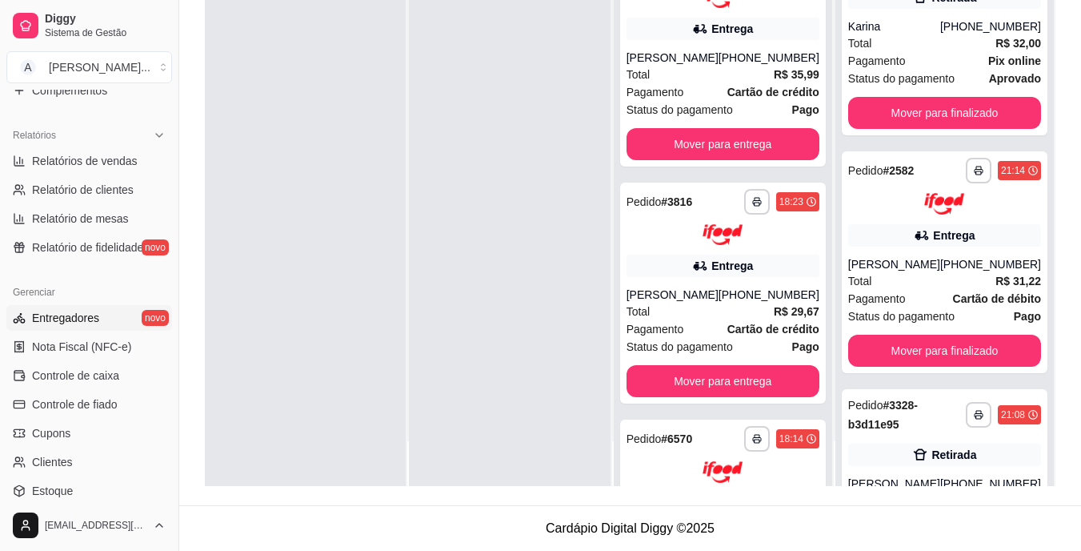
scroll to position [441, 0]
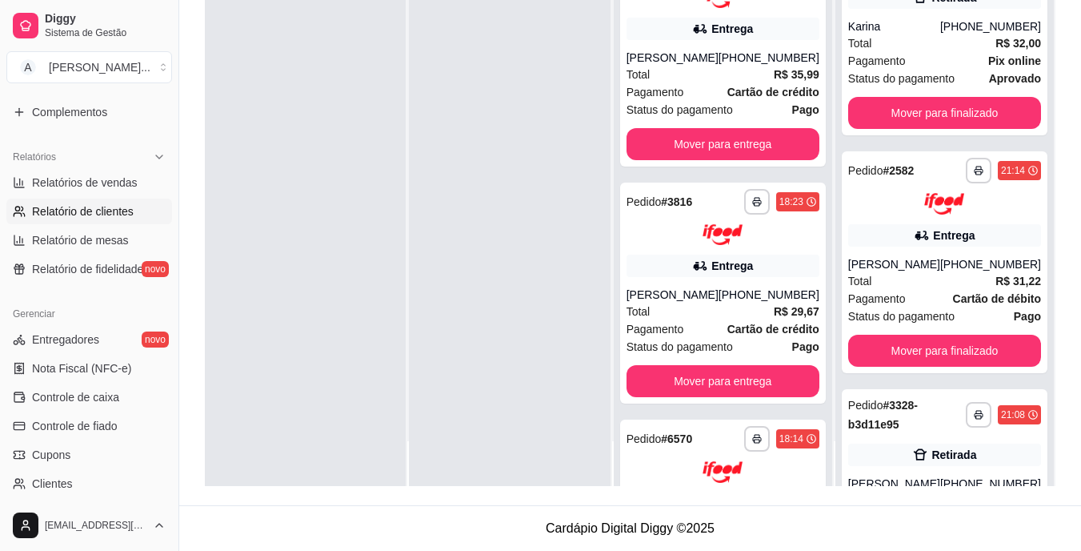
click at [118, 212] on span "Relatório de clientes" at bounding box center [83, 211] width 102 height 16
select select "30"
select select "HIGHEST_TOTAL_SPENT_WITH_ORDERS"
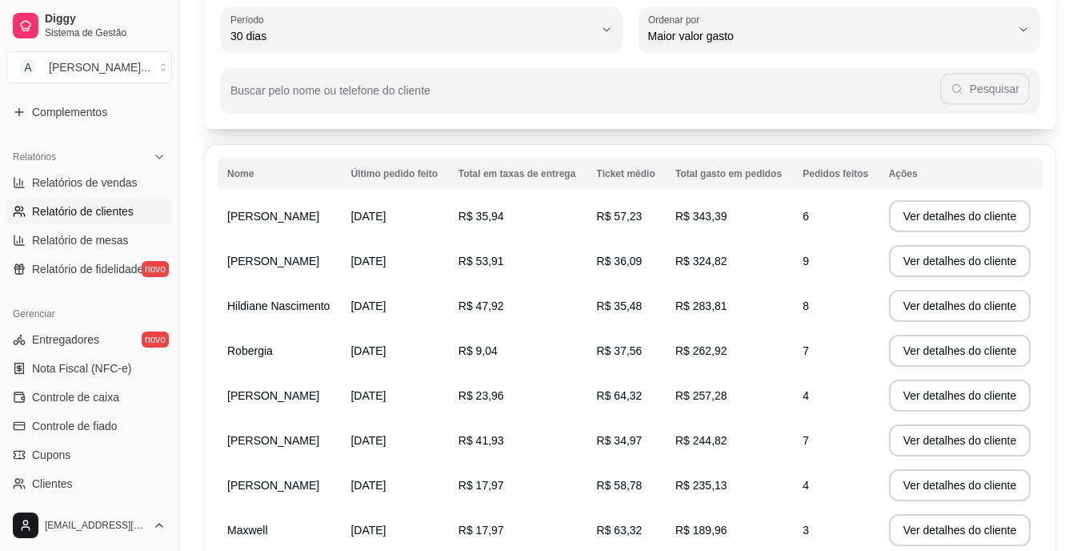
scroll to position [72, 0]
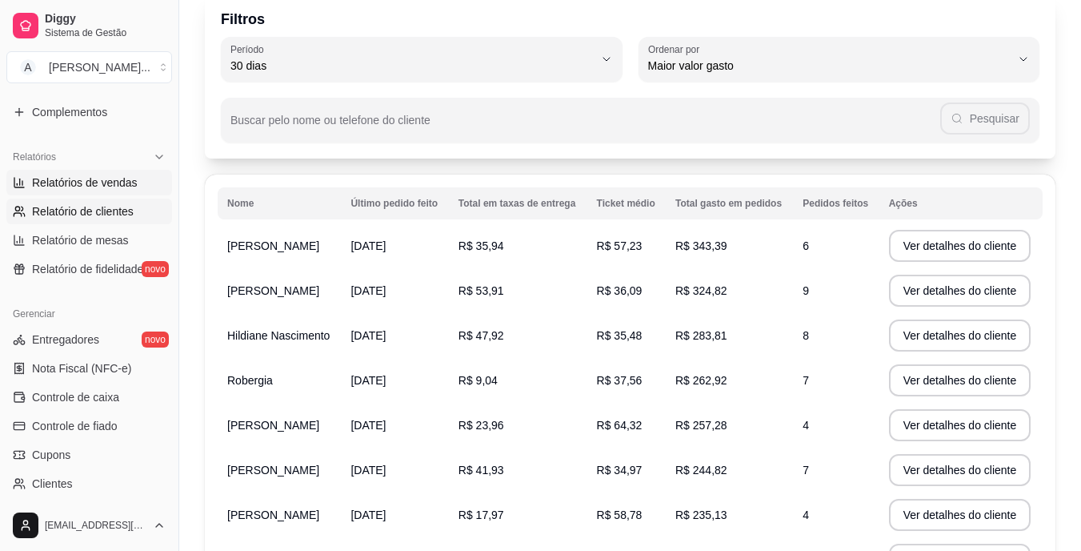
click at [106, 181] on span "Relatórios de vendas" at bounding box center [85, 182] width 106 height 16
select select "ALL"
select select "0"
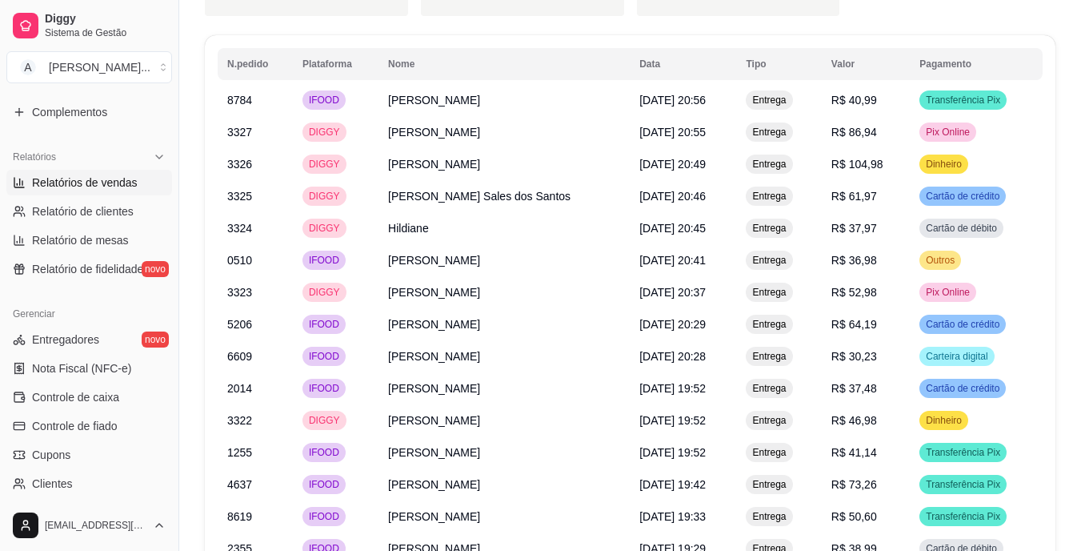
scroll to position [1600, 0]
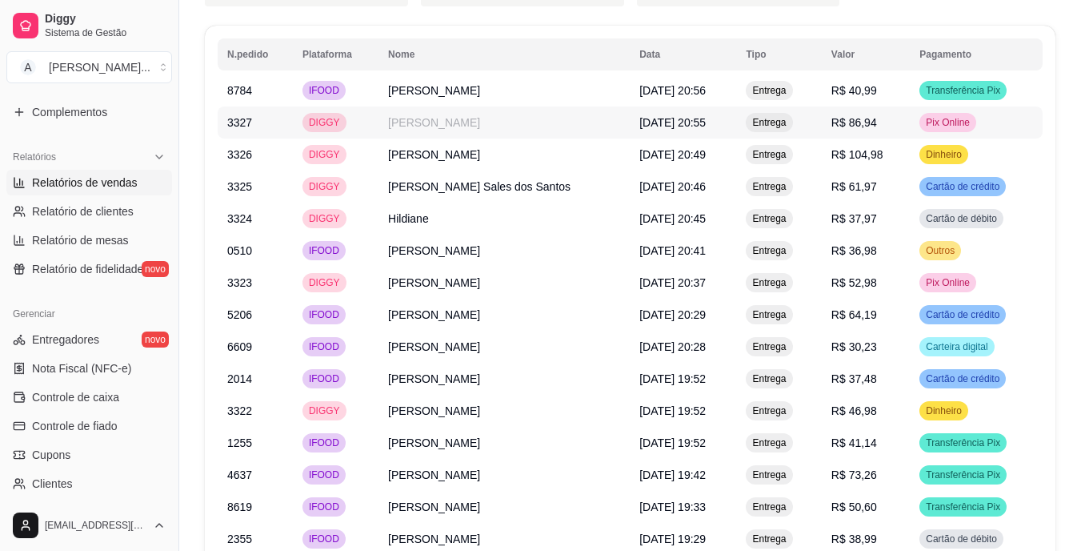
click at [411, 123] on td "[PERSON_NAME]" at bounding box center [503, 122] width 251 height 32
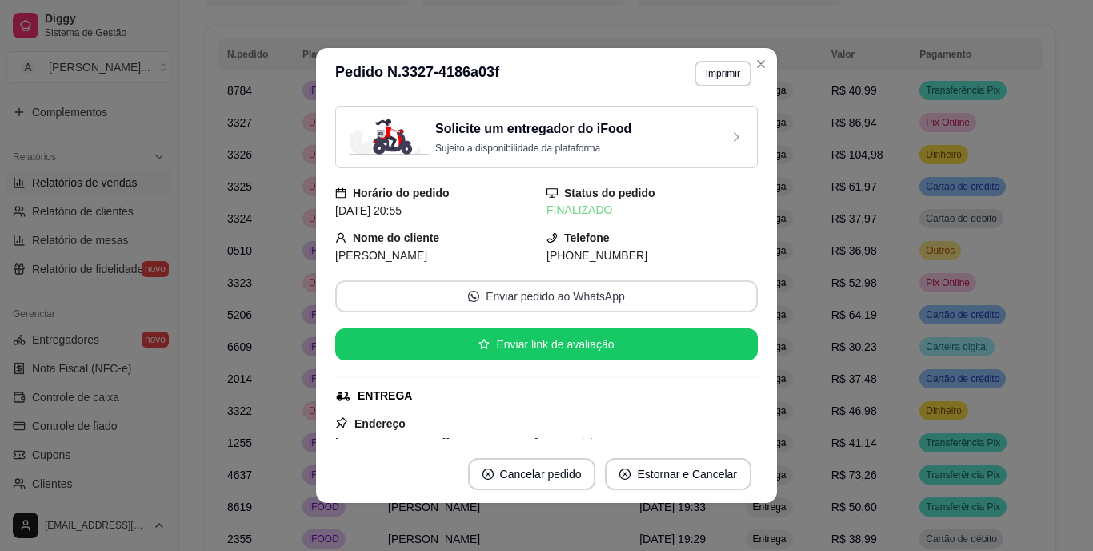
click at [517, 294] on button "Enviar pedido ao WhatsApp" at bounding box center [546, 296] width 423 height 32
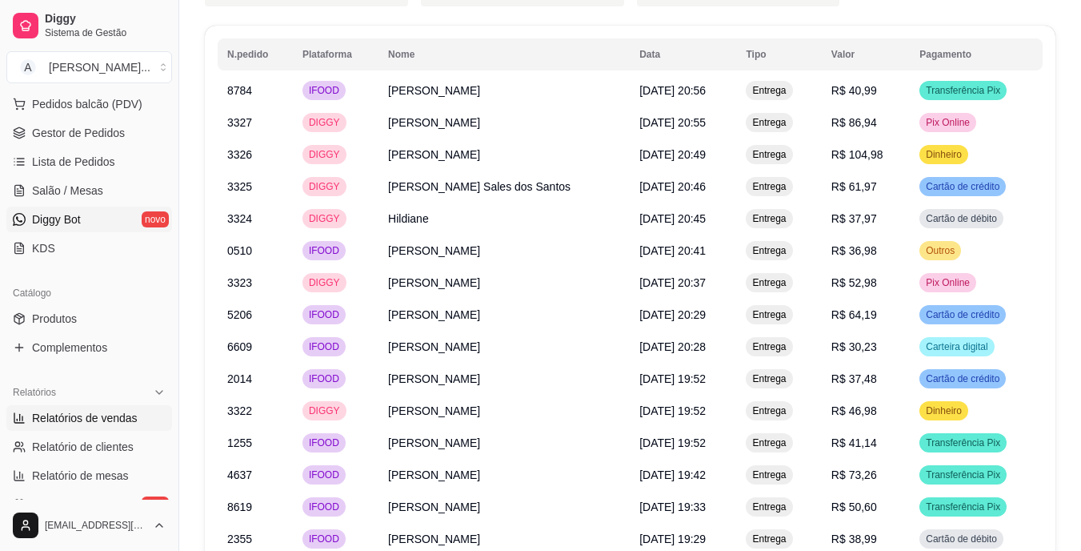
scroll to position [201, 0]
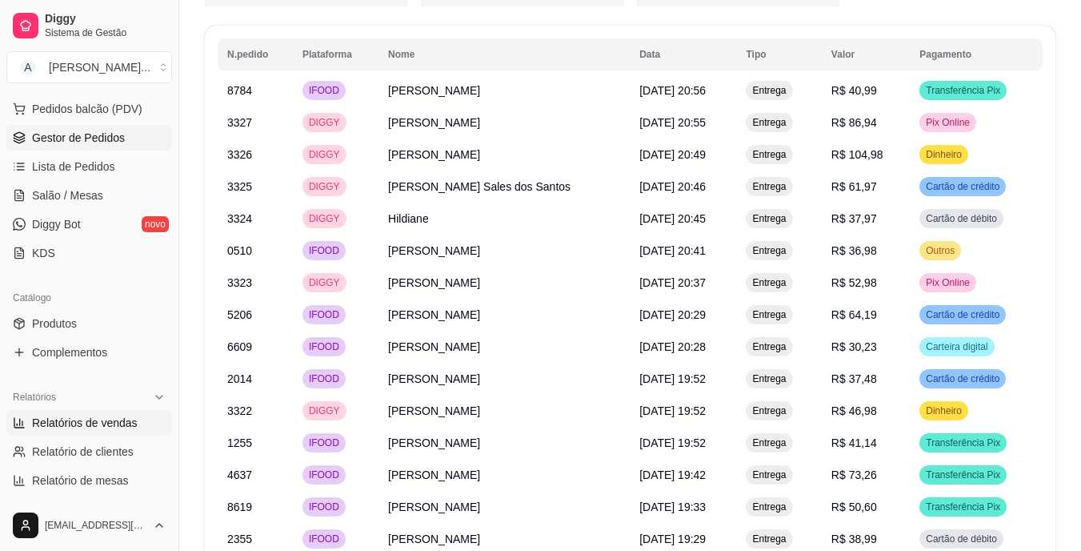
click at [126, 141] on link "Gestor de Pedidos" at bounding box center [89, 138] width 166 height 26
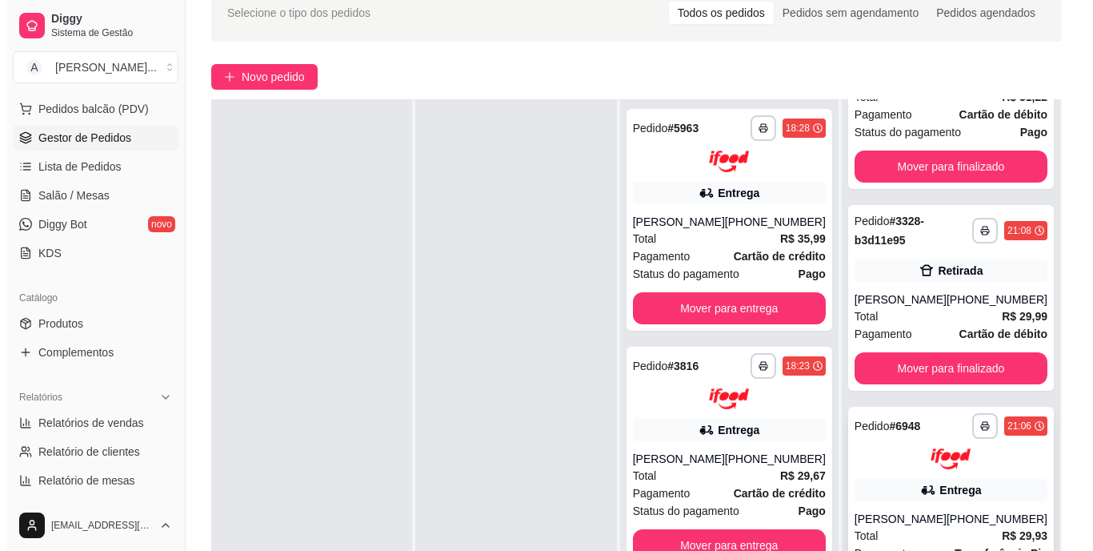
scroll to position [160, 0]
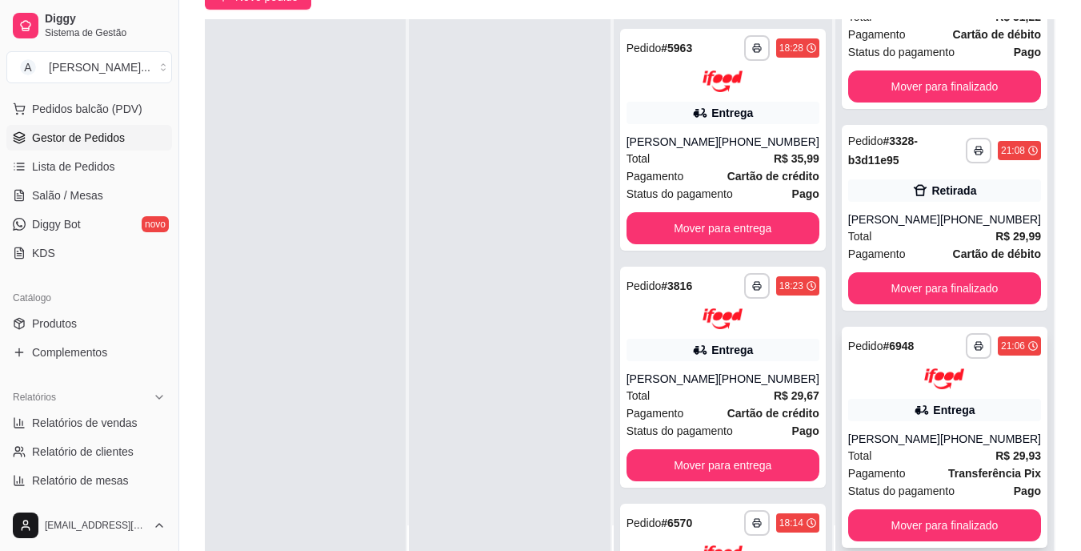
click at [903, 435] on div "[PERSON_NAME]" at bounding box center [894, 439] width 92 height 16
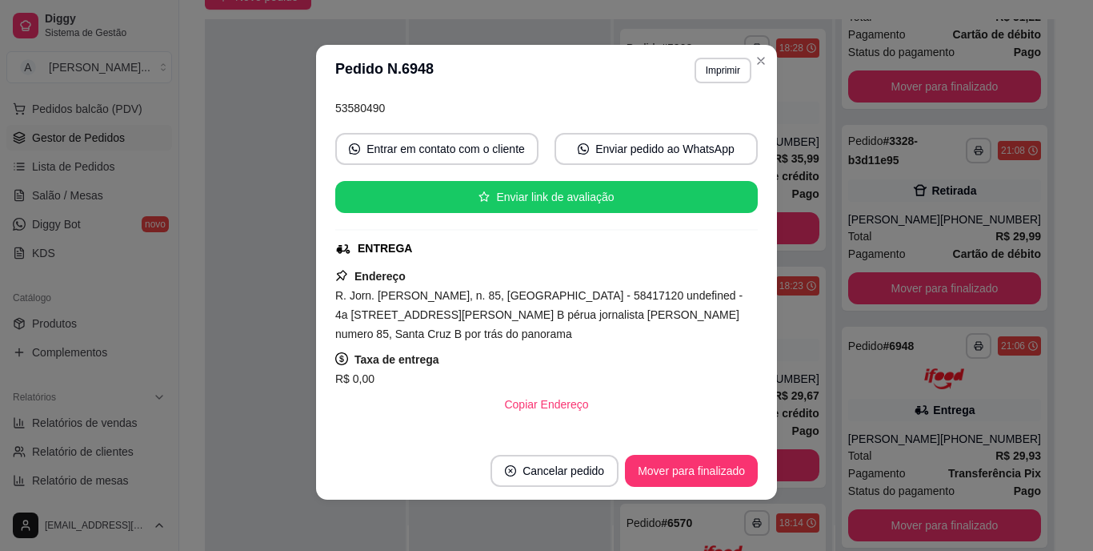
drag, startPoint x: 607, startPoint y: 328, endPoint x: 298, endPoint y: 267, distance: 314.0
click at [298, 267] on div "**********" at bounding box center [546, 275] width 1093 height 551
copy div "Endereço R. Jorn. [PERSON_NAME], n. 85, [GEOGRAPHIC_DATA] - 58417120 undefined …"
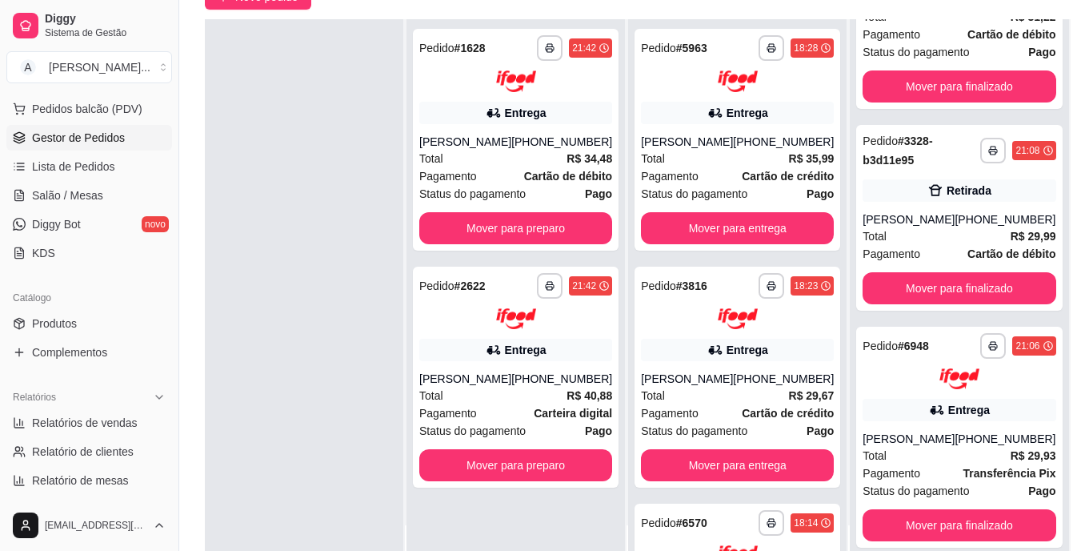
scroll to position [361, 0]
click at [527, 151] on div "Total R$ 34,48" at bounding box center [515, 159] width 193 height 18
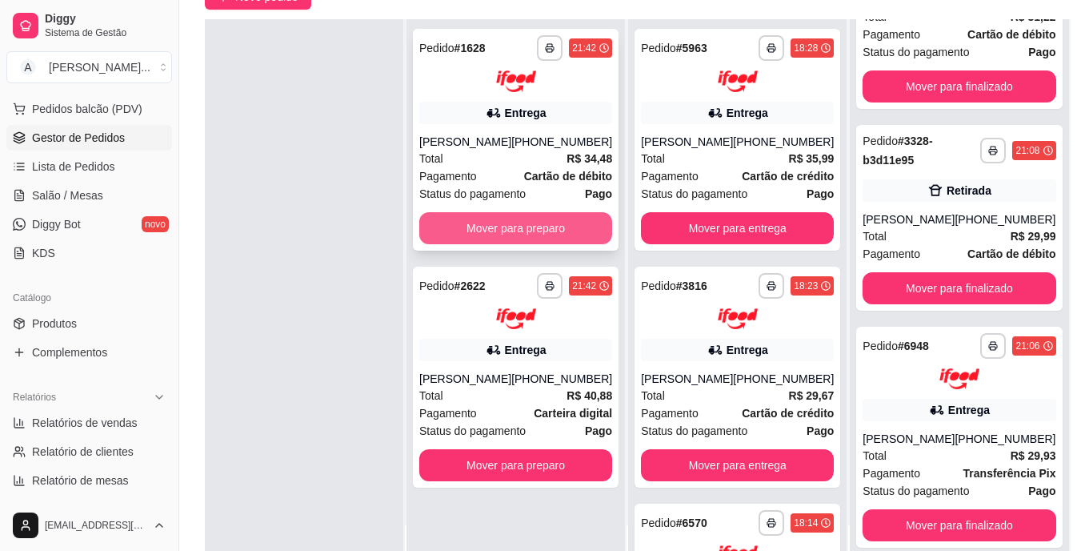
click at [534, 226] on button "Mover para preparo" at bounding box center [515, 228] width 193 height 32
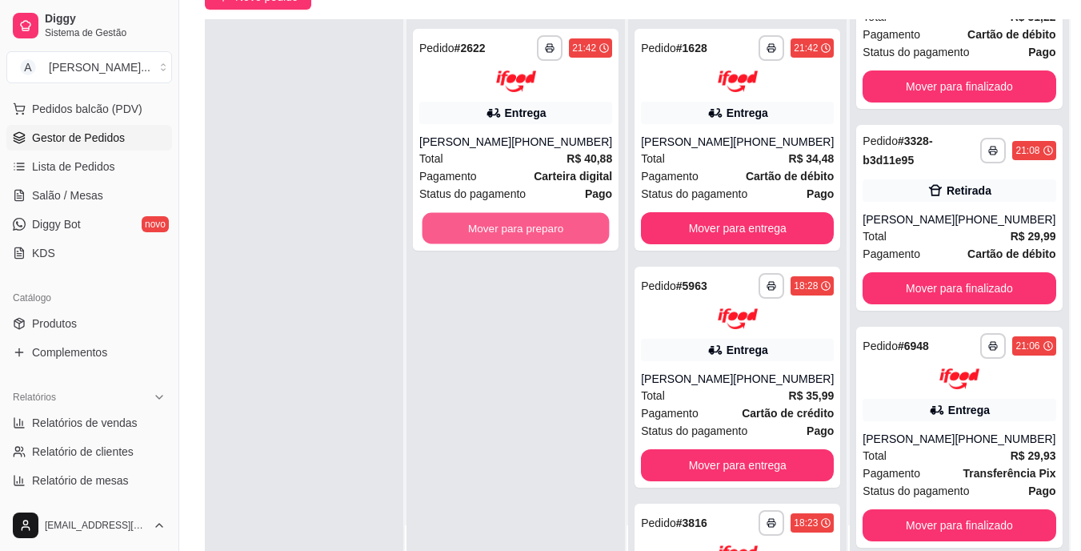
click at [534, 226] on button "Mover para preparo" at bounding box center [516, 227] width 187 height 31
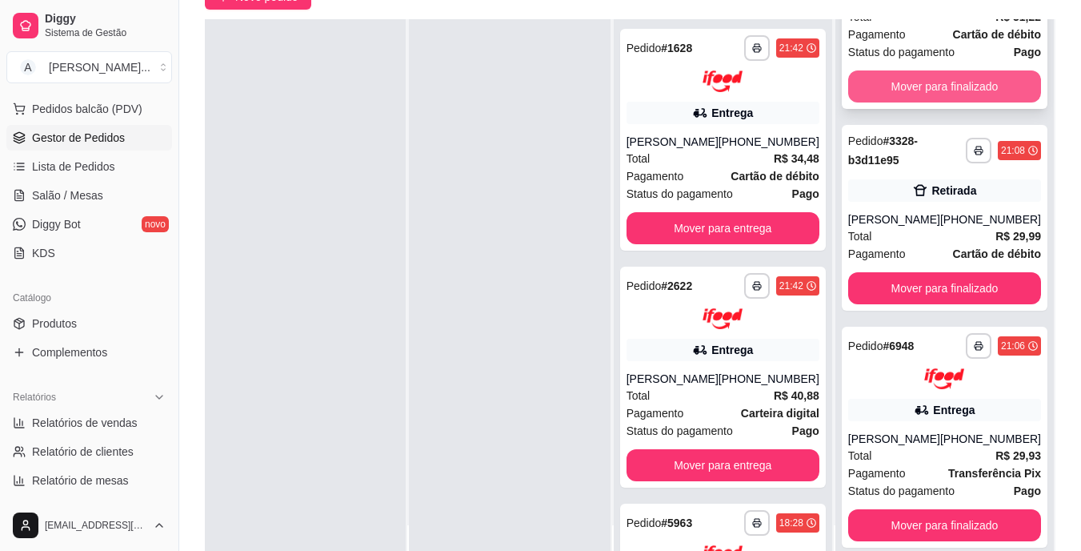
click at [931, 83] on button "Mover para finalizado" at bounding box center [944, 86] width 193 height 32
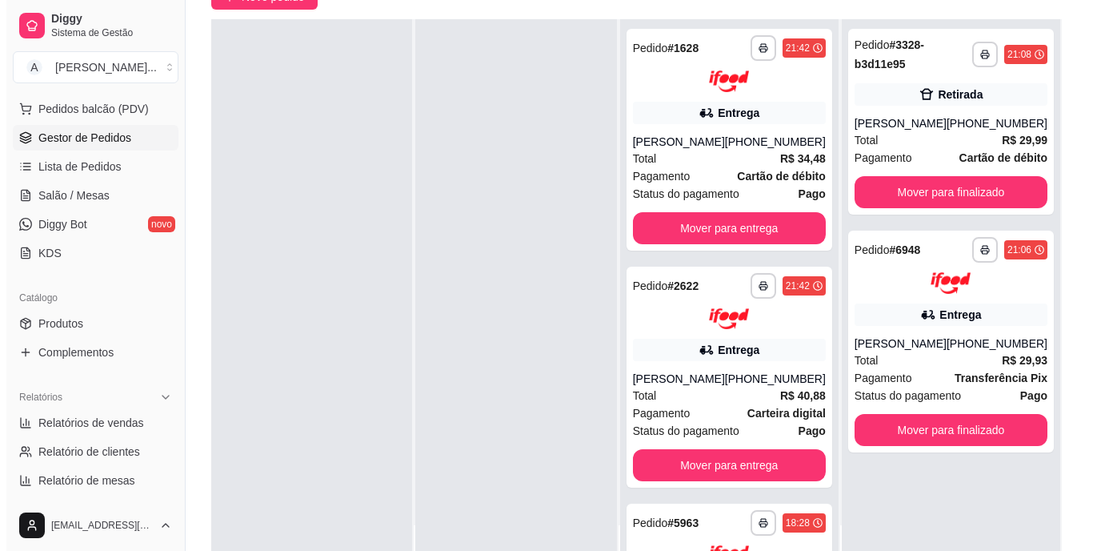
scroll to position [0, 0]
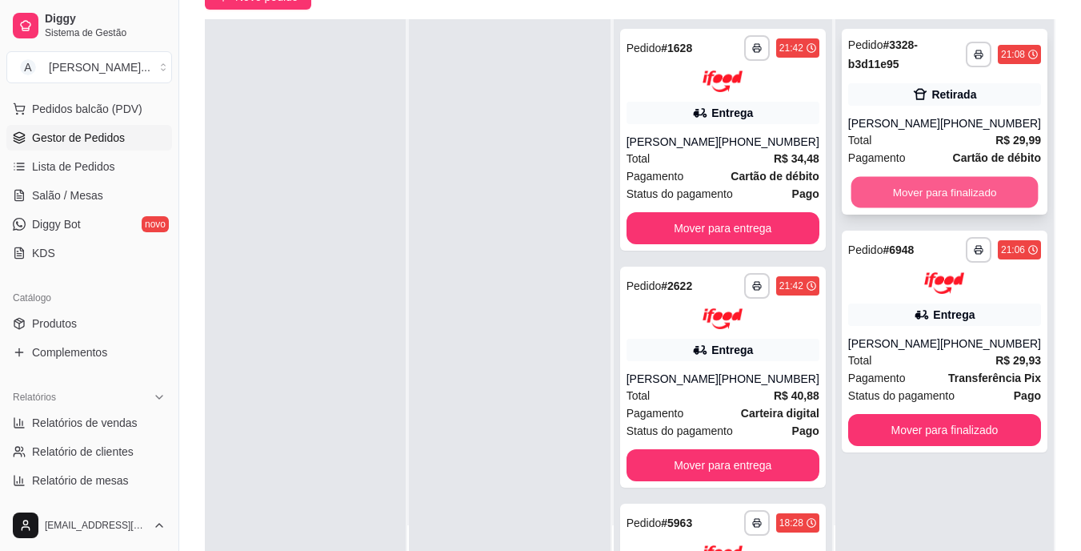
click at [959, 188] on button "Mover para finalizado" at bounding box center [944, 192] width 187 height 31
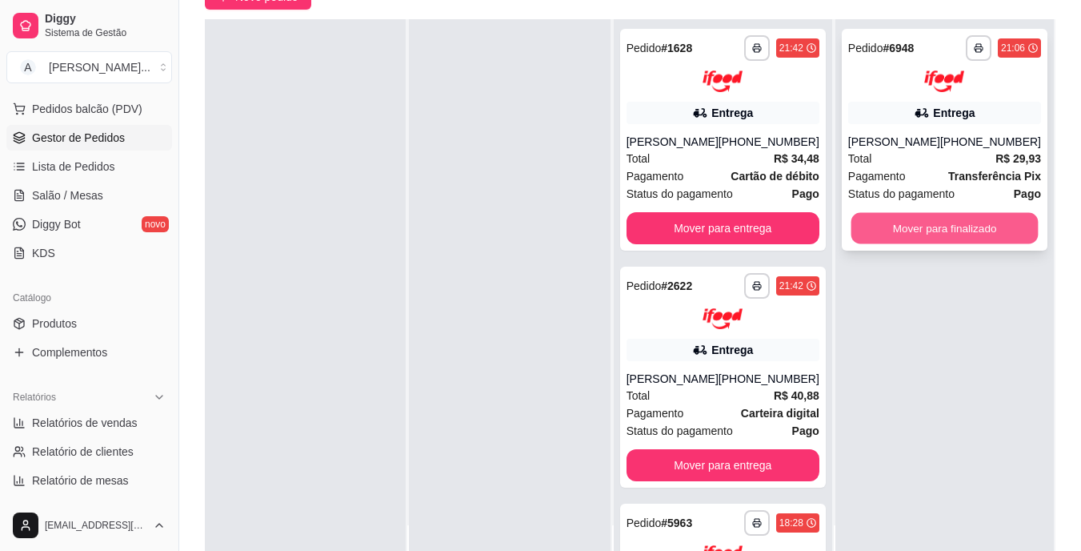
click at [943, 220] on button "Mover para finalizado" at bounding box center [944, 227] width 187 height 31
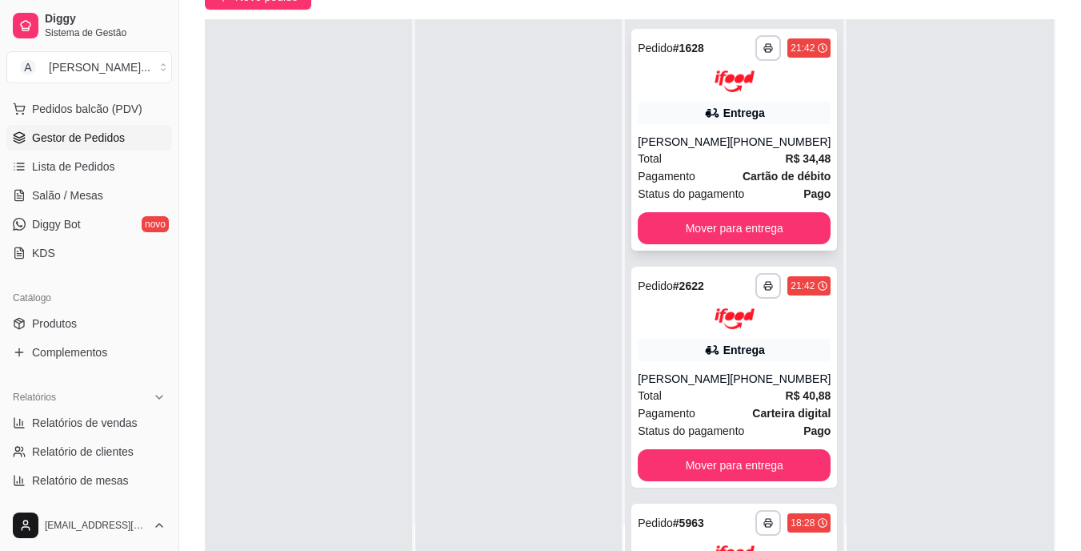
click at [691, 132] on div "**********" at bounding box center [734, 140] width 206 height 222
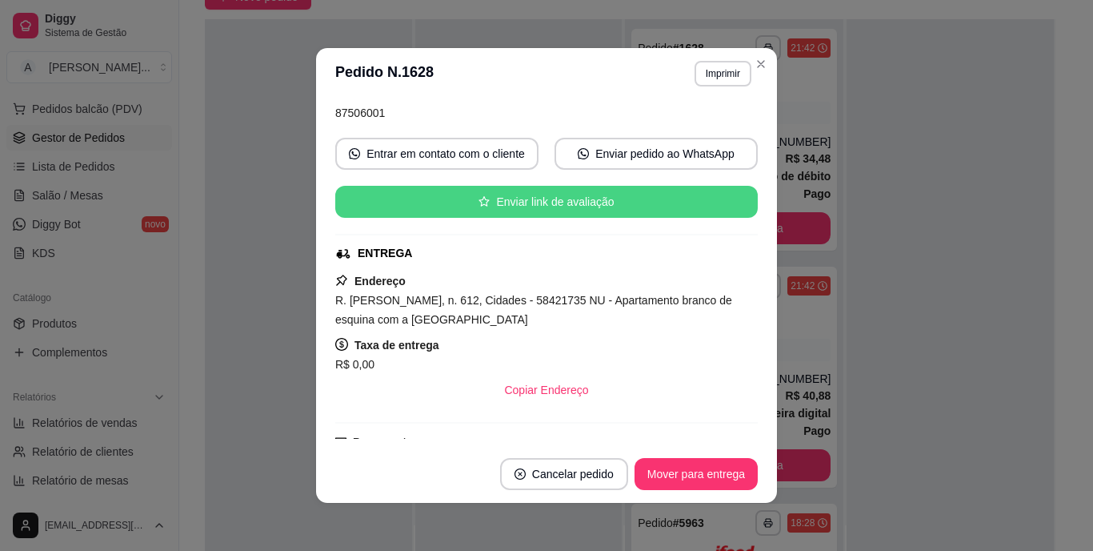
scroll to position [160, 0]
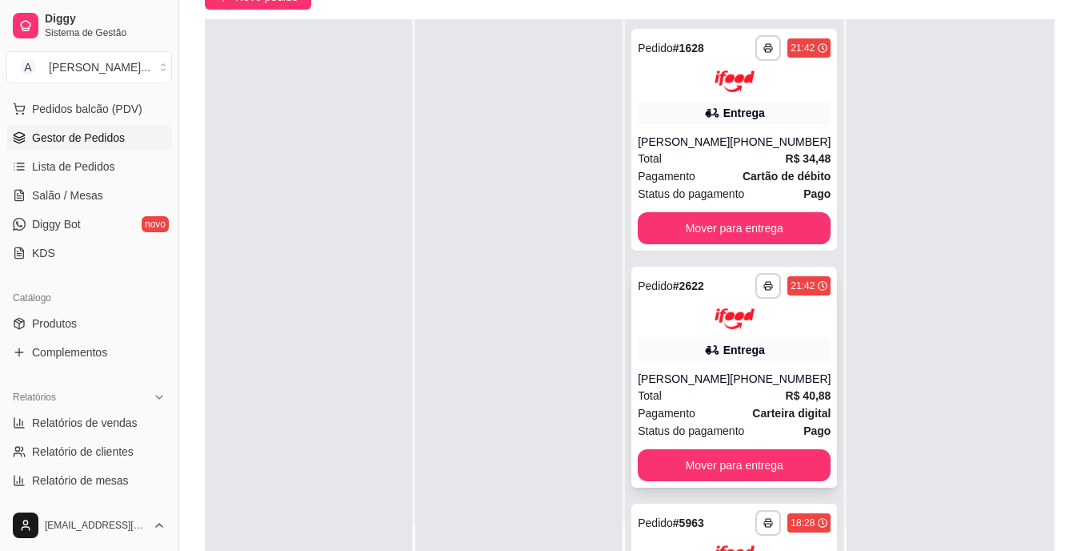
click at [718, 403] on div "Total R$ 40,88" at bounding box center [734, 395] width 193 height 18
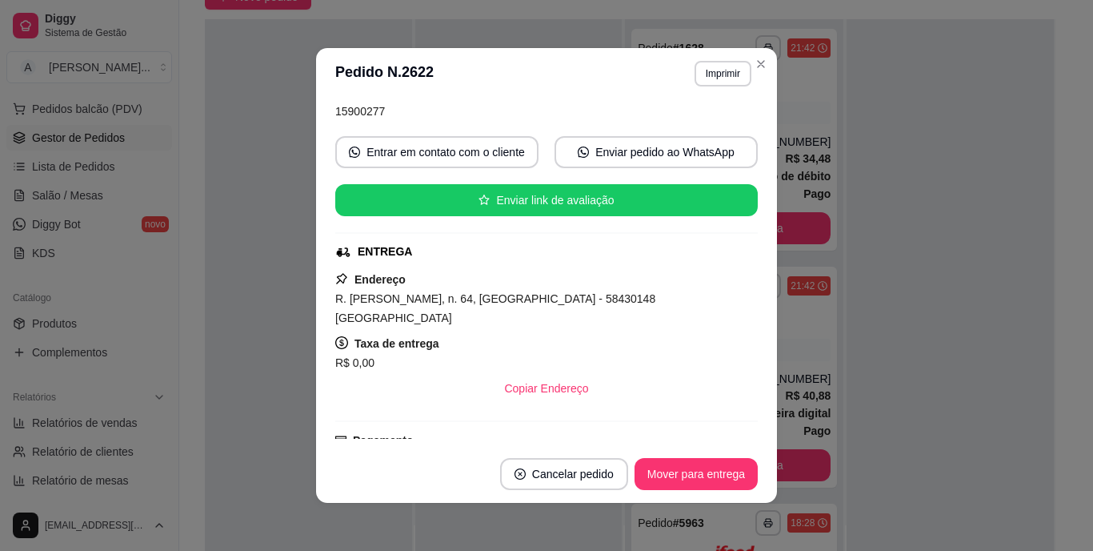
drag, startPoint x: 439, startPoint y: 315, endPoint x: 297, endPoint y: 296, distance: 142.9
click at [297, 296] on div "**********" at bounding box center [546, 275] width 1093 height 551
click at [707, 75] on button "Imprimir" at bounding box center [723, 74] width 57 height 26
click at [703, 116] on div "Escolha a impressora IMPRESSORA" at bounding box center [689, 118] width 132 height 54
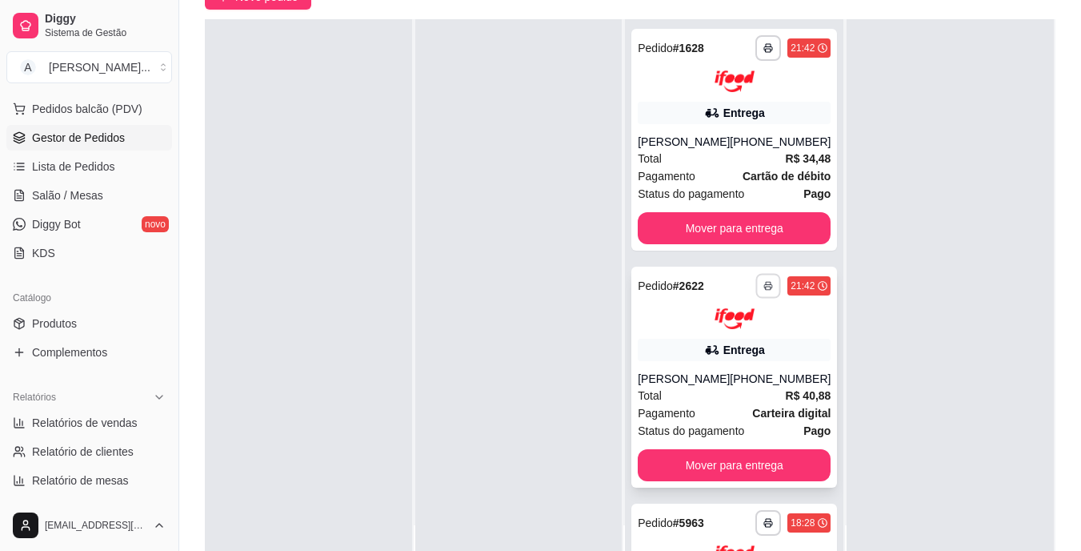
click at [764, 289] on icon "button" at bounding box center [769, 286] width 10 height 10
click at [722, 337] on button "IMPRESSORA" at bounding box center [702, 342] width 116 height 26
click at [756, 42] on button "button" at bounding box center [768, 47] width 25 height 25
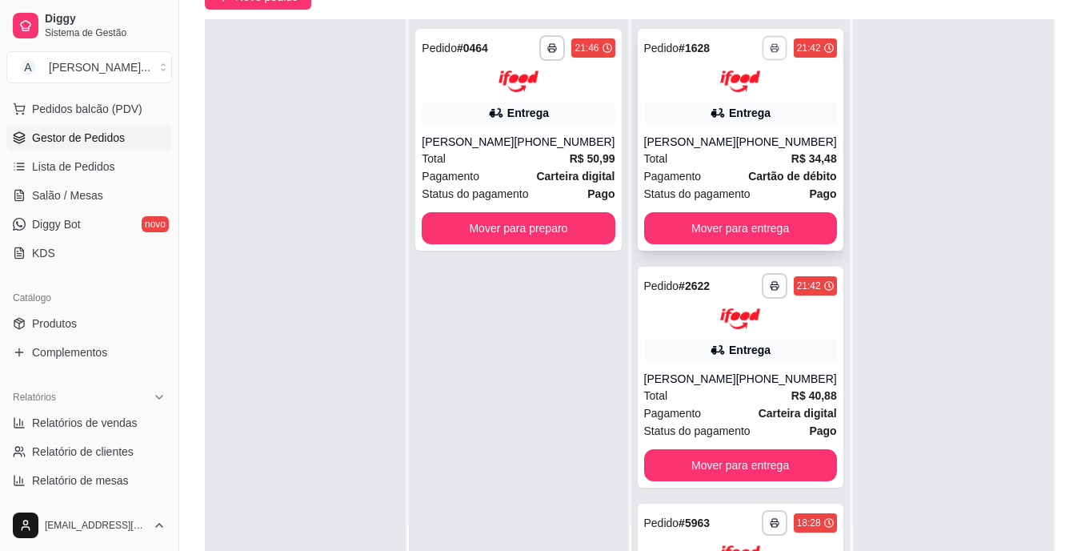
click at [770, 46] on icon "button" at bounding box center [775, 48] width 10 height 10
click at [762, 53] on button "button" at bounding box center [775, 48] width 26 height 26
click at [723, 374] on div "[PERSON_NAME]" at bounding box center [690, 378] width 92 height 16
click at [578, 208] on div "**********" at bounding box center [518, 140] width 206 height 222
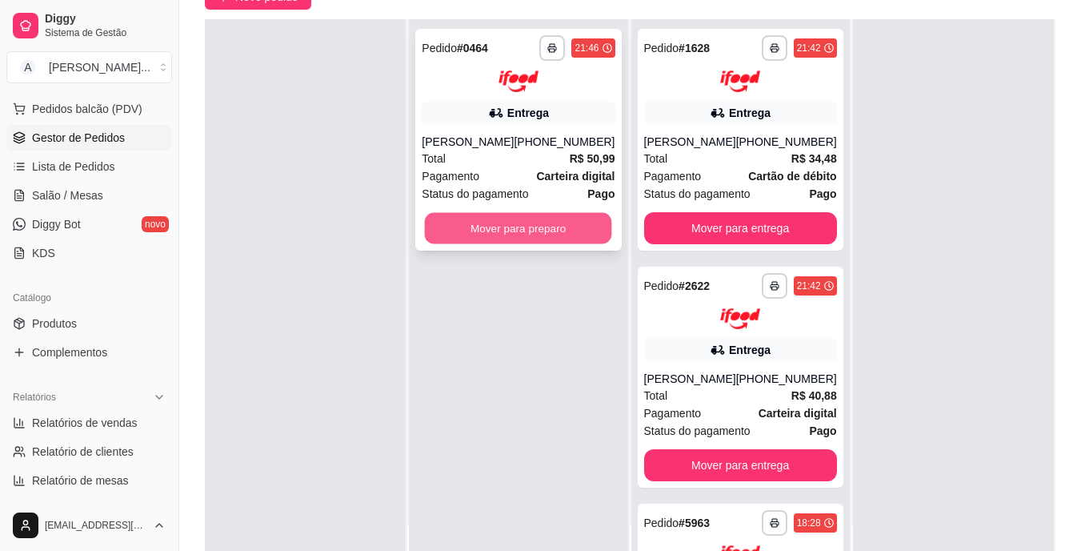
click at [482, 222] on button "Mover para preparo" at bounding box center [518, 227] width 187 height 31
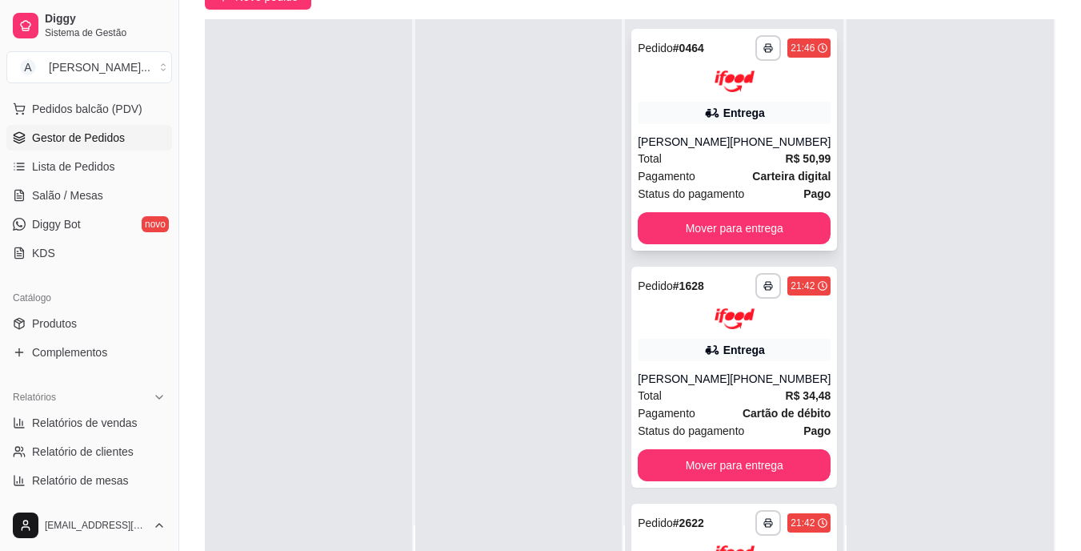
click at [721, 150] on div "Total R$ 50,99" at bounding box center [734, 159] width 193 height 18
click at [712, 304] on div "**********" at bounding box center [734, 301] width 193 height 57
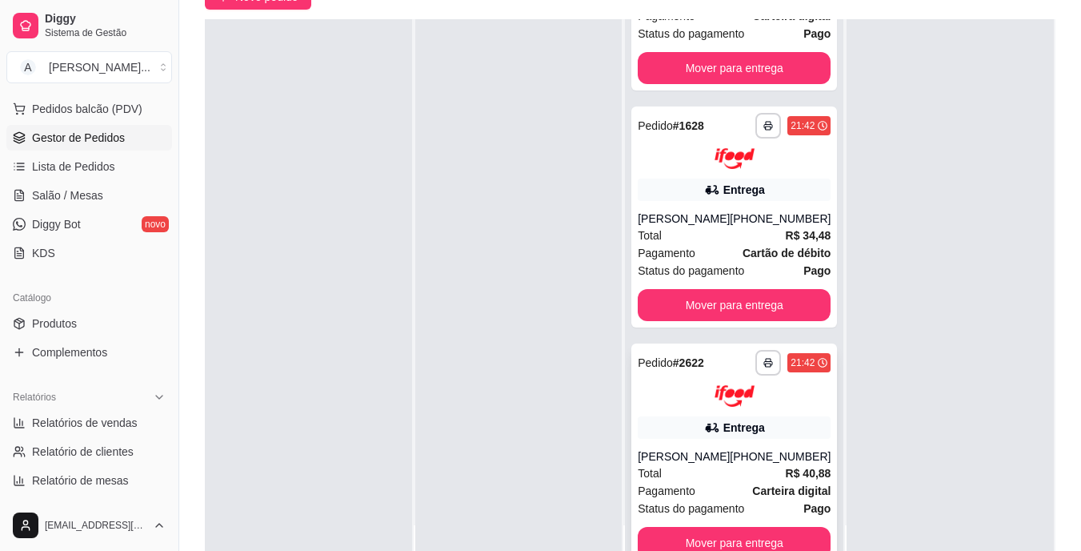
click at [704, 419] on icon at bounding box center [712, 427] width 16 height 16
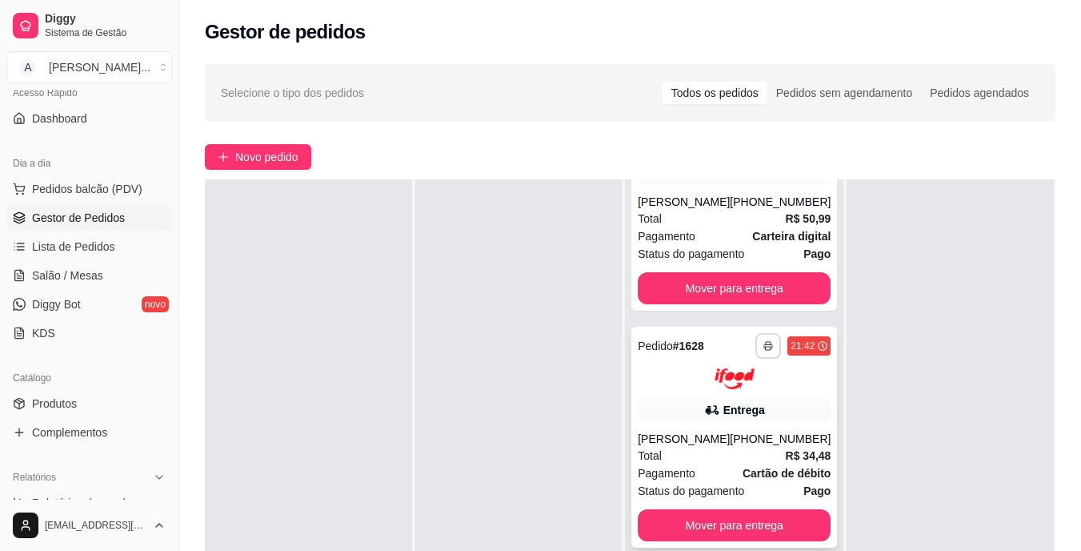
scroll to position [0, 0]
